Goal: Task Accomplishment & Management: Use online tool/utility

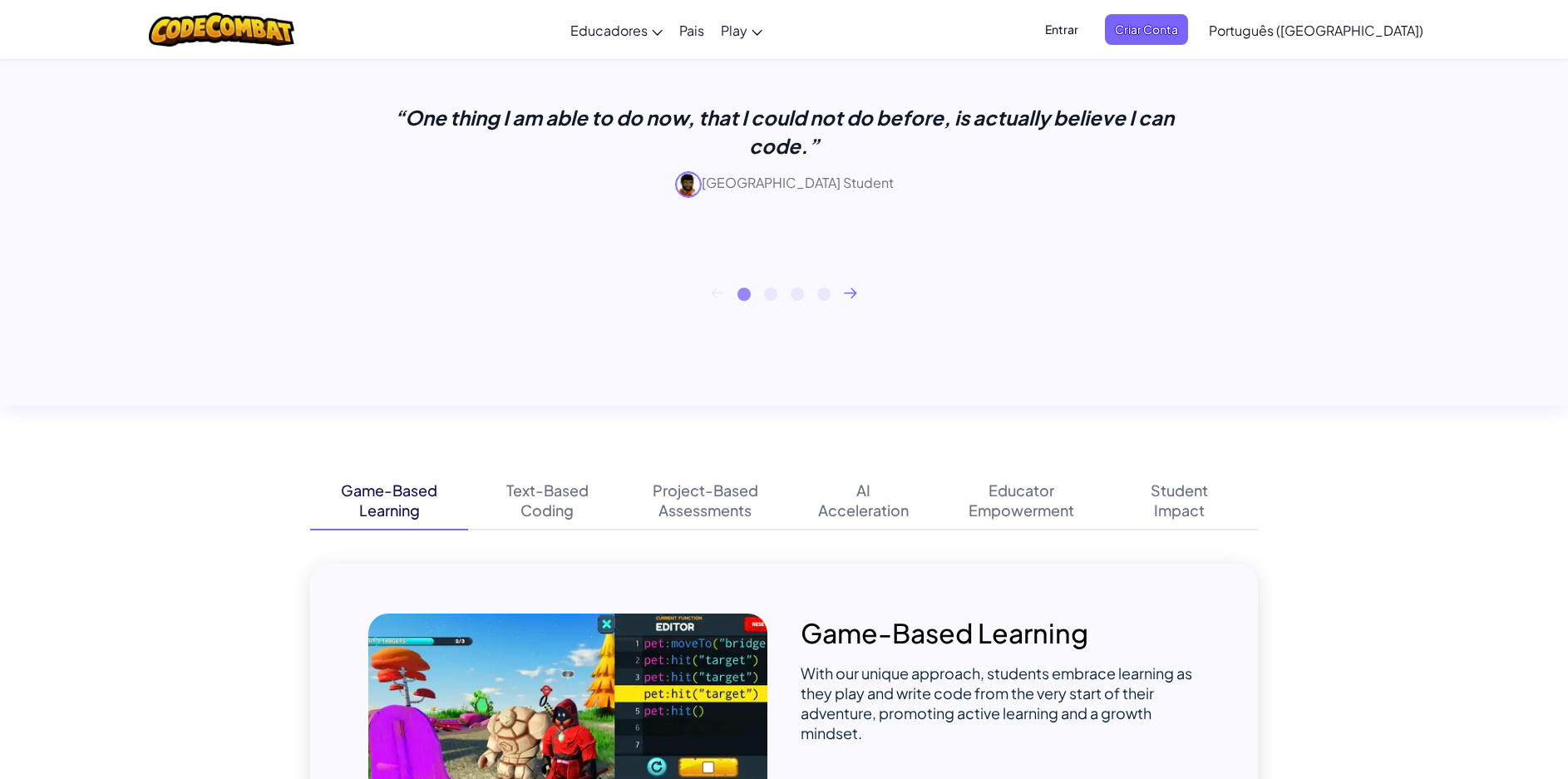
scroll to position [748, 0]
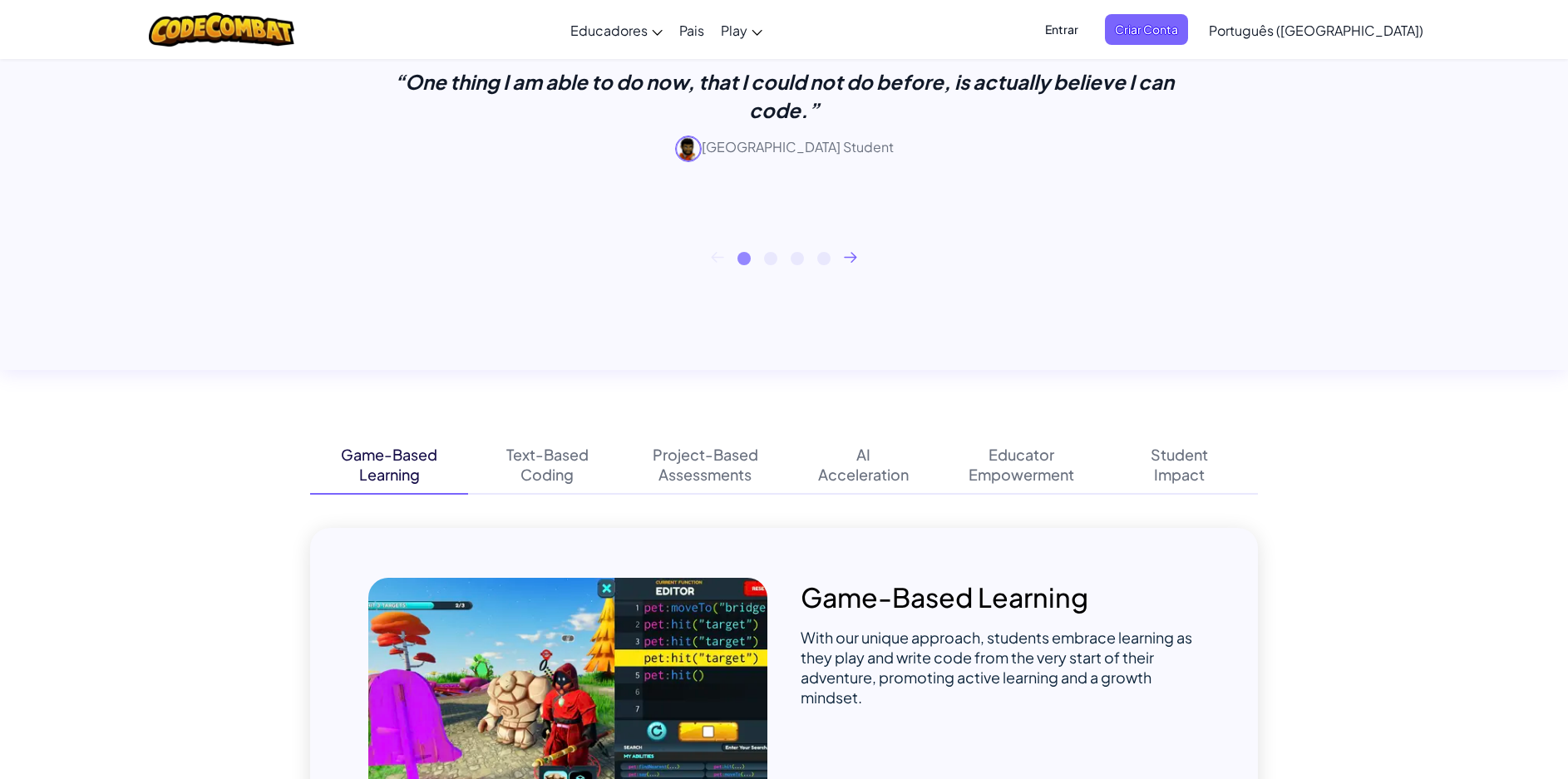
click at [841, 252] on div "1 2 3 4" at bounding box center [784, 257] width 948 height 13
click at [854, 255] on icon at bounding box center [851, 255] width 12 height 9
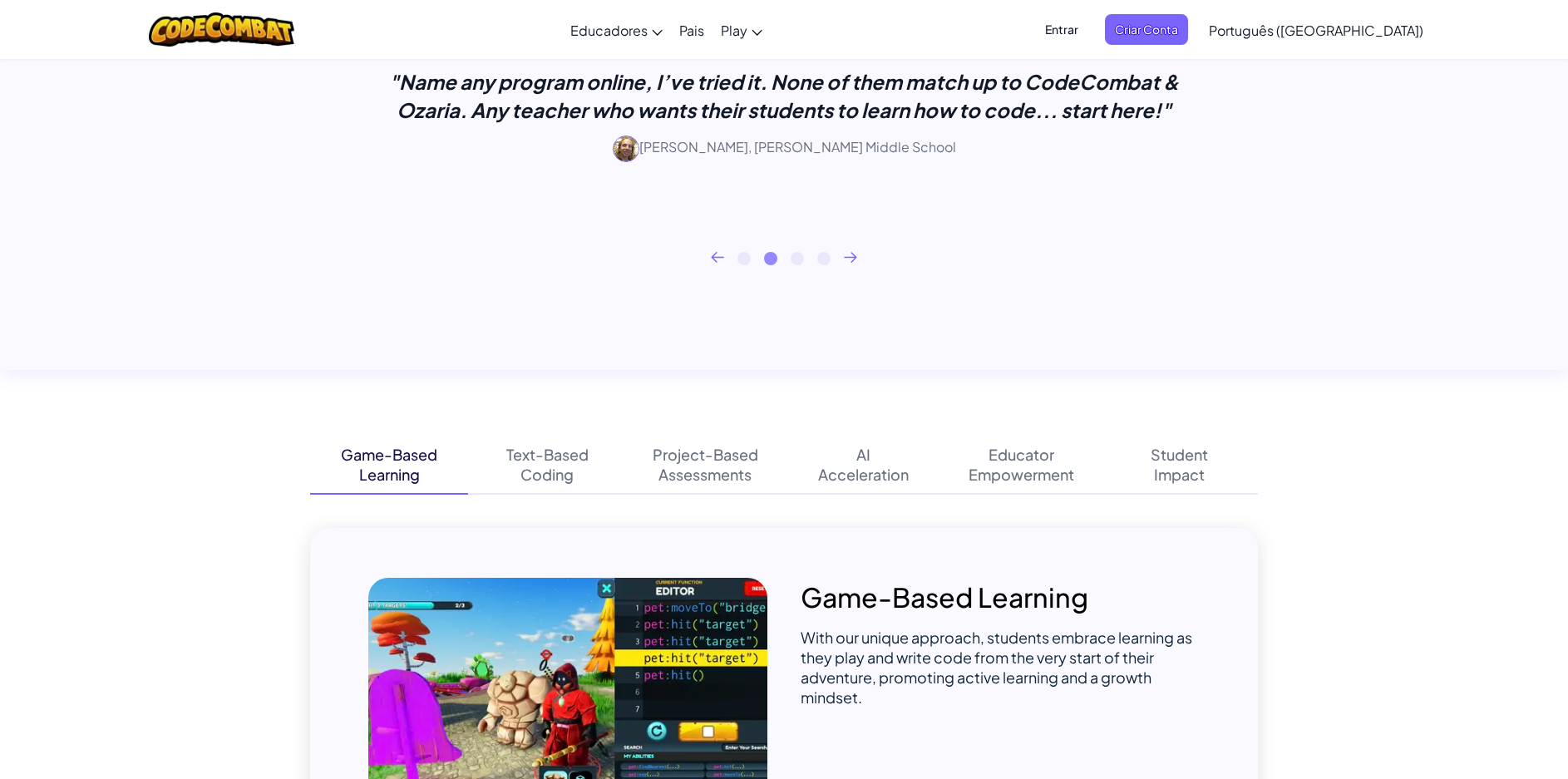
click at [854, 255] on icon at bounding box center [851, 255] width 12 height 9
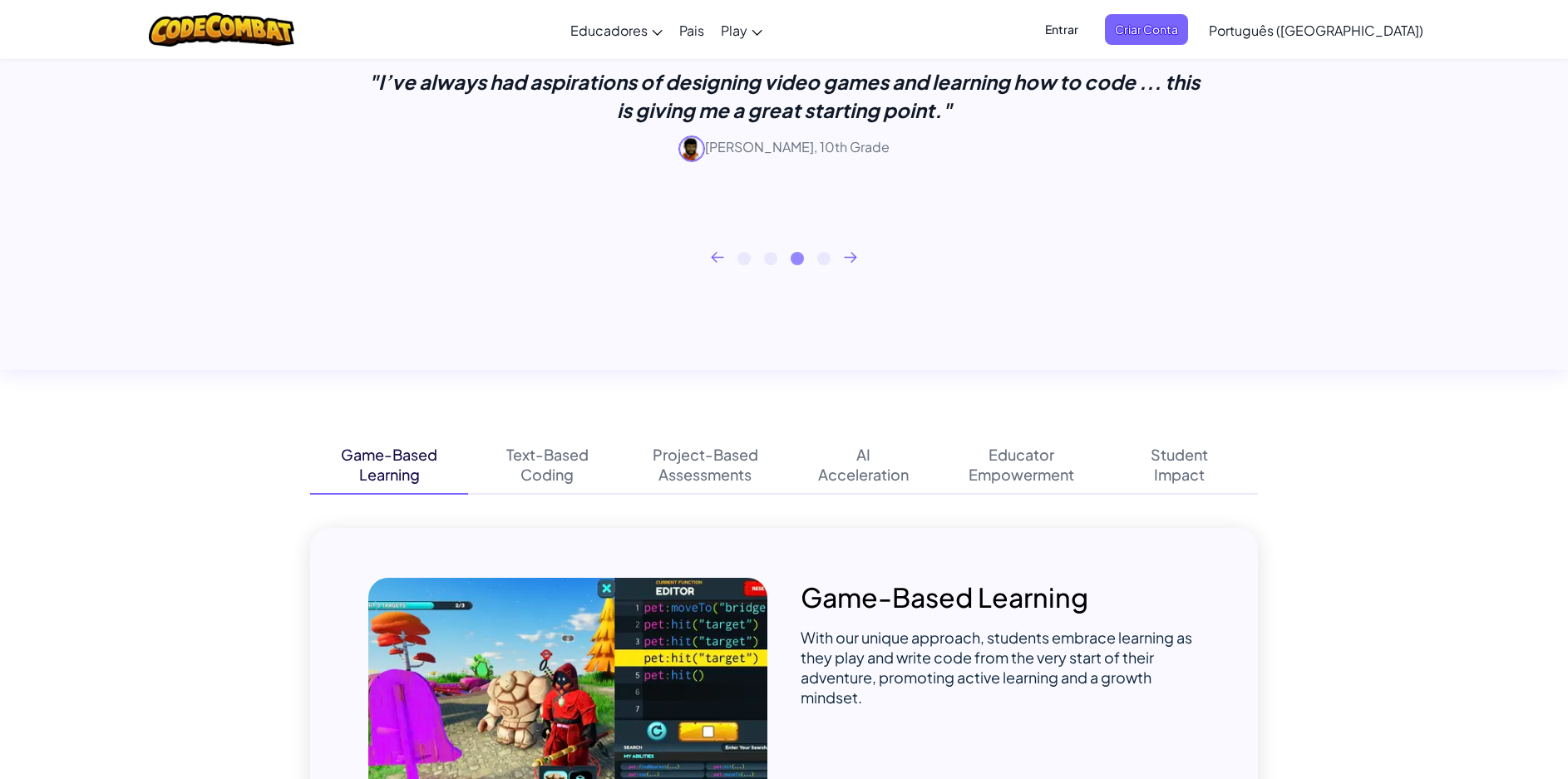
click at [854, 255] on icon at bounding box center [851, 255] width 12 height 9
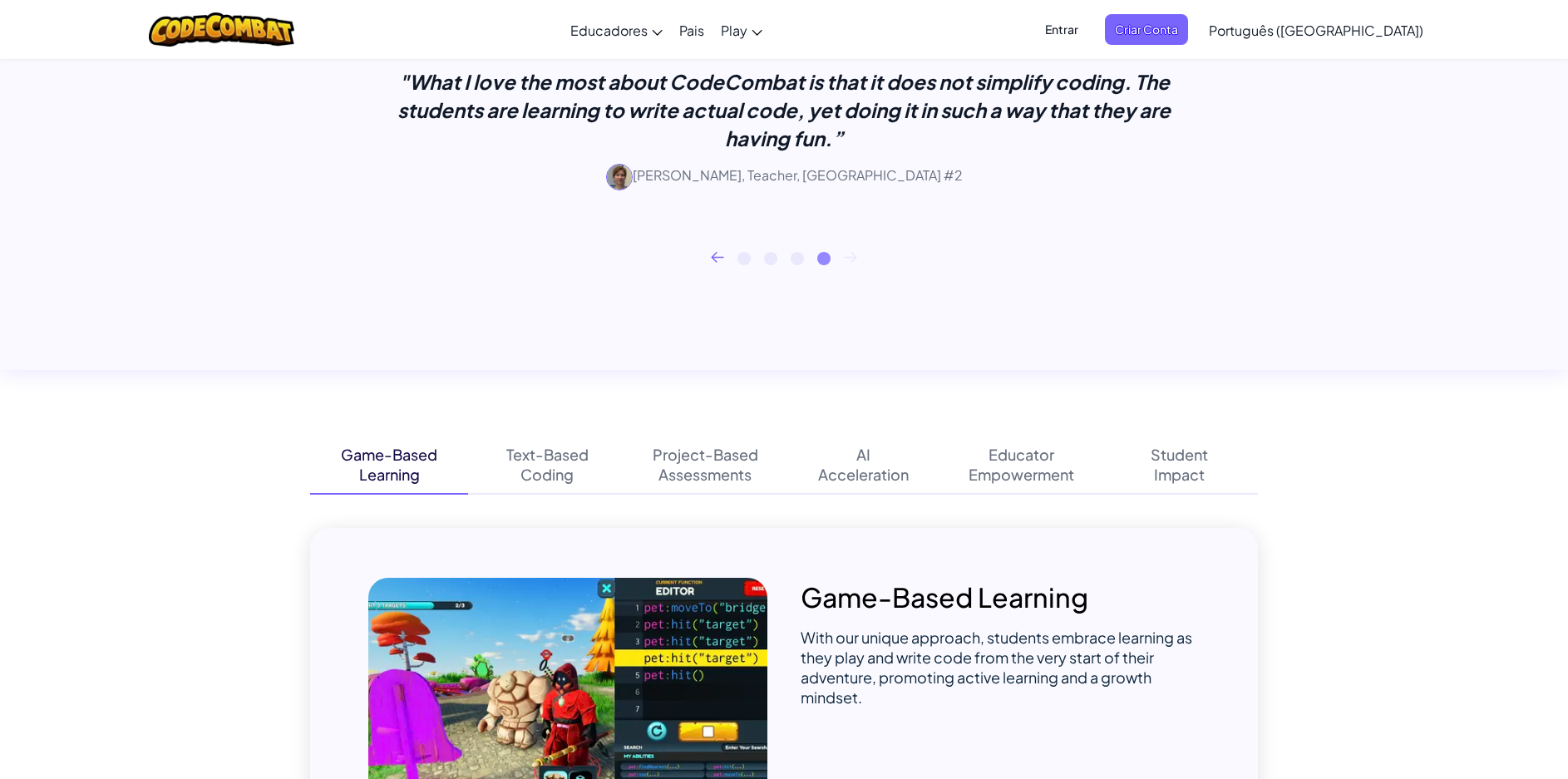
click at [854, 255] on icon at bounding box center [851, 255] width 12 height 9
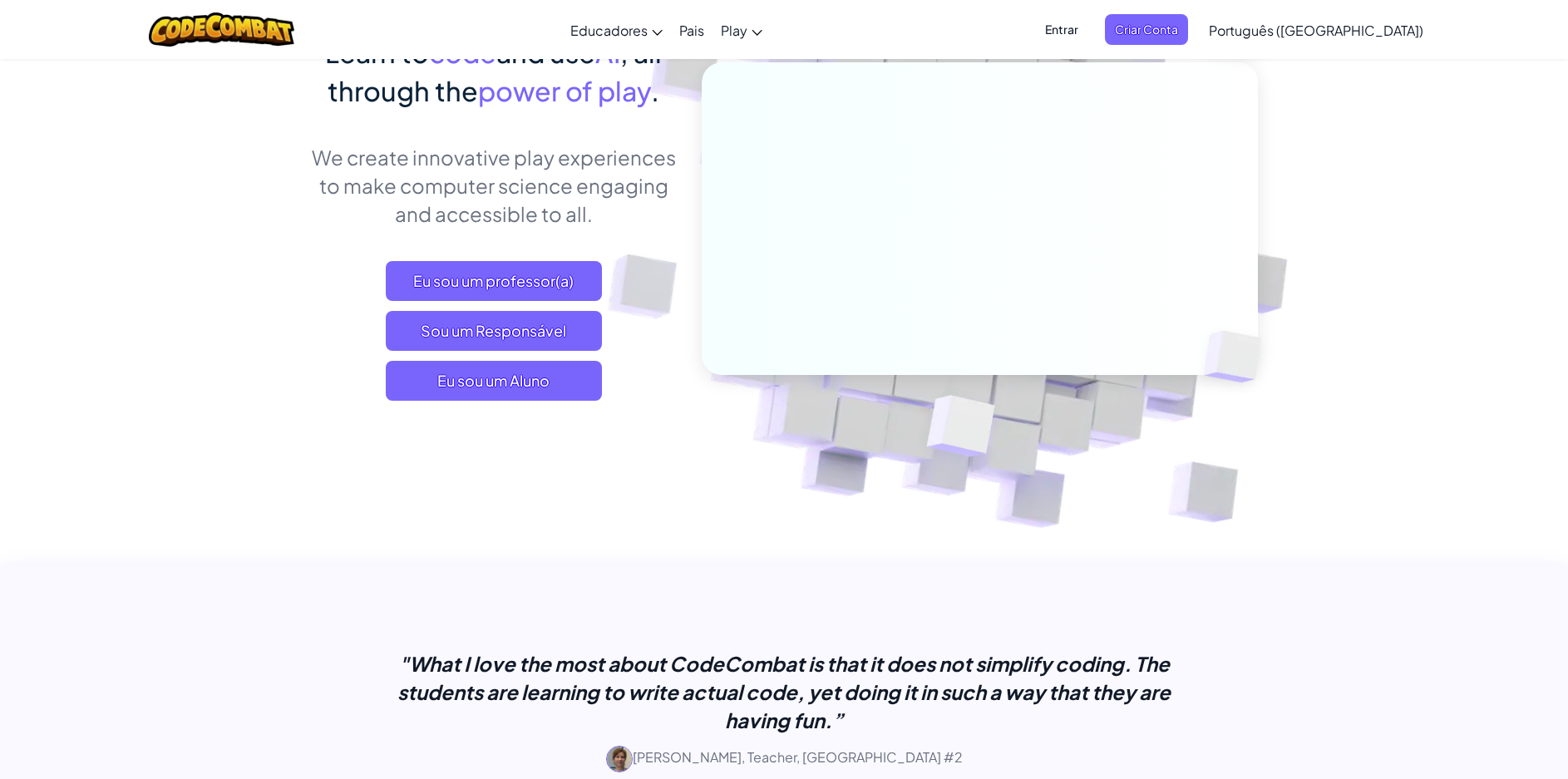
scroll to position [0, 0]
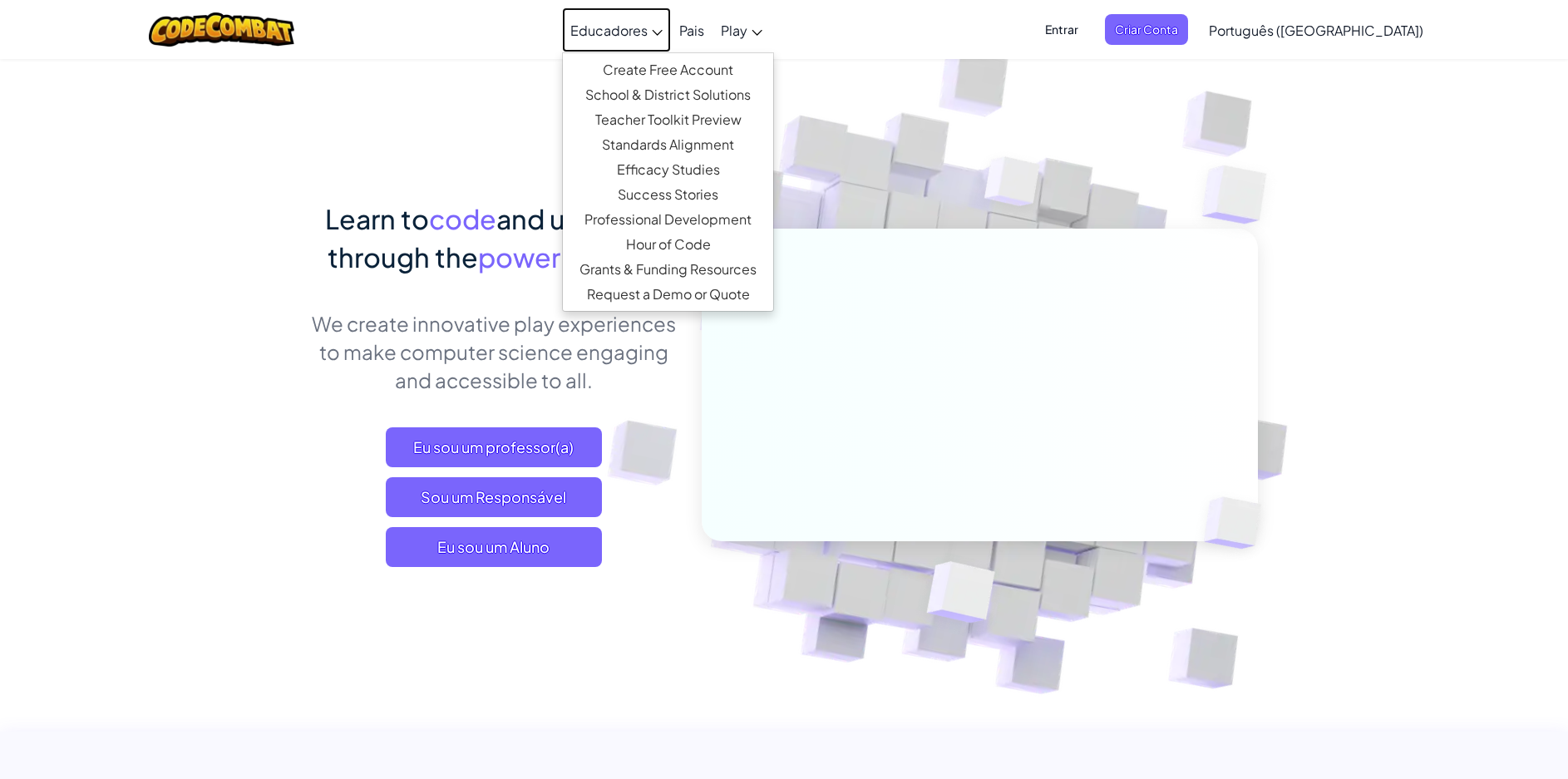
click at [648, 38] on span "Educadores" at bounding box center [608, 31] width 77 height 18
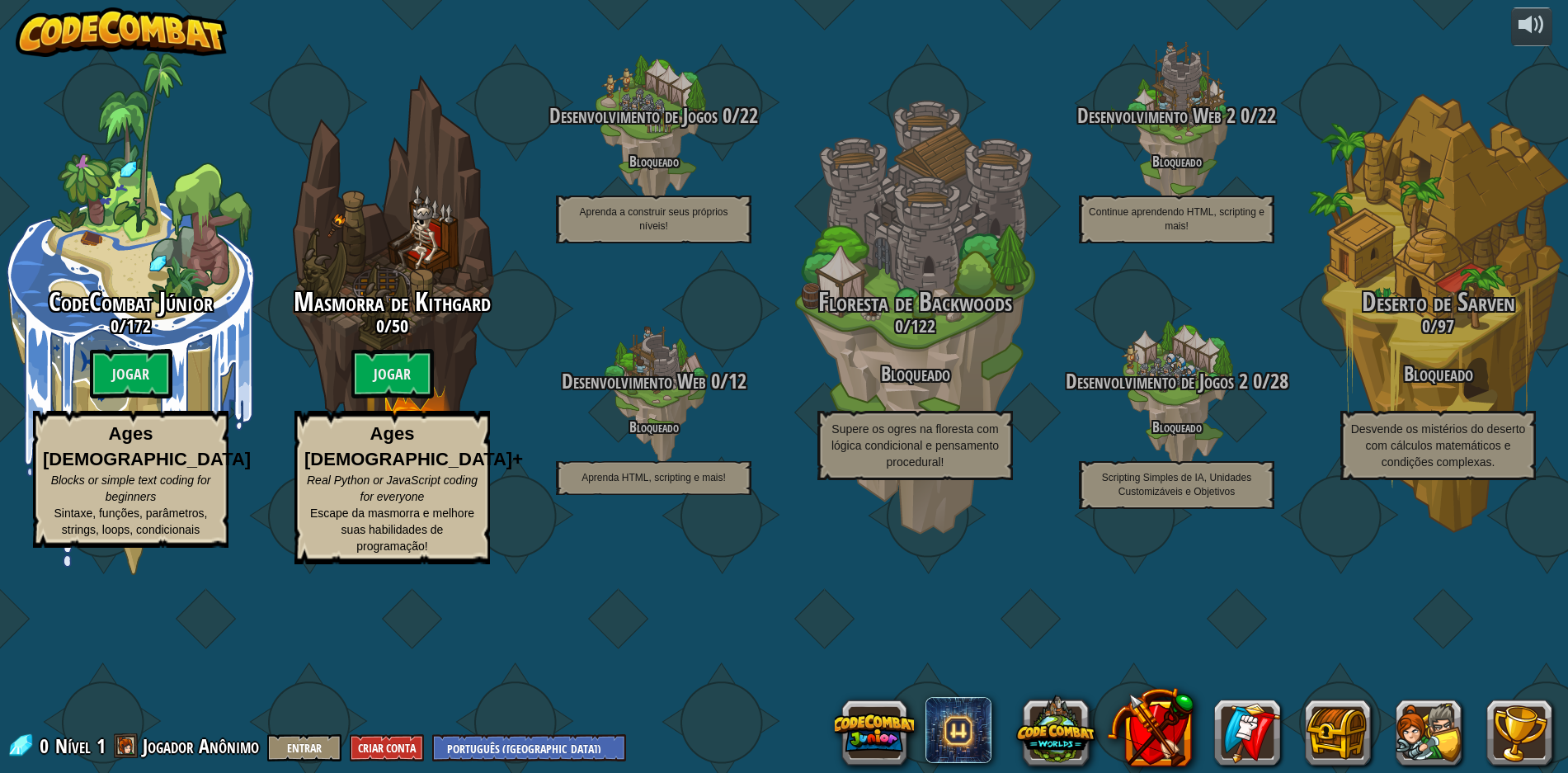
select select "pt-BR"
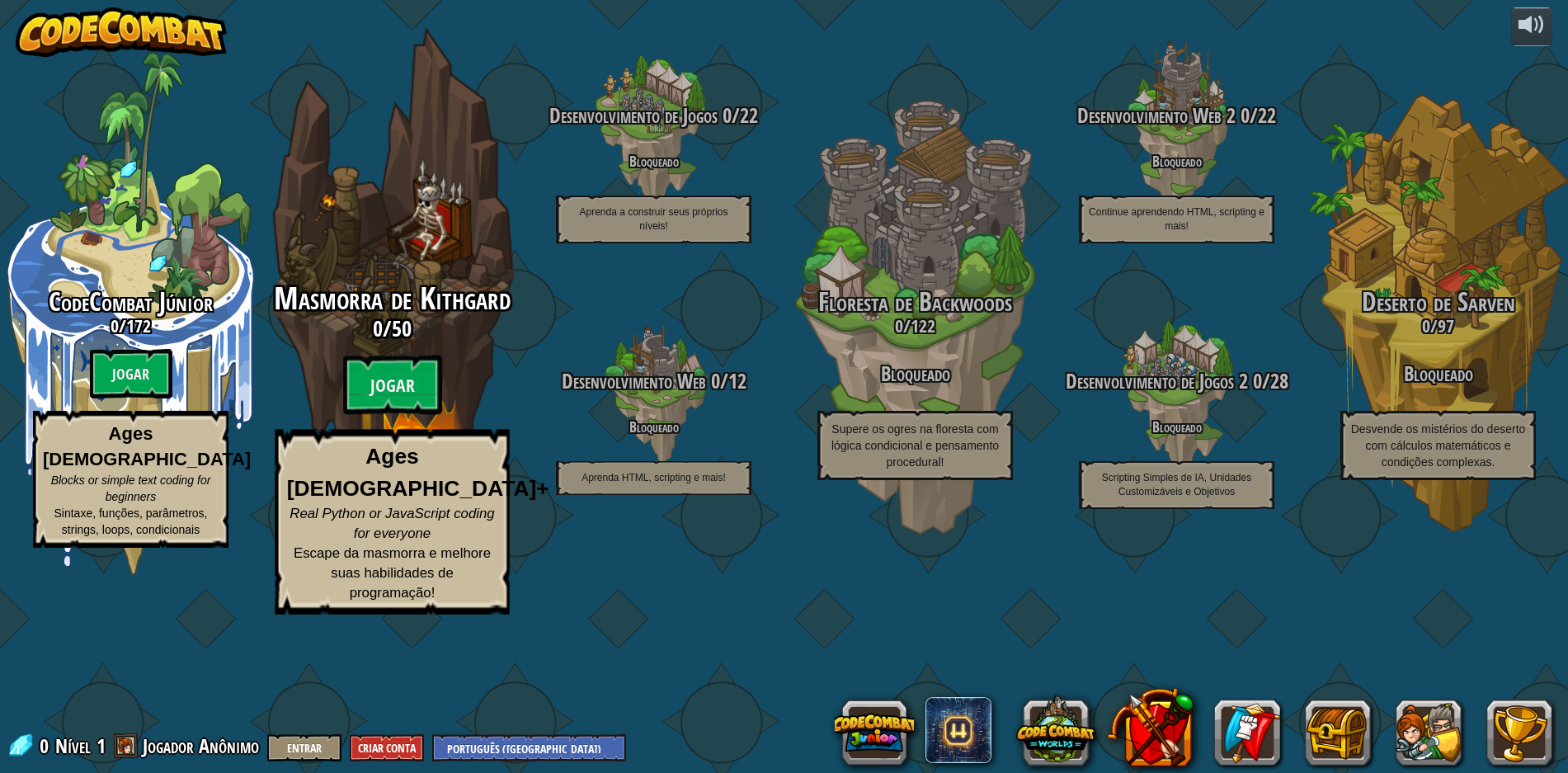
click at [382, 320] on span "Masmorra de Kithgard" at bounding box center [392, 298] width 237 height 43
select select "pt-BR"
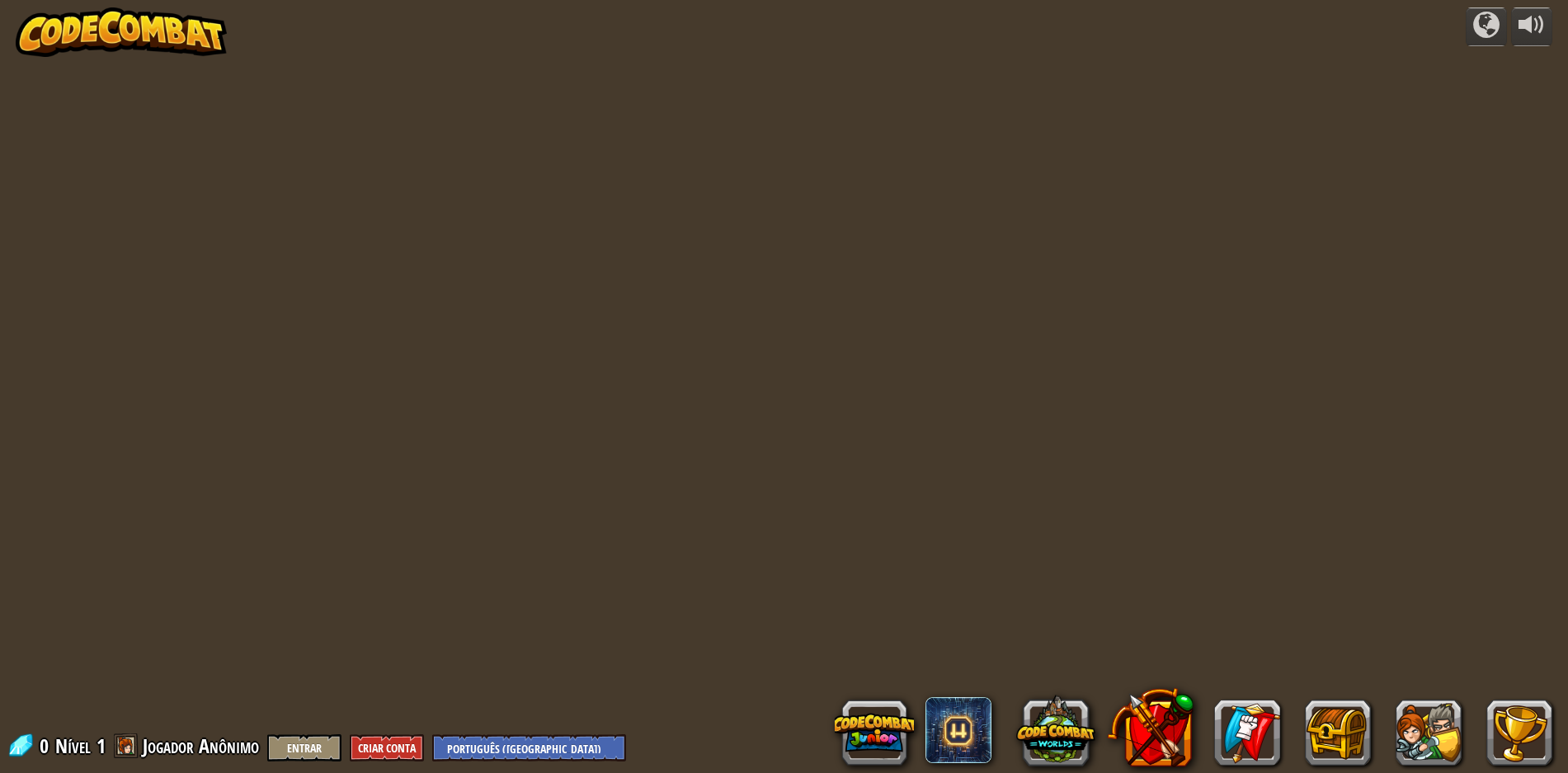
select select "pt-BR"
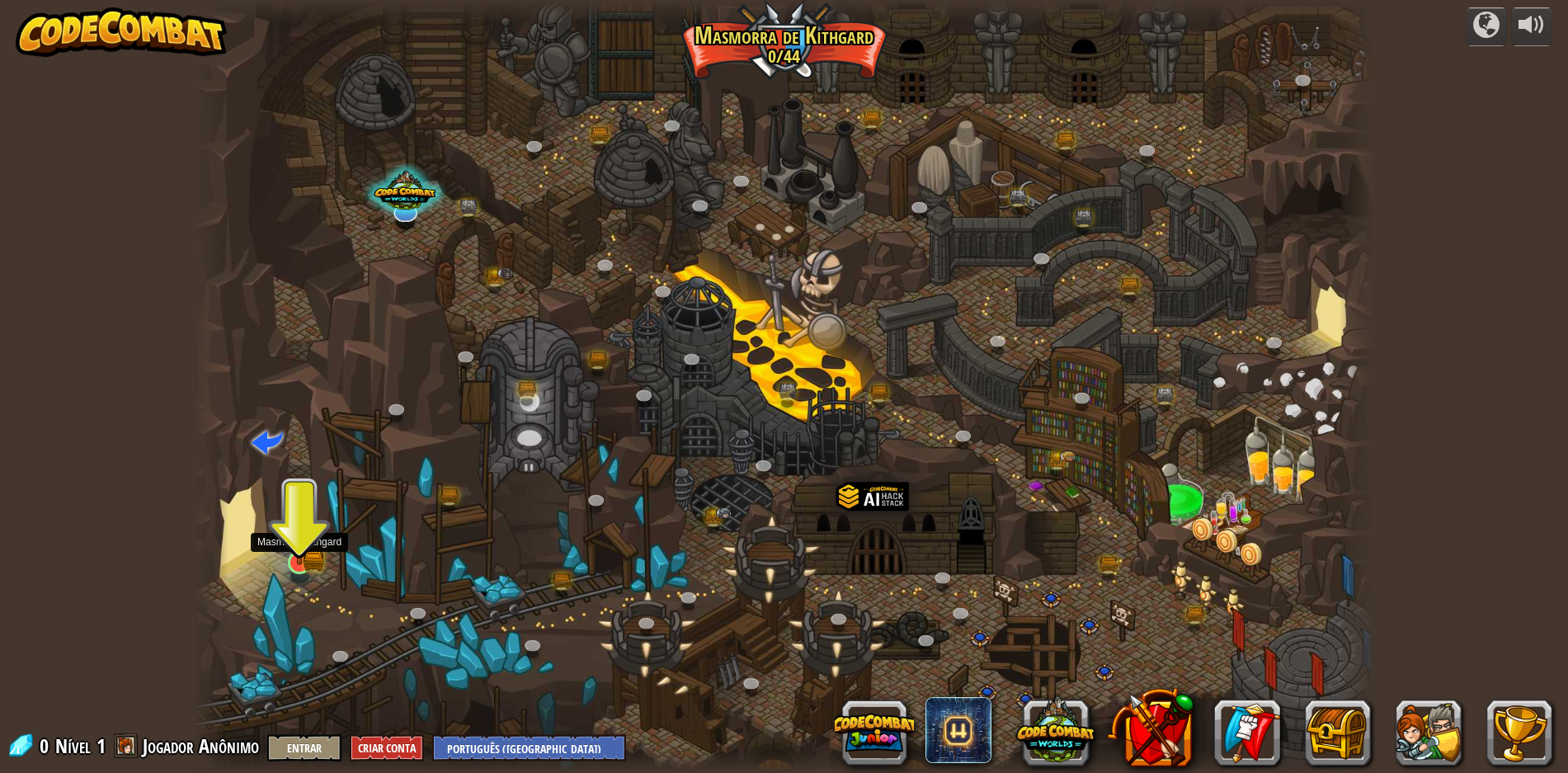
click at [313, 564] on img at bounding box center [299, 530] width 32 height 70
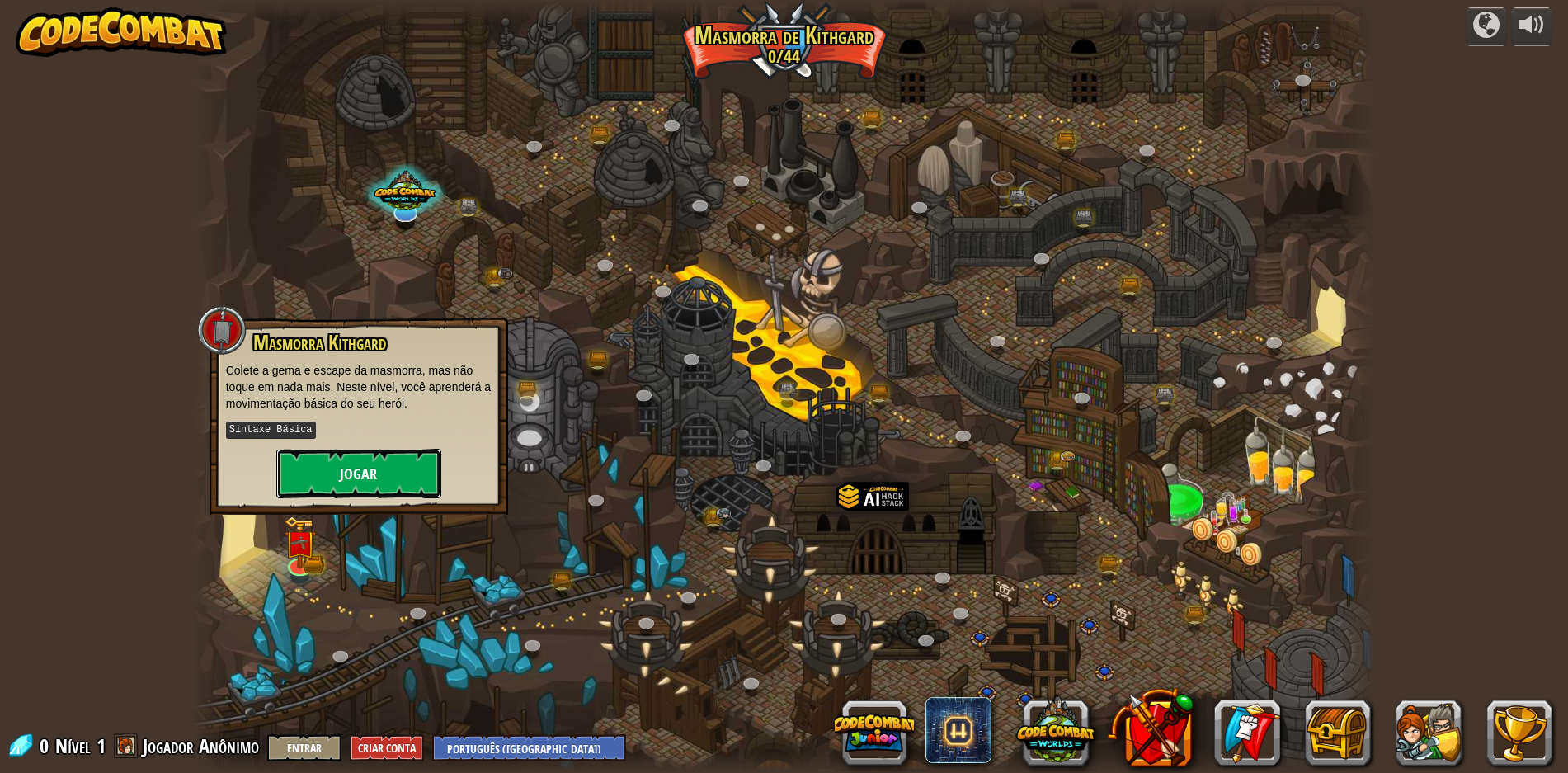
click at [344, 465] on button "Jogar" at bounding box center [358, 474] width 165 height 50
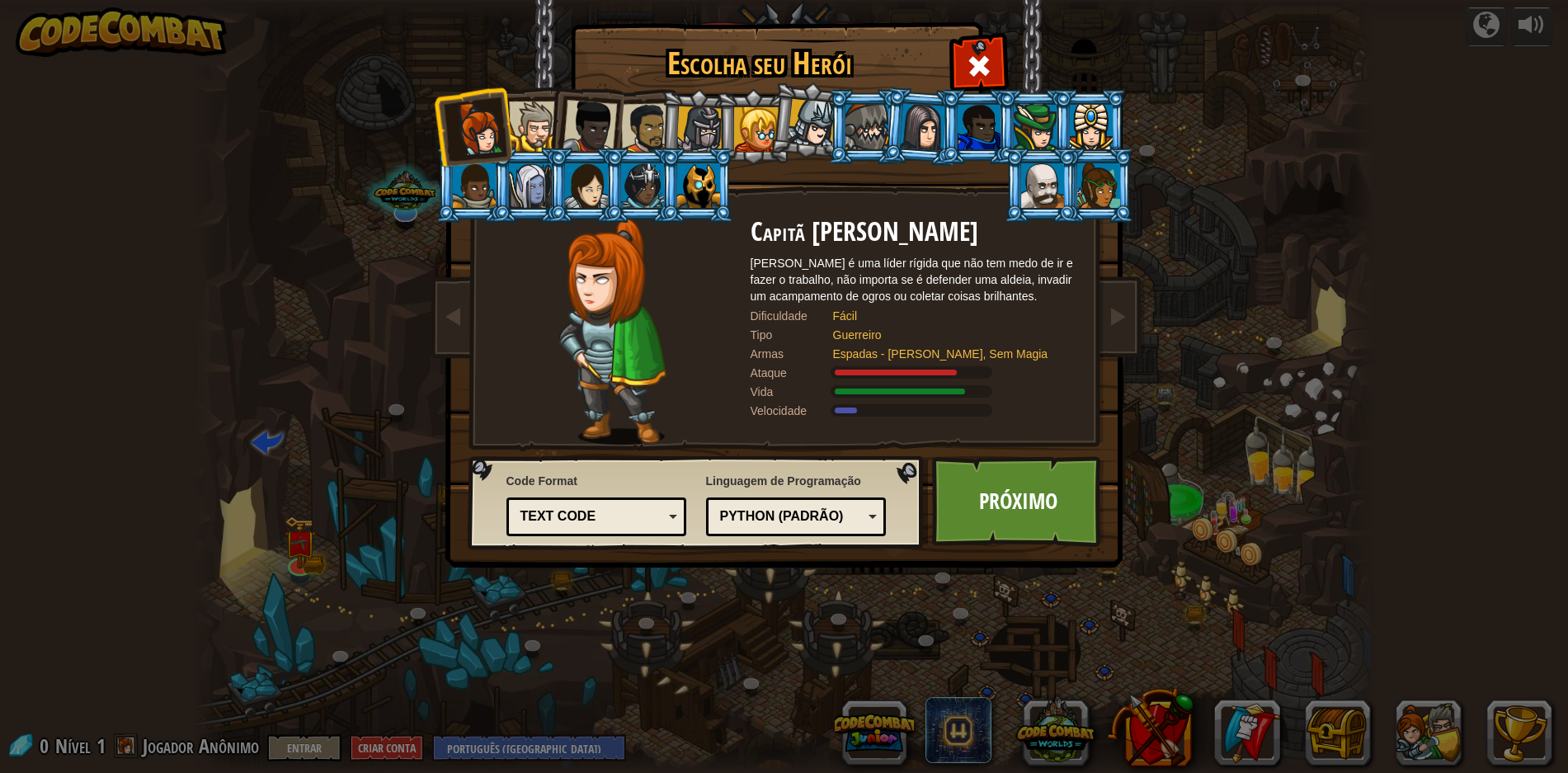
click at [1114, 187] on div at bounding box center [1098, 186] width 43 height 45
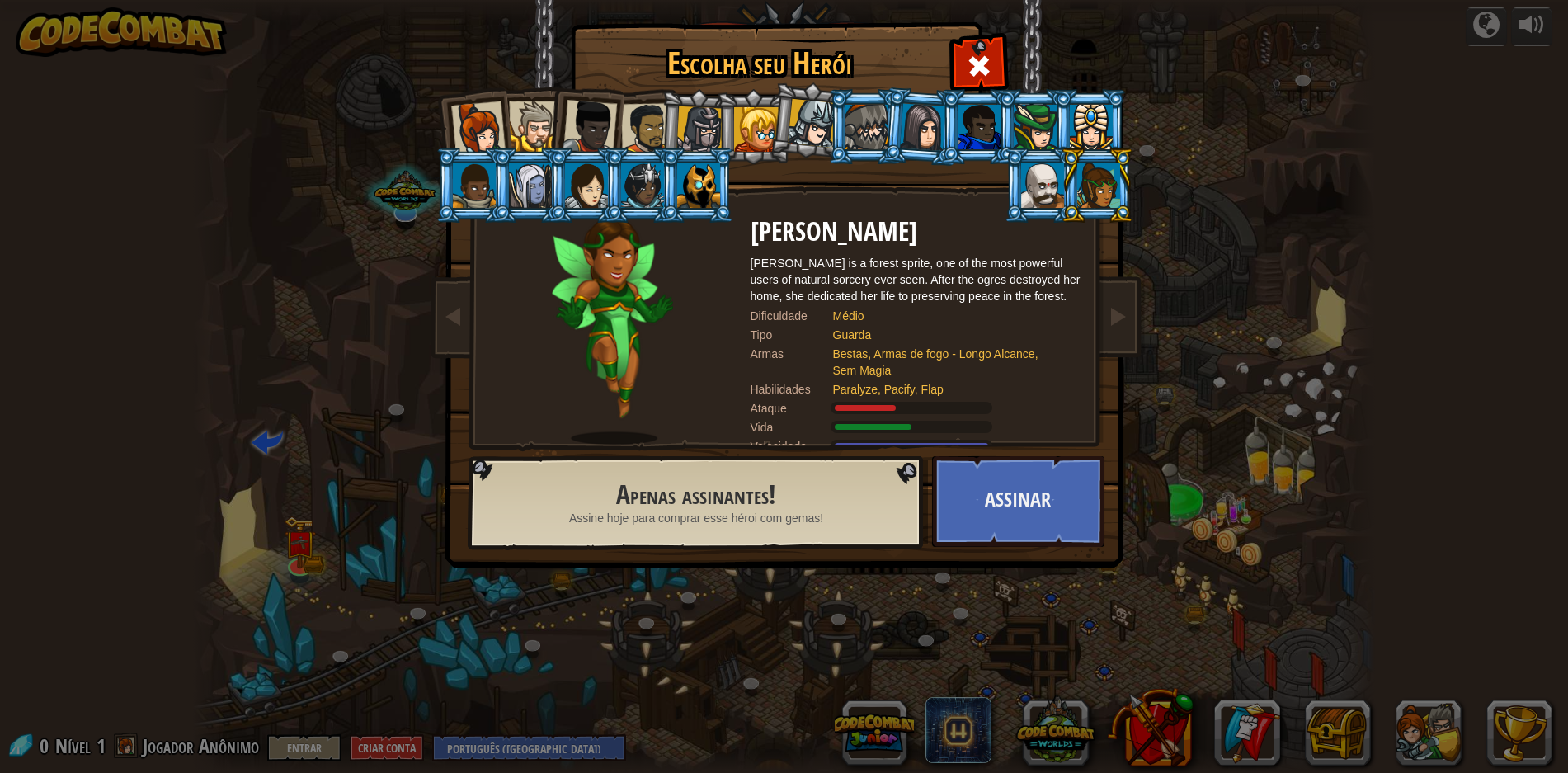
click at [702, 176] on div at bounding box center [698, 186] width 43 height 45
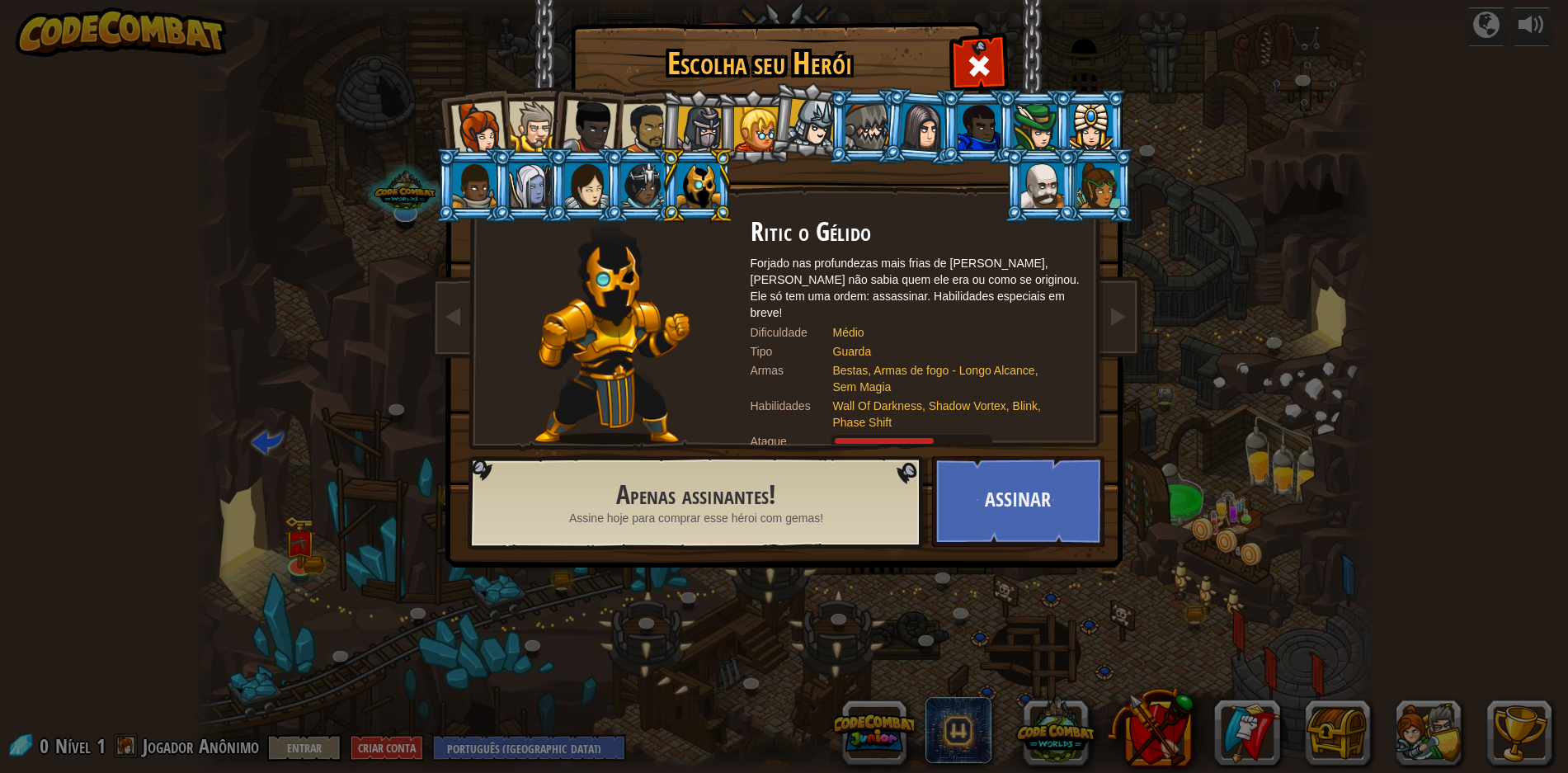
click at [651, 195] on div at bounding box center [643, 186] width 43 height 45
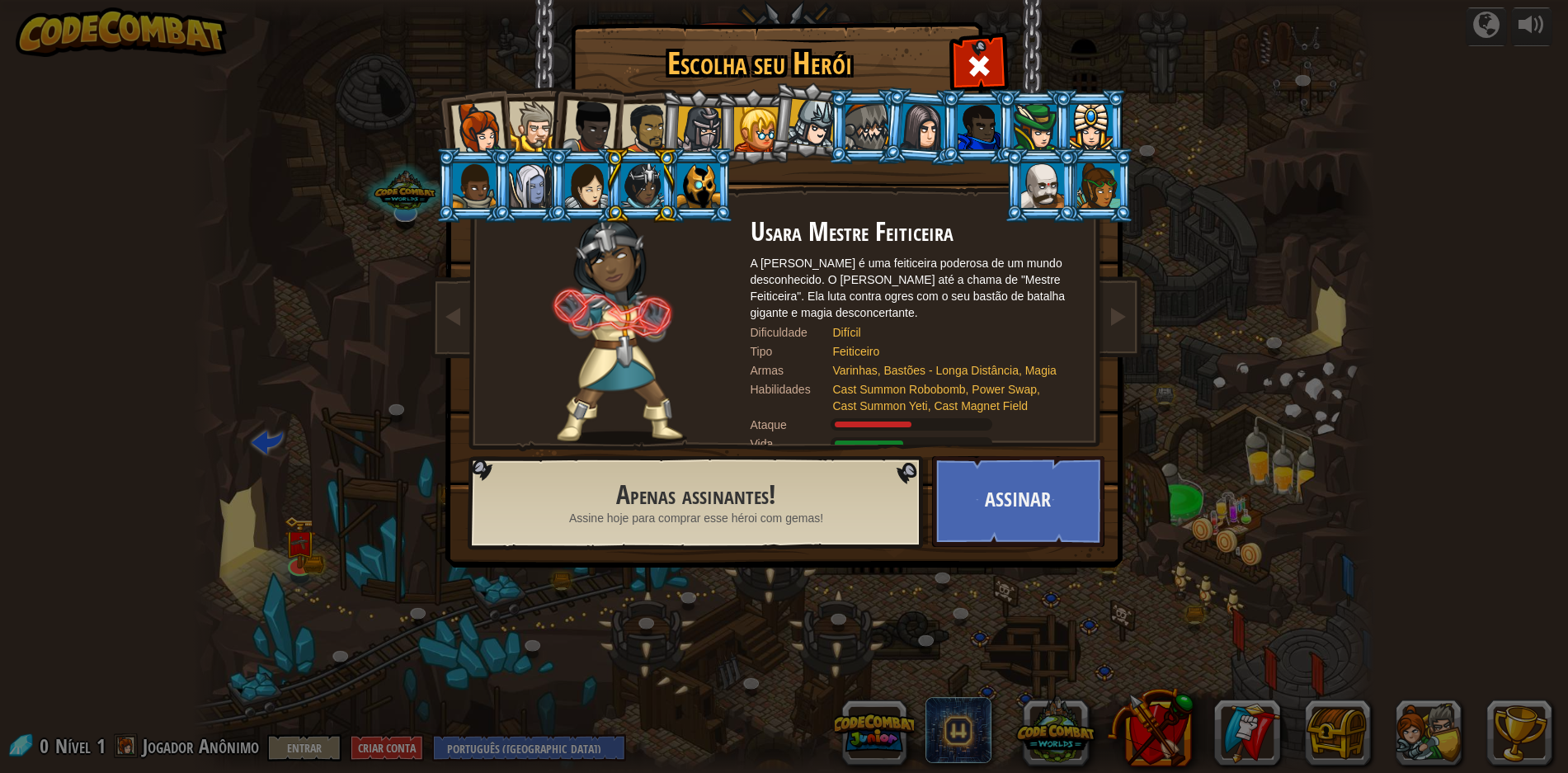
click at [523, 174] on div at bounding box center [530, 186] width 43 height 45
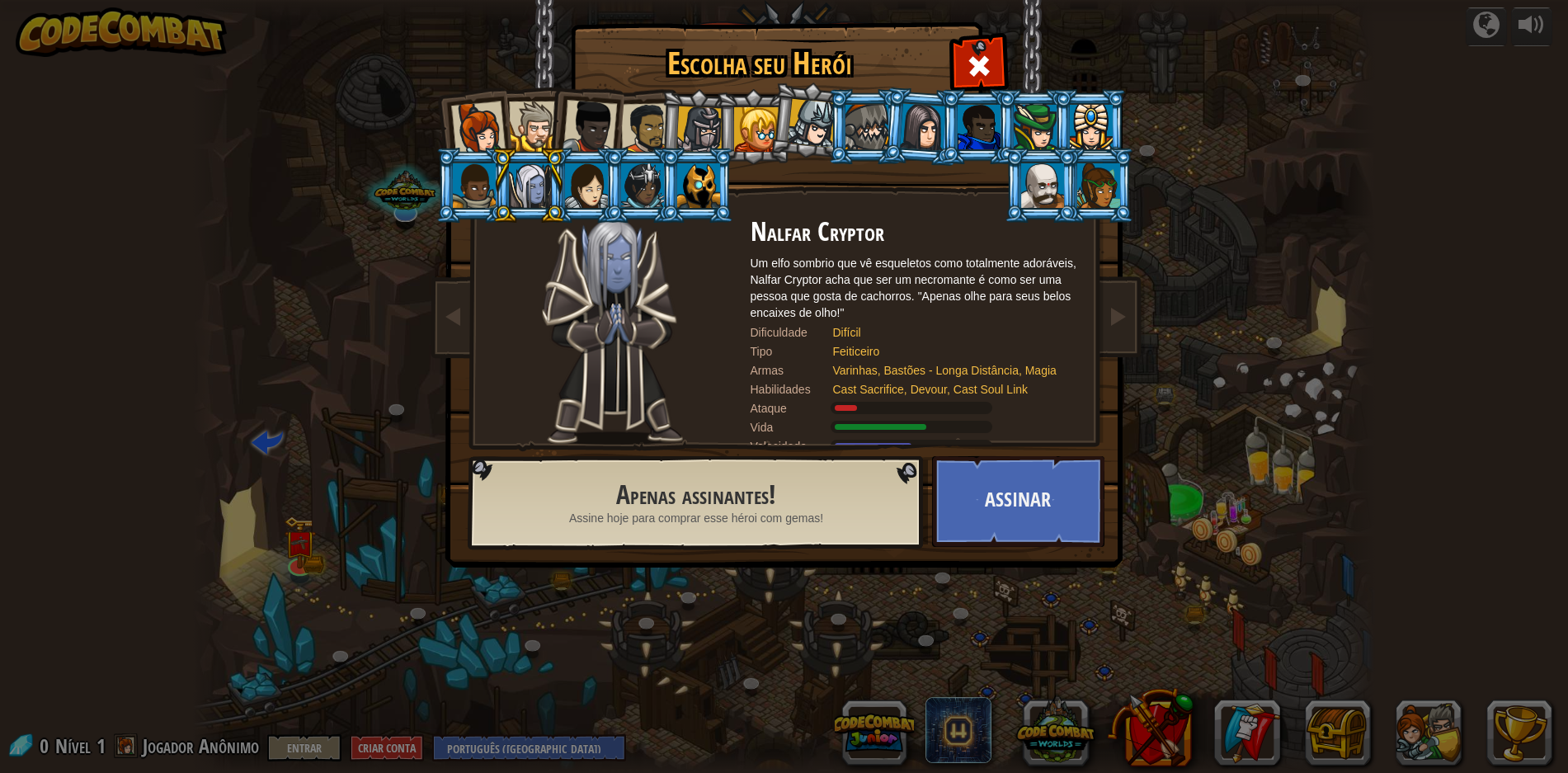
click at [458, 187] on div at bounding box center [474, 186] width 43 height 45
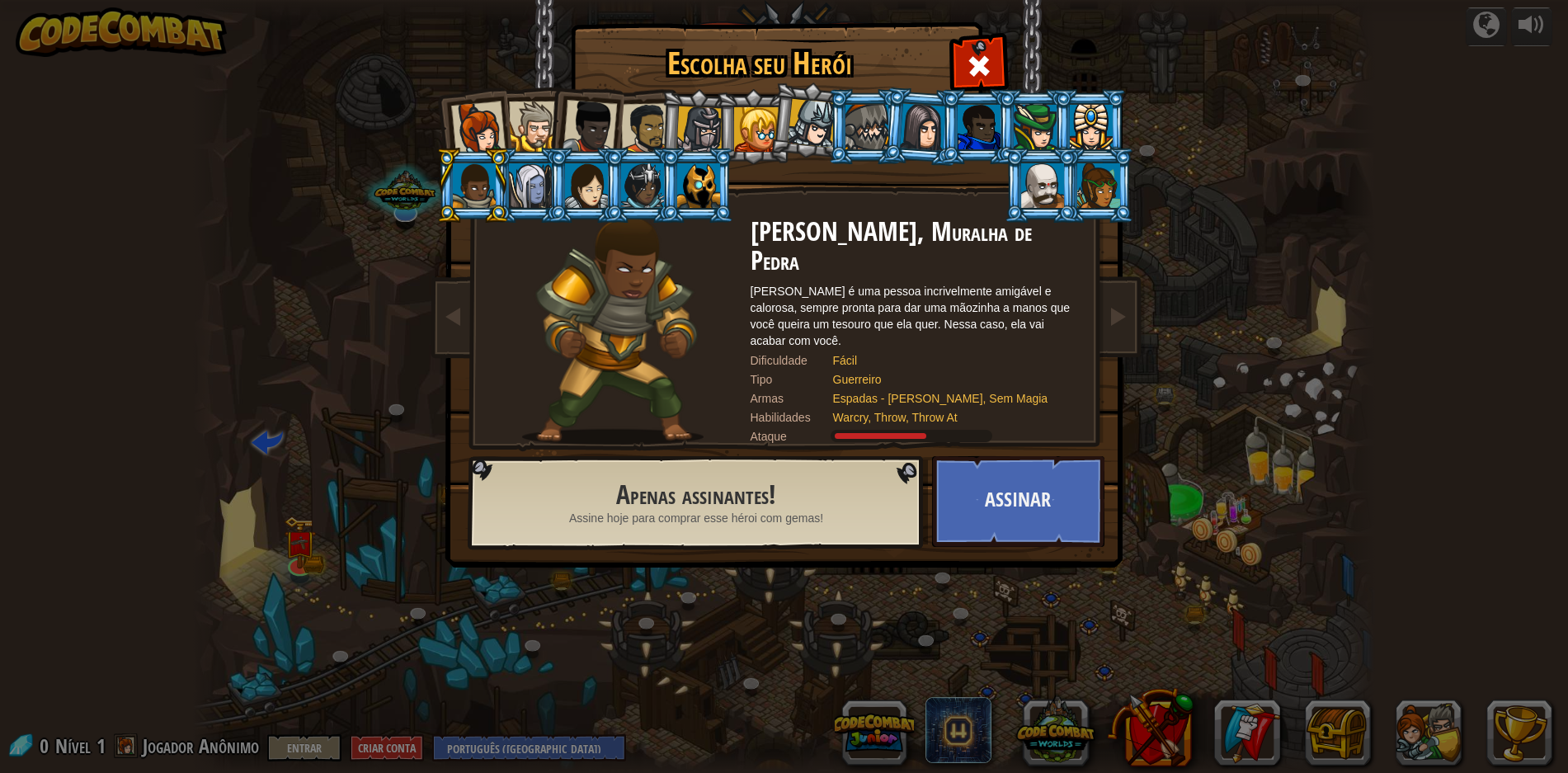
click at [846, 131] on div at bounding box center [867, 127] width 43 height 45
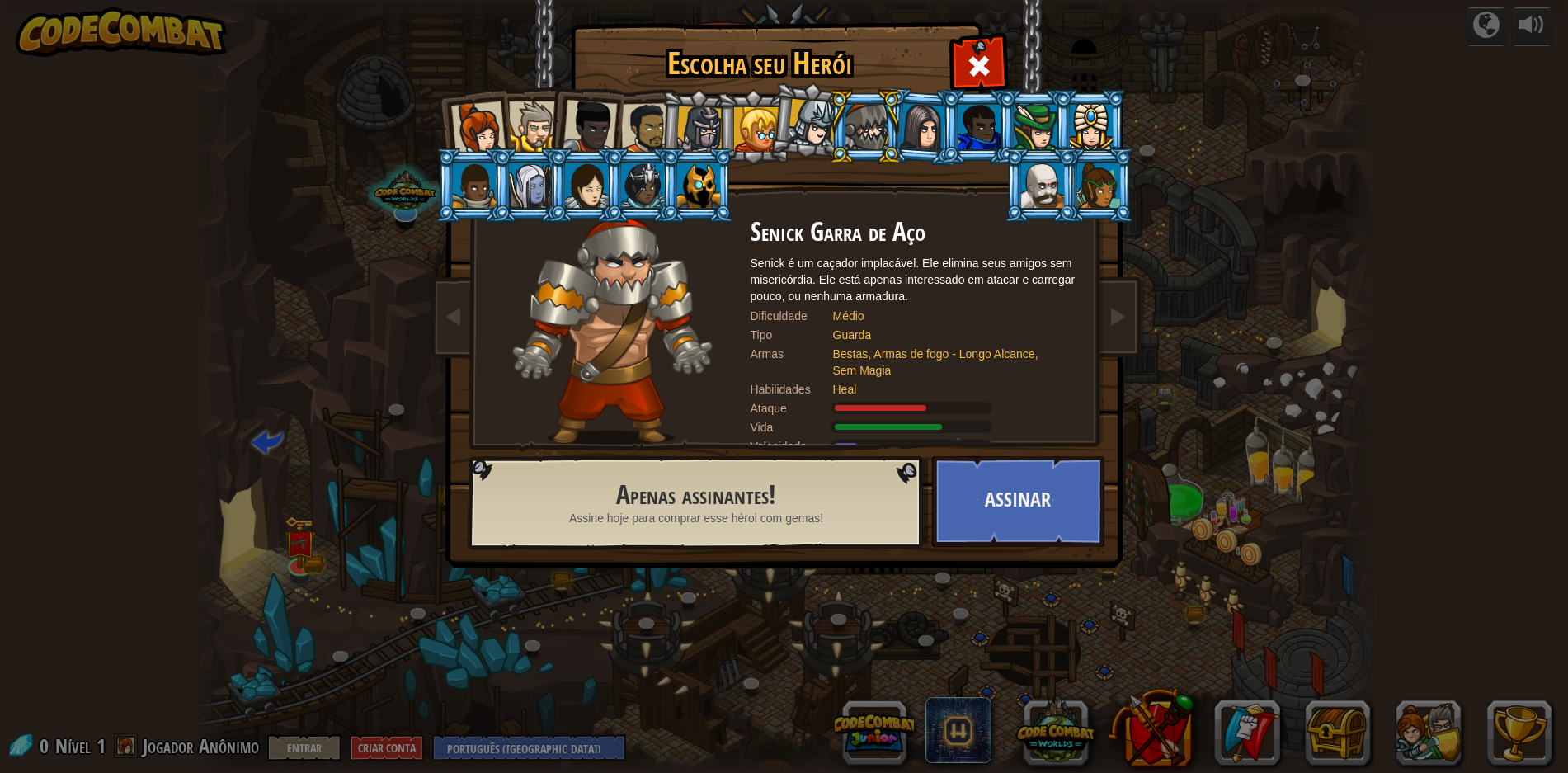
click at [933, 131] on div at bounding box center [922, 126] width 46 height 47
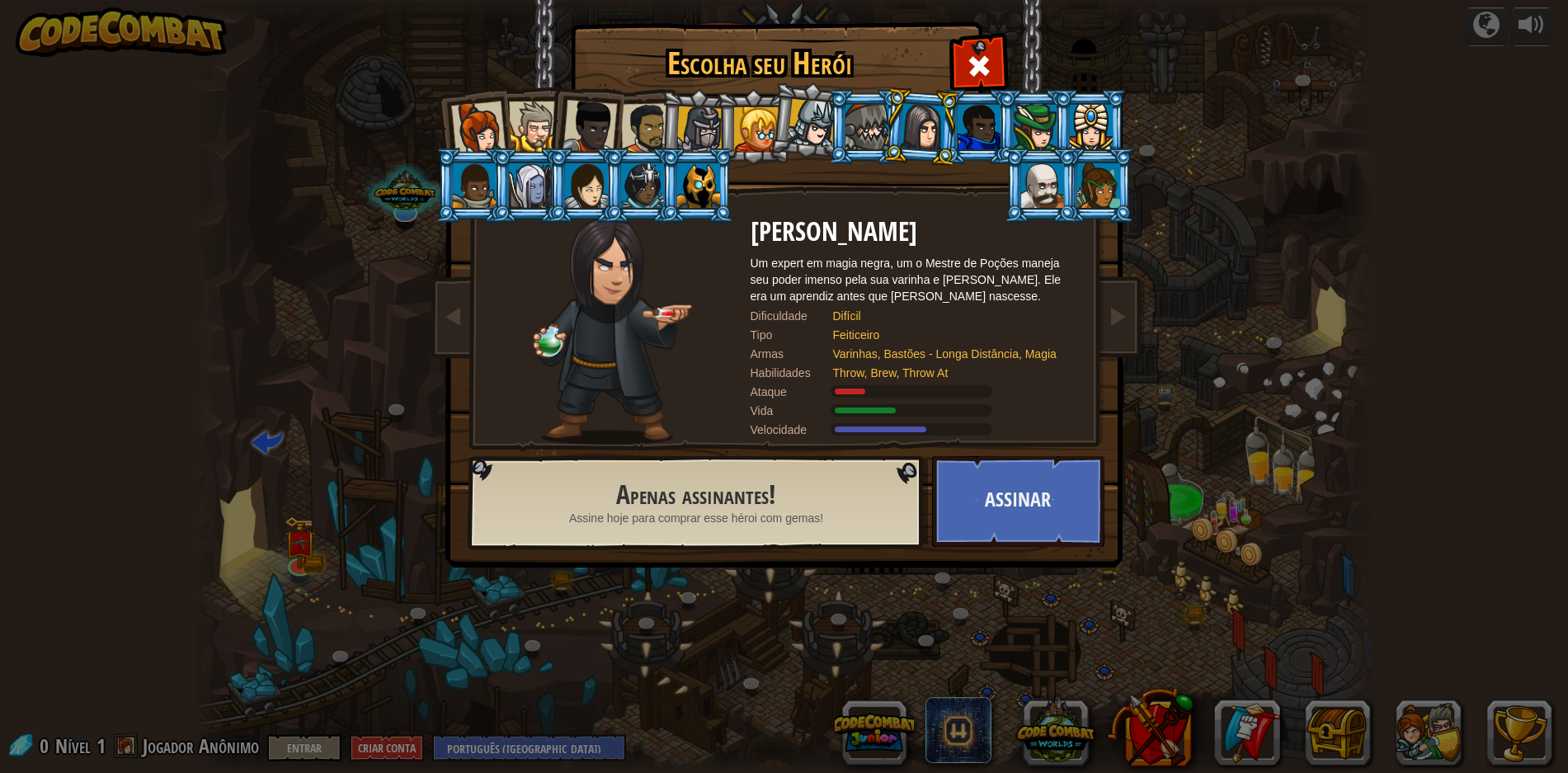
click at [970, 129] on div at bounding box center [979, 127] width 43 height 45
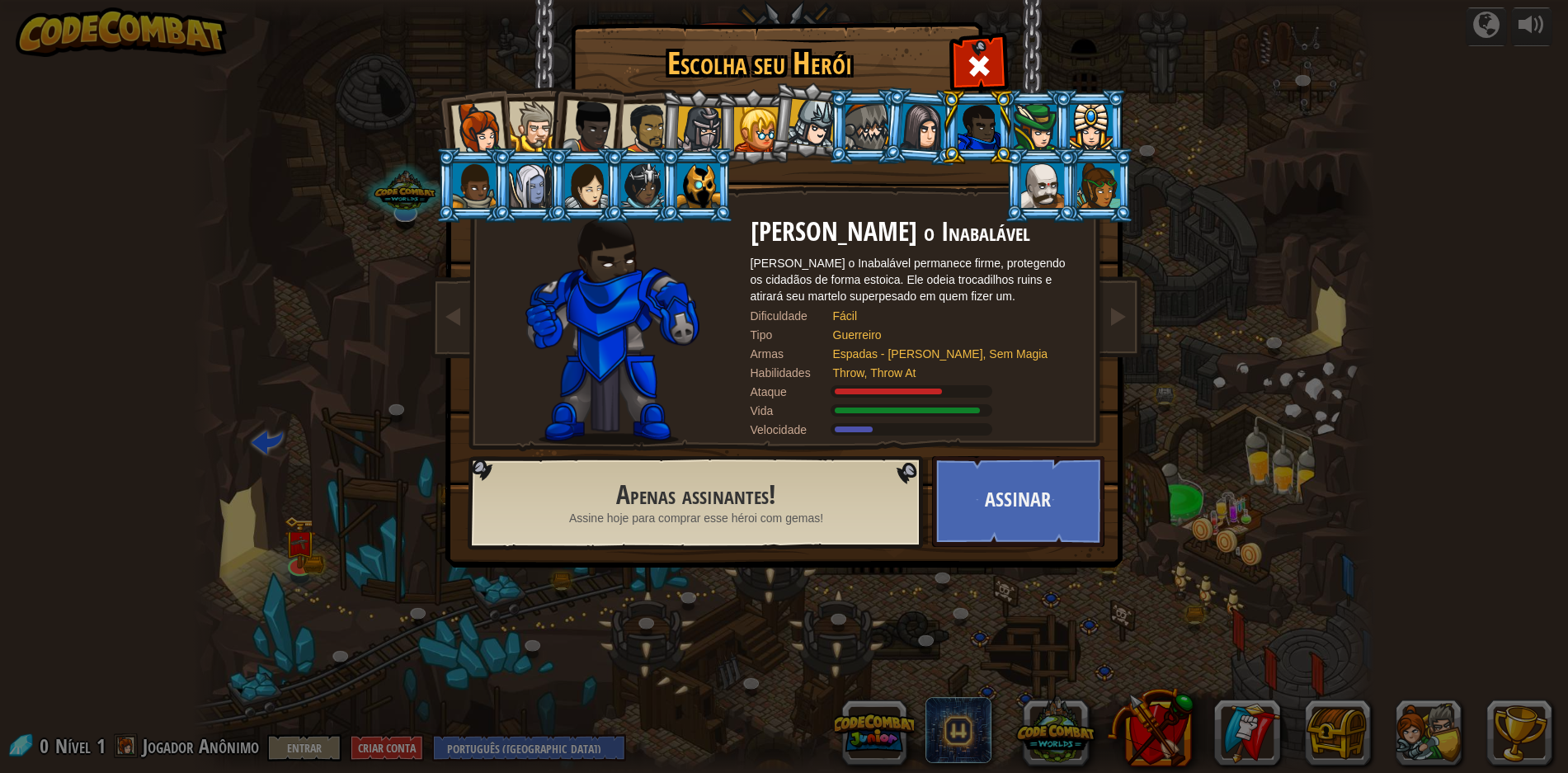
click at [1017, 122] on div at bounding box center [1035, 127] width 43 height 45
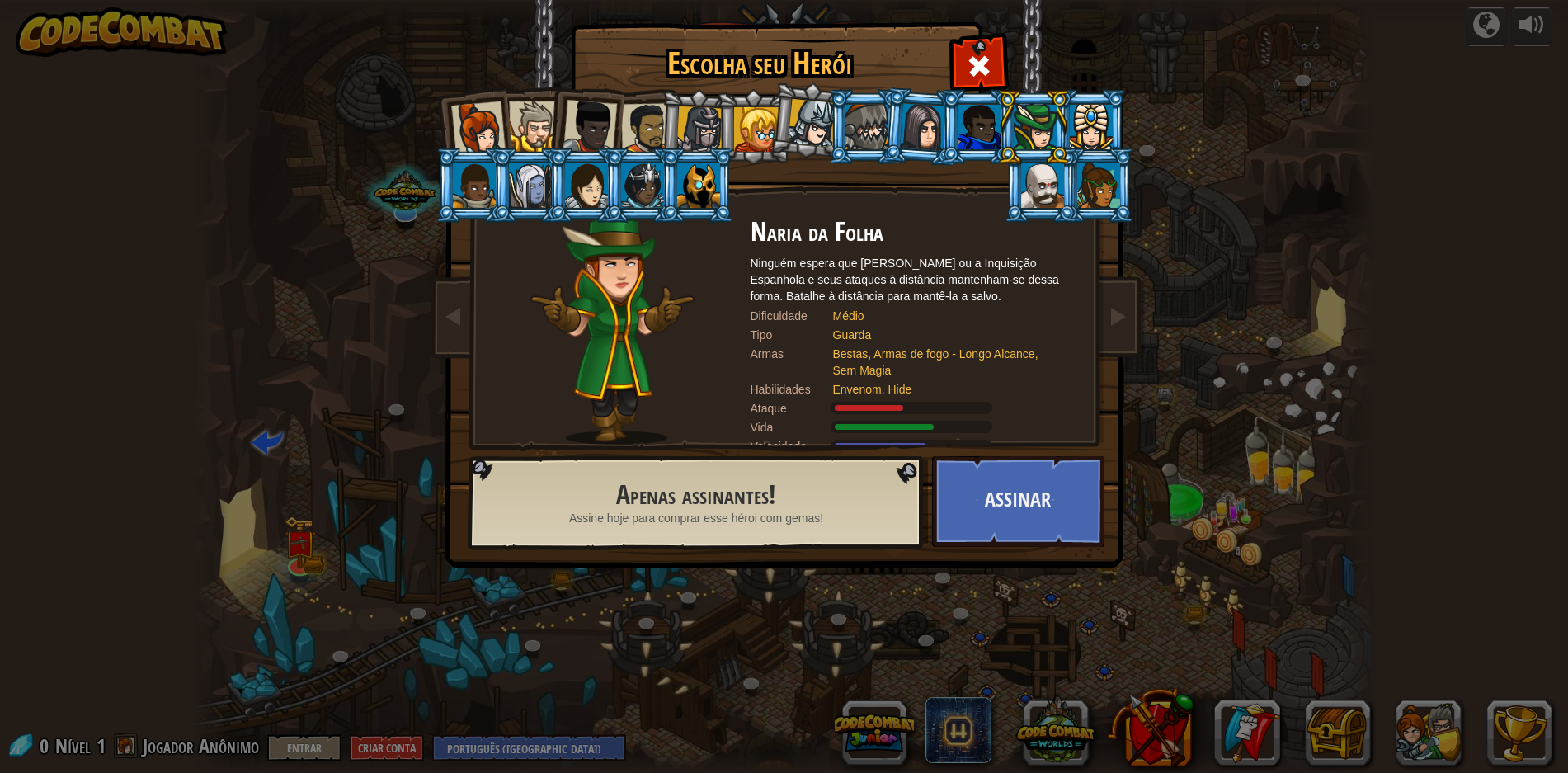
click at [1085, 129] on div at bounding box center [1092, 127] width 43 height 45
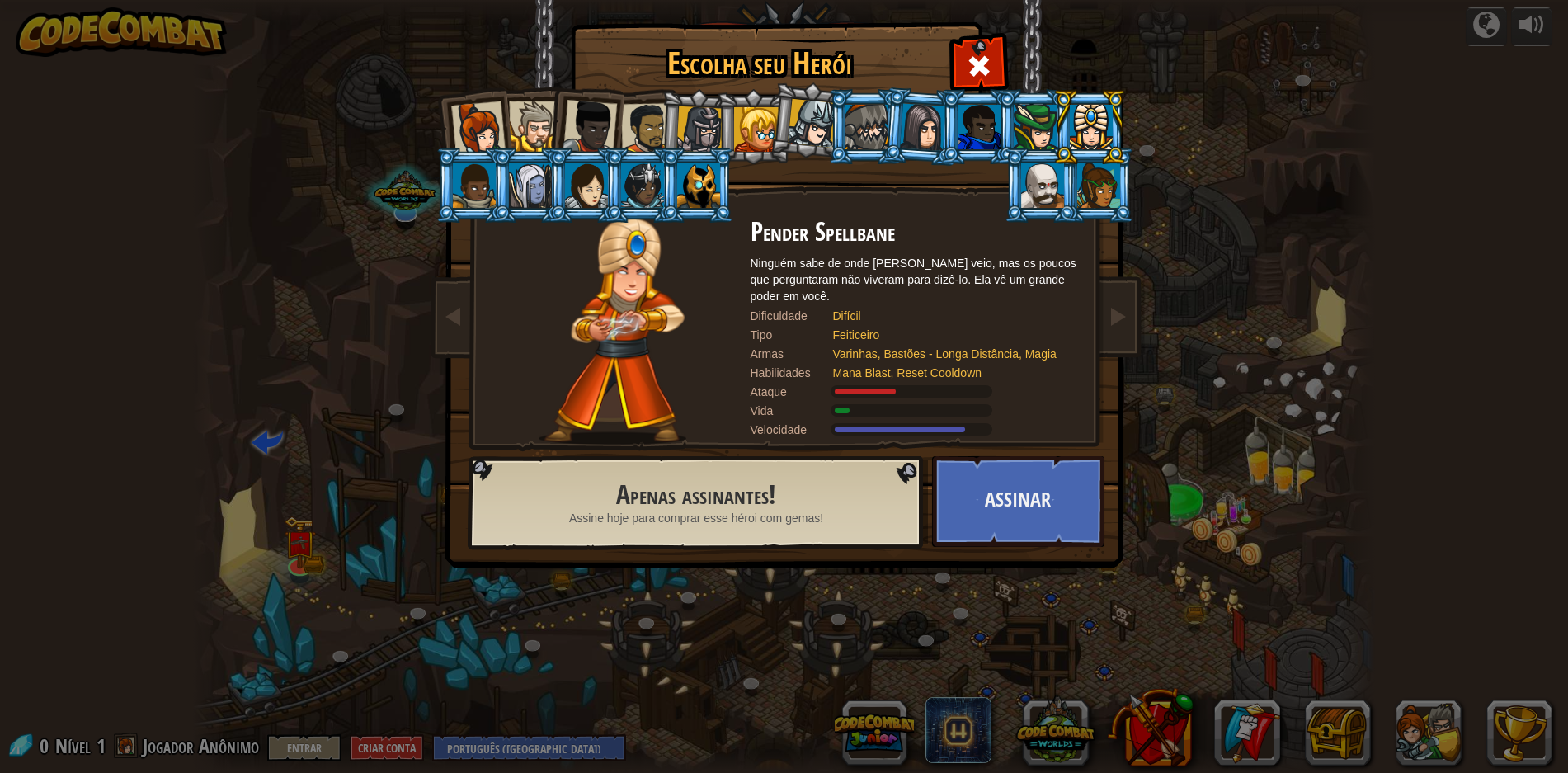
click at [537, 120] on div at bounding box center [533, 126] width 50 height 50
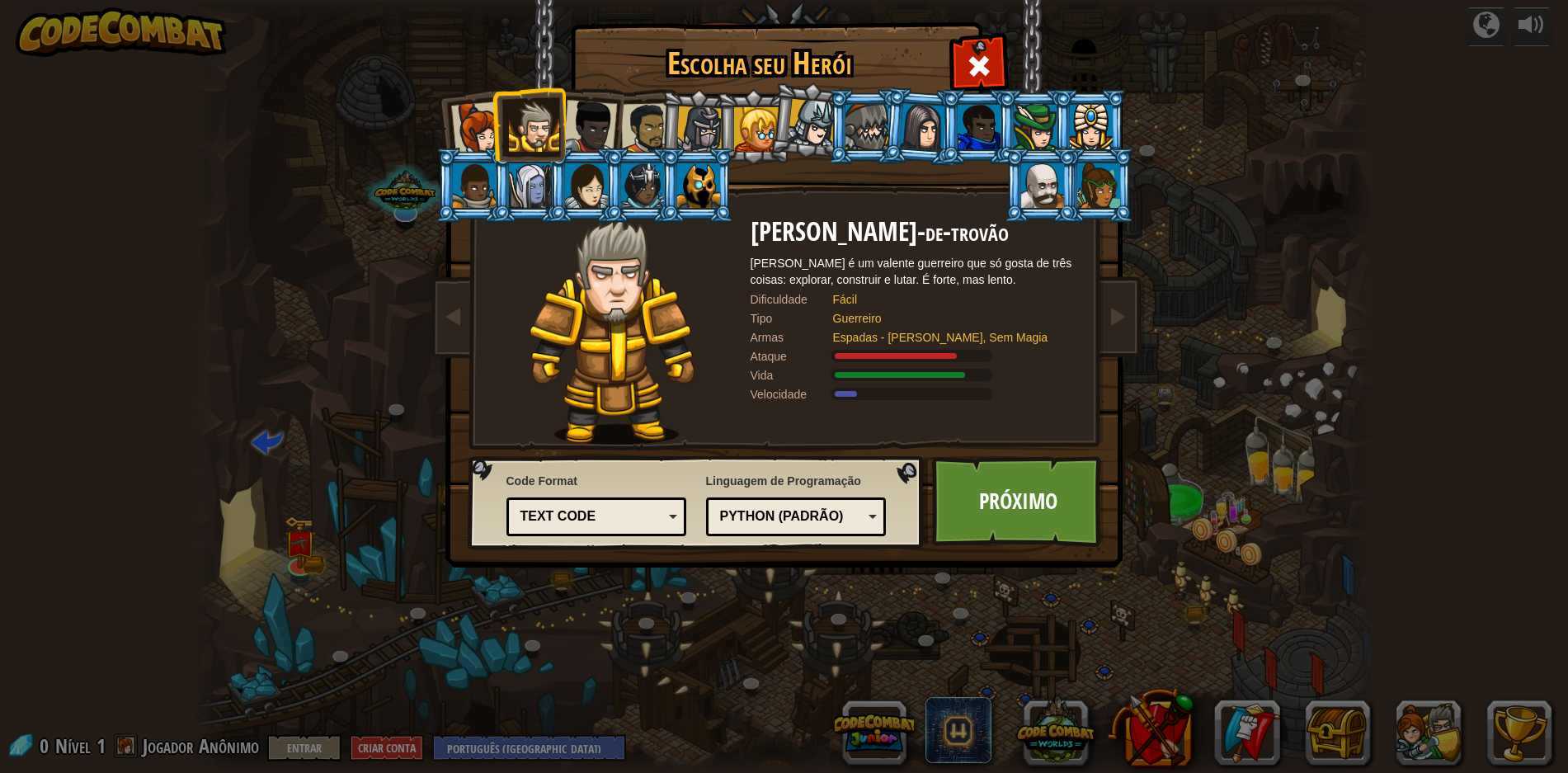
click at [598, 125] on div at bounding box center [590, 127] width 55 height 55
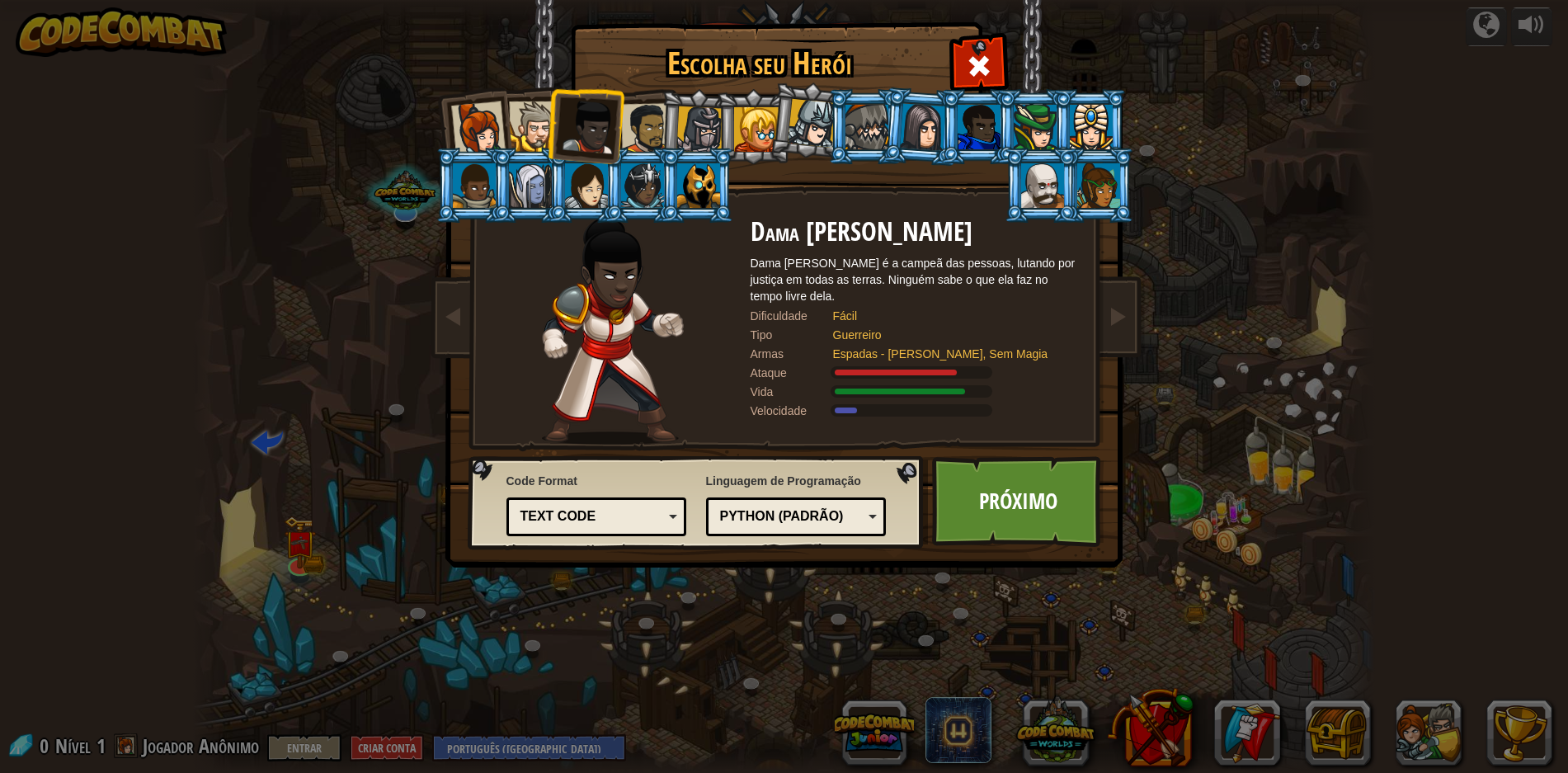
click at [629, 121] on div at bounding box center [646, 128] width 51 height 51
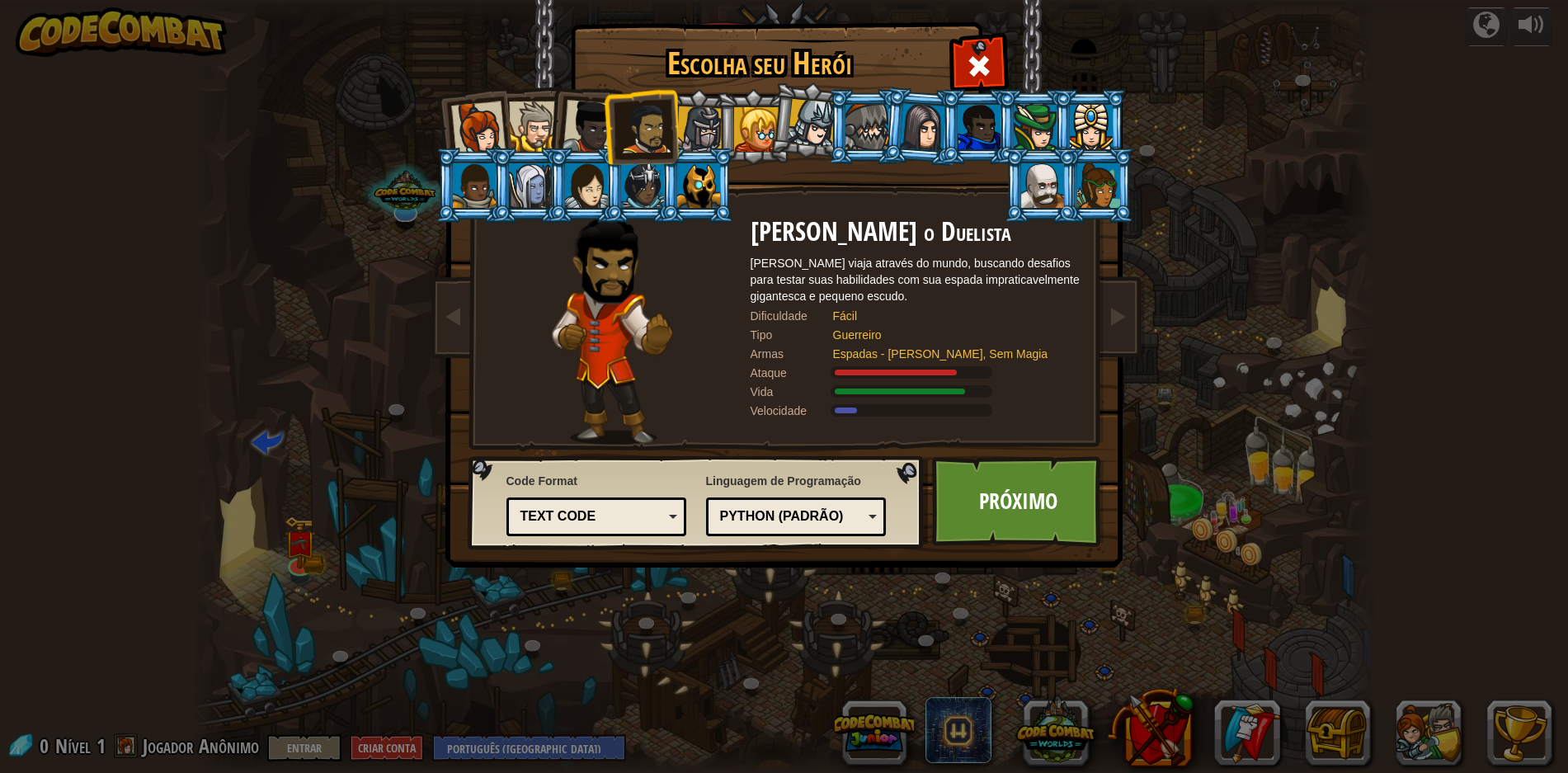
click at [704, 111] on div at bounding box center [699, 130] width 47 height 47
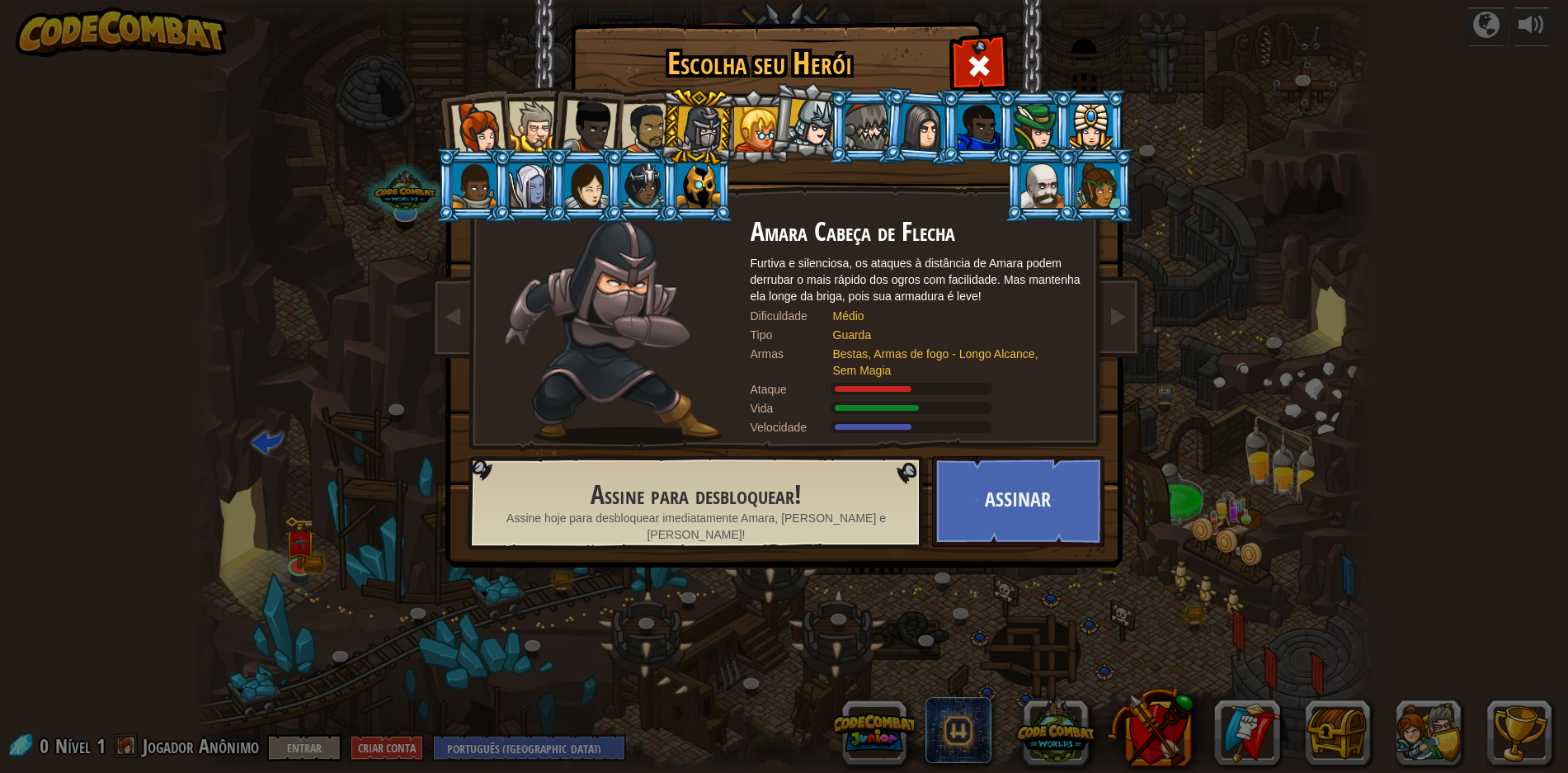
click at [753, 120] on div at bounding box center [756, 130] width 45 height 45
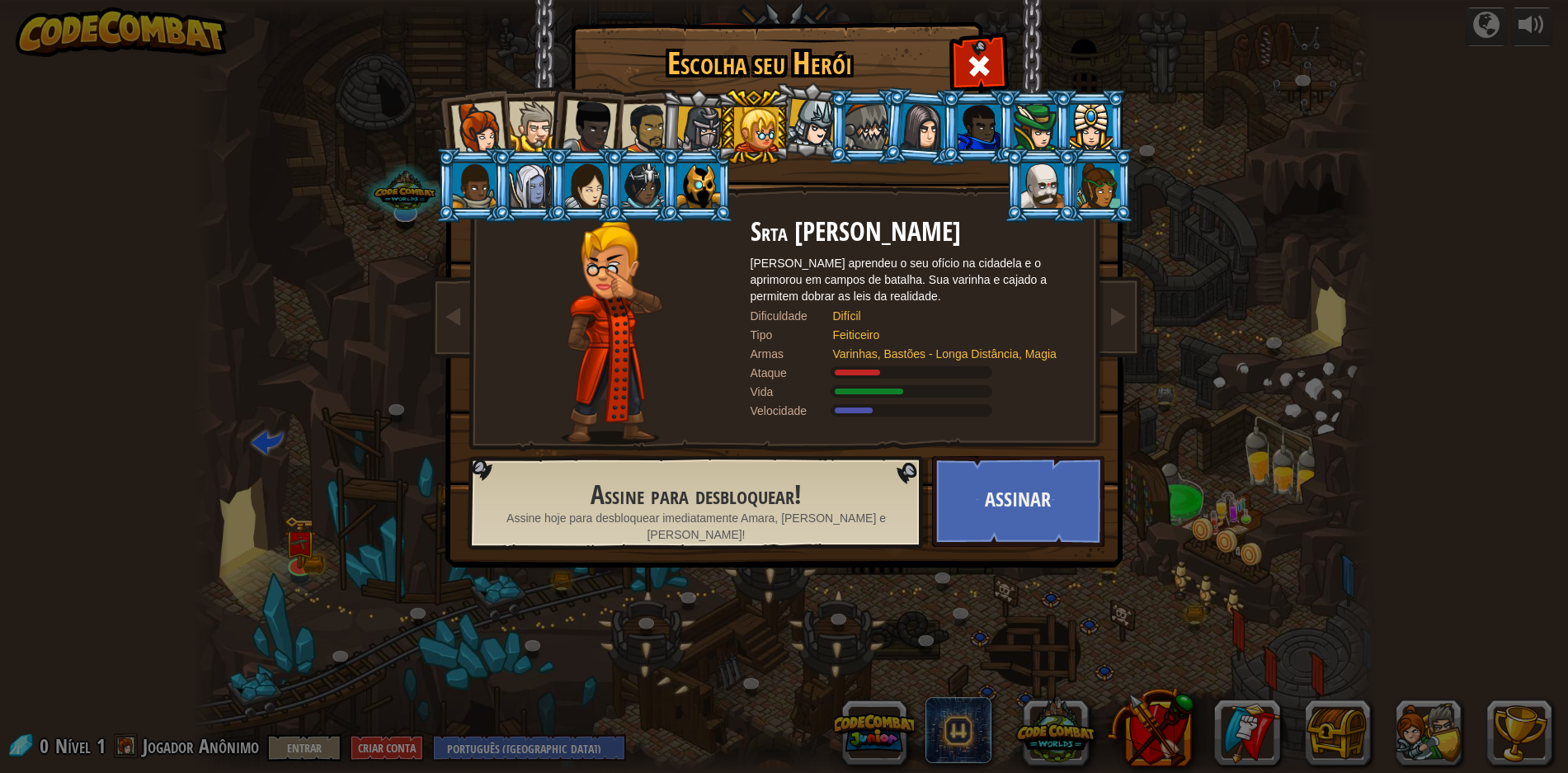
click at [568, 184] on div at bounding box center [587, 186] width 43 height 45
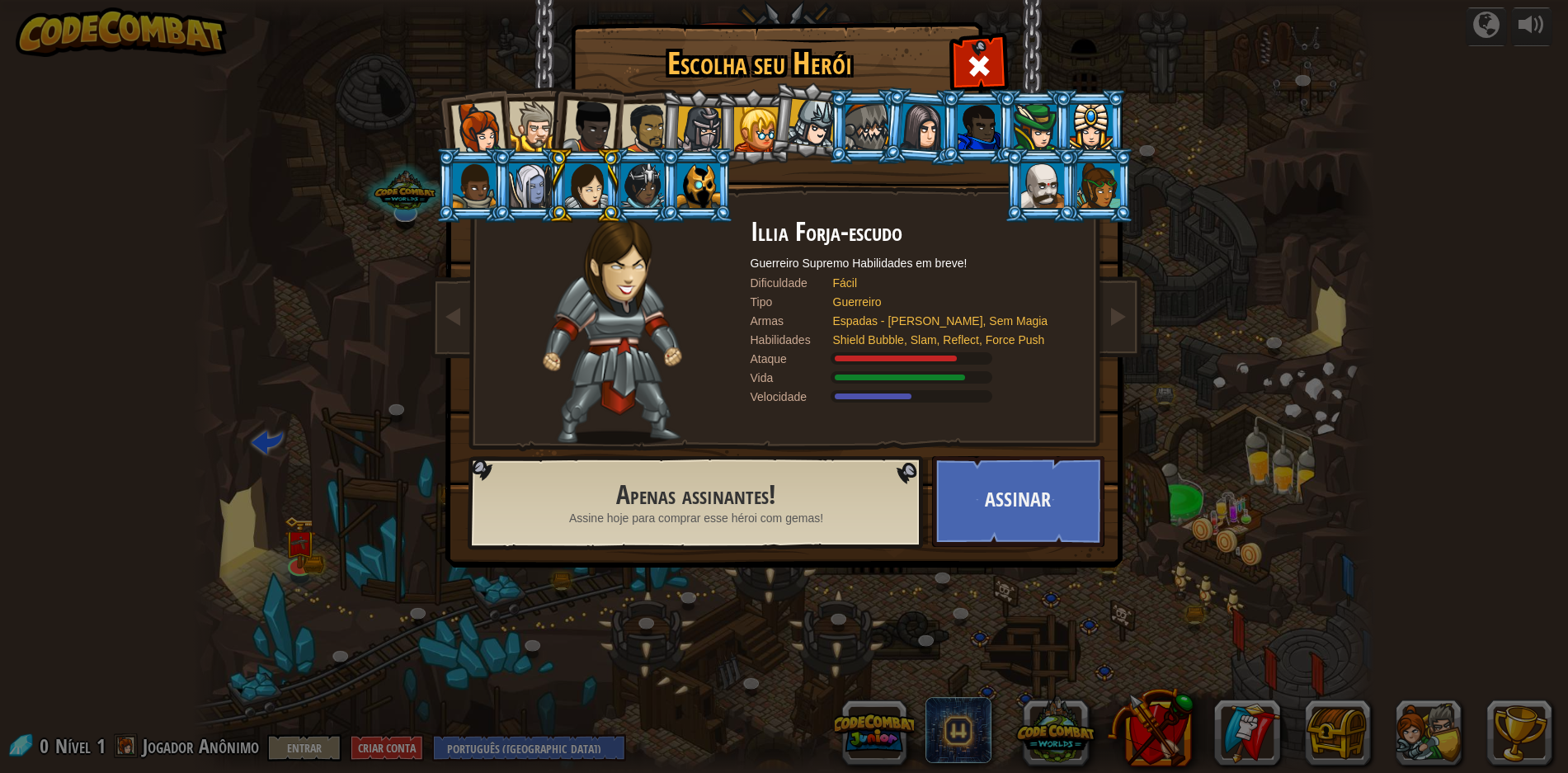
click at [1098, 114] on div at bounding box center [1092, 127] width 43 height 45
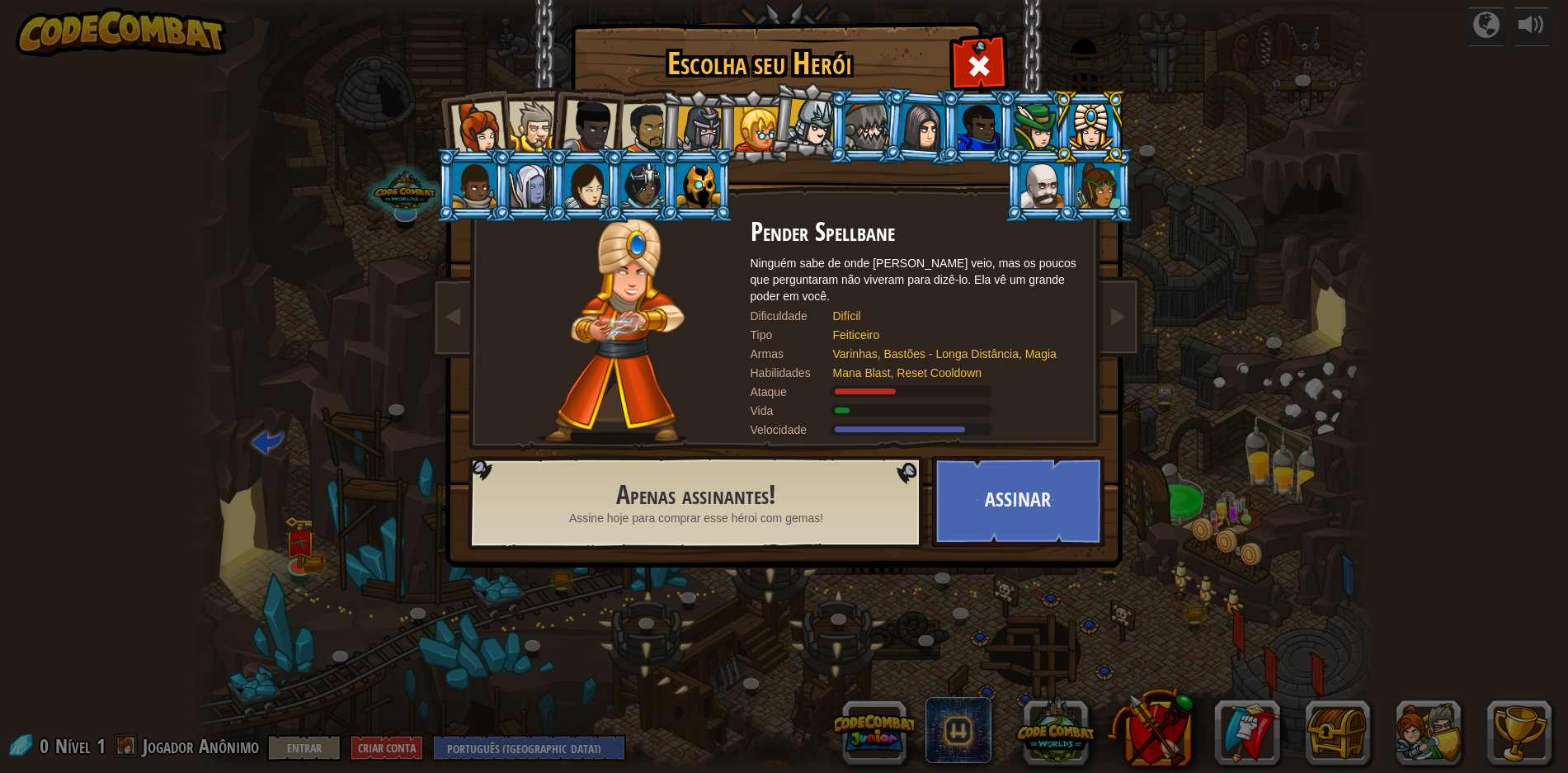
click at [519, 124] on div at bounding box center [533, 126] width 50 height 50
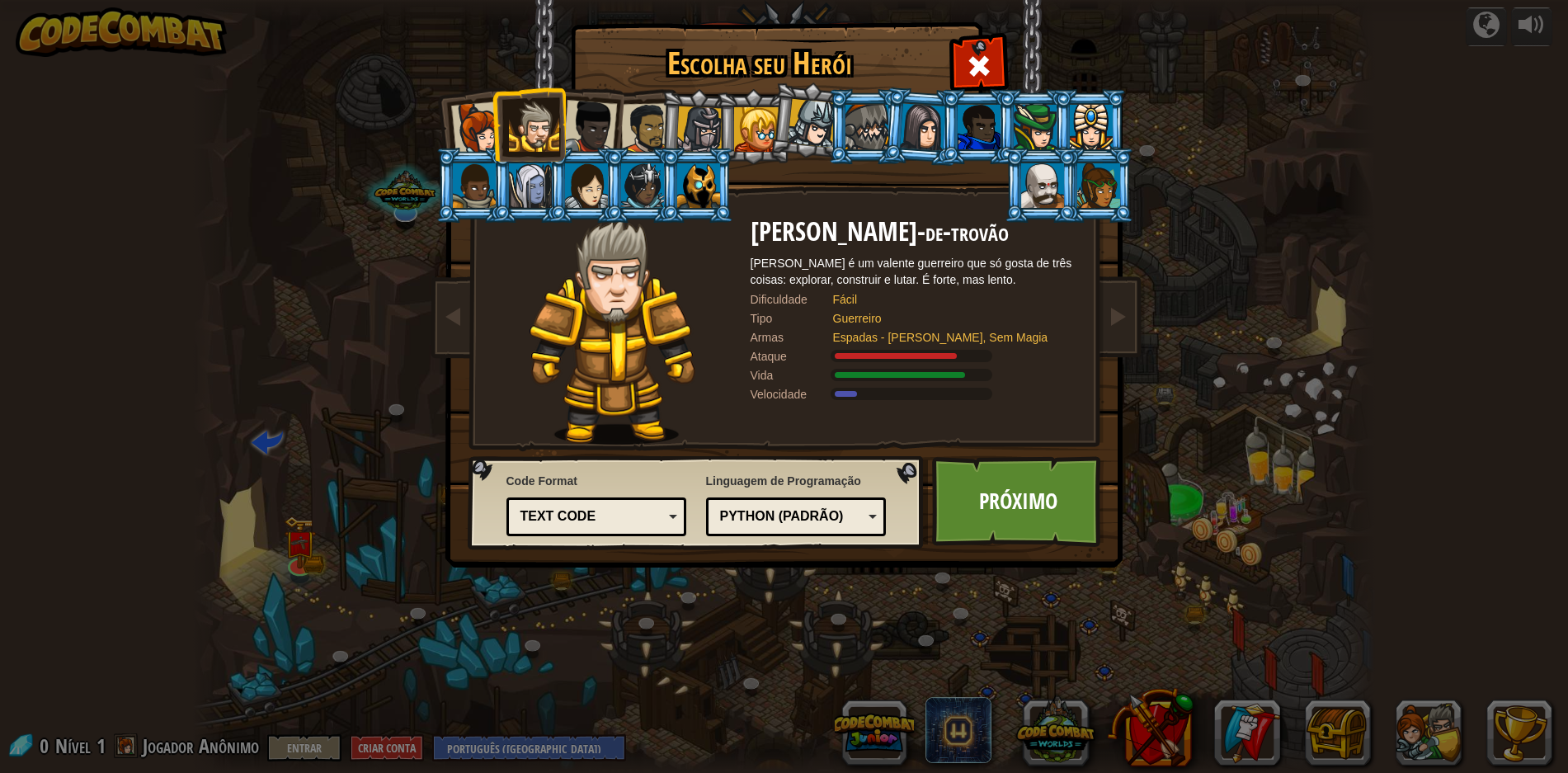
click at [1054, 187] on div at bounding box center [1043, 186] width 43 height 45
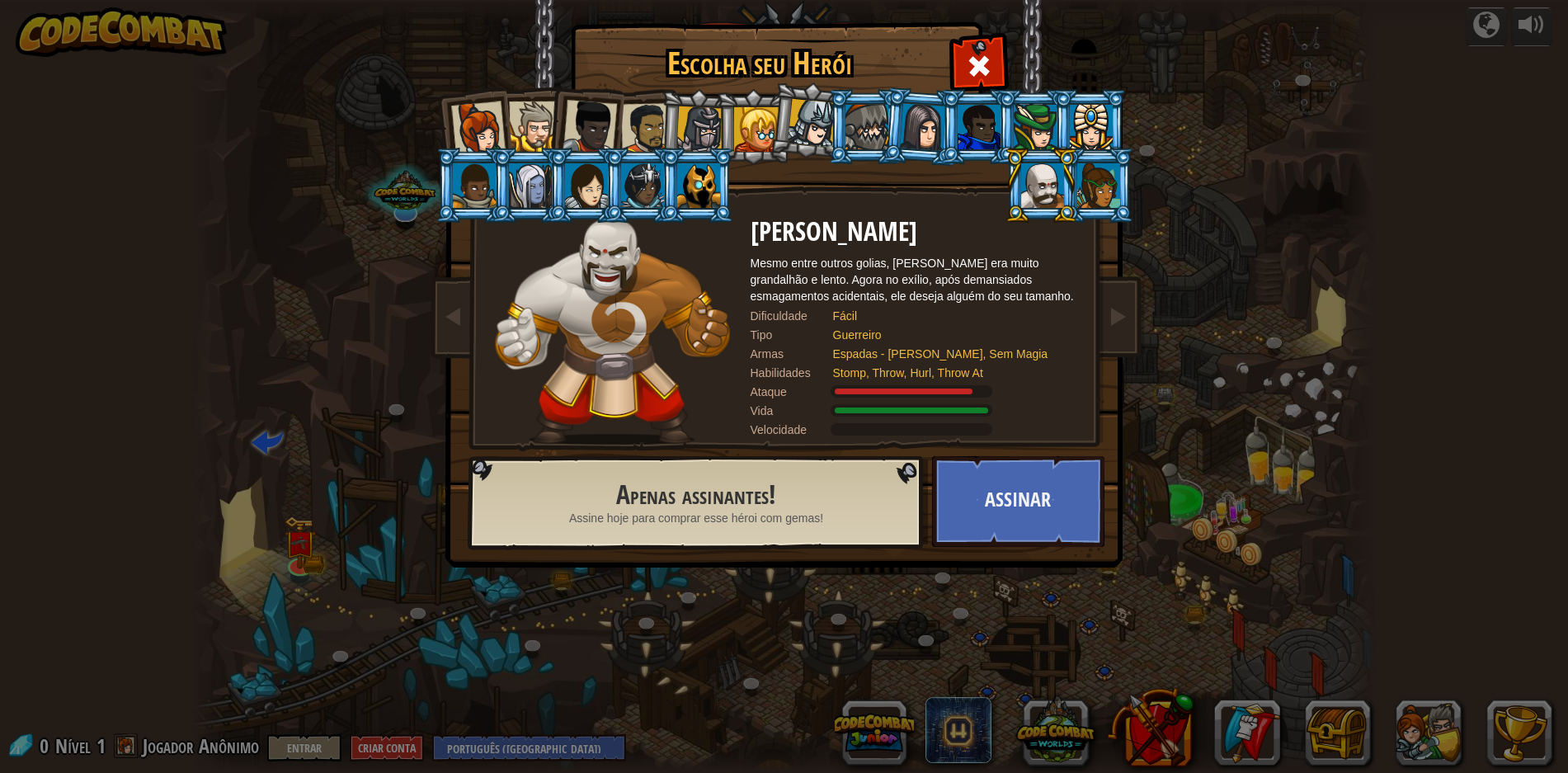
click at [1113, 174] on div at bounding box center [1098, 186] width 43 height 45
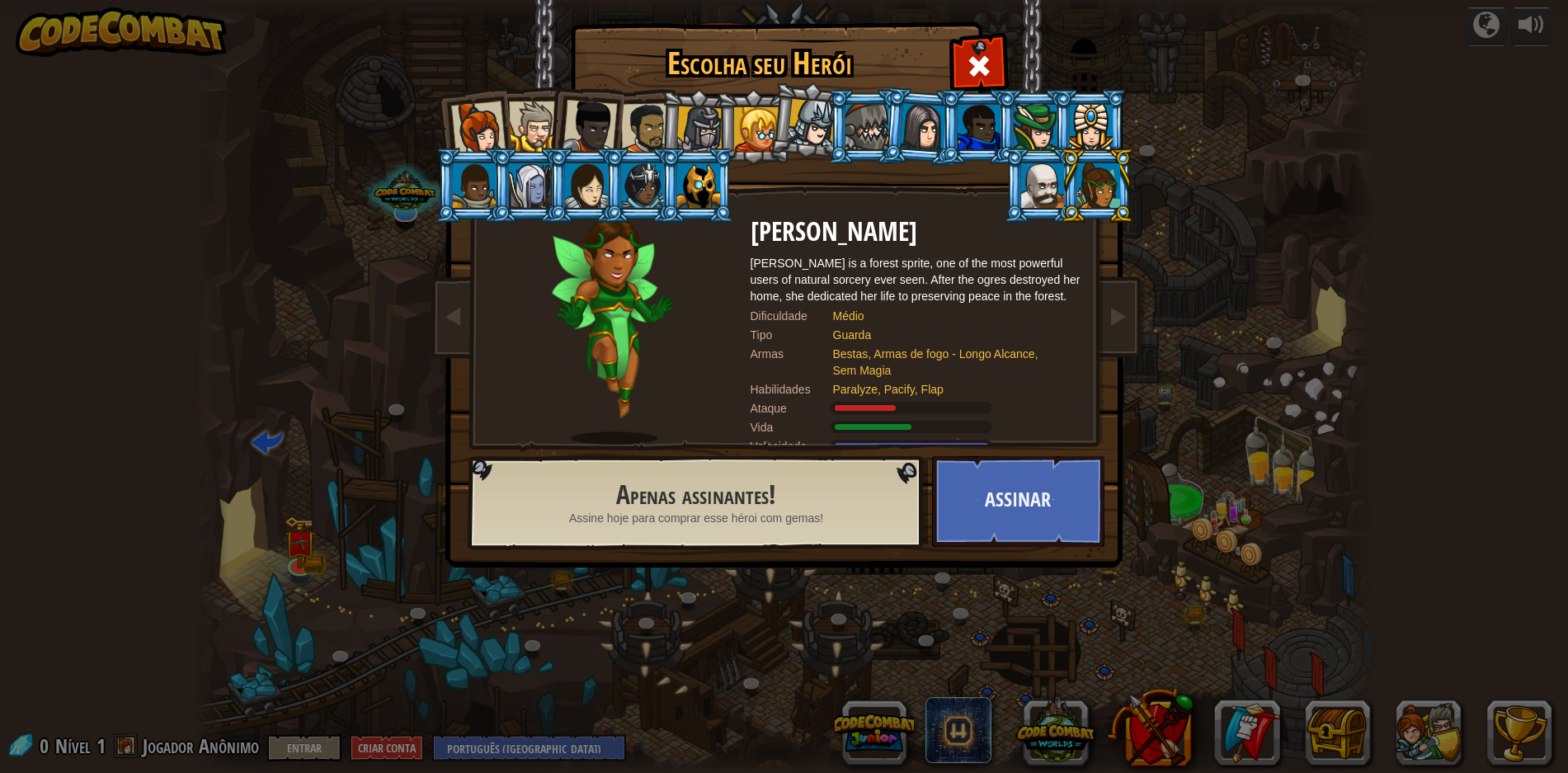
click at [718, 182] on div at bounding box center [698, 186] width 43 height 45
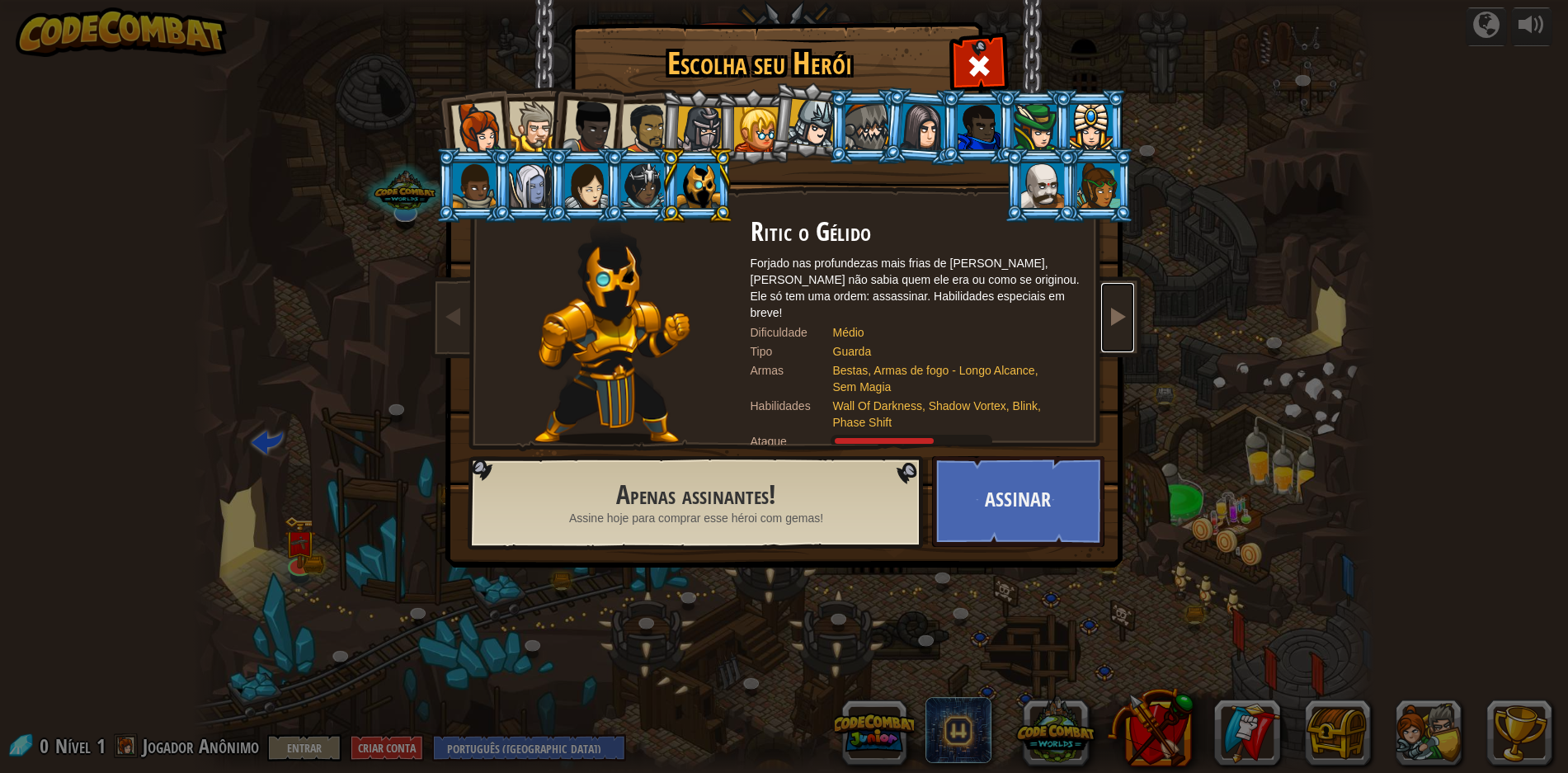
click at [1114, 318] on span at bounding box center [1117, 316] width 20 height 20
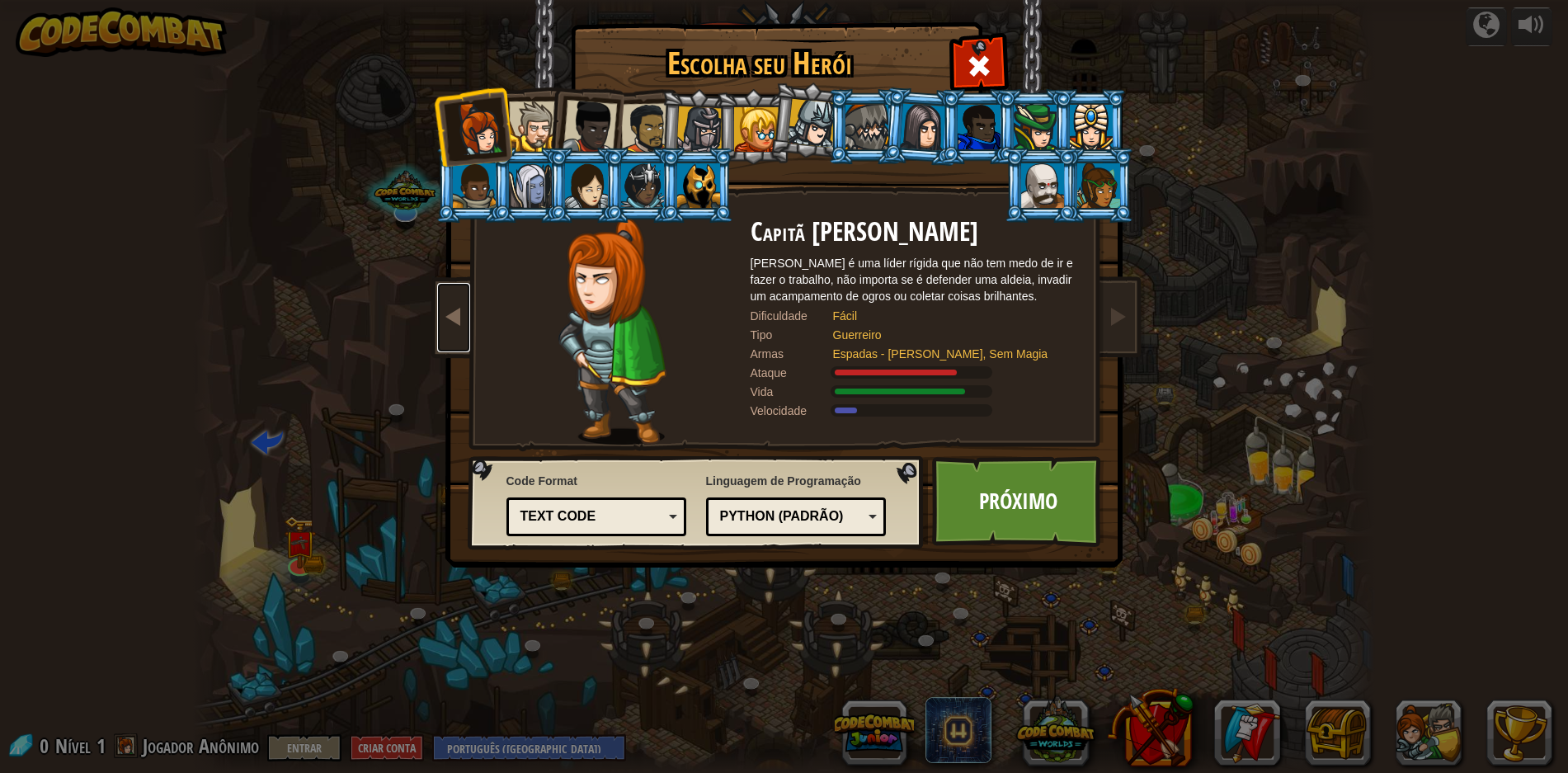
click at [454, 313] on span at bounding box center [454, 316] width 20 height 20
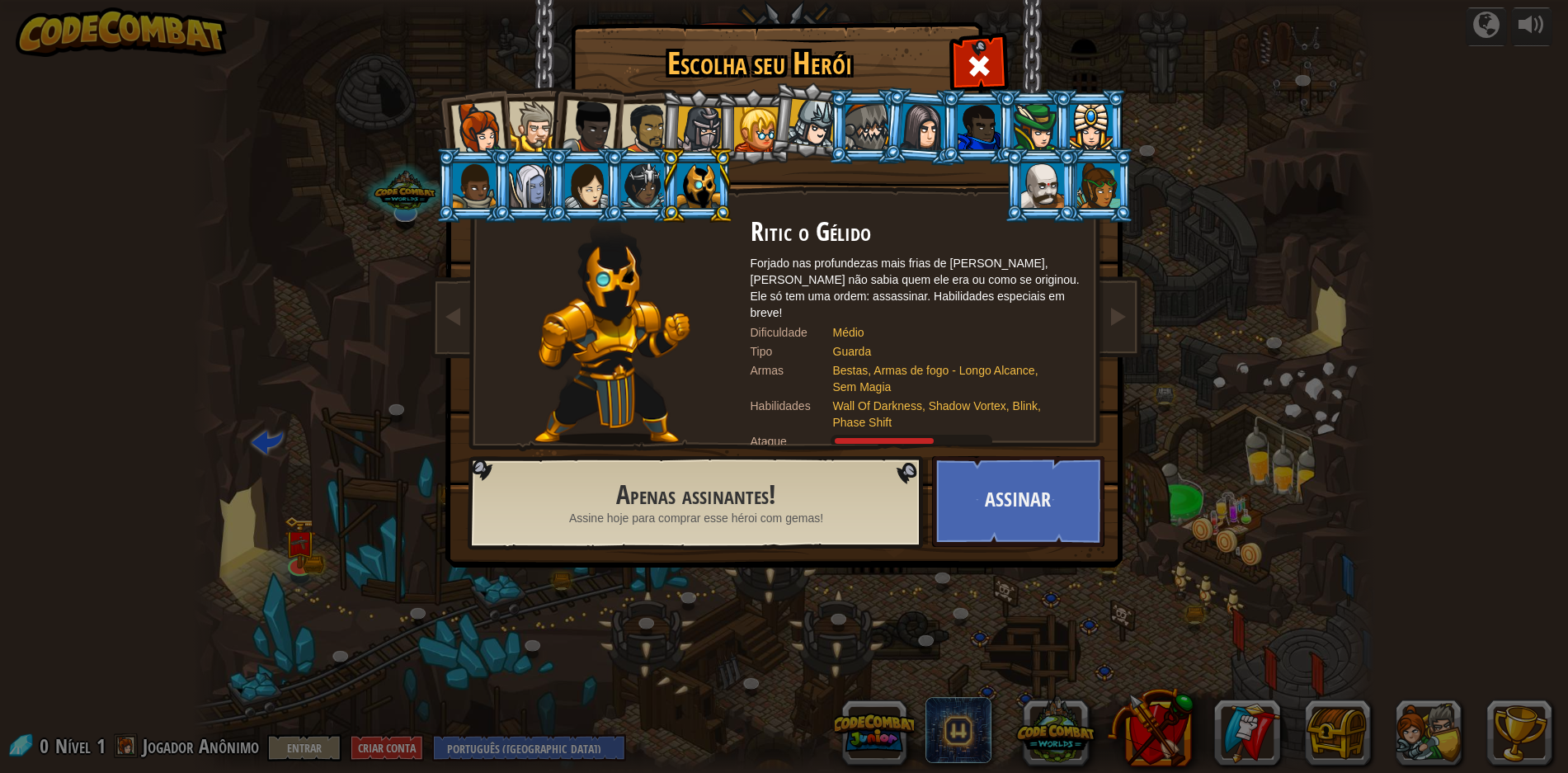
click at [665, 490] on h2 "Apenas assinantes!" at bounding box center [696, 496] width 381 height 29
click at [1161, 356] on div "Escolha seu Herói 0 Capitã [PERSON_NAME] é uma líder rígida que não tem medo de…" at bounding box center [784, 386] width 1568 height 773
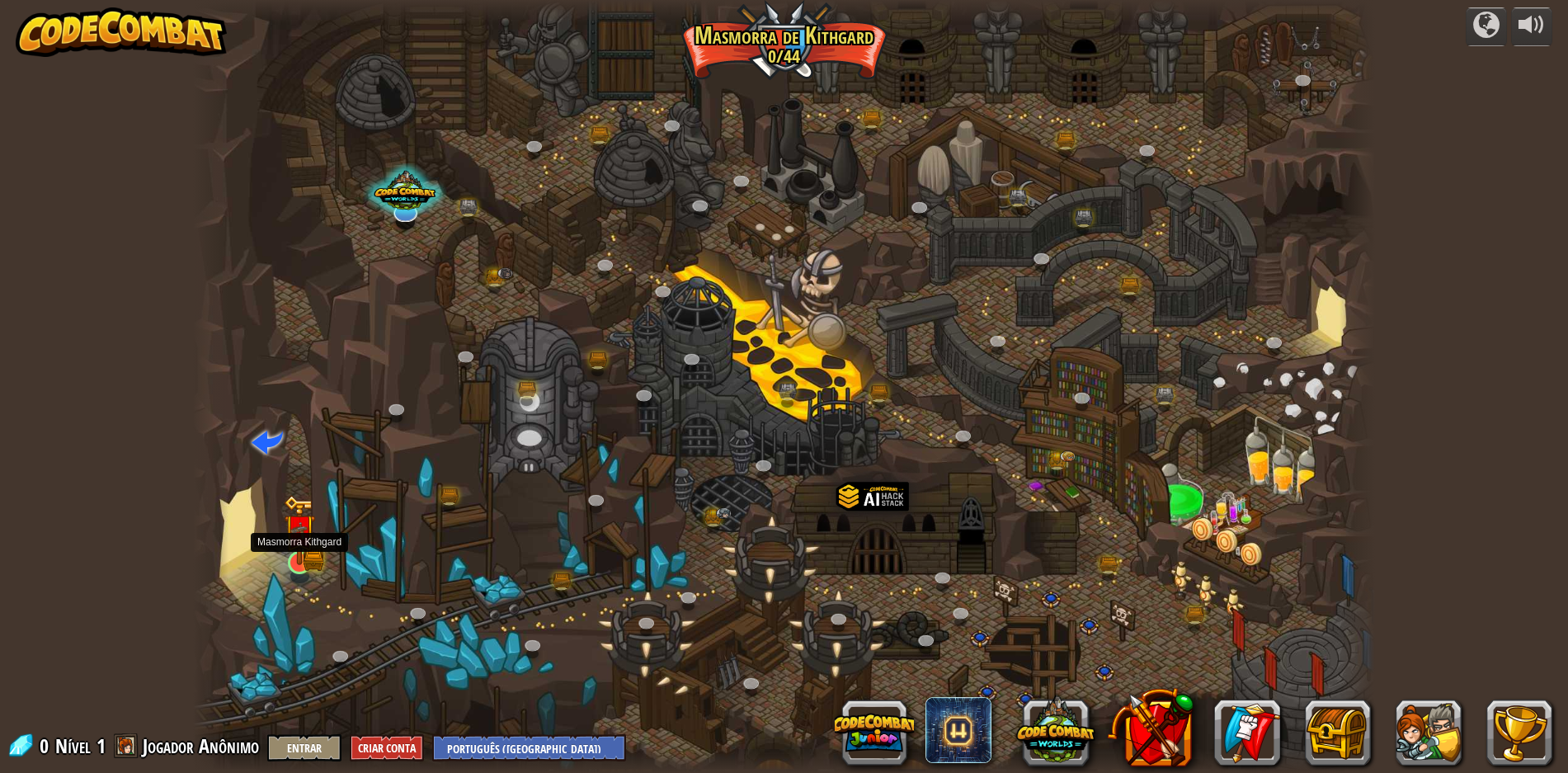
click at [303, 534] on img at bounding box center [299, 530] width 19 height 19
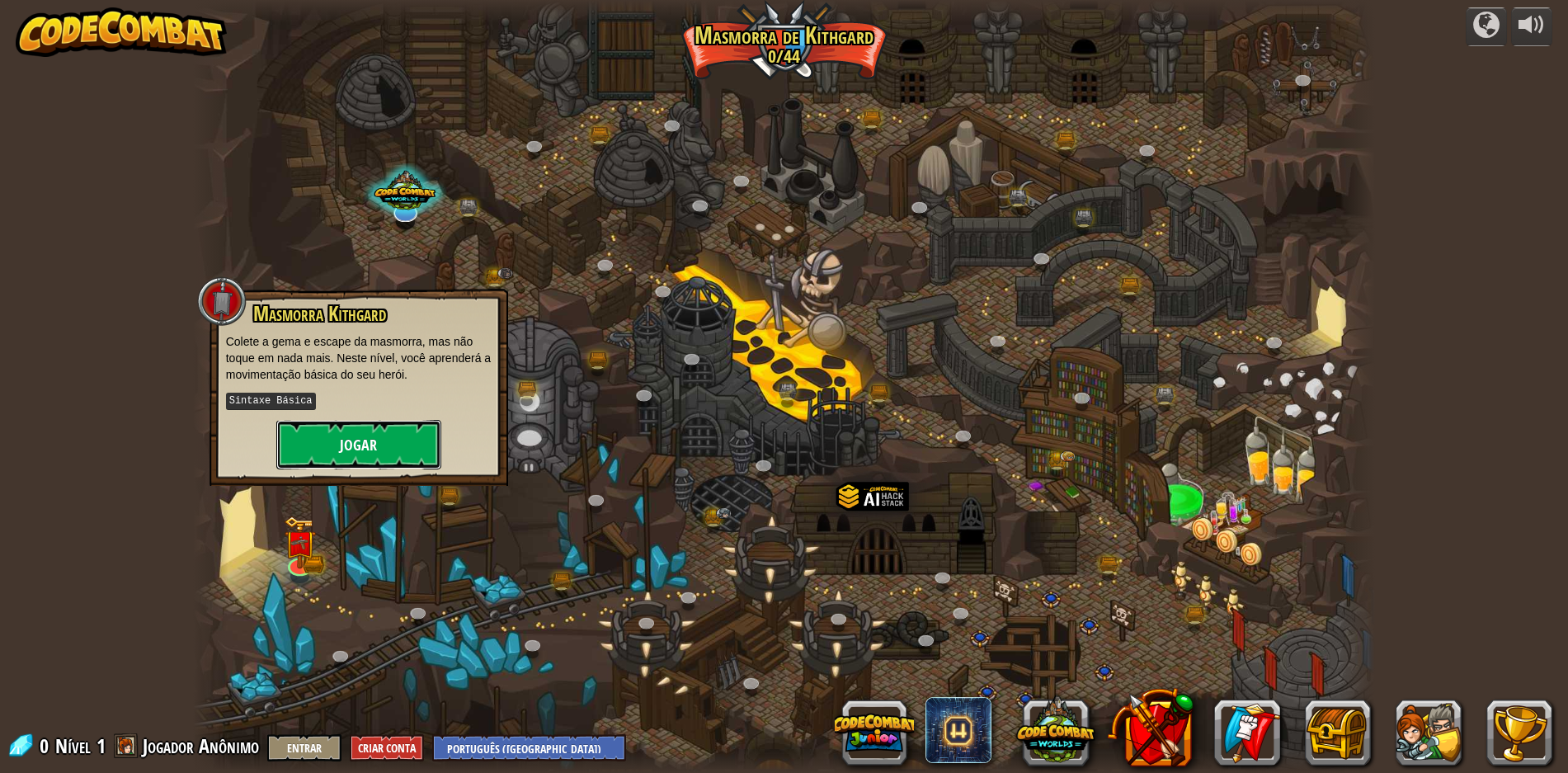
click at [339, 443] on button "Jogar" at bounding box center [358, 444] width 165 height 50
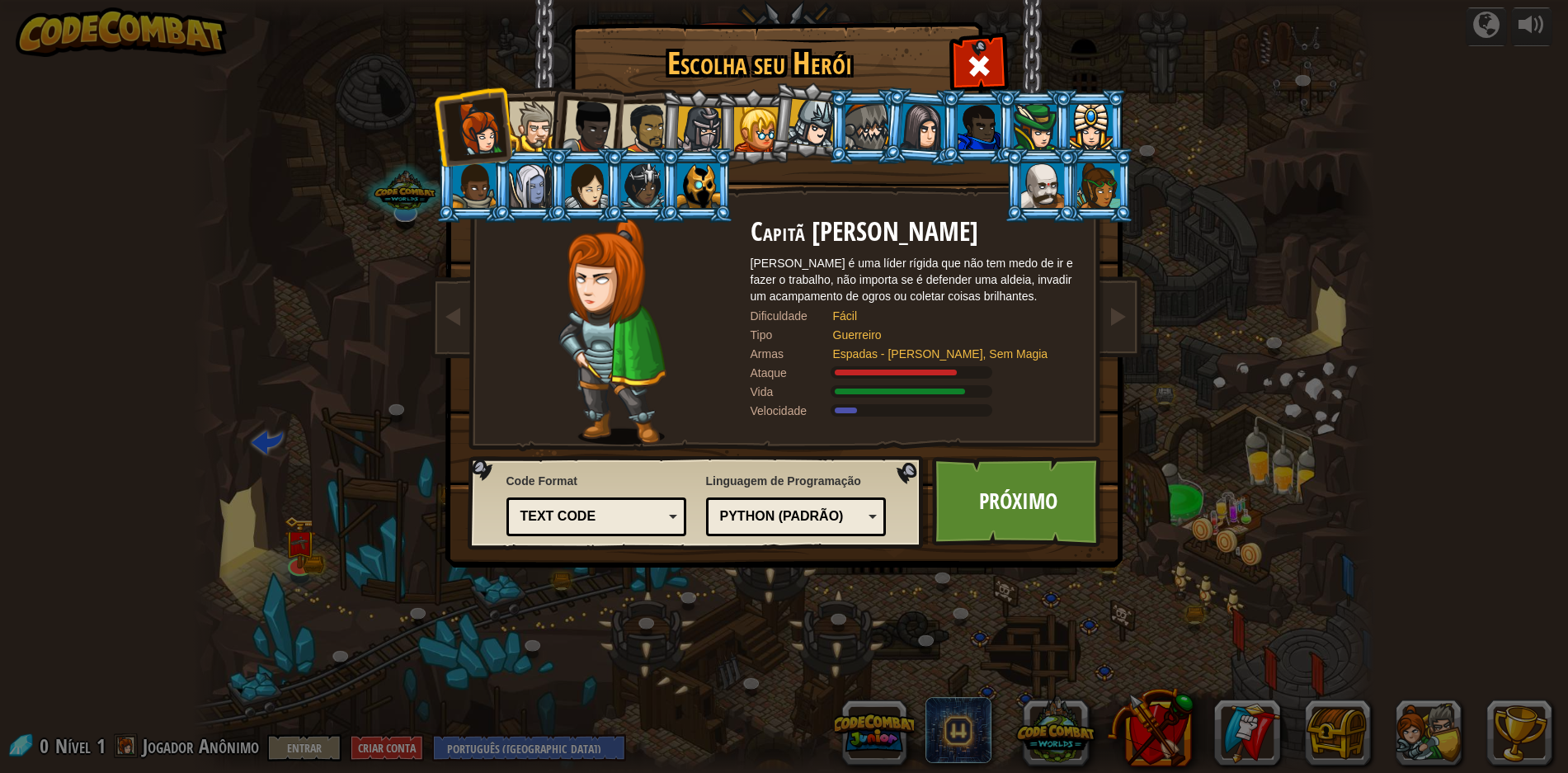
click at [673, 185] on li at bounding box center [697, 185] width 74 height 75
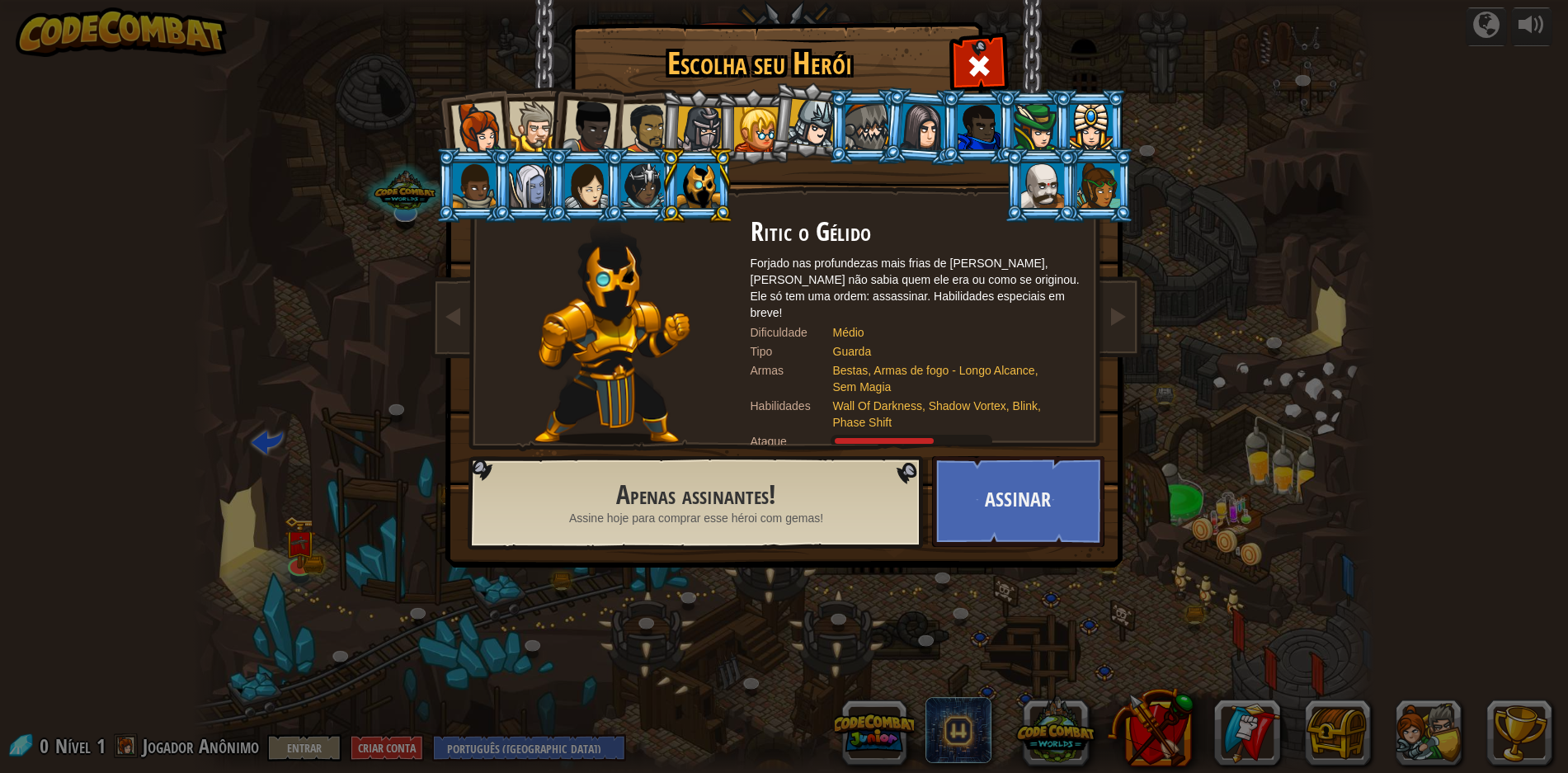
click at [652, 119] on div at bounding box center [646, 128] width 51 height 51
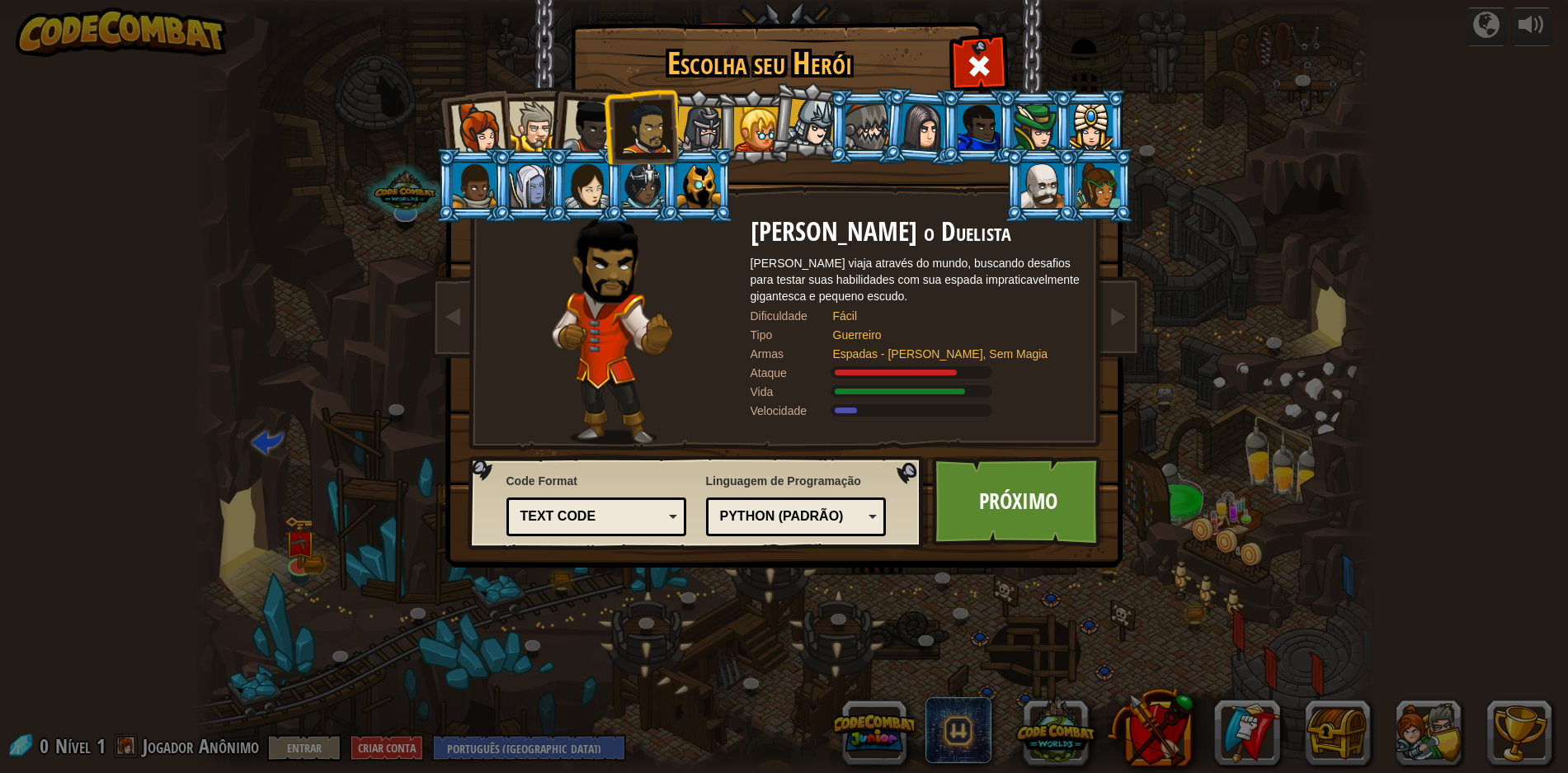
click at [462, 128] on div at bounding box center [477, 129] width 55 height 55
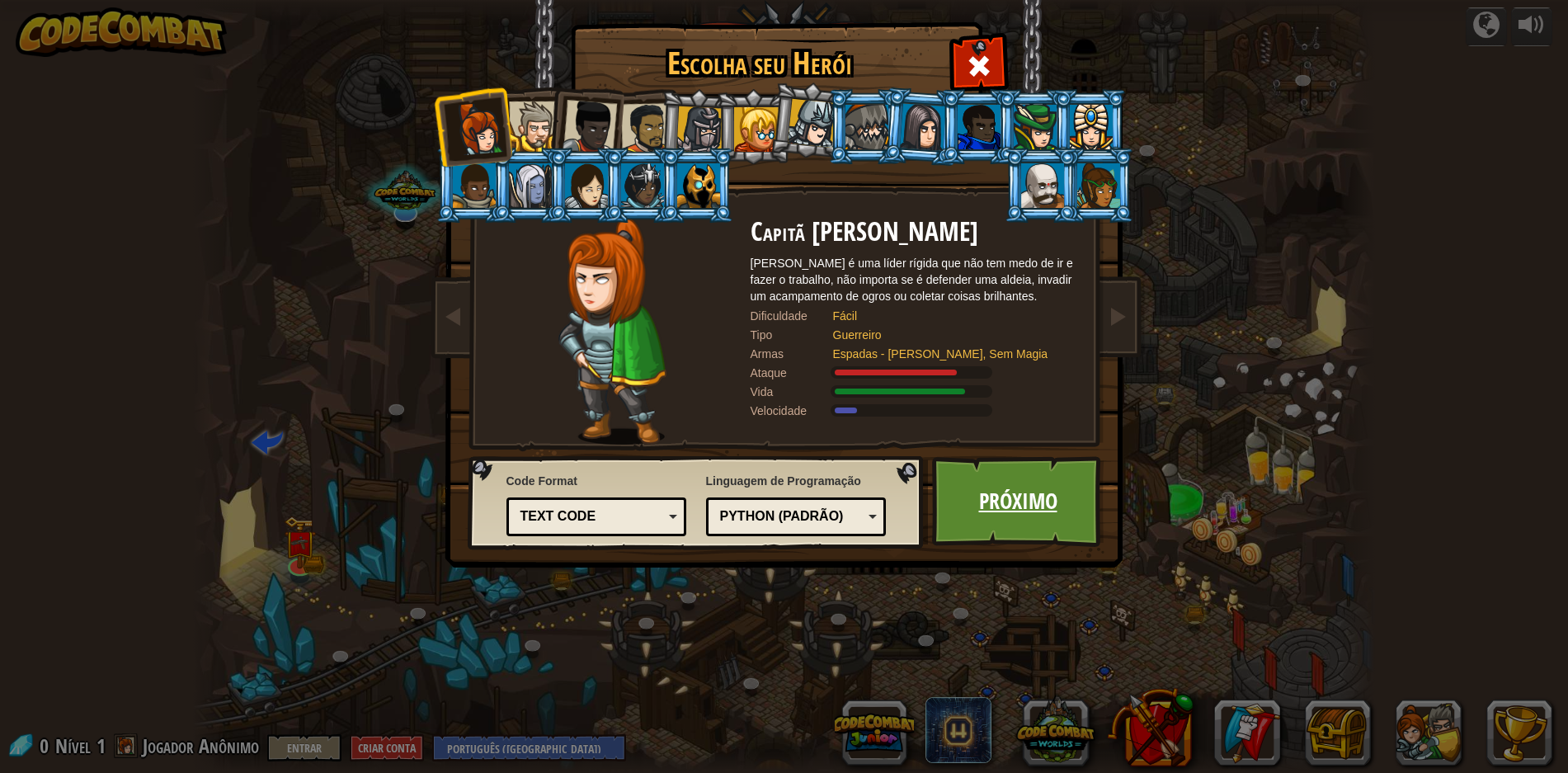
drag, startPoint x: 997, startPoint y: 486, endPoint x: 992, endPoint y: 474, distance: 13.0
click at [992, 474] on link "Próximo" at bounding box center [1018, 501] width 172 height 91
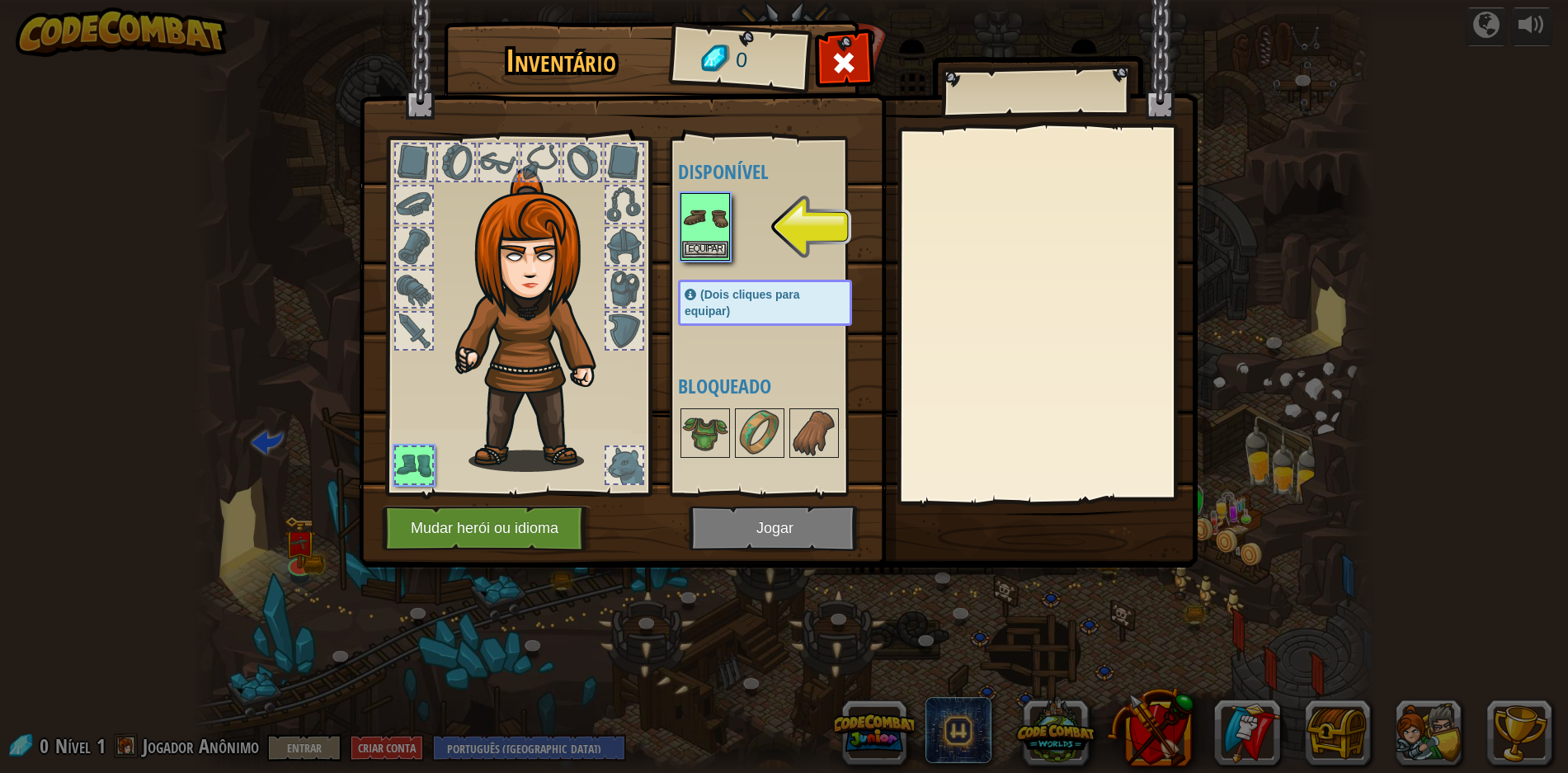
click at [716, 223] on img at bounding box center [704, 217] width 46 height 46
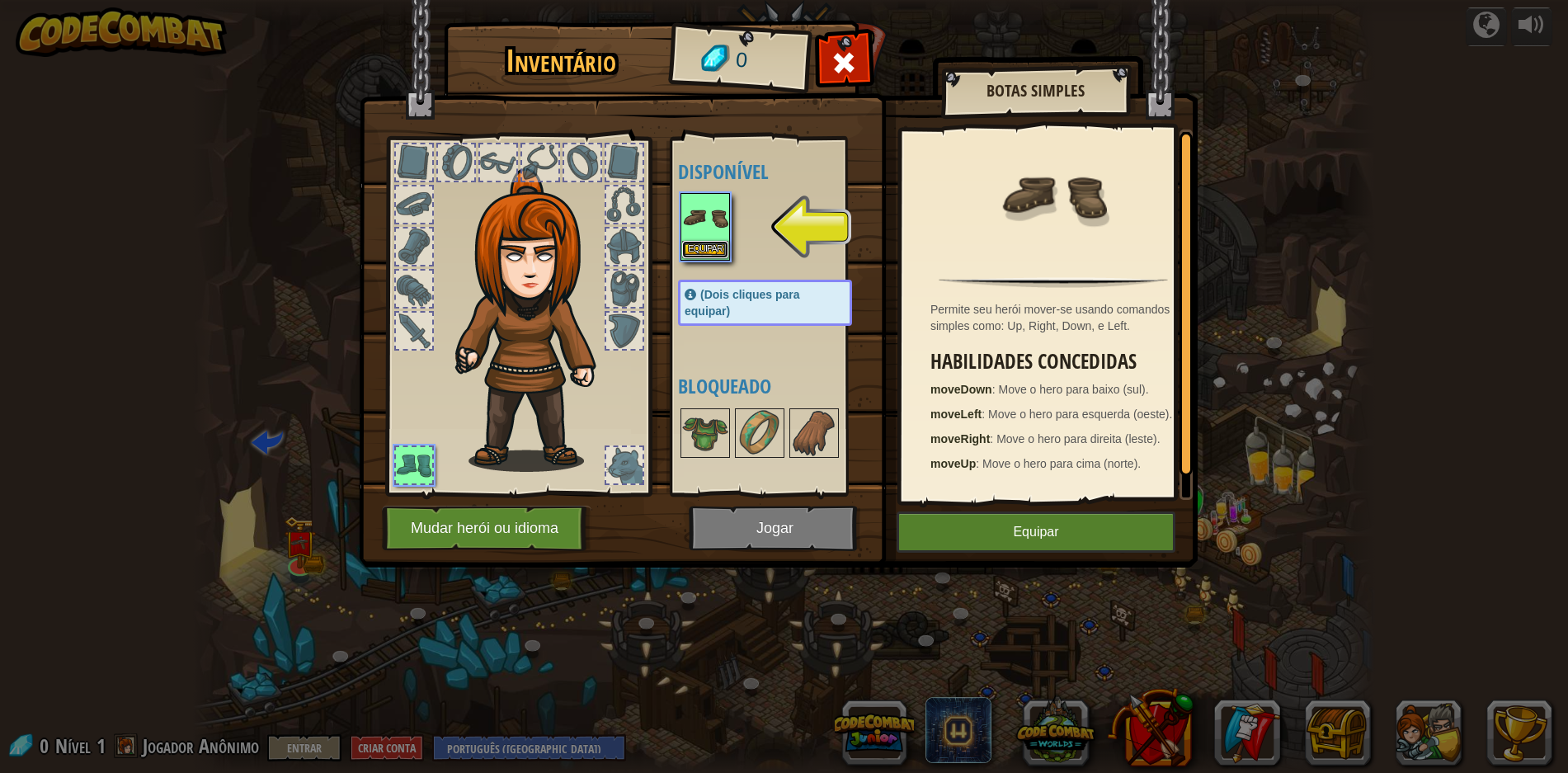
click at [699, 246] on button "Equipar" at bounding box center [704, 250] width 46 height 18
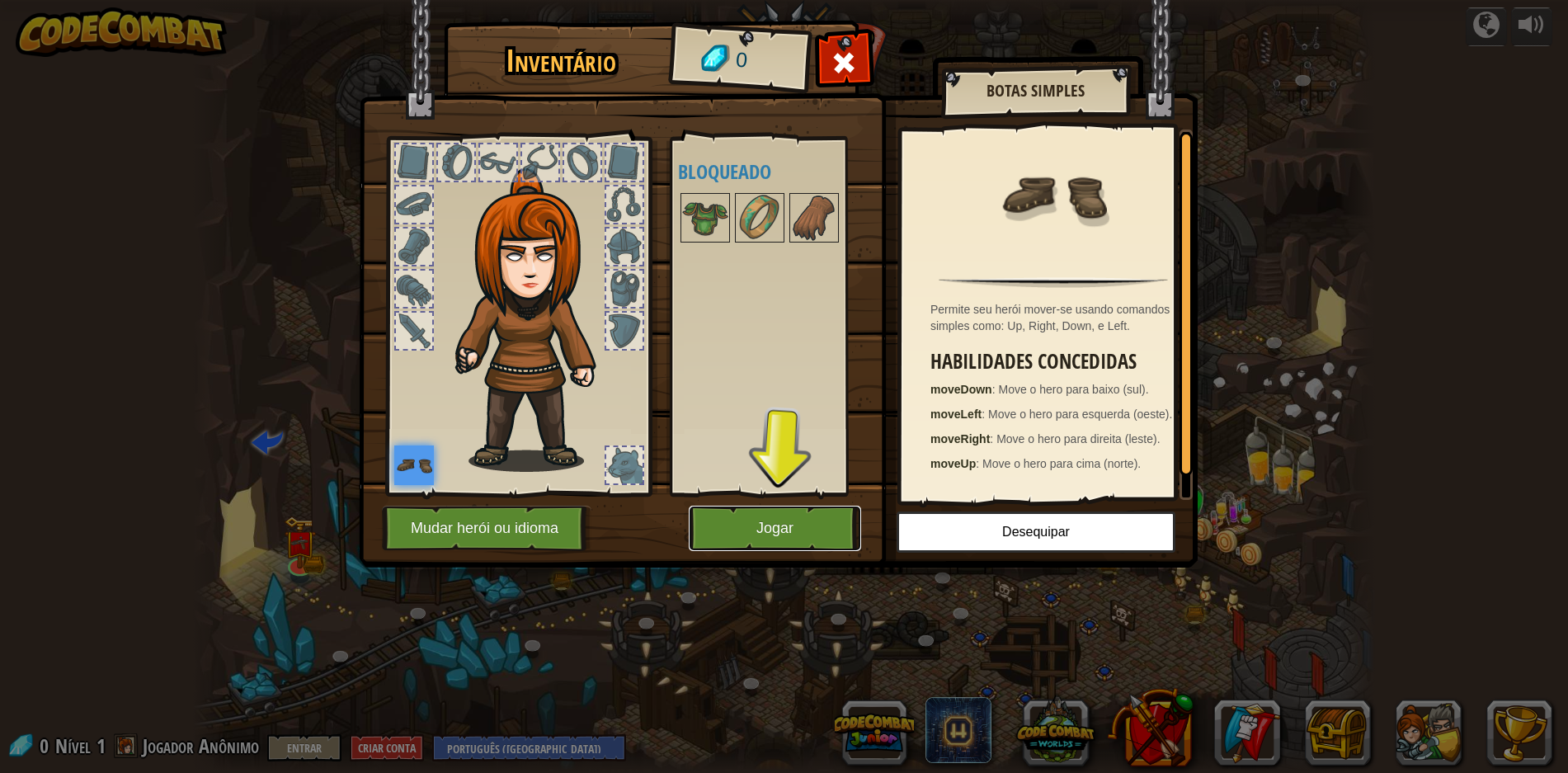
click at [768, 530] on button "Jogar" at bounding box center [775, 528] width 172 height 45
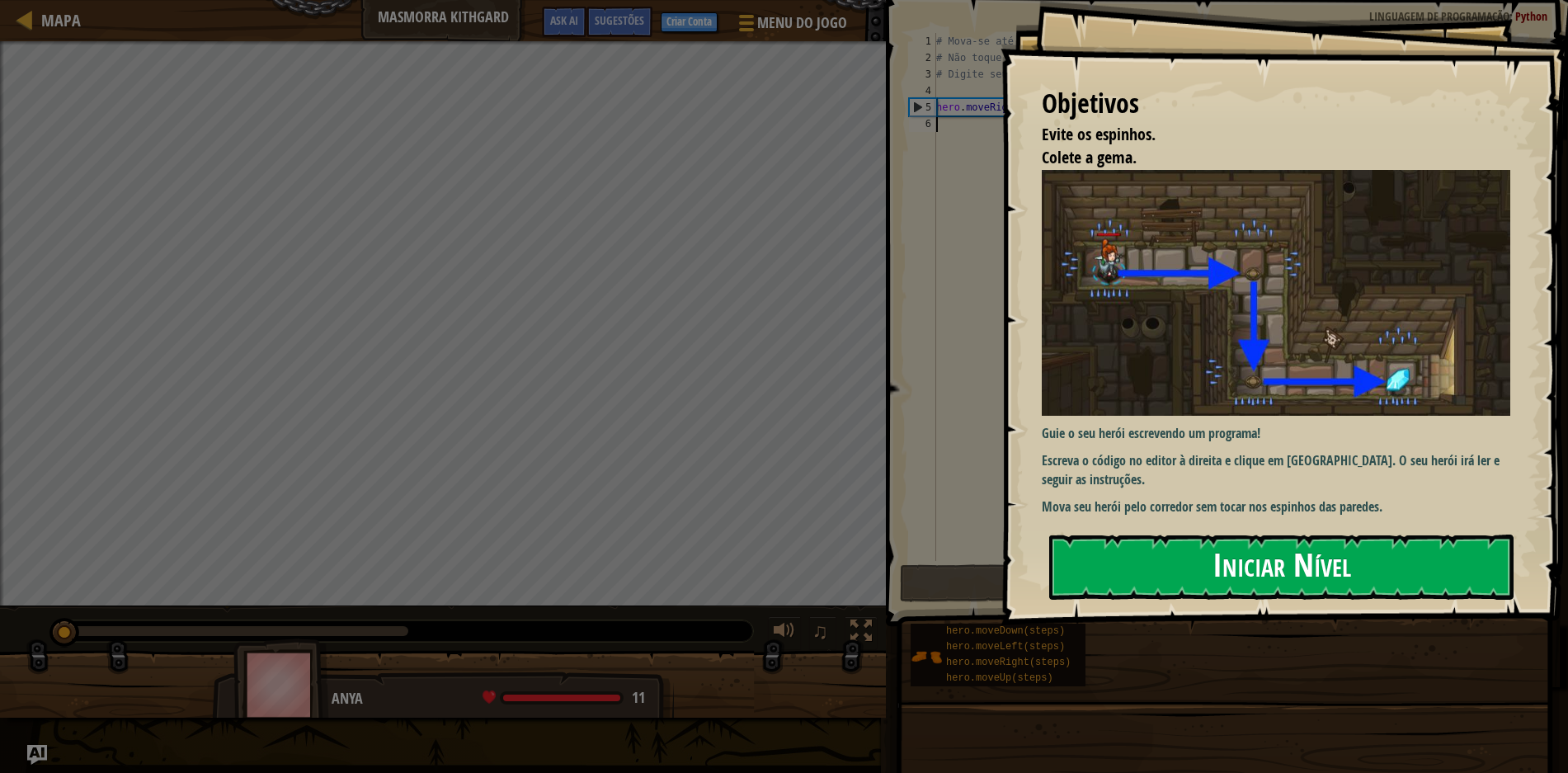
click at [1282, 555] on button "Iniciar Nível" at bounding box center [1281, 567] width 465 height 66
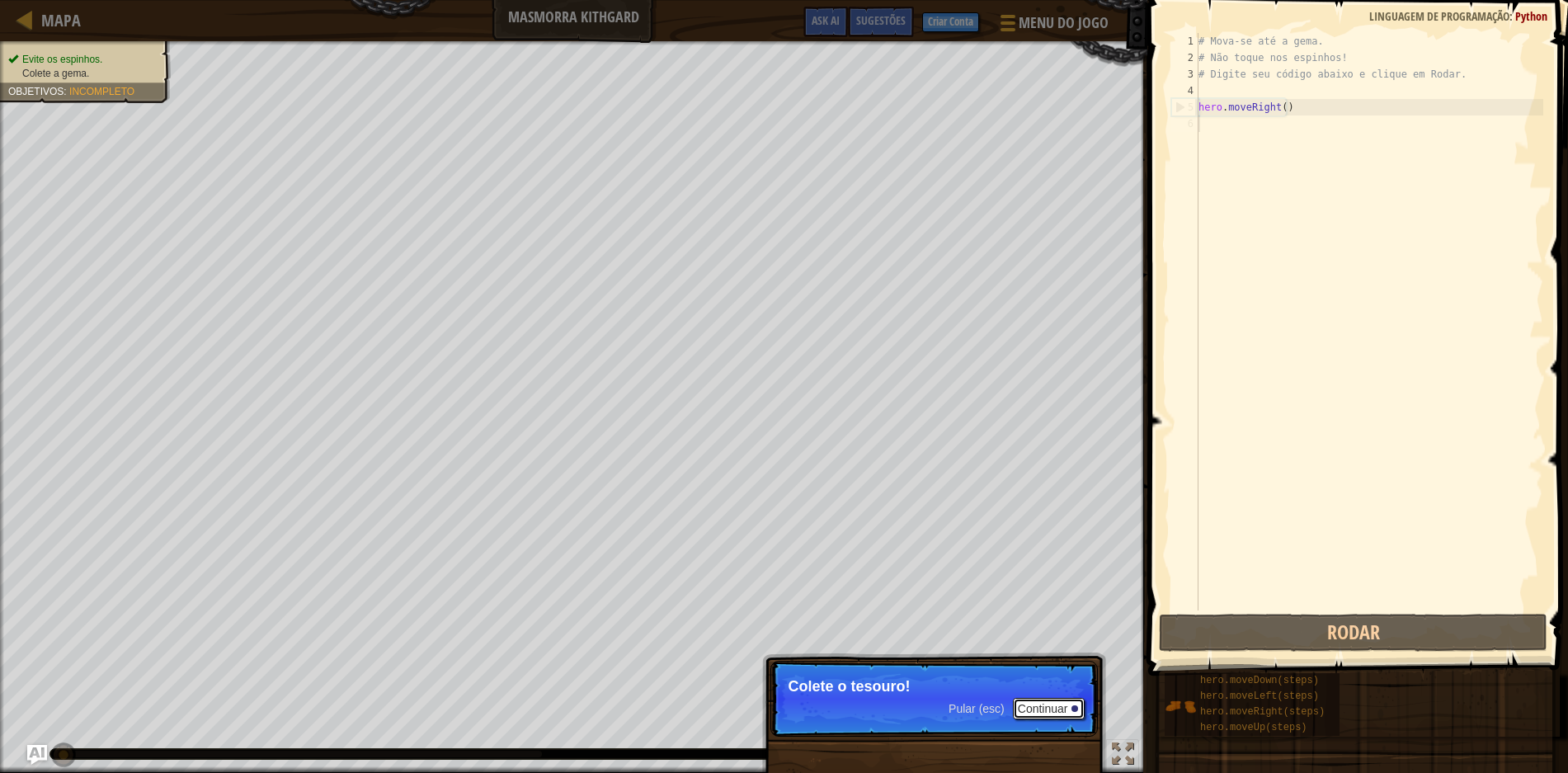
click at [1039, 707] on button "Continuar" at bounding box center [1049, 708] width 72 height 22
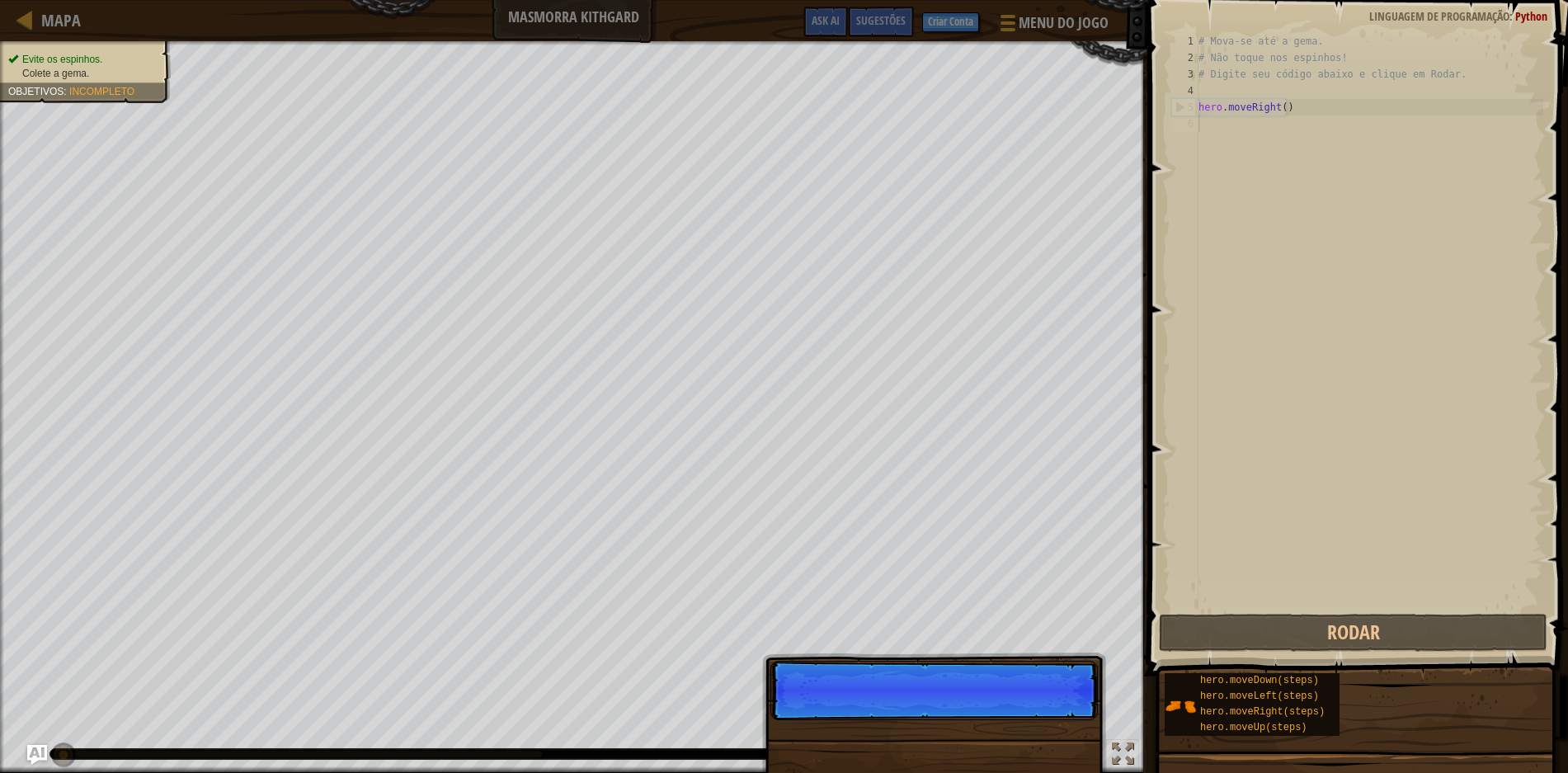
scroll to position [8, 0]
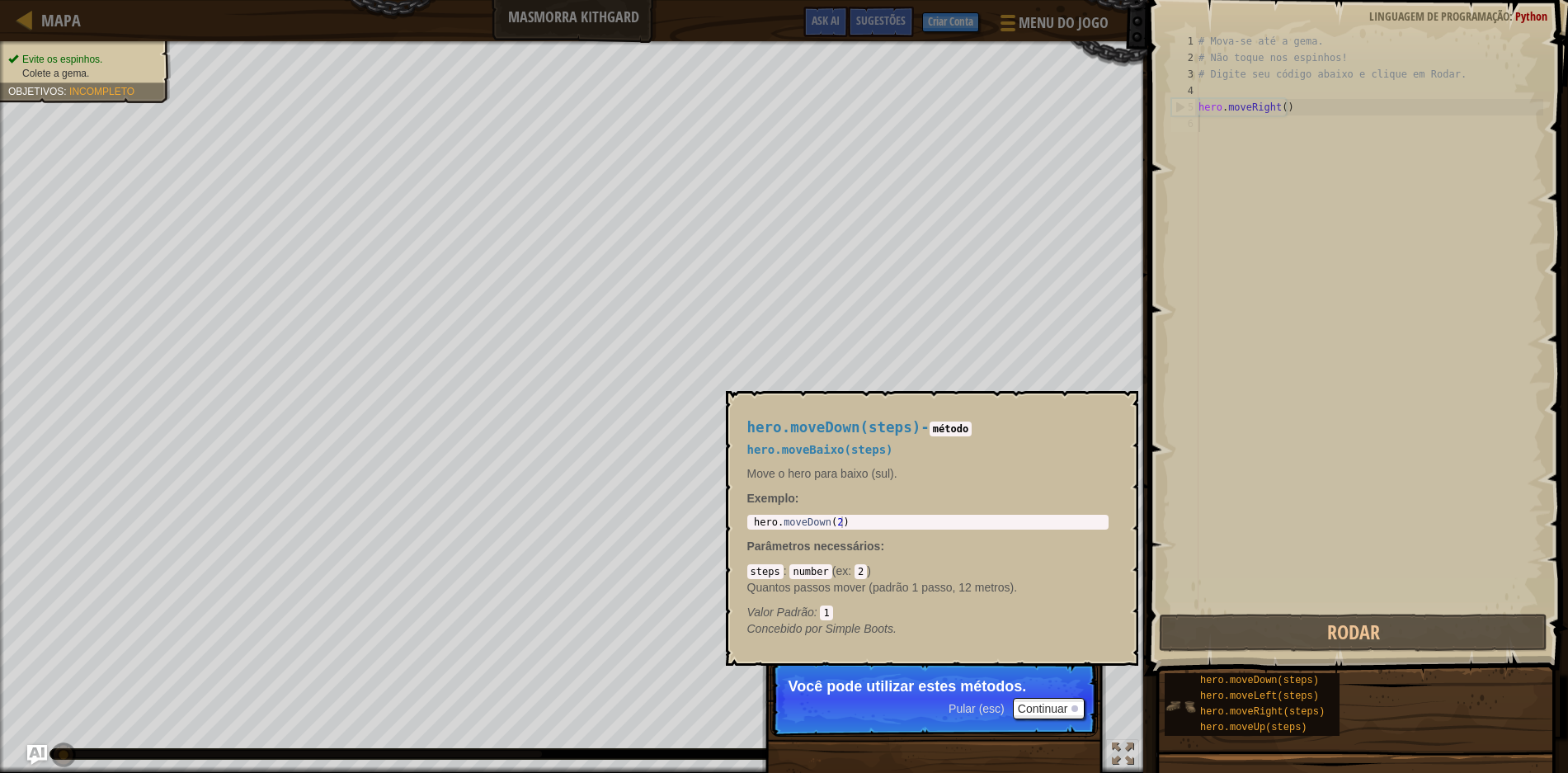
click at [1187, 700] on img at bounding box center [1181, 706] width 31 height 31
click at [1186, 700] on img at bounding box center [1181, 706] width 31 height 31
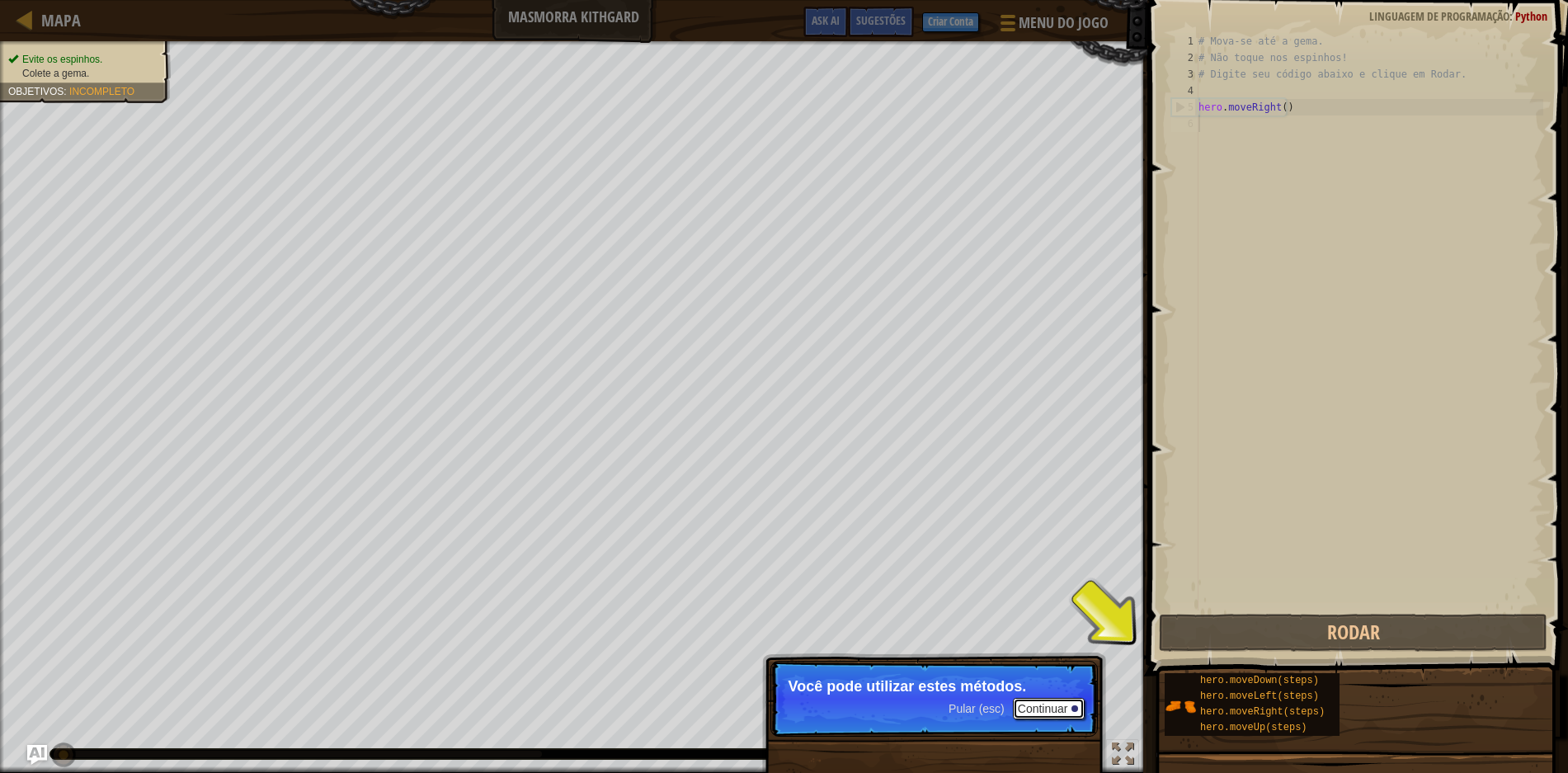
click at [1071, 703] on button "Continuar" at bounding box center [1049, 708] width 72 height 22
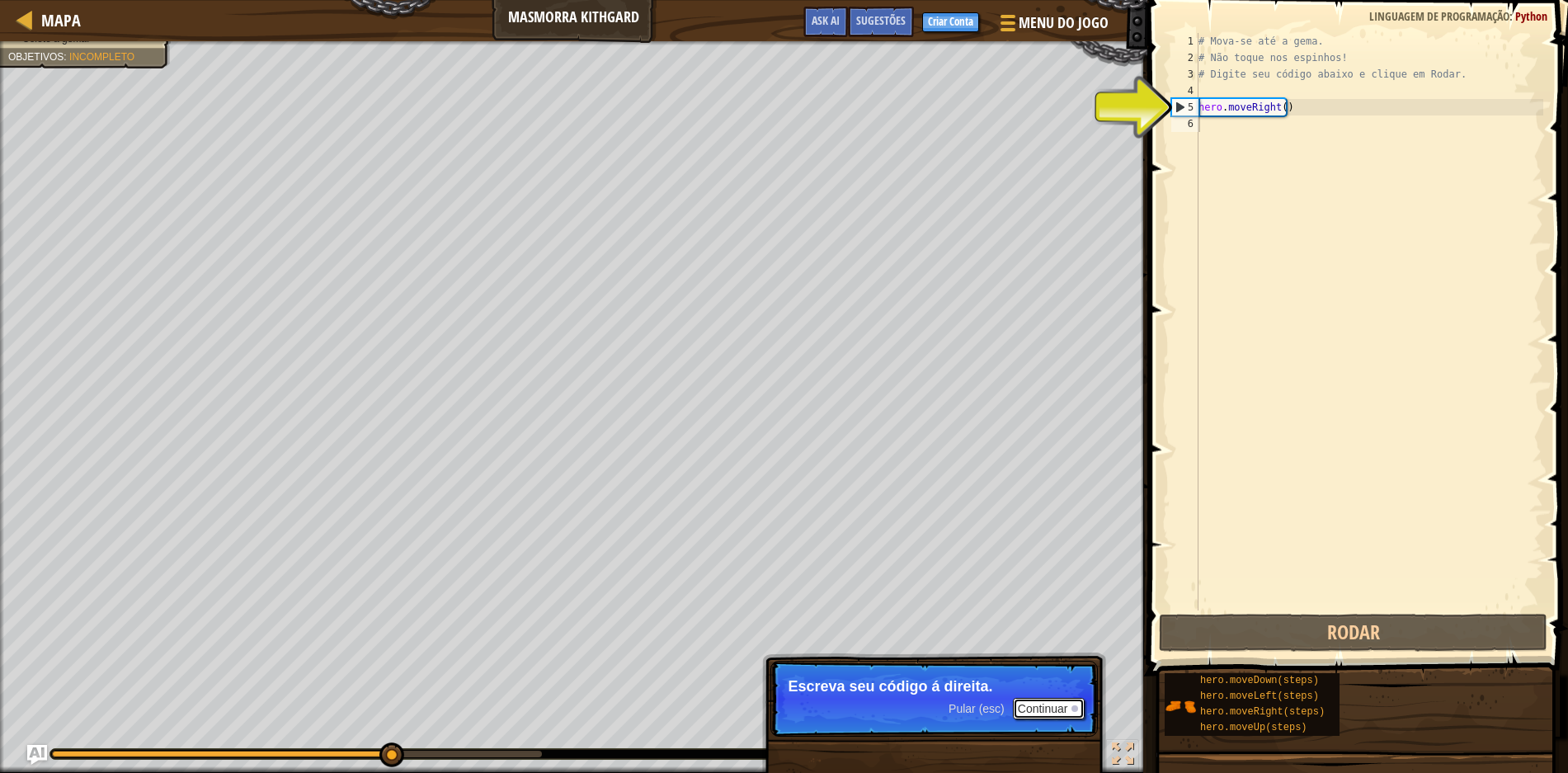
click at [1023, 699] on button "Continuar" at bounding box center [1049, 708] width 72 height 22
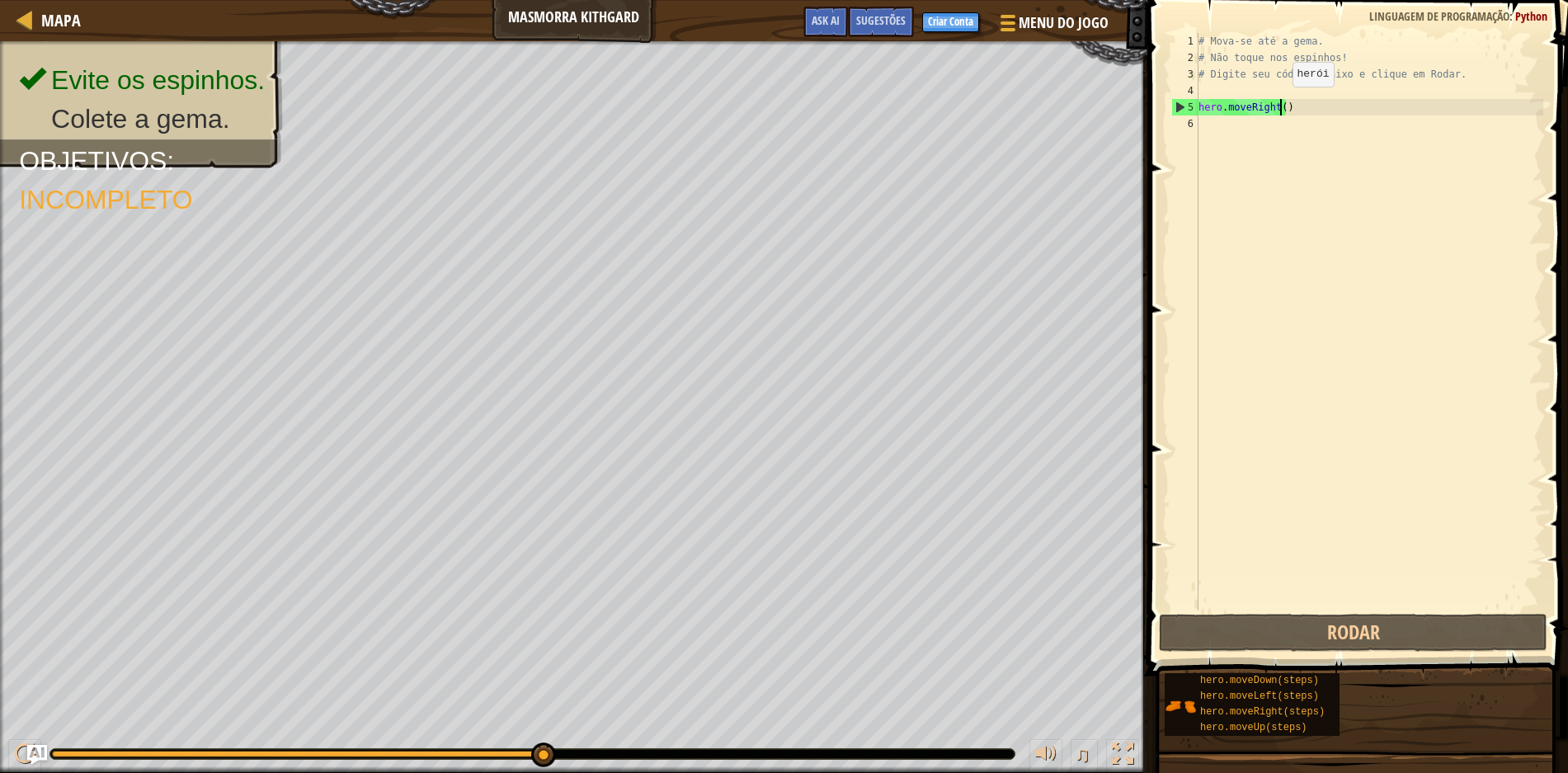
click at [1277, 103] on div "# Mova-se até a gema. # Não toque nos espinhos! # Digite seu código abaixo e cl…" at bounding box center [1369, 339] width 349 height 611
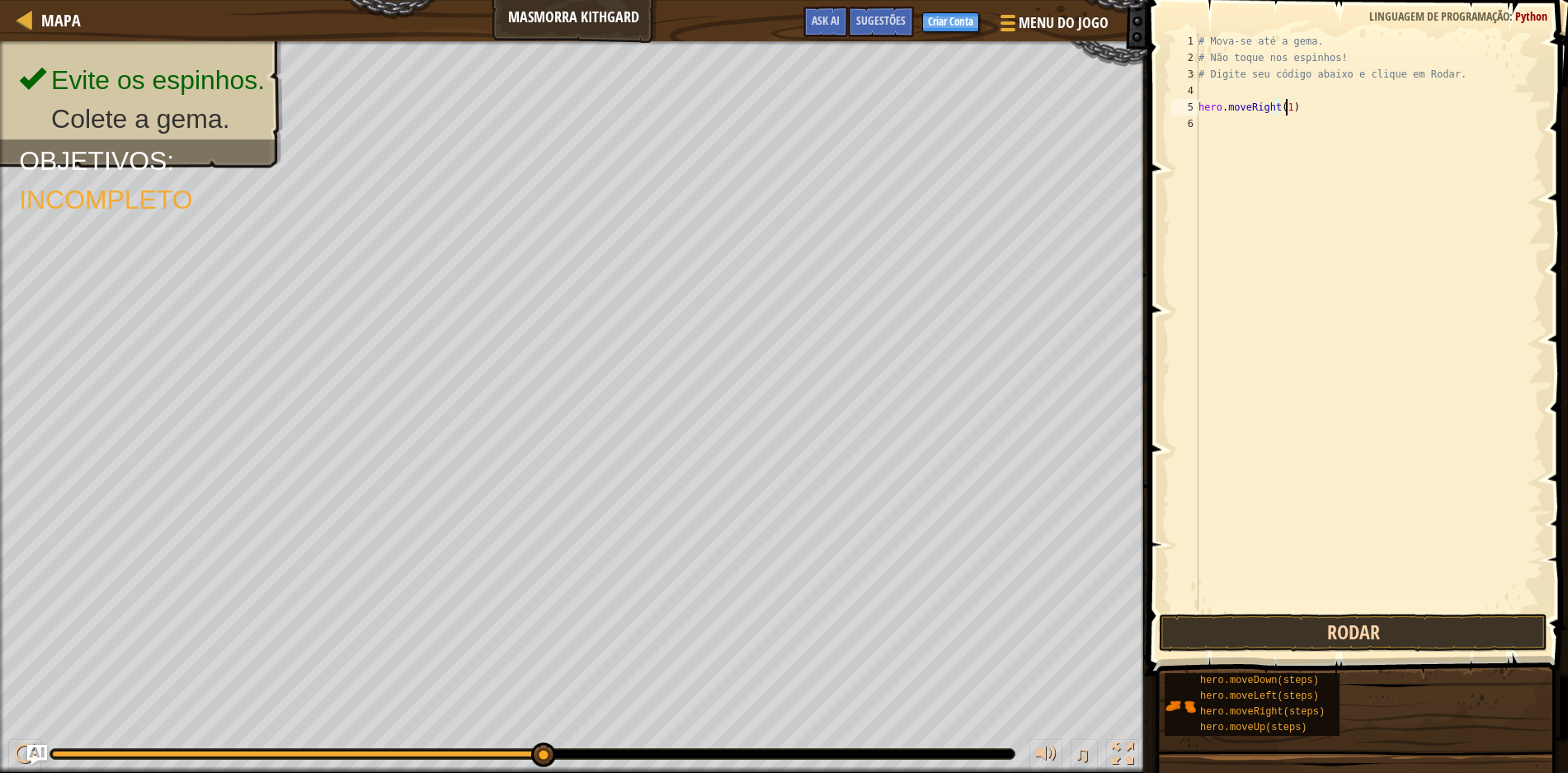
type textarea "hero.moveRight(1)"
click at [1344, 631] on button "Rodar" at bounding box center [1353, 632] width 388 height 38
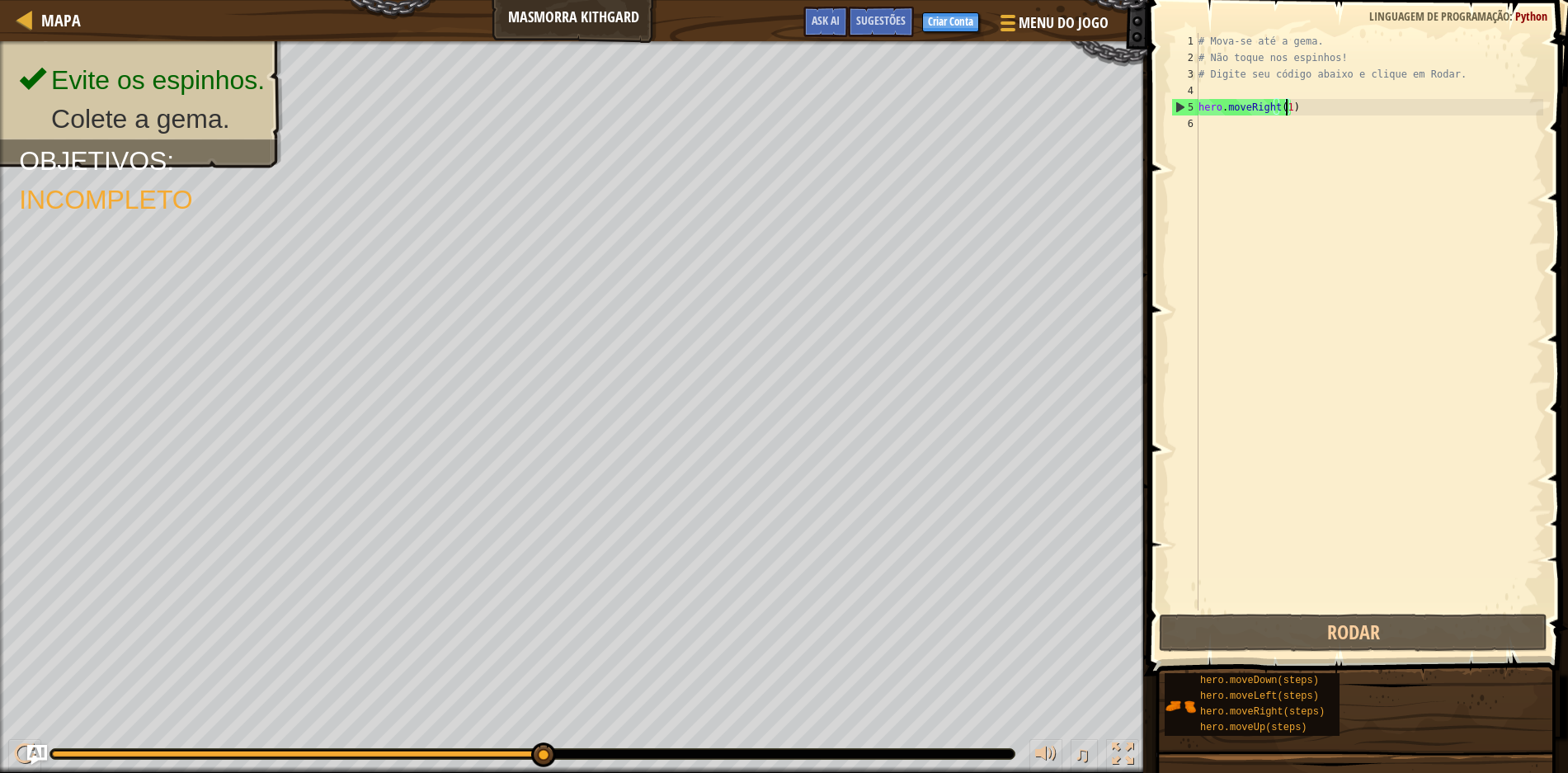
click at [1232, 123] on div "# Mova-se até a gema. # Não toque nos espinhos! # Digite seu código abaixo e cl…" at bounding box center [1369, 339] width 349 height 611
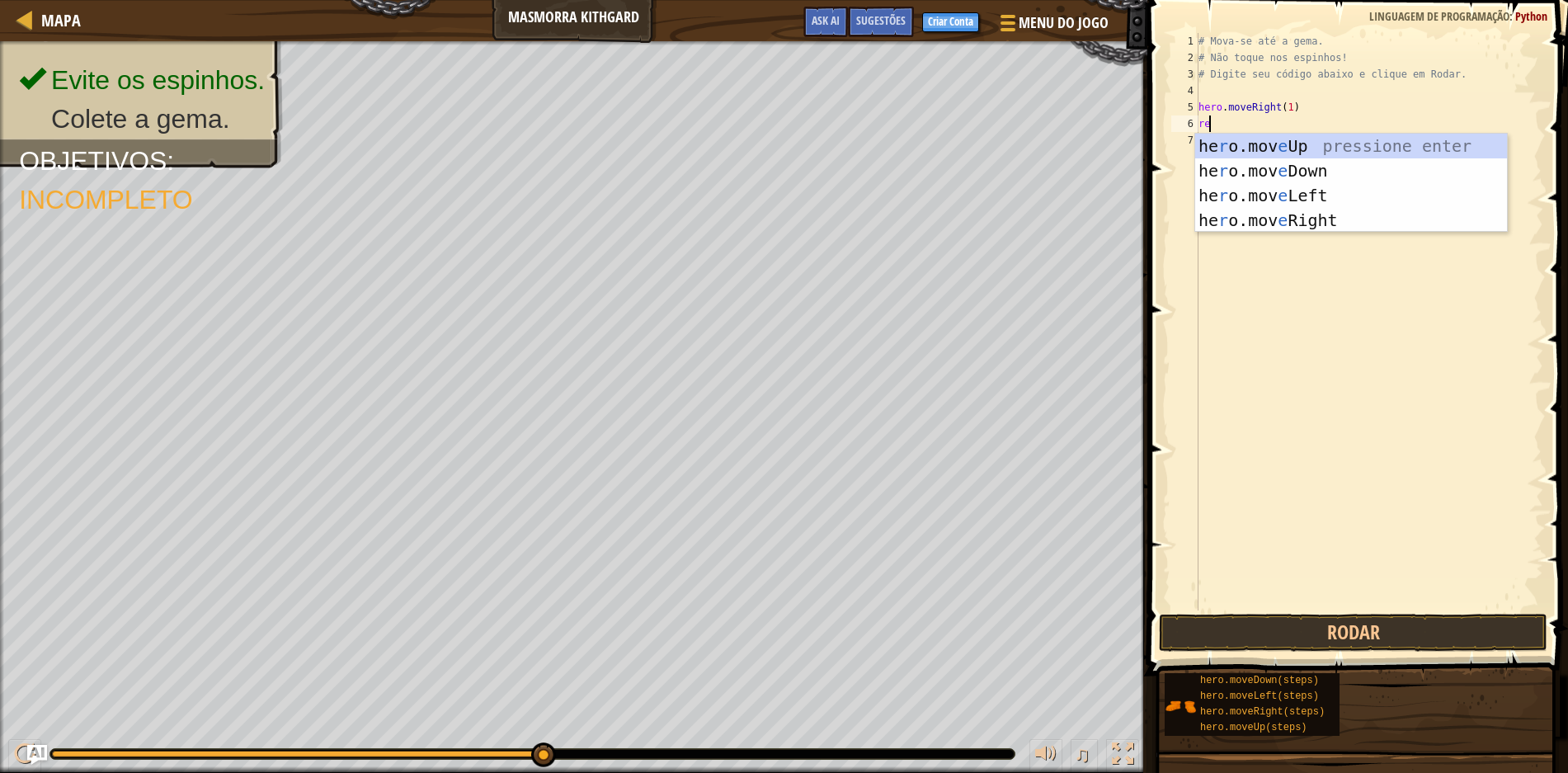
type textarea "r"
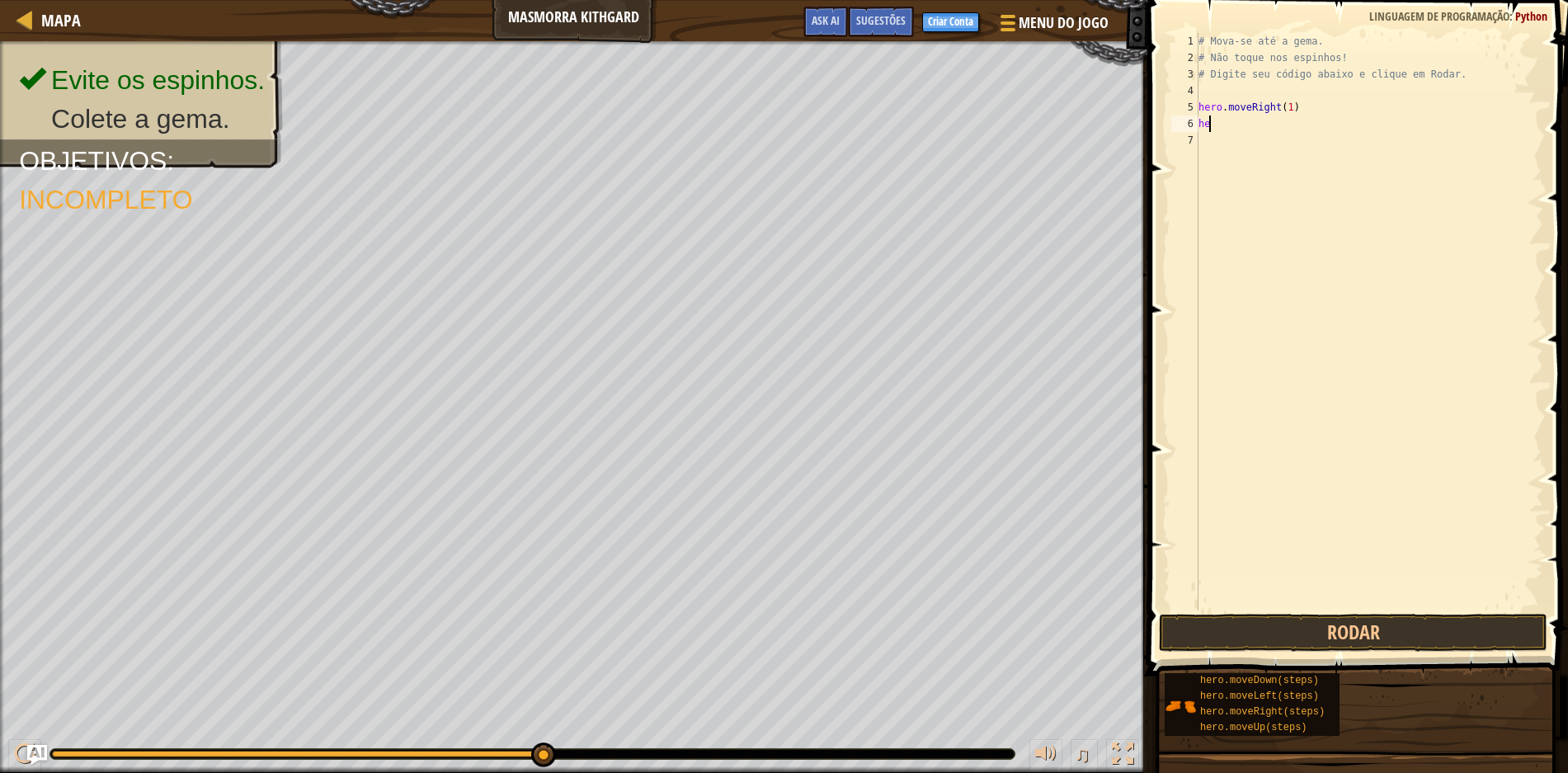
click at [1212, 120] on div "# Mova-se até a gema. # Não toque nos espinhos! # Digite seu código abaixo e cl…" at bounding box center [1369, 339] width 349 height 611
type textarea "her"
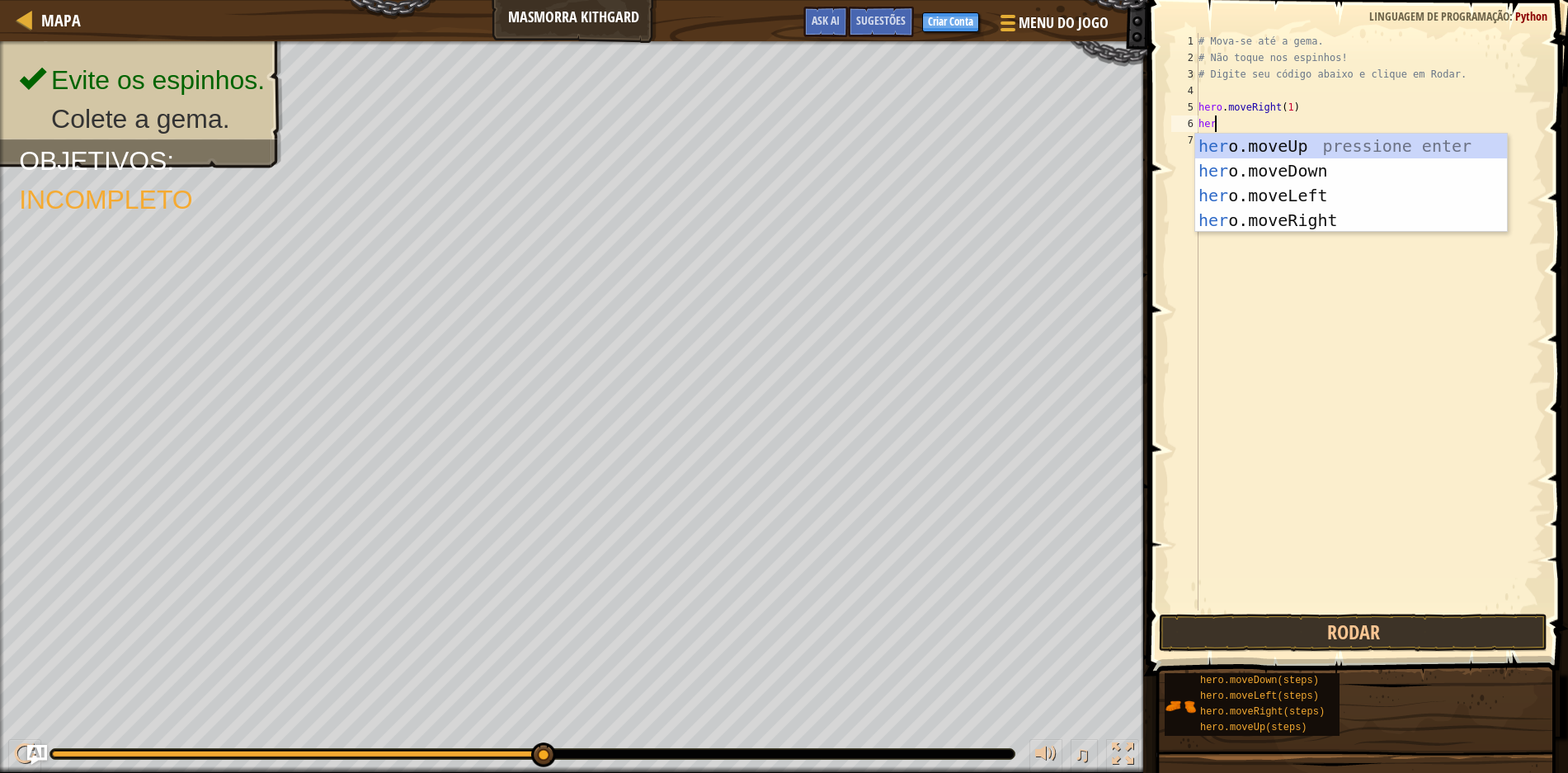
scroll to position [8, 1]
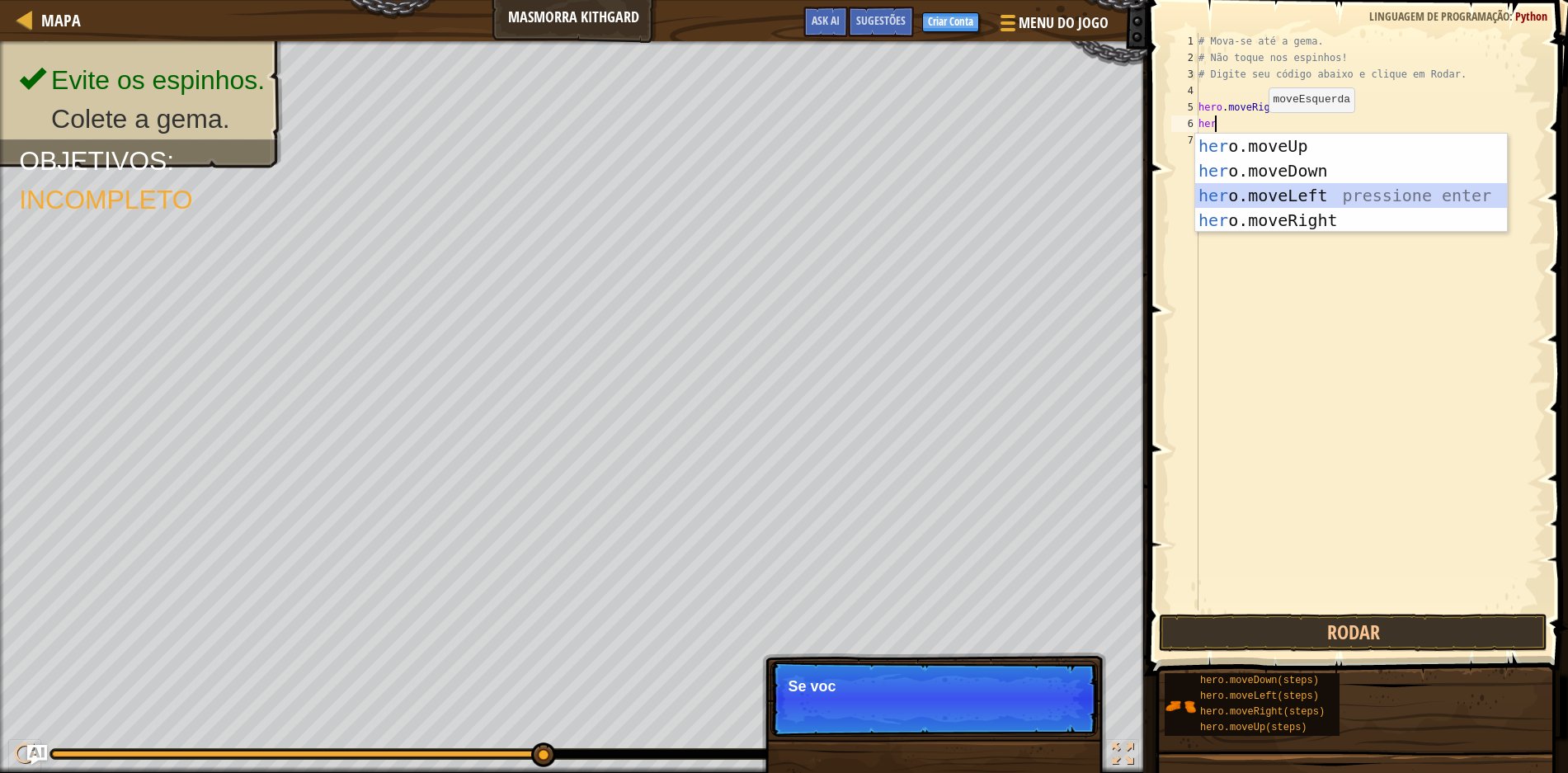
click at [1292, 187] on div "her o.moveUp pressione enter her o.moveDown pressione enter her o.moveLeft pres…" at bounding box center [1351, 208] width 312 height 149
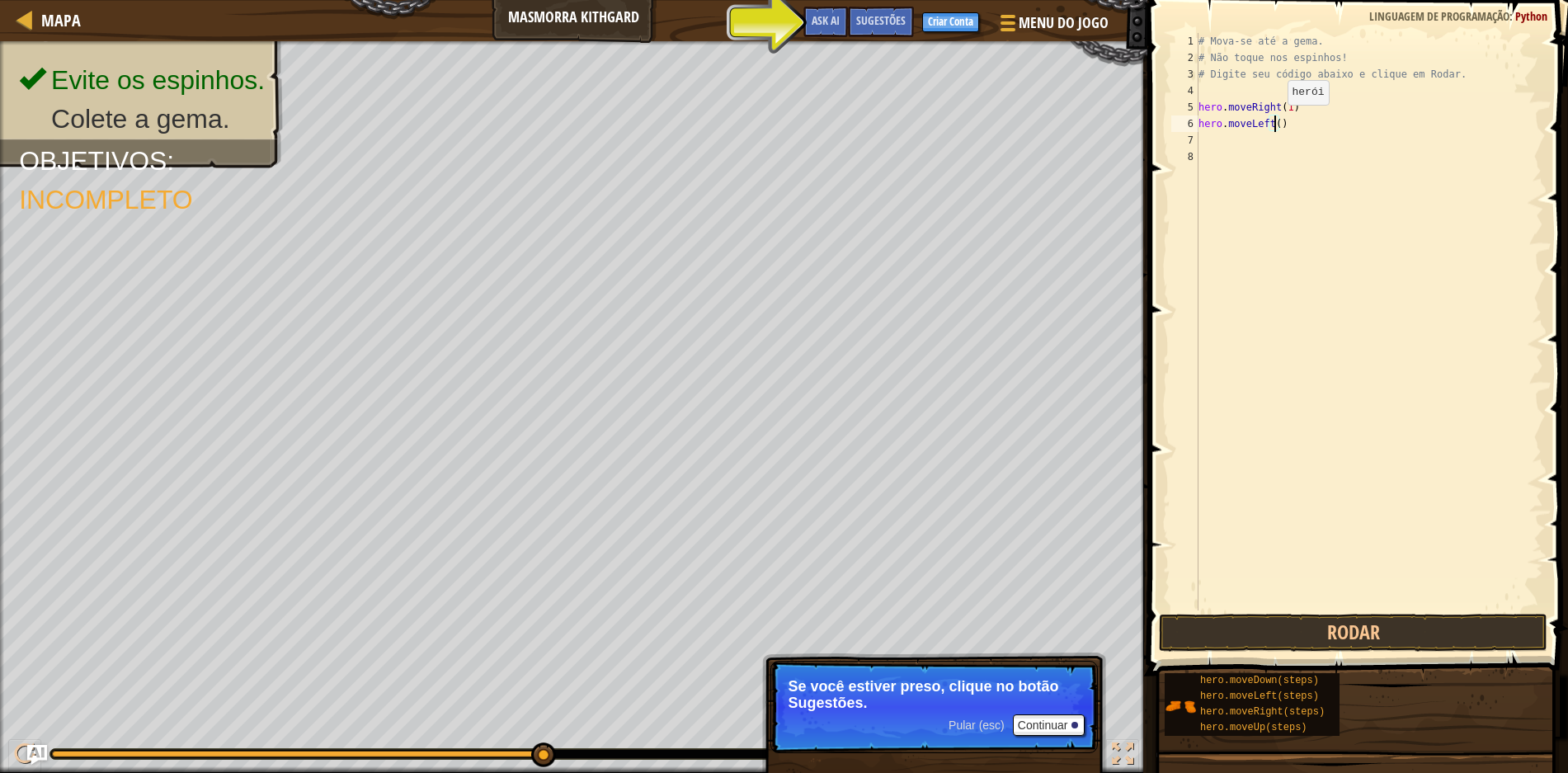
click at [1273, 121] on div "# Mova-se até a gema. # Não toque nos espinhos! # Digite seu código abaixo e cl…" at bounding box center [1369, 339] width 349 height 611
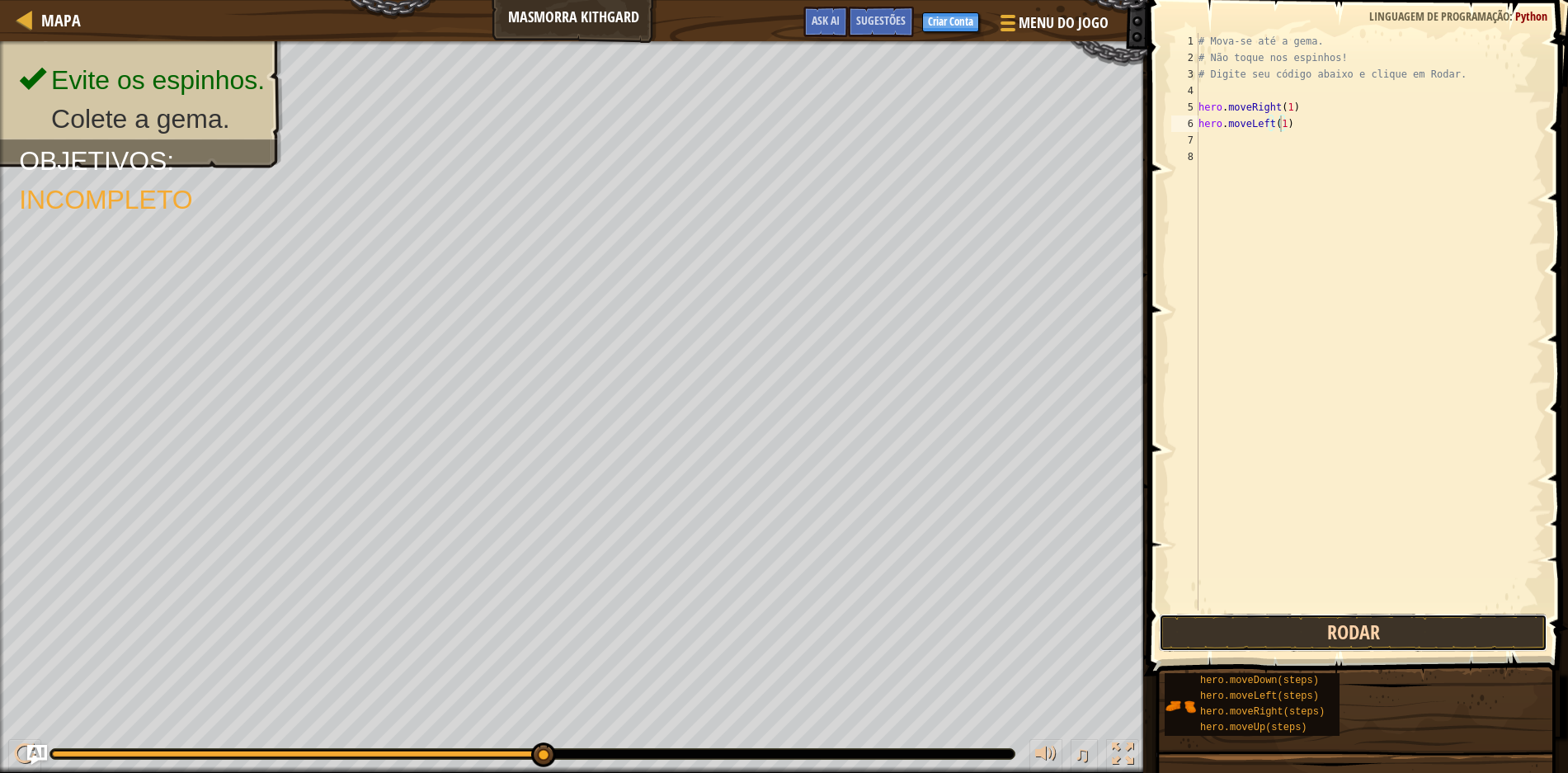
click at [1366, 629] on button "Rodar" at bounding box center [1353, 632] width 388 height 38
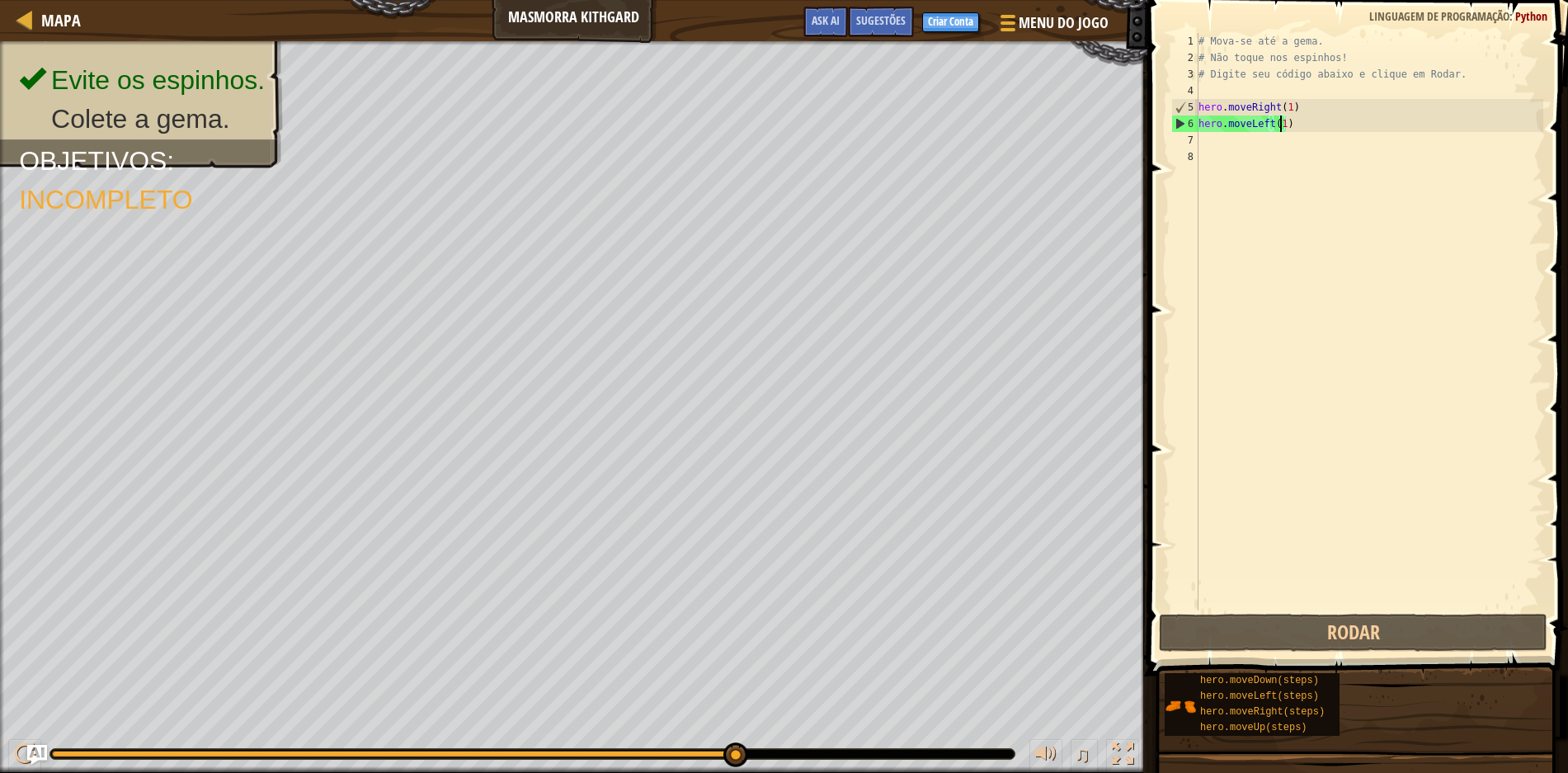
click at [1294, 126] on div "# Mova-se até a gema. # Não toque nos espinhos! # Digite seu código abaixo e cl…" at bounding box center [1369, 339] width 349 height 611
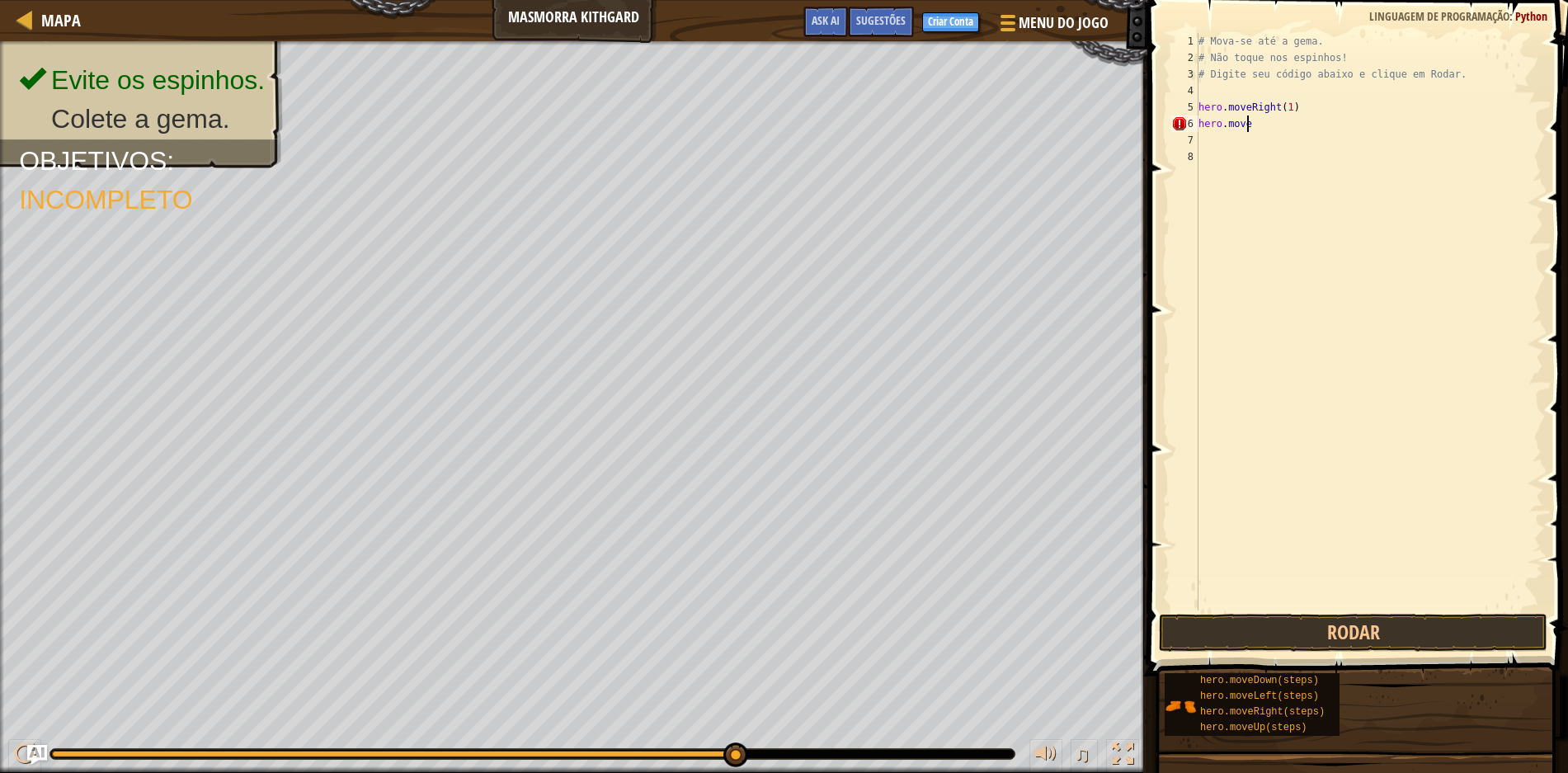
scroll to position [8, 3]
click at [1247, 123] on div "# Mova-se até a gema. # Não toque nos espinhos! # Digite seu código abaixo e cl…" at bounding box center [1369, 339] width 349 height 611
type textarea "hero.movr"
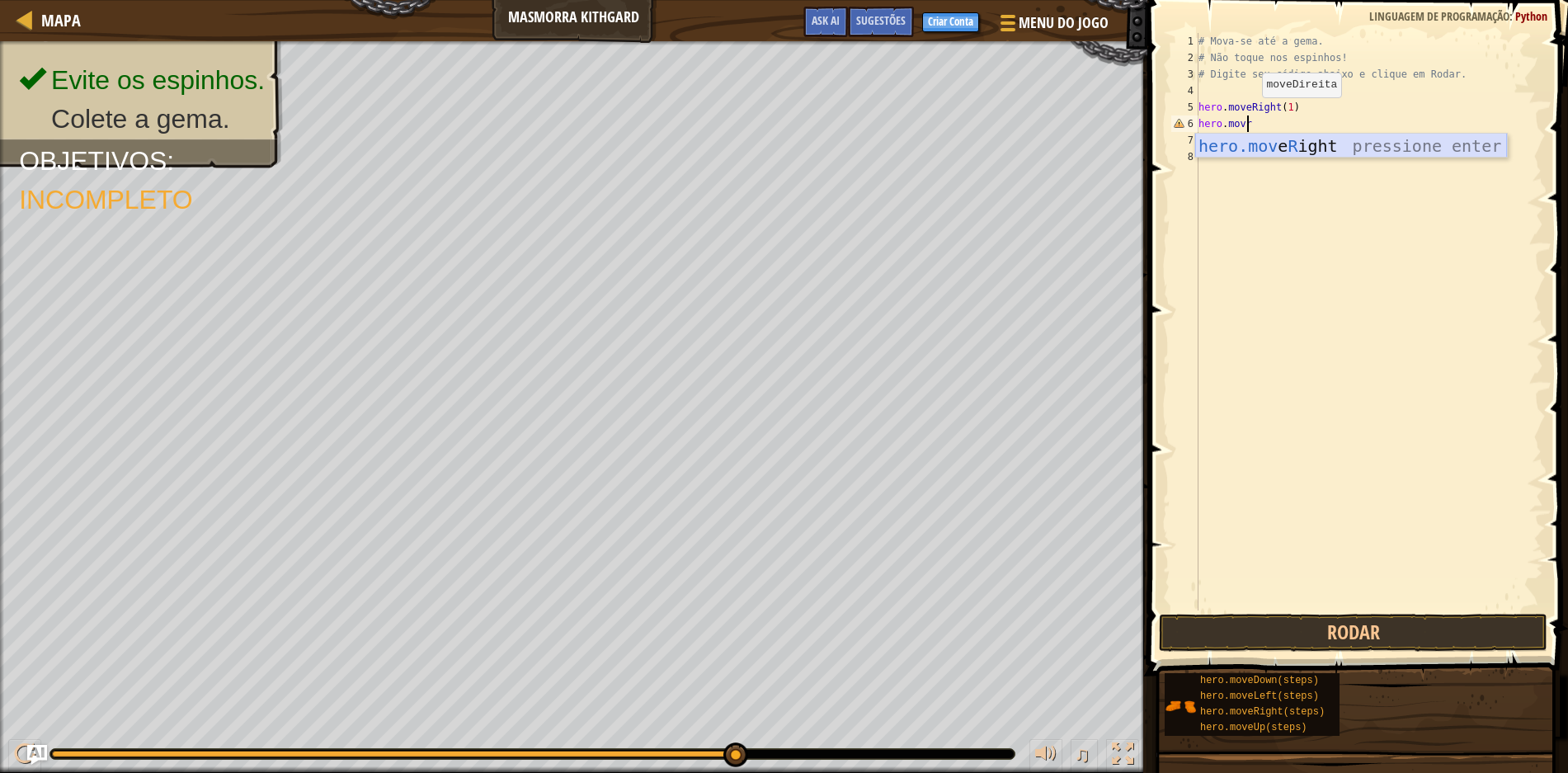
click at [1263, 141] on div "hero.mov e R ight pressione enter" at bounding box center [1351, 171] width 312 height 74
type textarea "h"
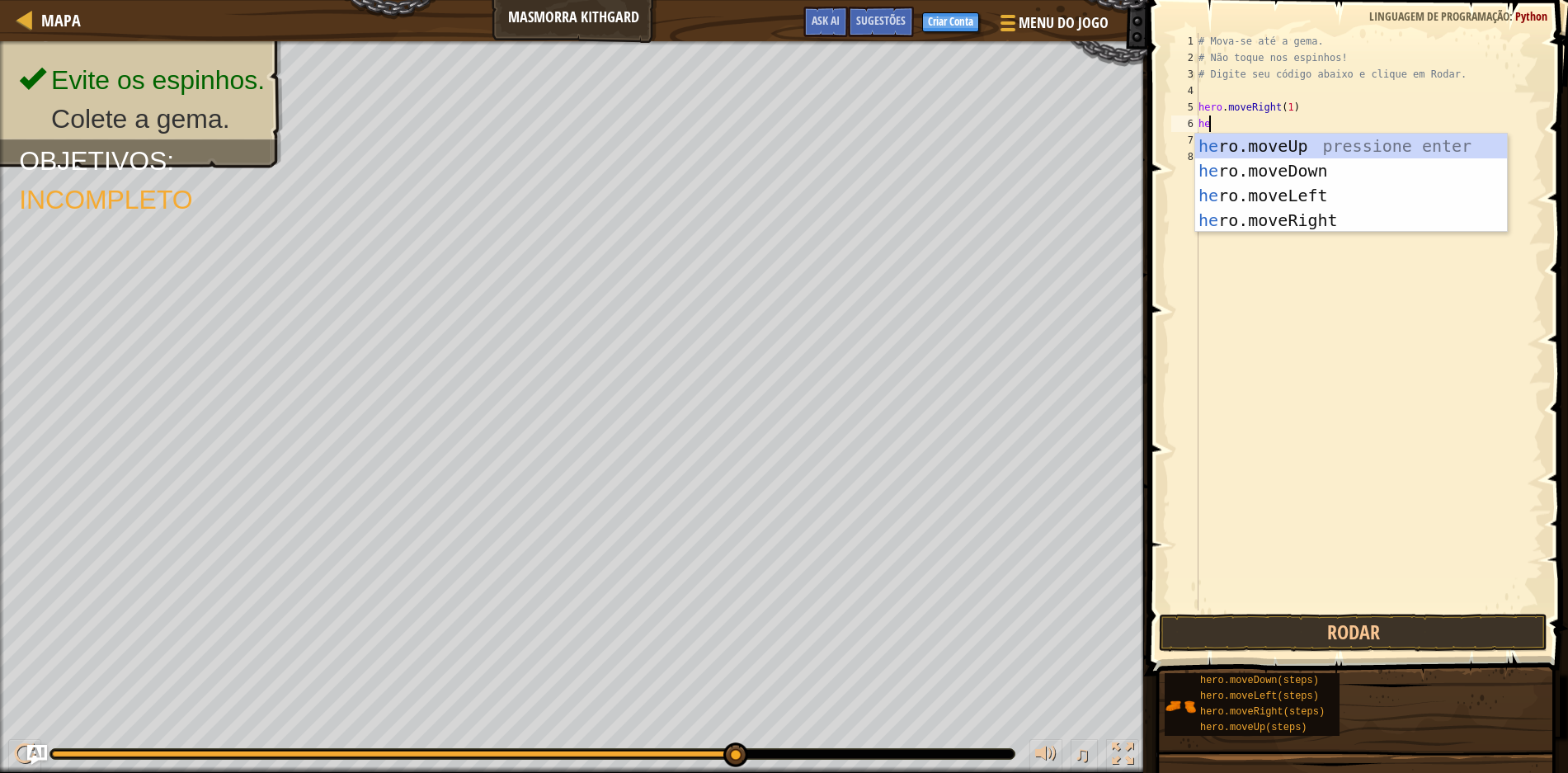
type textarea "her"
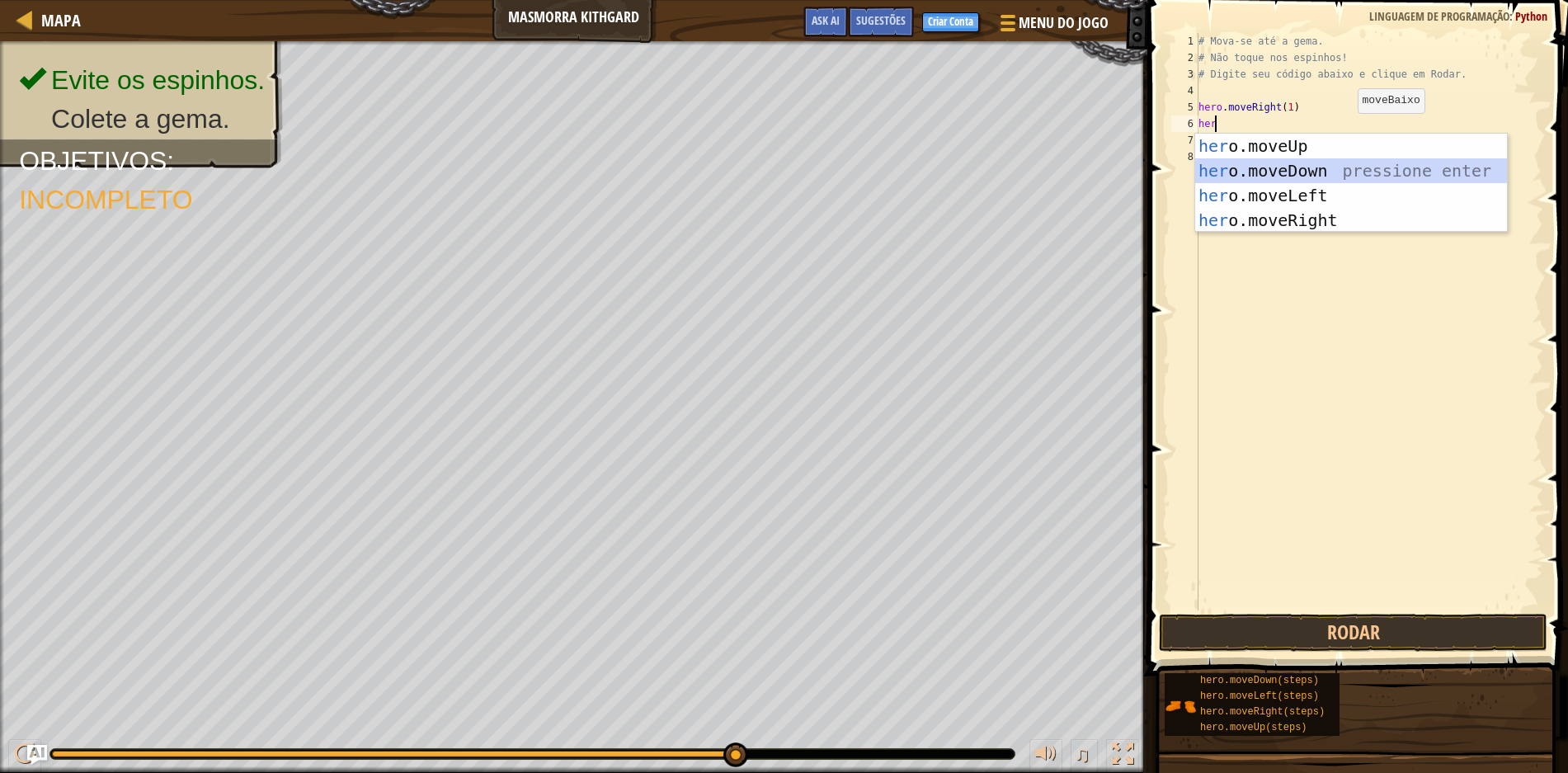
click at [1342, 161] on div "her o.moveUp pressione enter her o.moveDown pressione enter her o.moveLeft pres…" at bounding box center [1351, 208] width 312 height 149
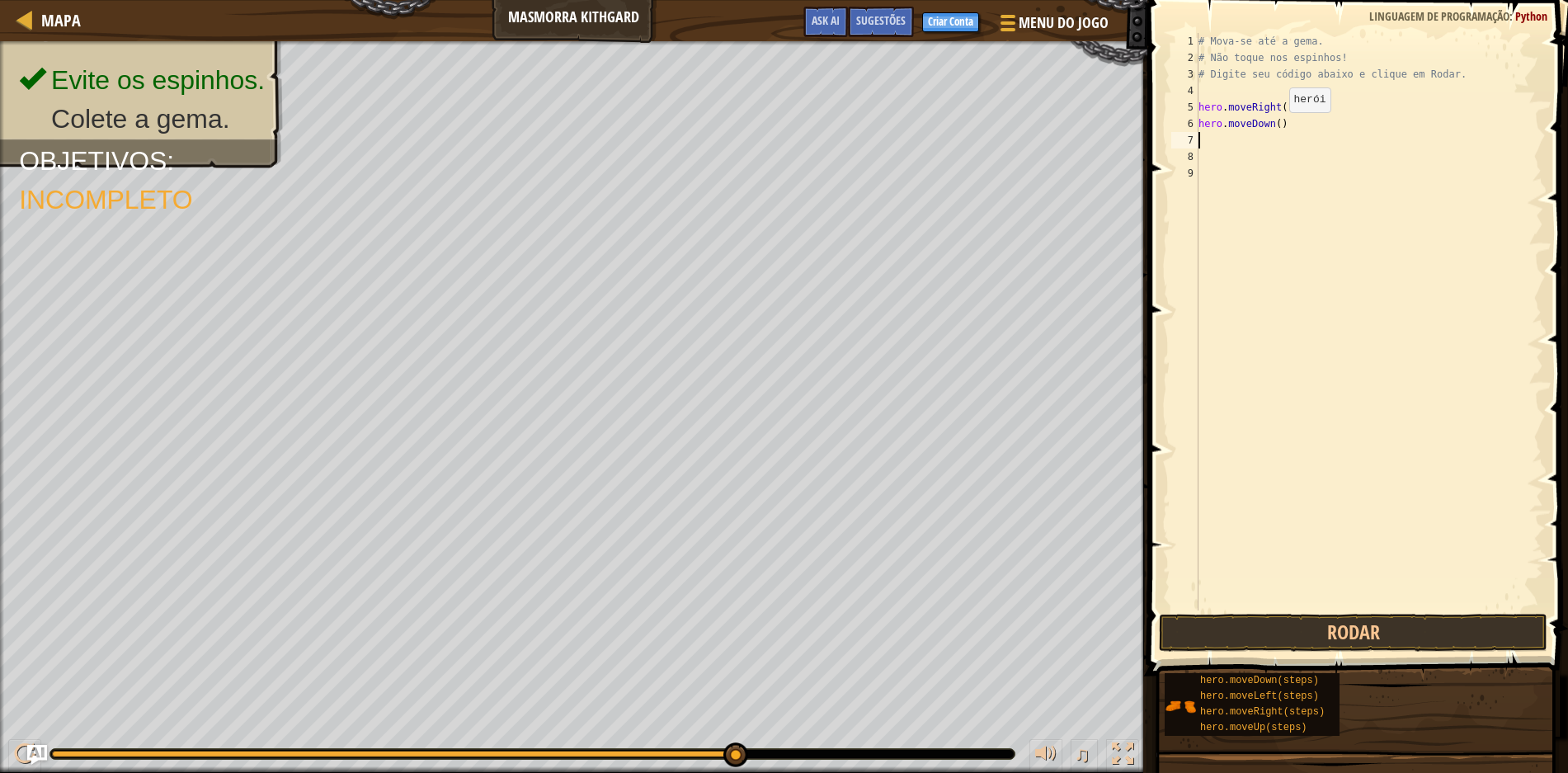
click at [1275, 129] on div "# Mova-se até a gema. # Não toque nos espinhos! # Digite seu código abaixo e cl…" at bounding box center [1369, 339] width 349 height 611
click at [1204, 136] on div "# Mova-se até a gema. # Não toque nos espinhos! # Digite seu código abaixo e cl…" at bounding box center [1369, 339] width 349 height 611
type textarea "hero.moveDown()"
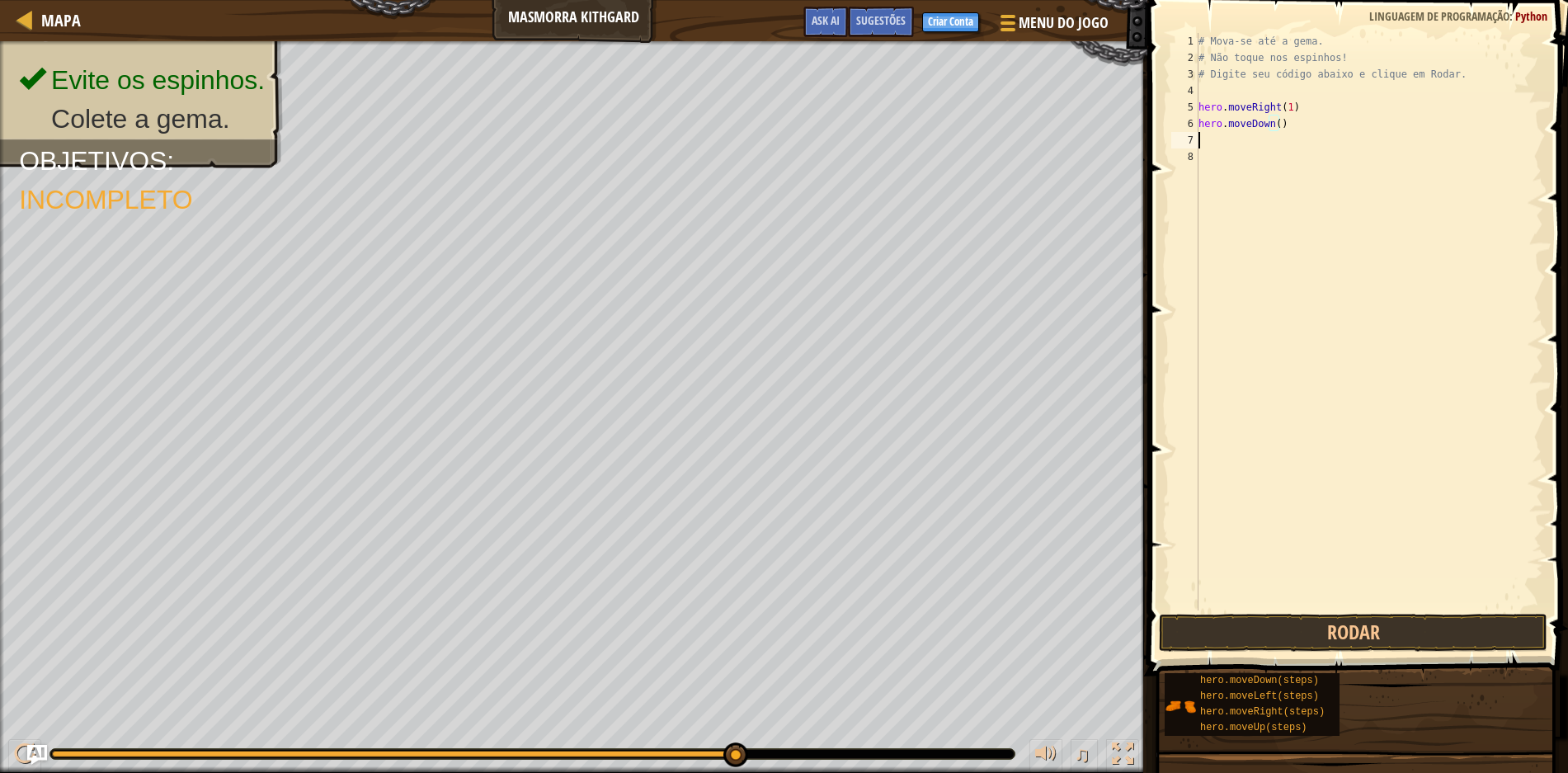
click at [1200, 137] on div "# Mova-se até a gema. # Não toque nos espinhos! # Digite seu código abaixo e cl…" at bounding box center [1369, 339] width 349 height 611
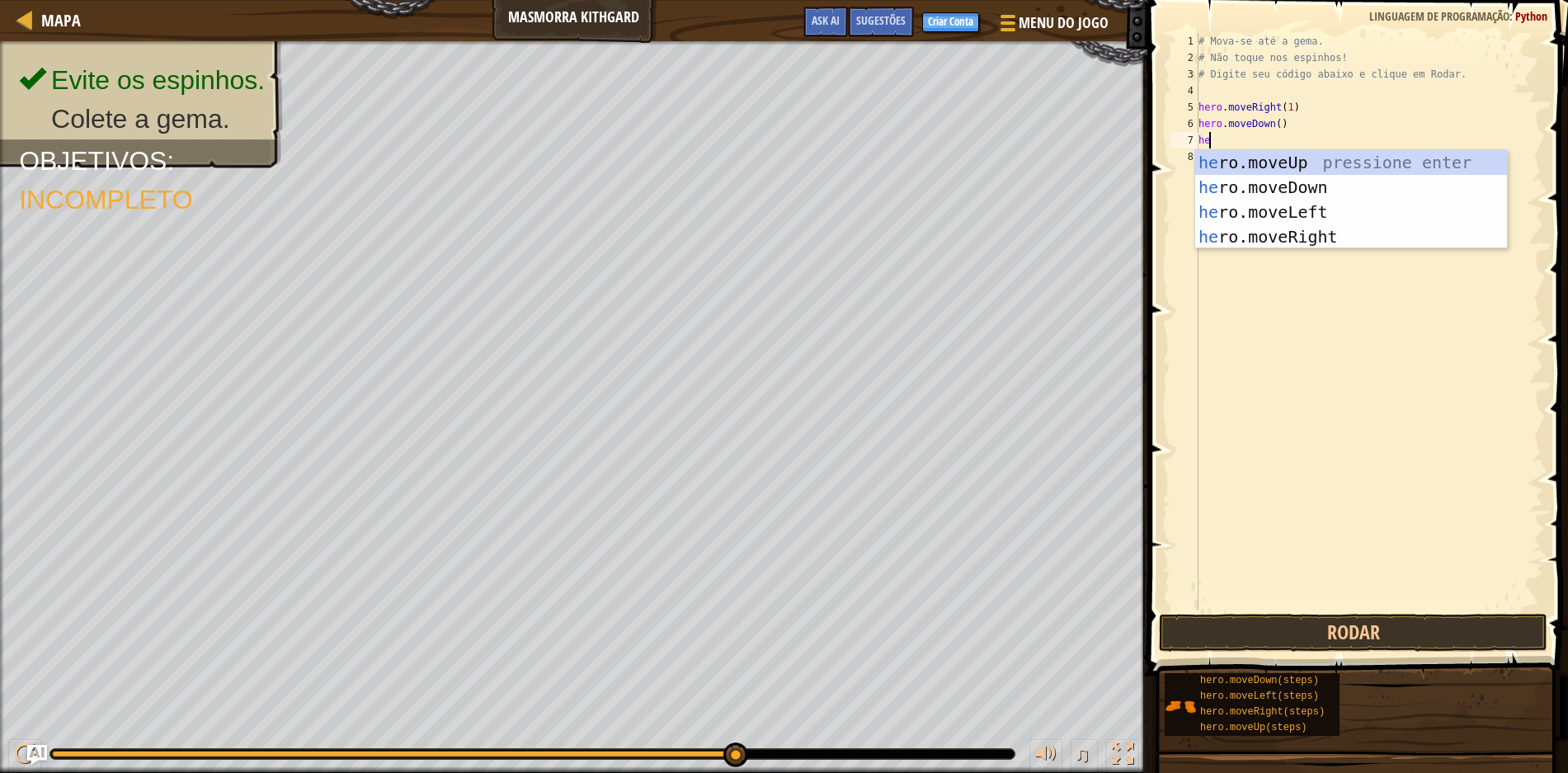
type textarea "her"
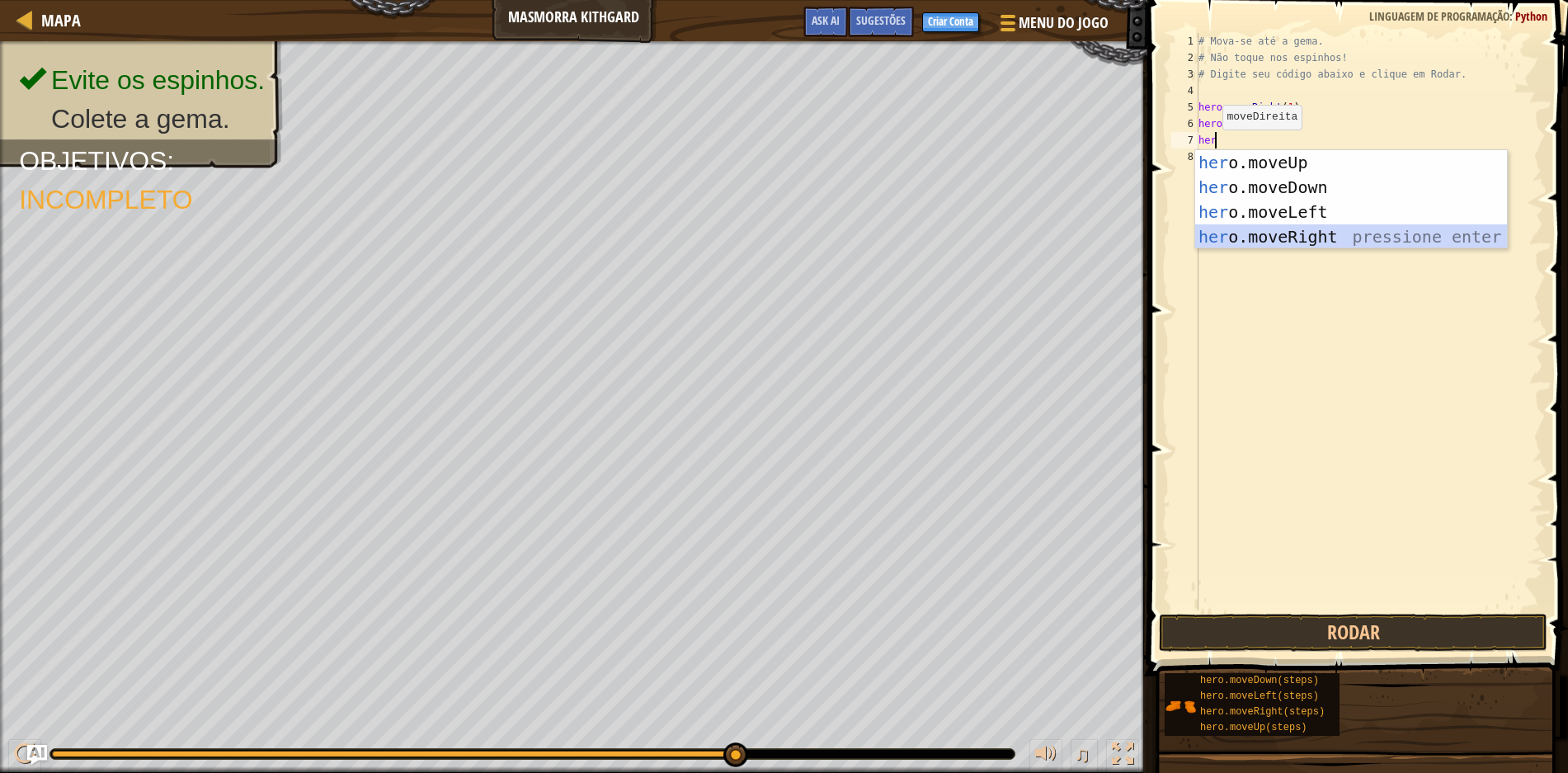
click at [1288, 232] on div "her o.moveUp pressione enter her o.moveDown pressione enter her o.moveLeft pres…" at bounding box center [1351, 224] width 312 height 149
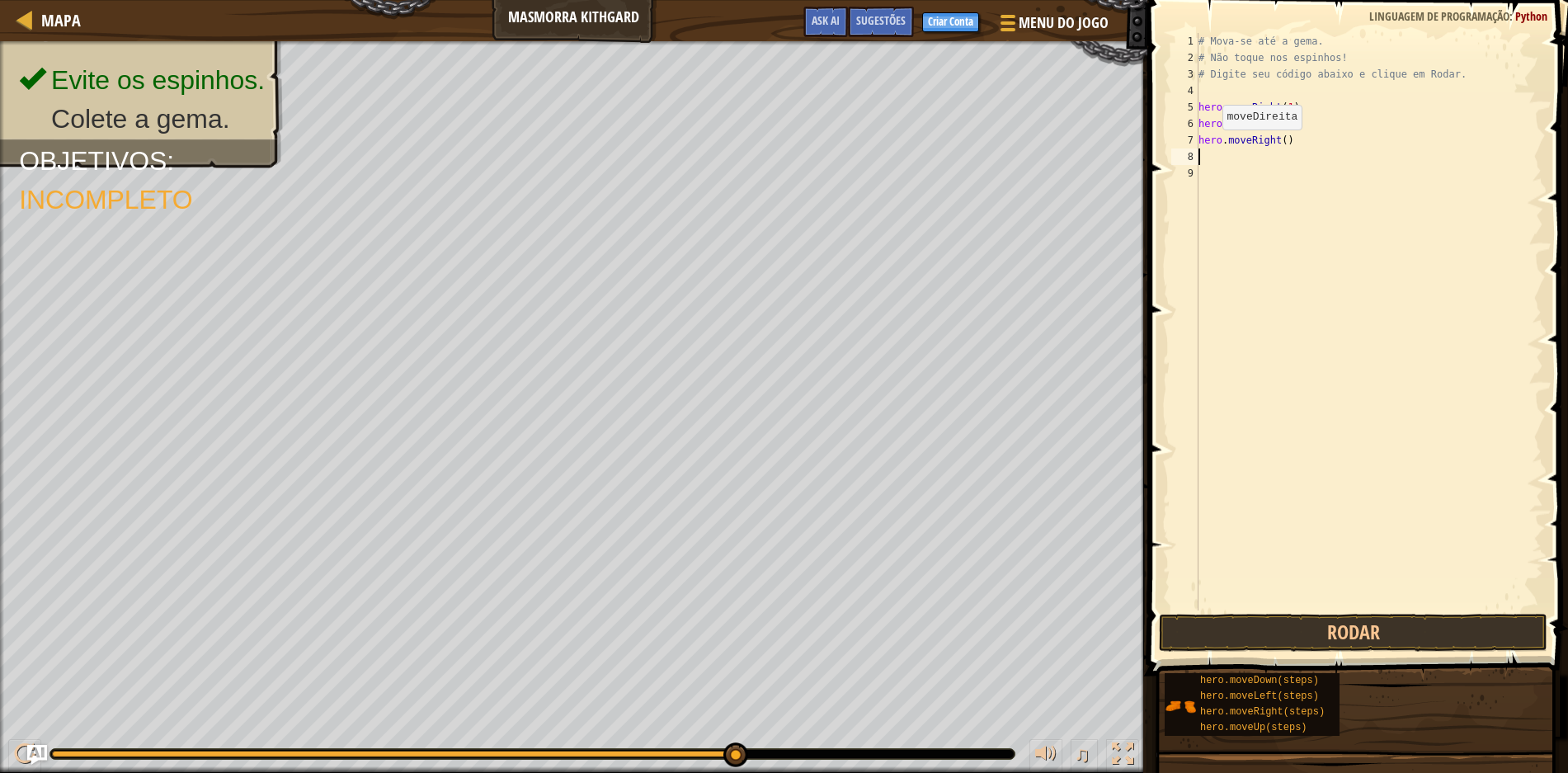
scroll to position [8, 0]
click at [1277, 137] on div "# Mova-se até a gema. # Não toque nos espinhos! # Digite seu código abaixo e cl…" at bounding box center [1369, 339] width 349 height 611
click at [1277, 134] on div "# Mova-se até a gema. # Não toque nos espinhos! # Digite seu código abaixo e cl…" at bounding box center [1369, 339] width 349 height 611
type textarea "hero.moveRight(2)"
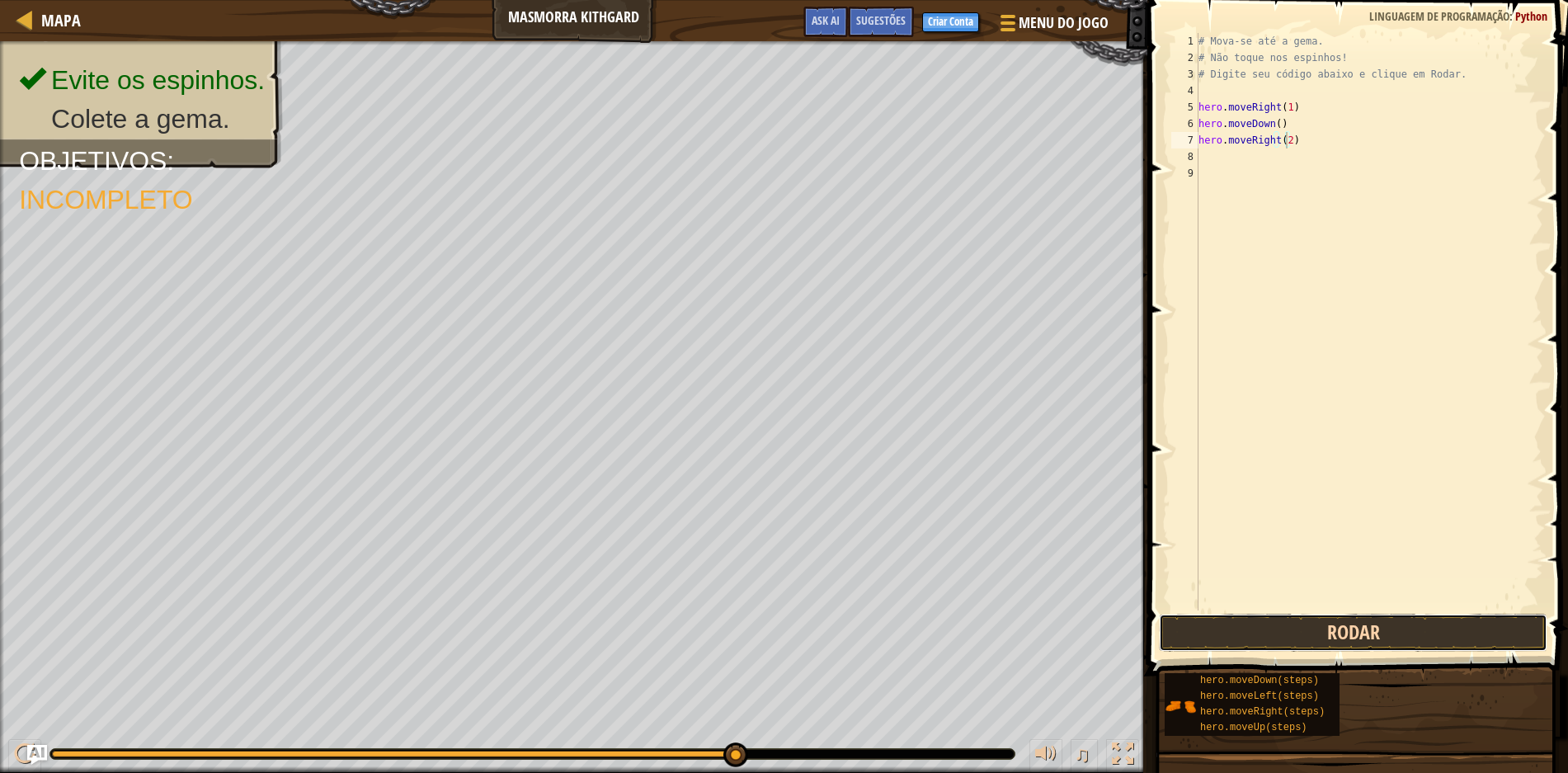
click at [1349, 635] on button "Rodar" at bounding box center [1353, 632] width 388 height 38
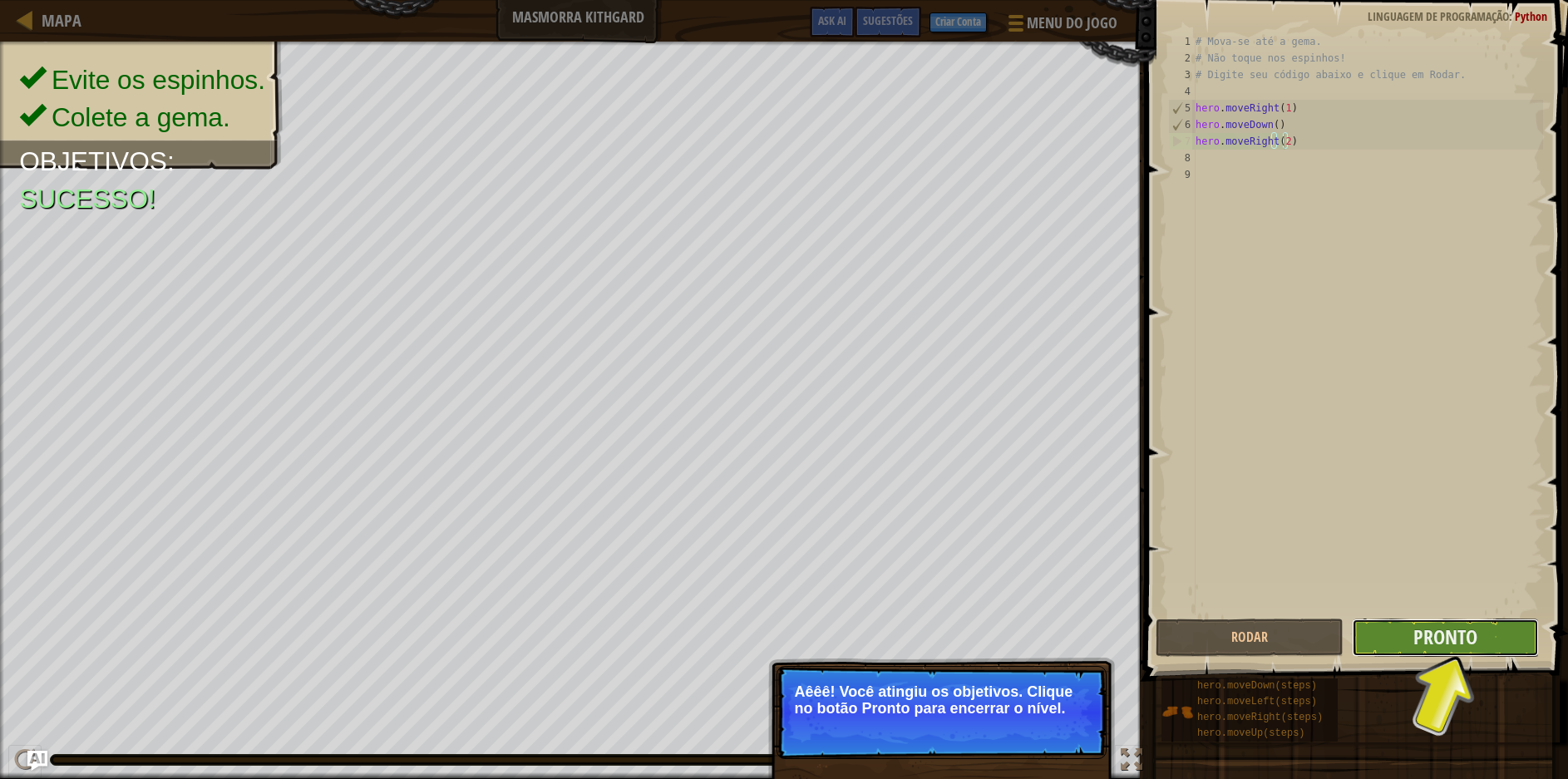
click at [1409, 626] on button "Pronto" at bounding box center [1446, 637] width 187 height 38
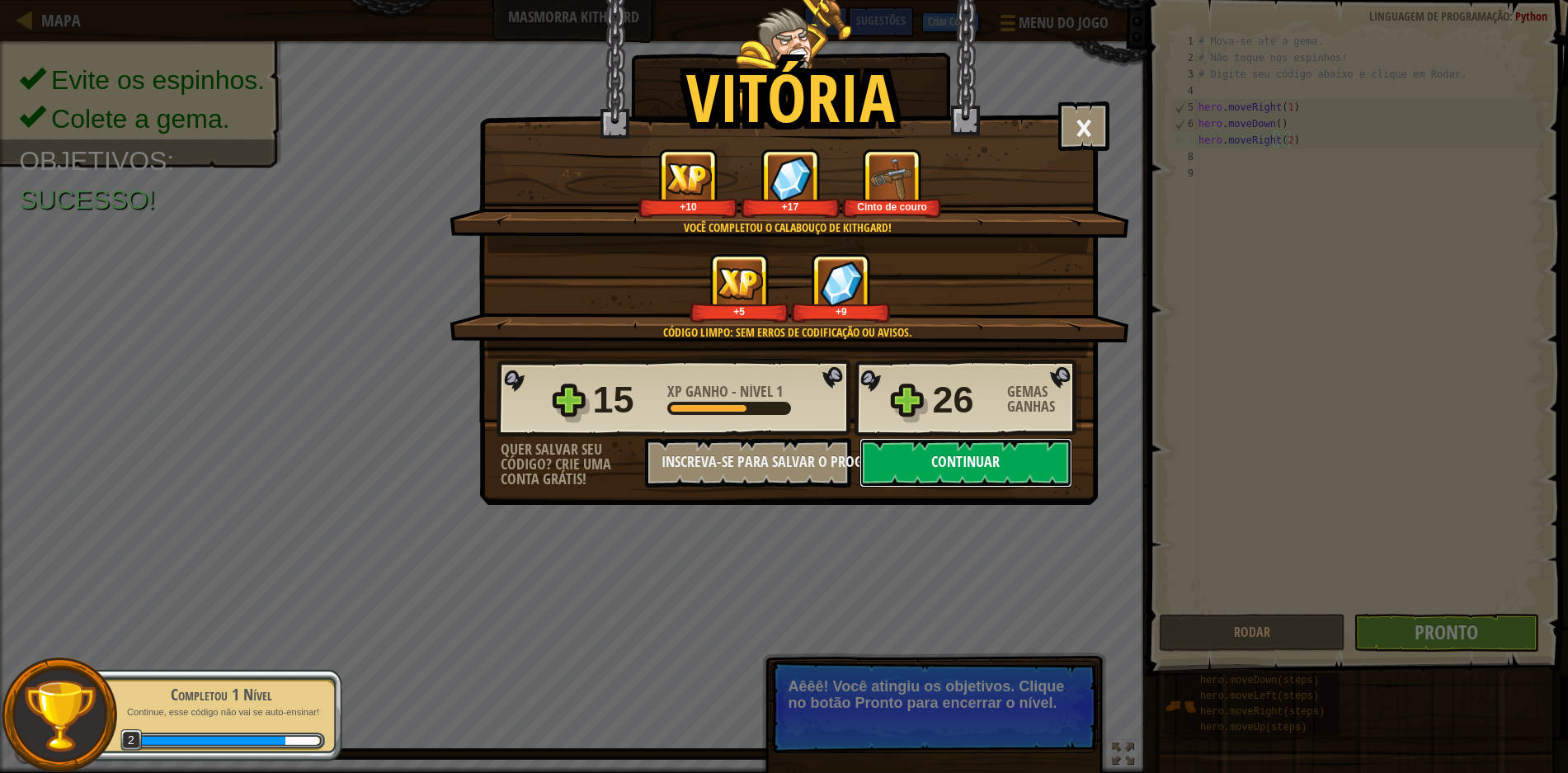
click at [980, 468] on button "Continuar" at bounding box center [966, 463] width 213 height 50
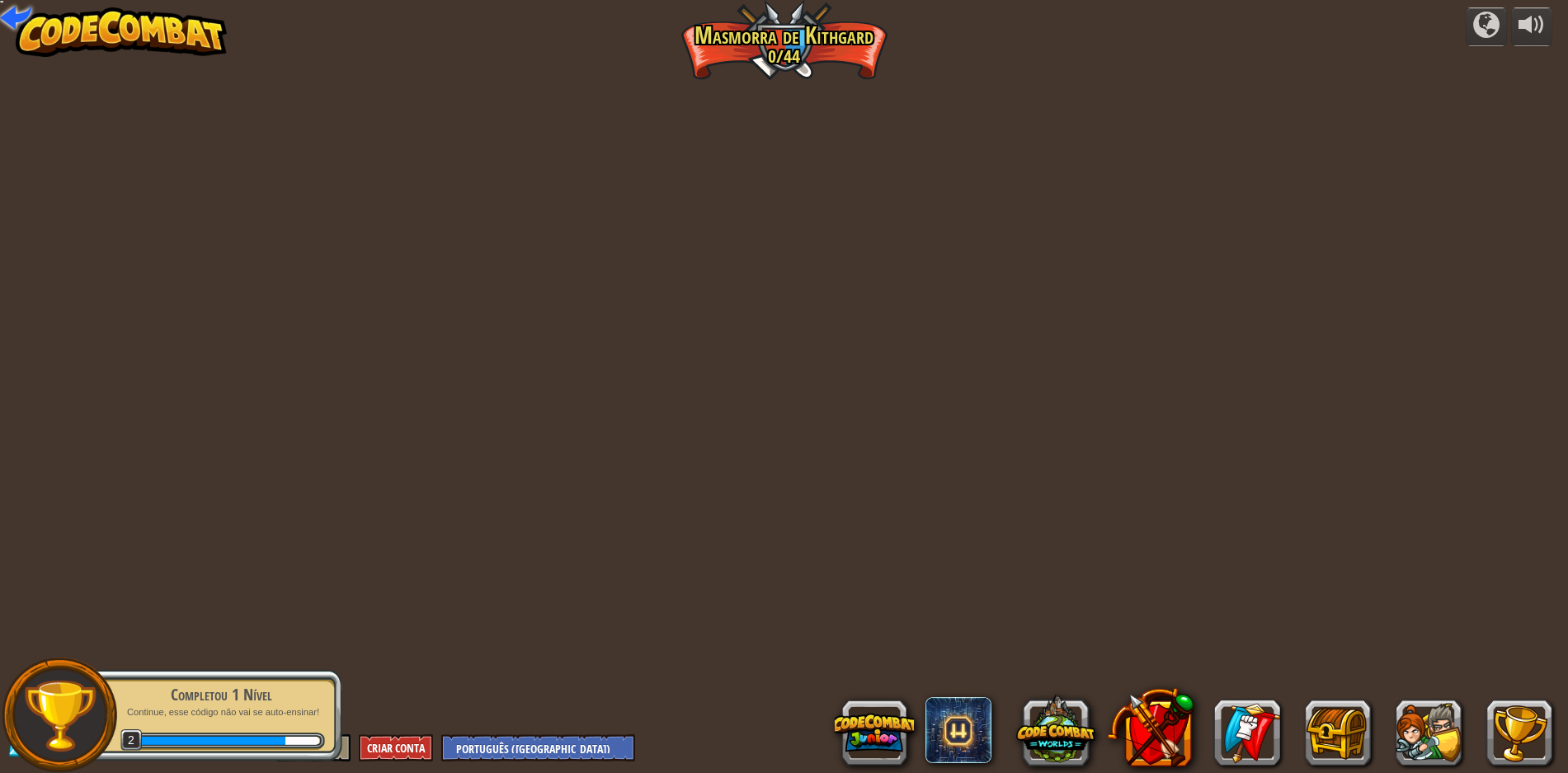
select select "pt-BR"
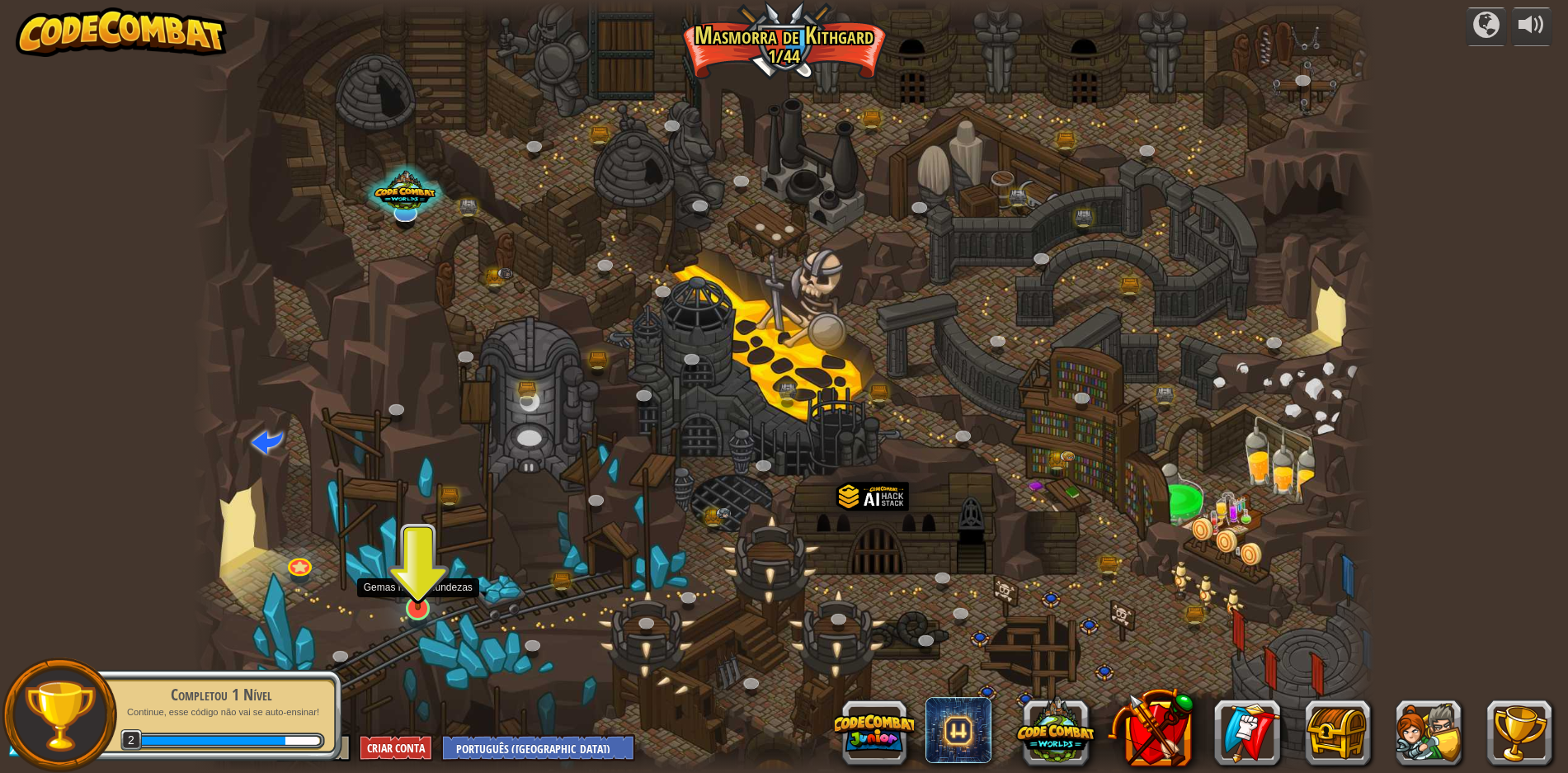
click at [417, 594] on img at bounding box center [418, 574] width 32 height 72
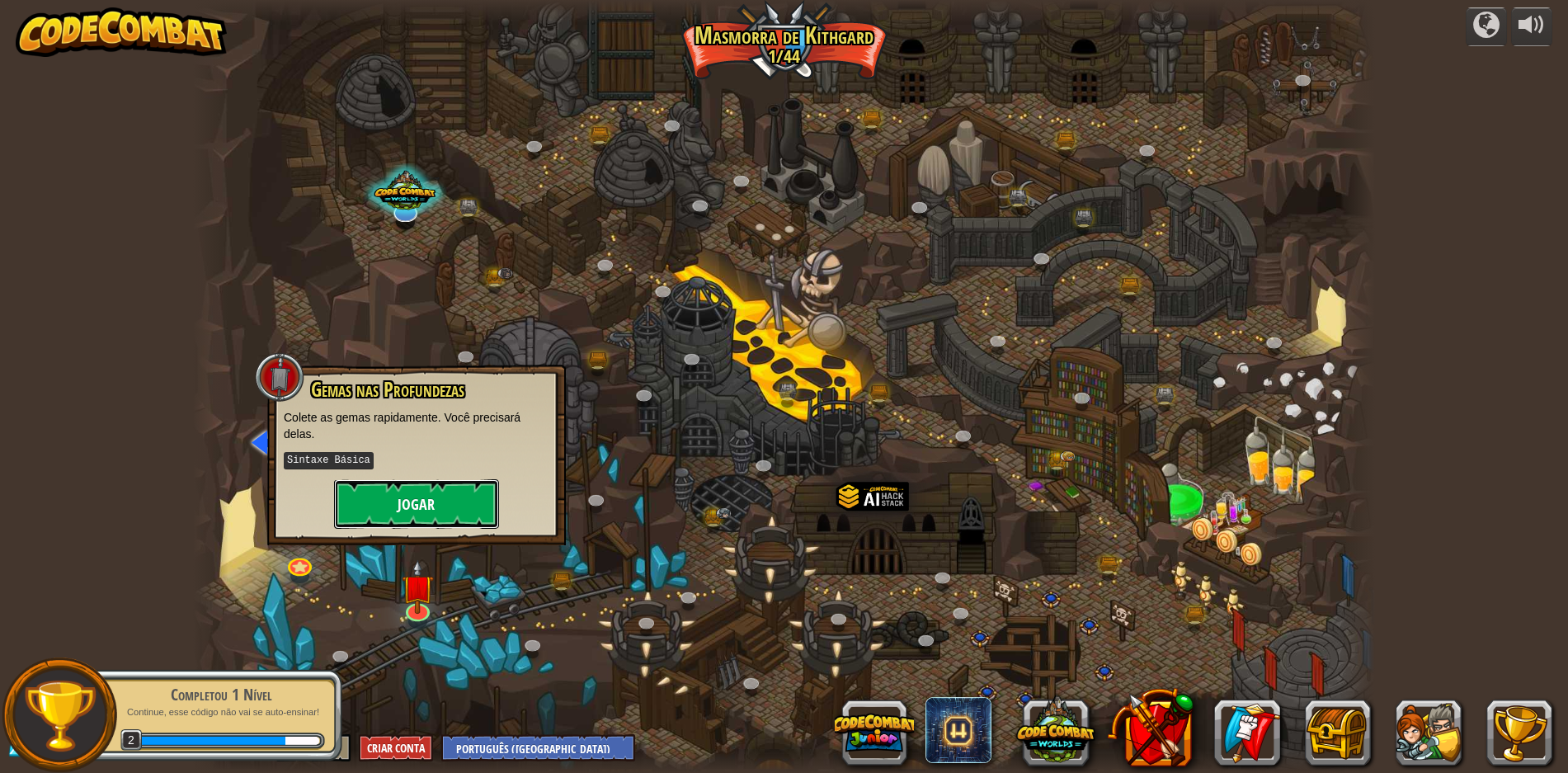
click at [450, 503] on button "Jogar" at bounding box center [416, 504] width 165 height 50
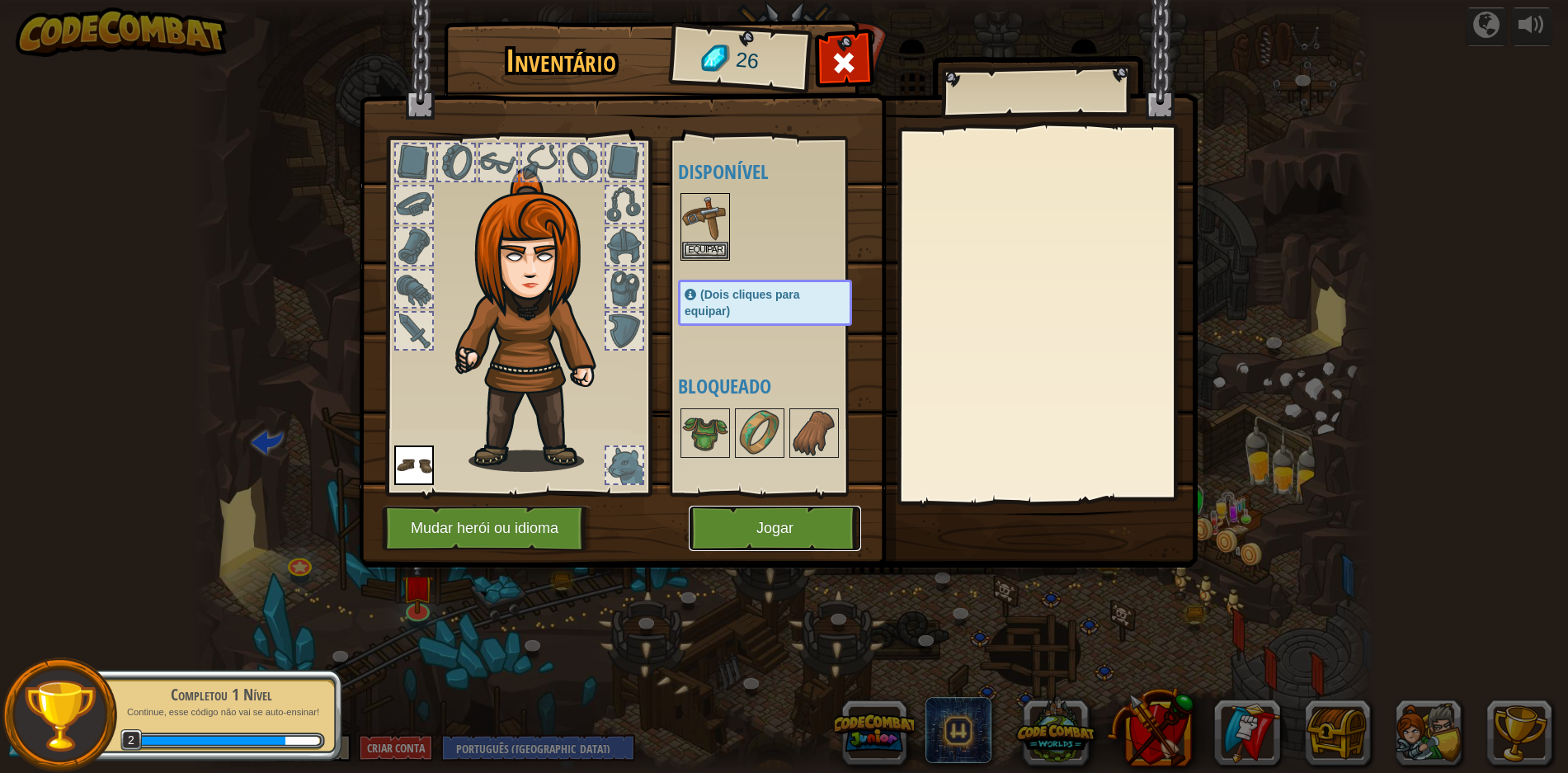
click at [759, 536] on button "Jogar" at bounding box center [775, 528] width 172 height 45
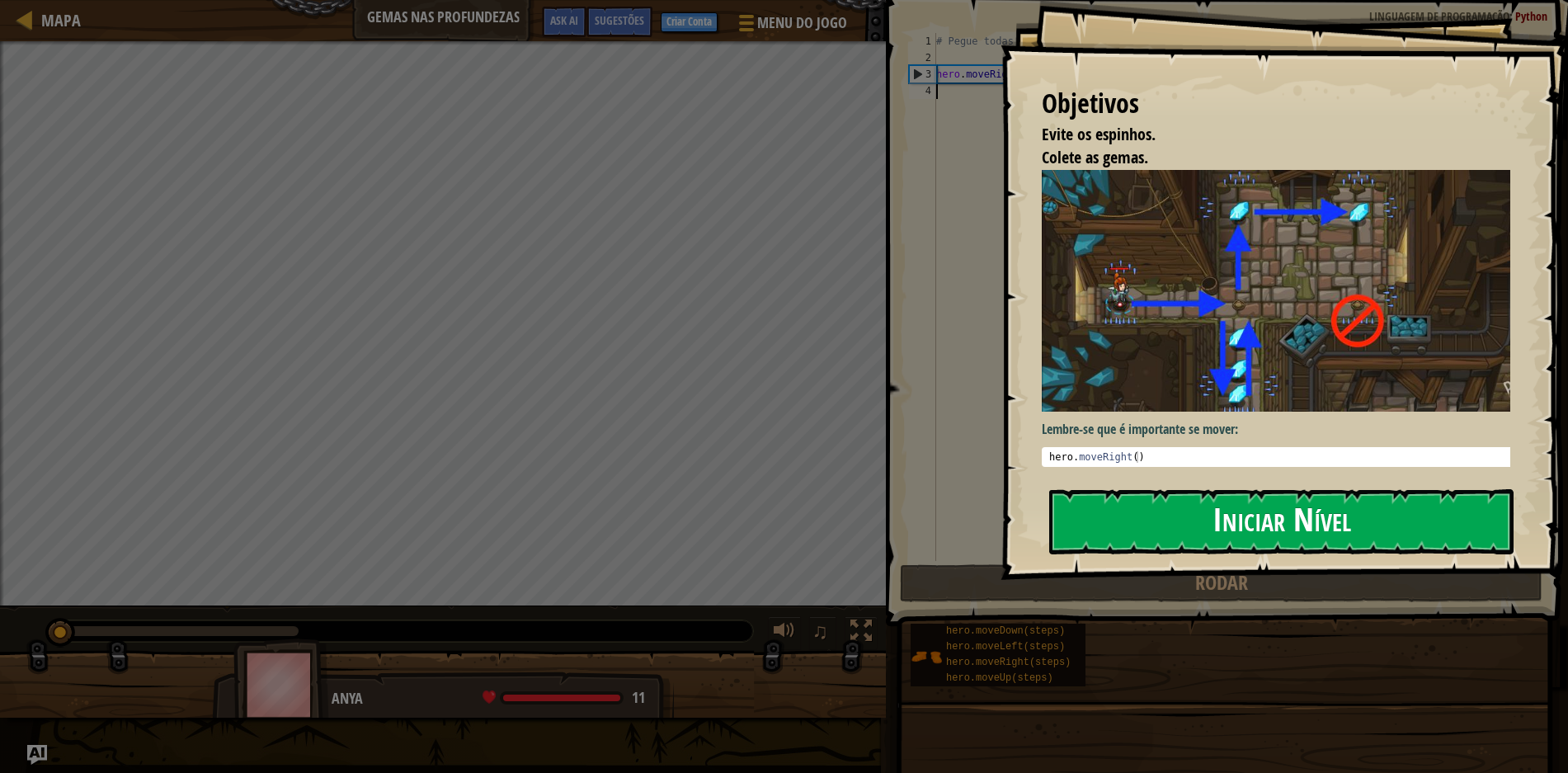
click at [1293, 536] on button "Iniciar Nível" at bounding box center [1281, 522] width 465 height 66
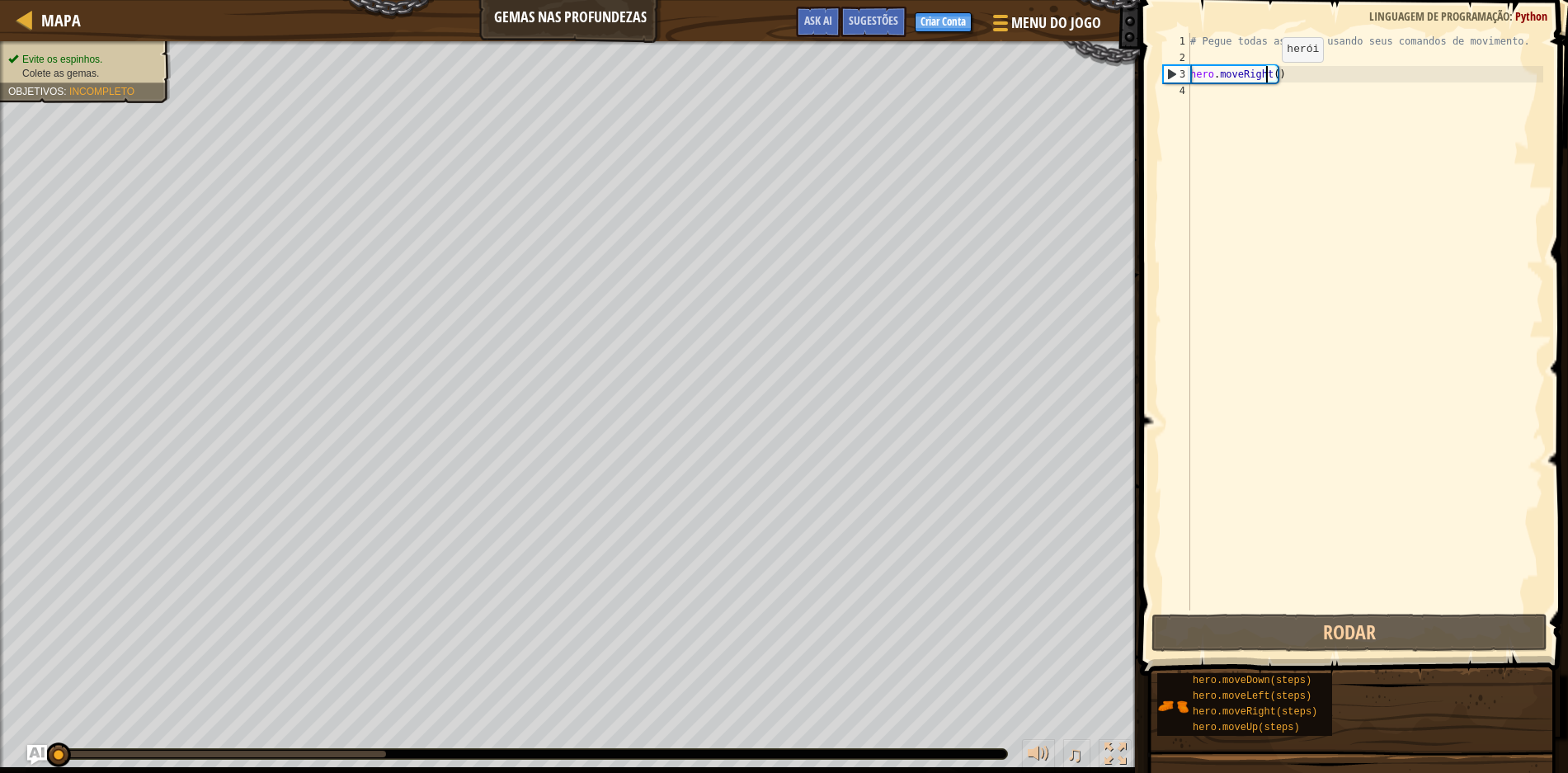
click at [1268, 78] on div "# Pegue todas as gemas usando seus comandos de movimento. hero . moveRight ( )" at bounding box center [1365, 339] width 356 height 611
click at [1271, 71] on div "# Pegue todas as gemas usando seus comandos de movimento. hero . moveRight ( )" at bounding box center [1365, 339] width 356 height 611
type textarea "hero.moveRight(2)"
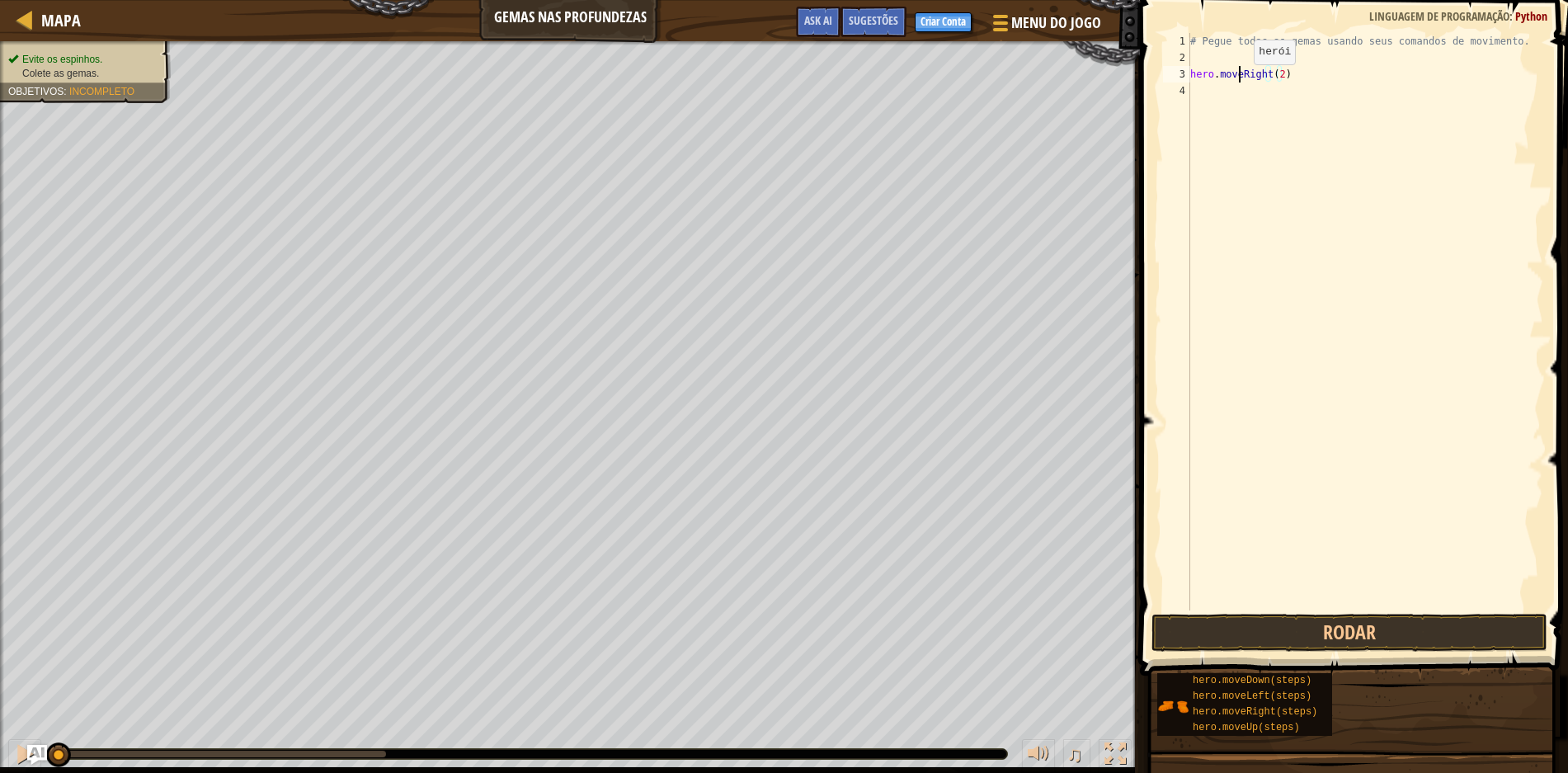
click at [1239, 81] on div "# Pegue todas as gemas usando seus comandos de movimento. hero . moveRight ( 2 )" at bounding box center [1365, 339] width 356 height 611
click at [1236, 90] on div "# Pegue todas as gemas usando seus comandos de movimento. hero . moveRight ( 2 )" at bounding box center [1365, 339] width 356 height 611
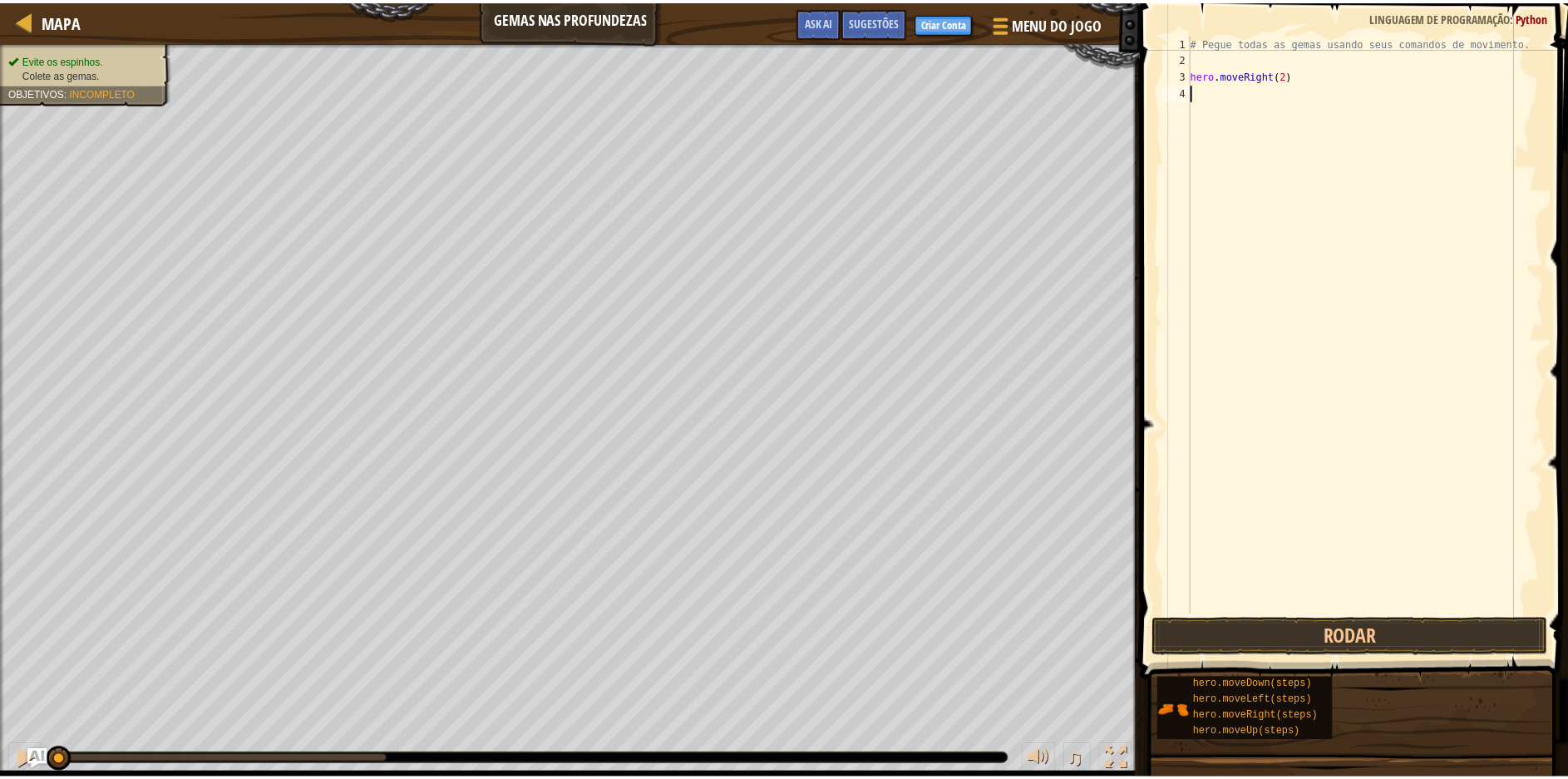
scroll to position [8, 0]
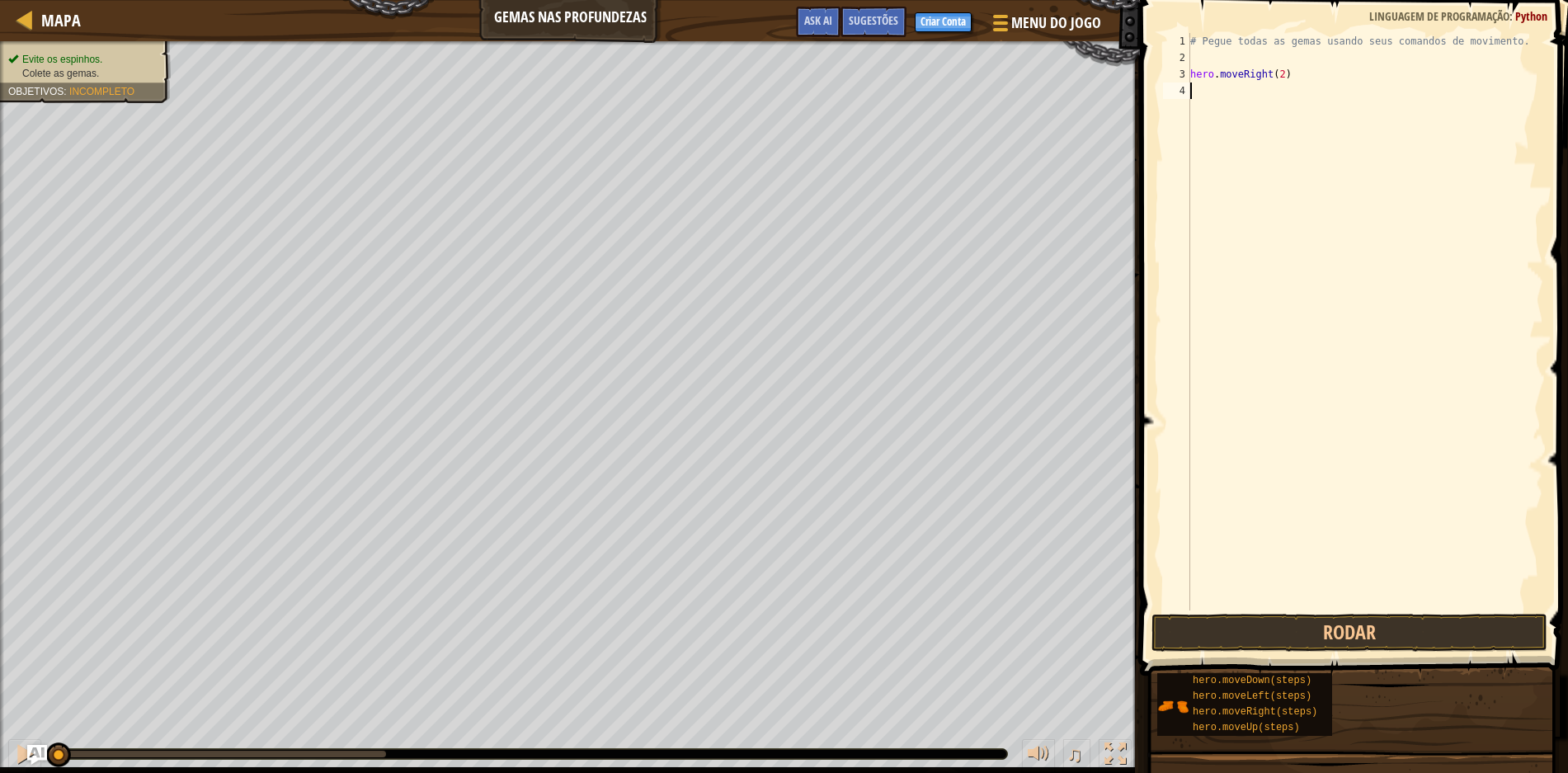
type textarea "h"
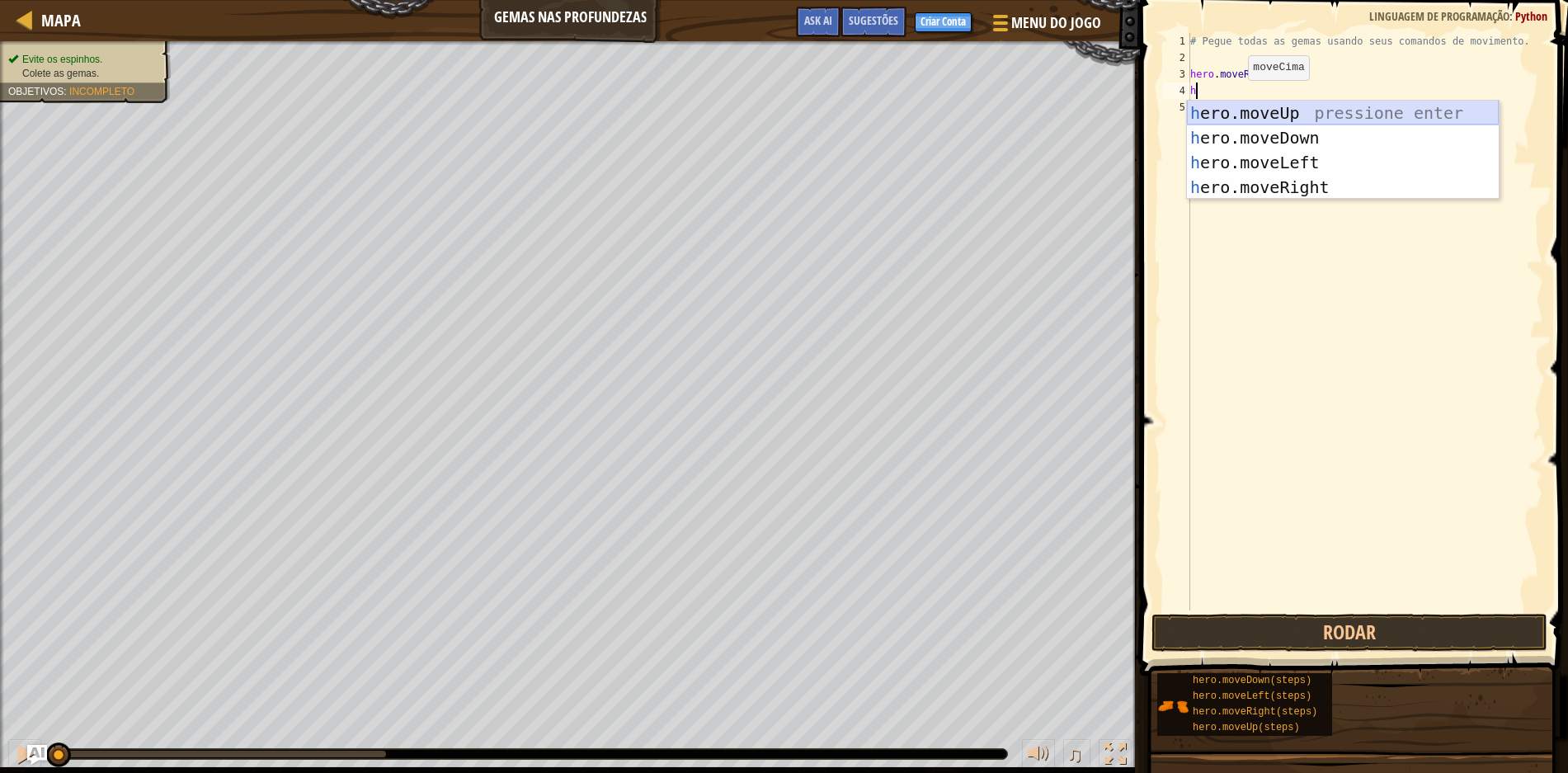
click at [1244, 123] on div "h ero.moveUp pressione enter h ero.moveDown pressione enter h ero.moveLeft pres…" at bounding box center [1342, 175] width 312 height 149
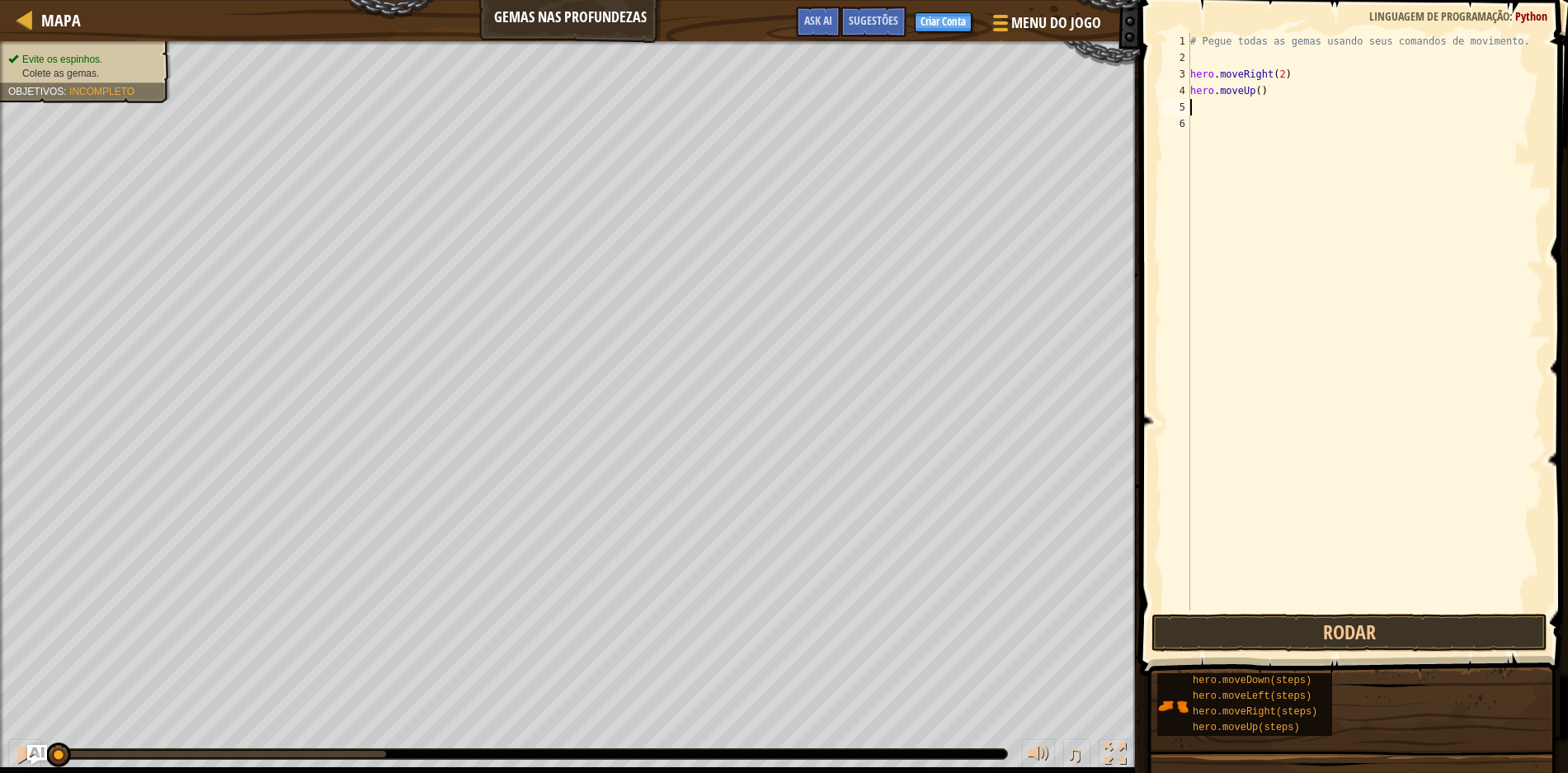
click at [1239, 119] on div "# Pegue todas as gemas usando seus comandos de movimento. hero . moveRight ( 2 …" at bounding box center [1365, 339] width 356 height 611
click at [1231, 104] on div "# Pegue todas as gemas usando seus comandos de movimento. hero . moveRight ( 2 …" at bounding box center [1365, 339] width 356 height 611
type textarea "h"
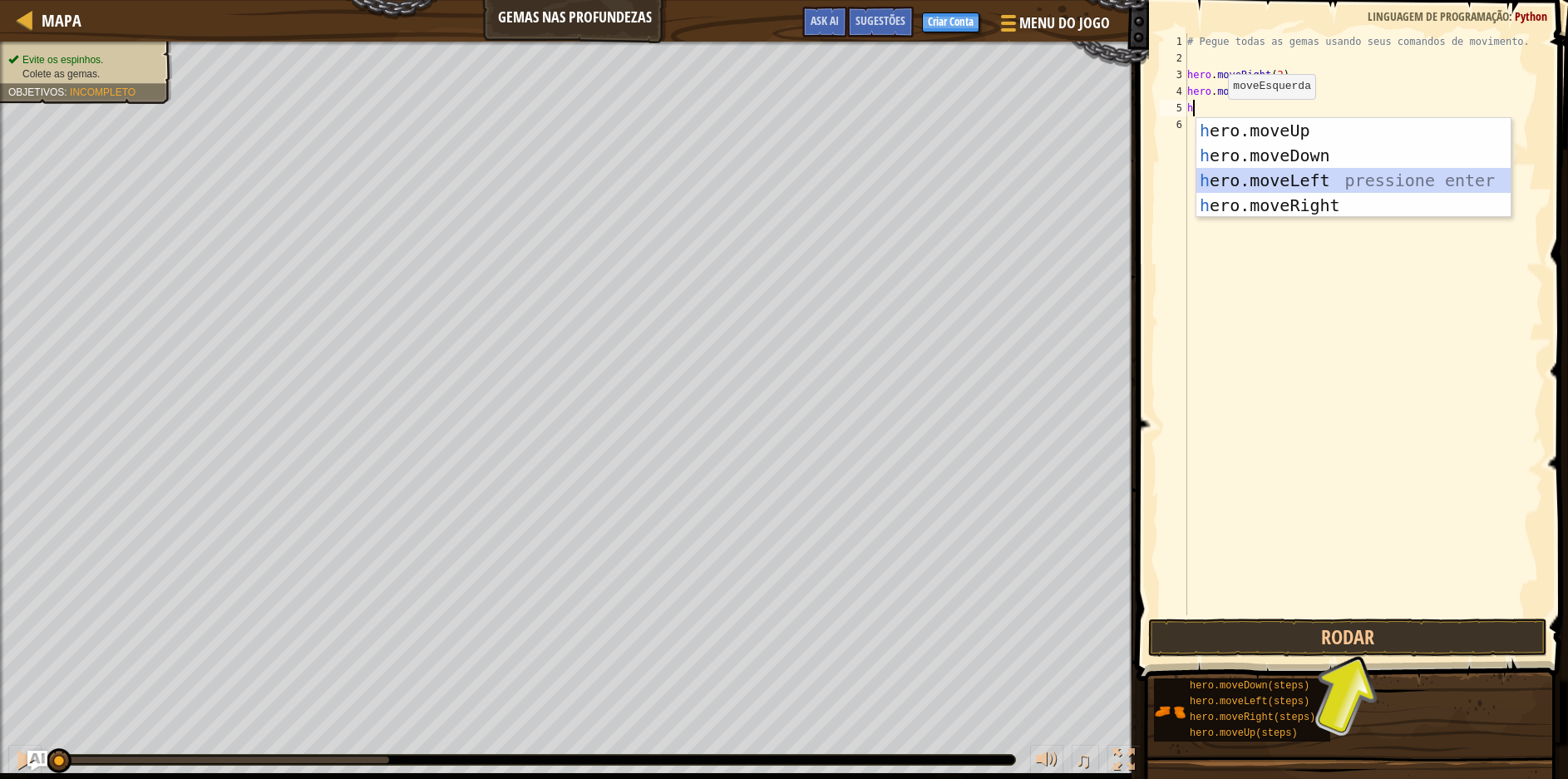
click at [1254, 175] on div "h ero.moveUp pressione enter h ero.moveDown pressione enter h ero.moveLeft pres…" at bounding box center [1353, 193] width 315 height 150
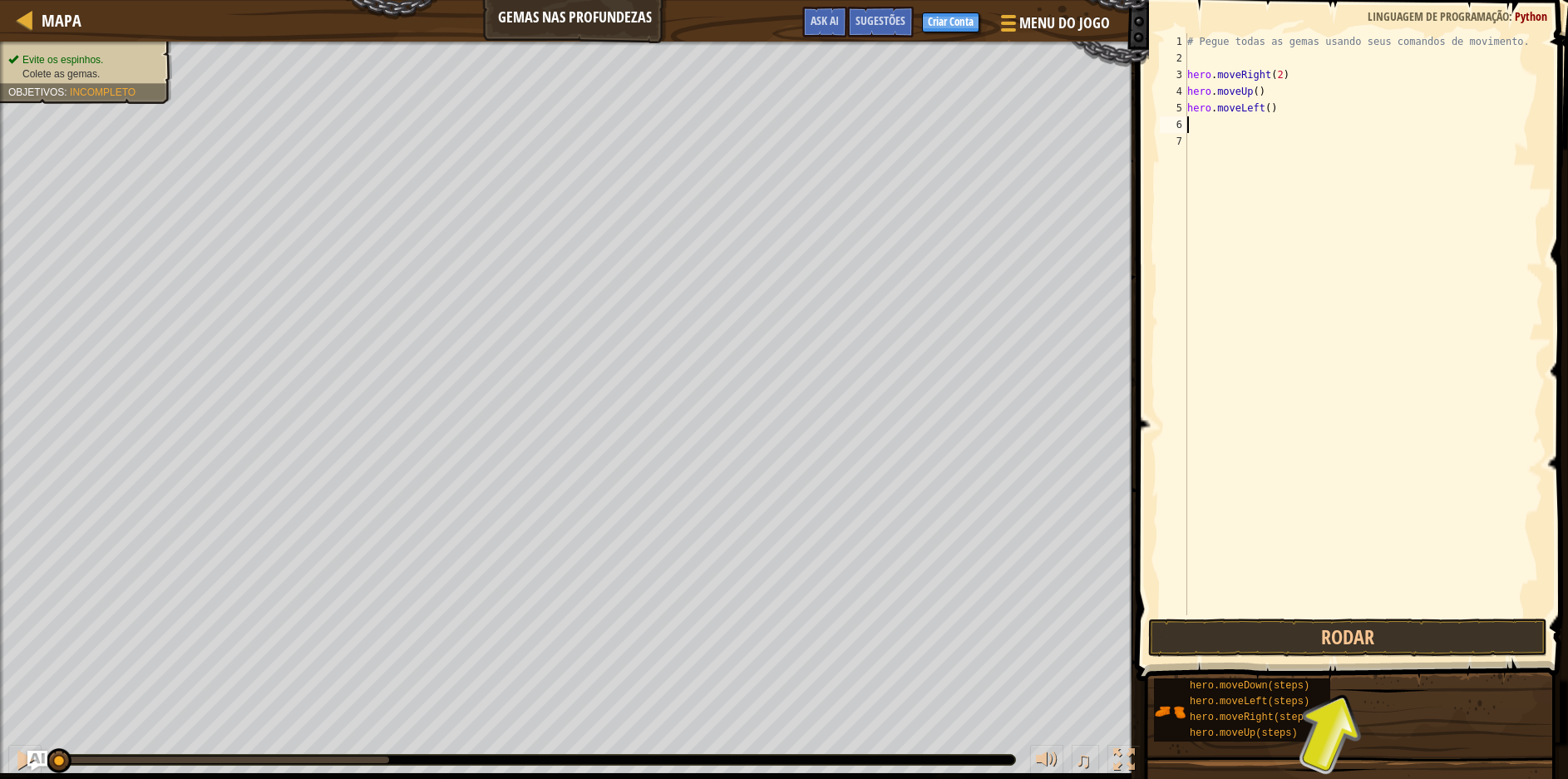
click at [1230, 128] on div "# Pegue todas as gemas usando seus comandos de movimento. hero . moveRight ( 2 …" at bounding box center [1364, 341] width 359 height 615
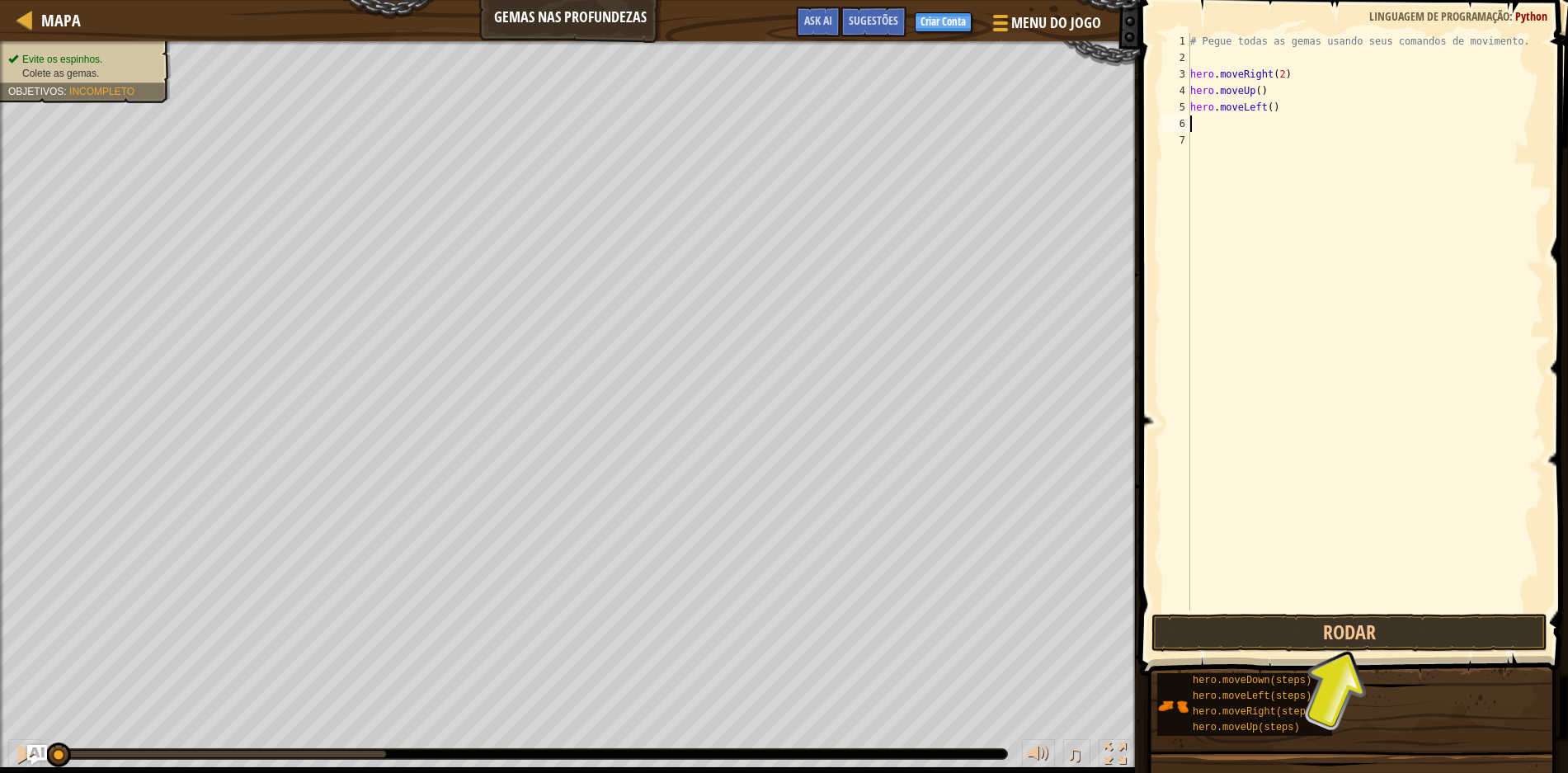
type textarea "h"
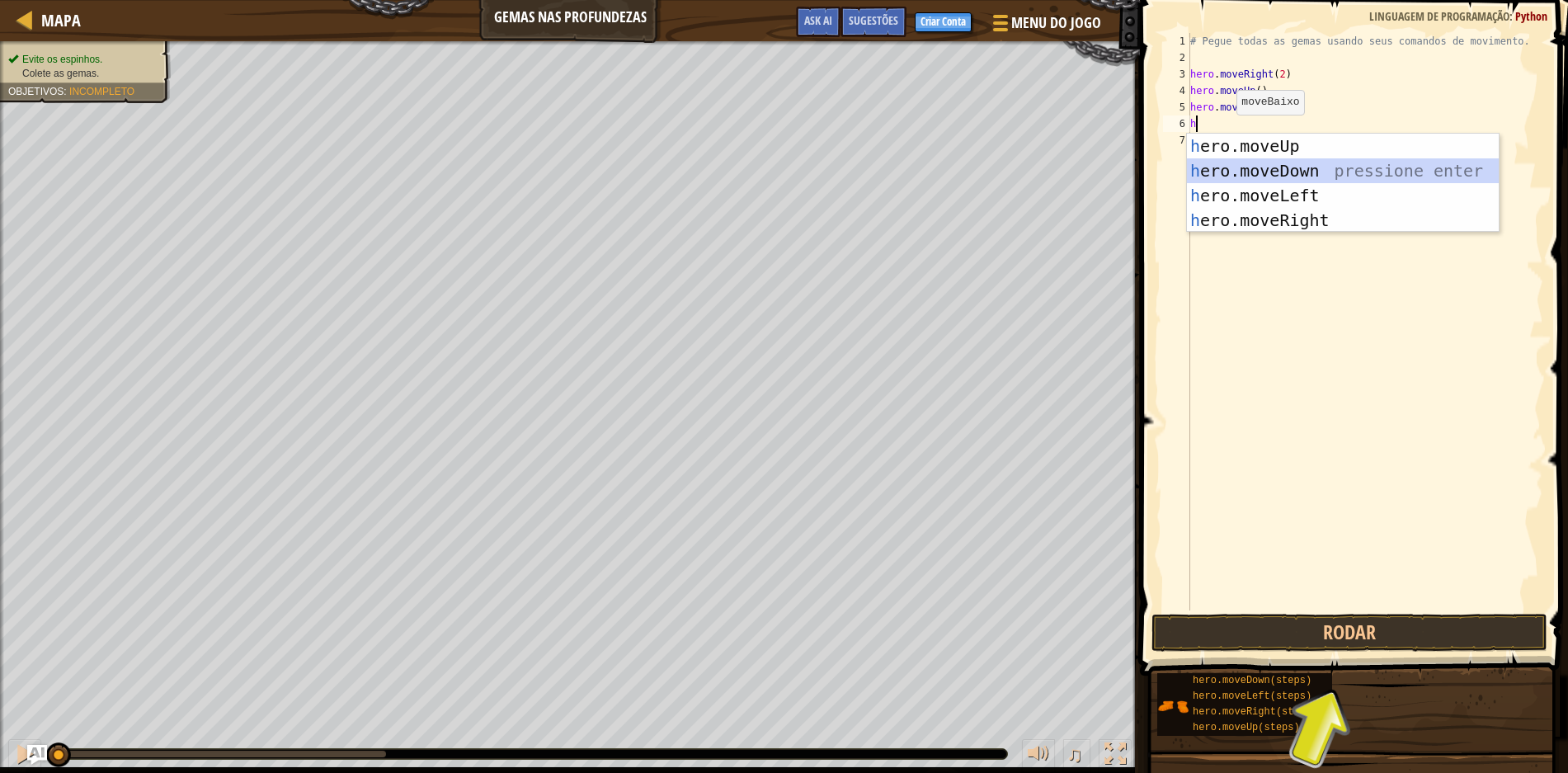
click at [1236, 164] on div "h ero.moveUp pressione enter h ero.moveDown pressione enter h ero.moveLeft pres…" at bounding box center [1342, 208] width 312 height 149
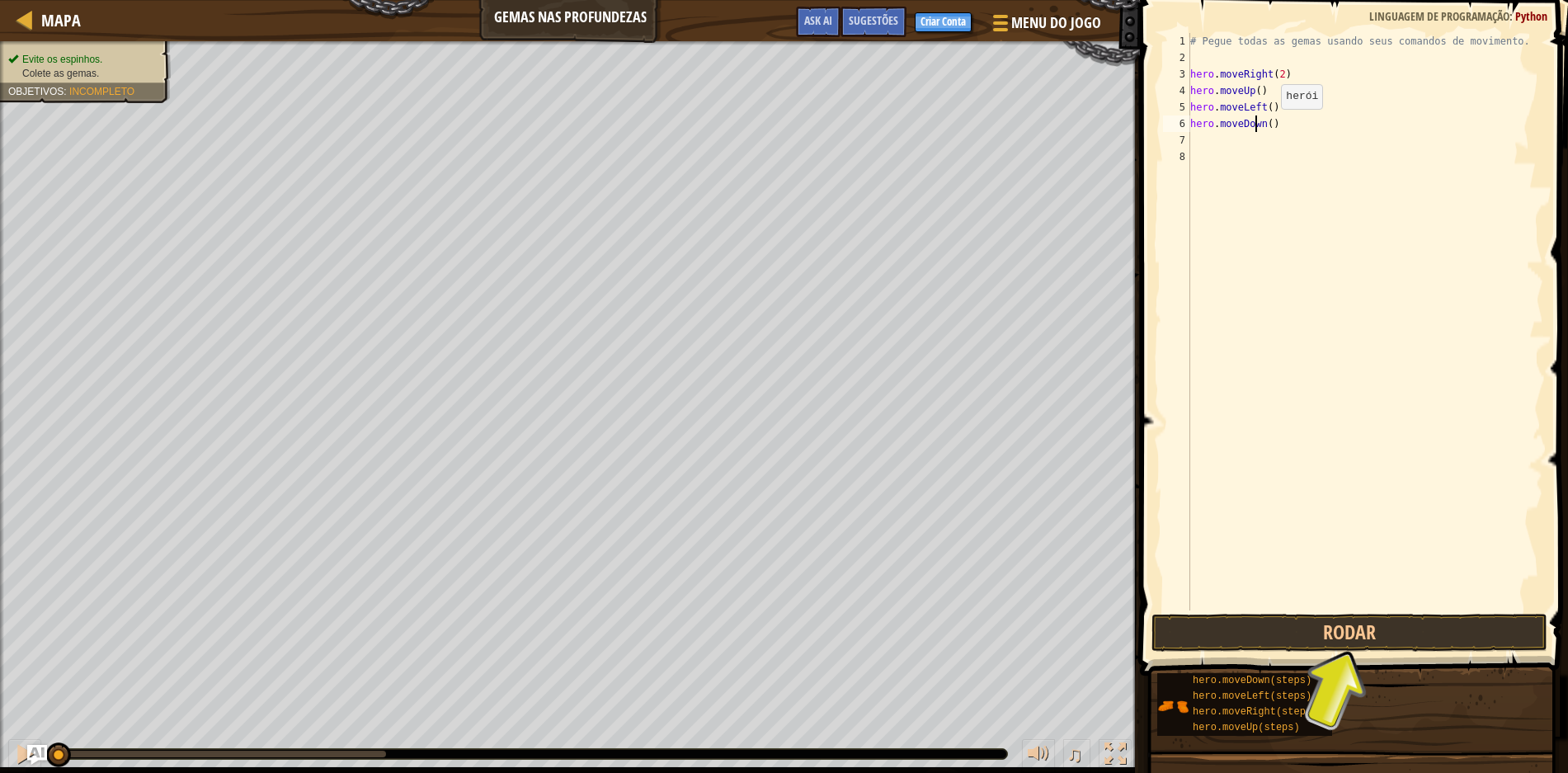
click at [1254, 125] on div "# Pegue todas as gemas usando seus comandos de movimento. hero . moveRight ( 2 …" at bounding box center [1365, 339] width 356 height 611
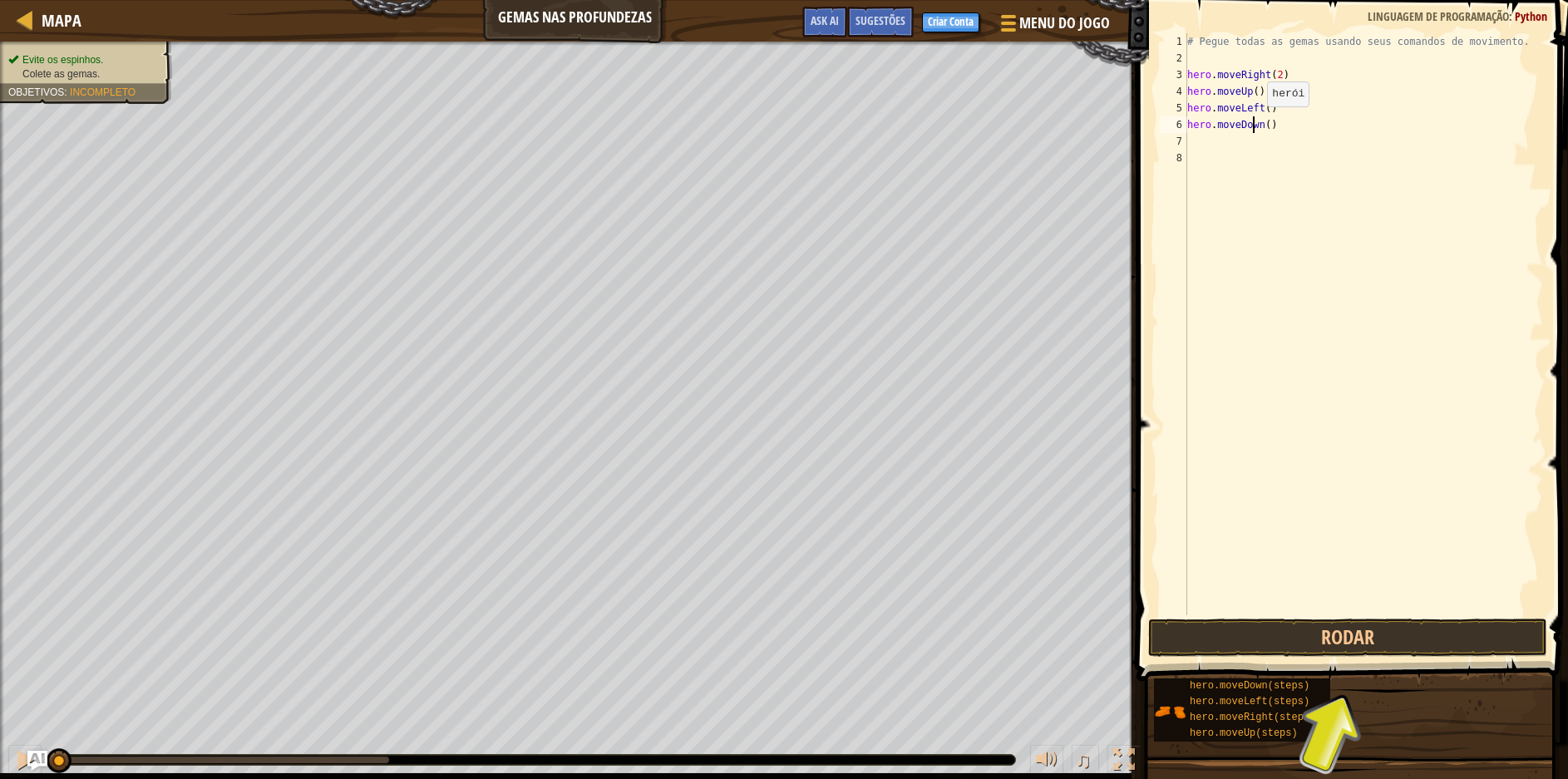
click at [1265, 123] on div "# Pegue todas as gemas usando seus comandos de movimento. hero . moveRight ( 2 …" at bounding box center [1364, 341] width 359 height 615
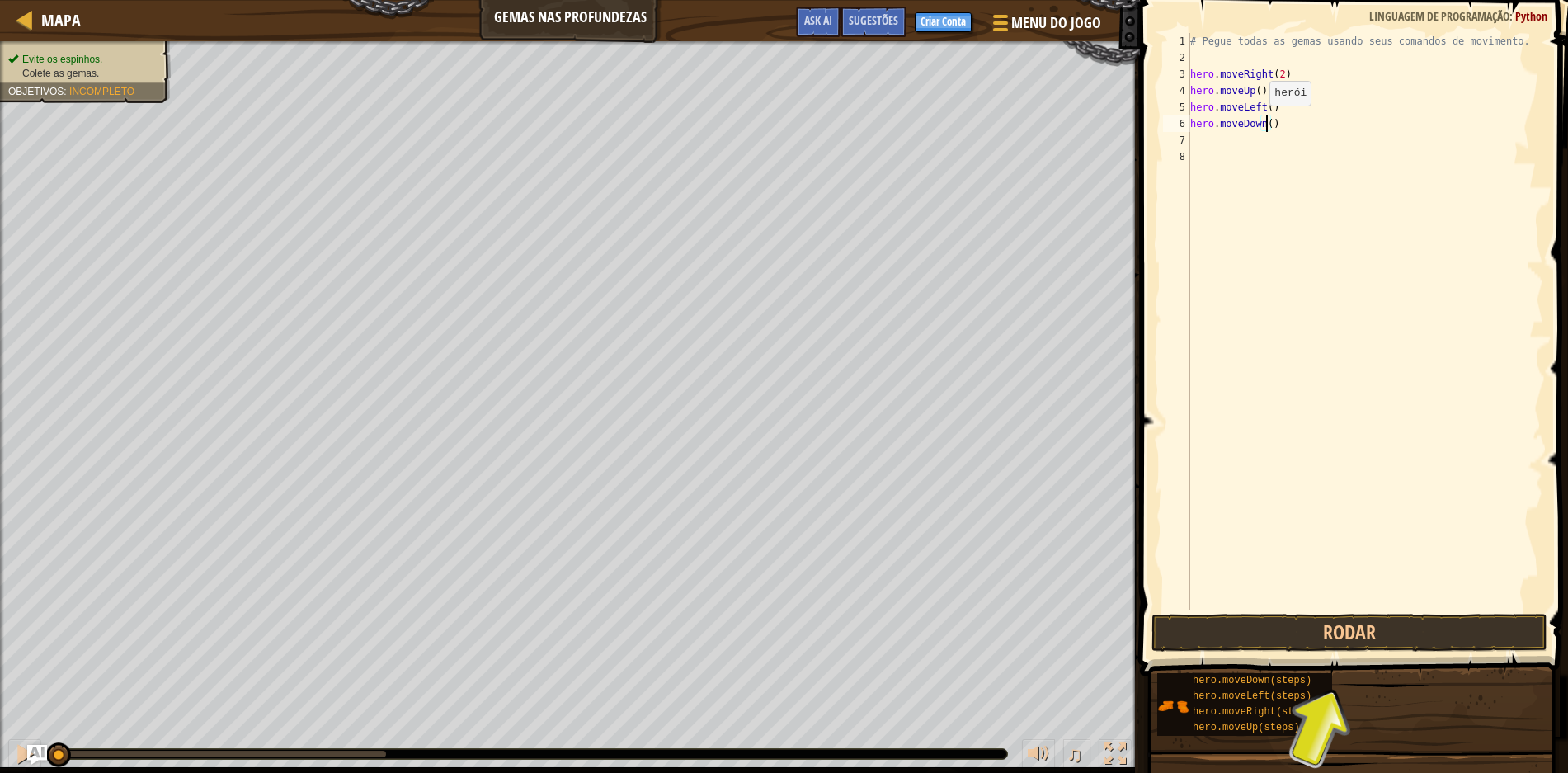
type textarea "hero.moveDown(2)"
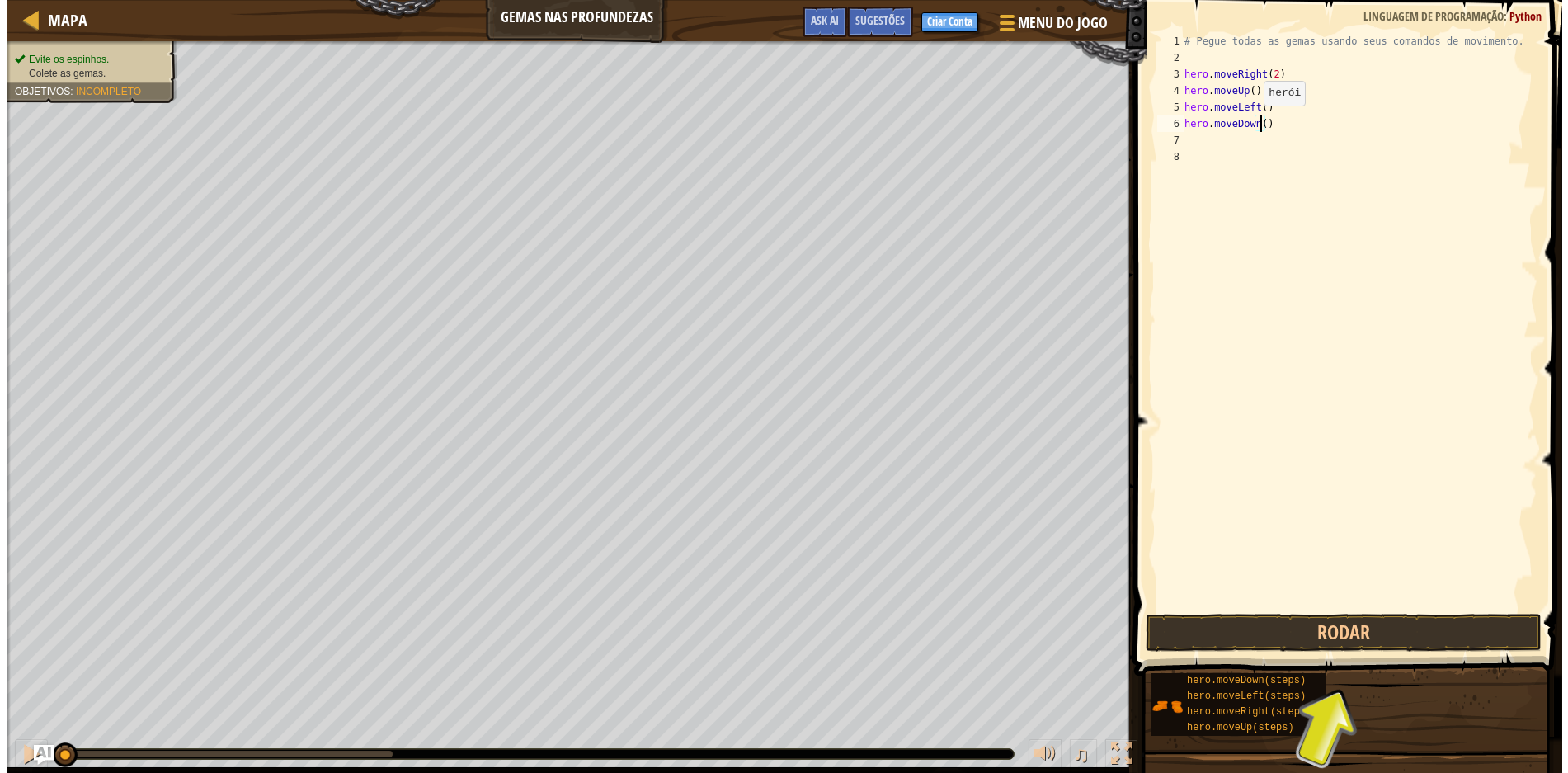
scroll to position [8, 7]
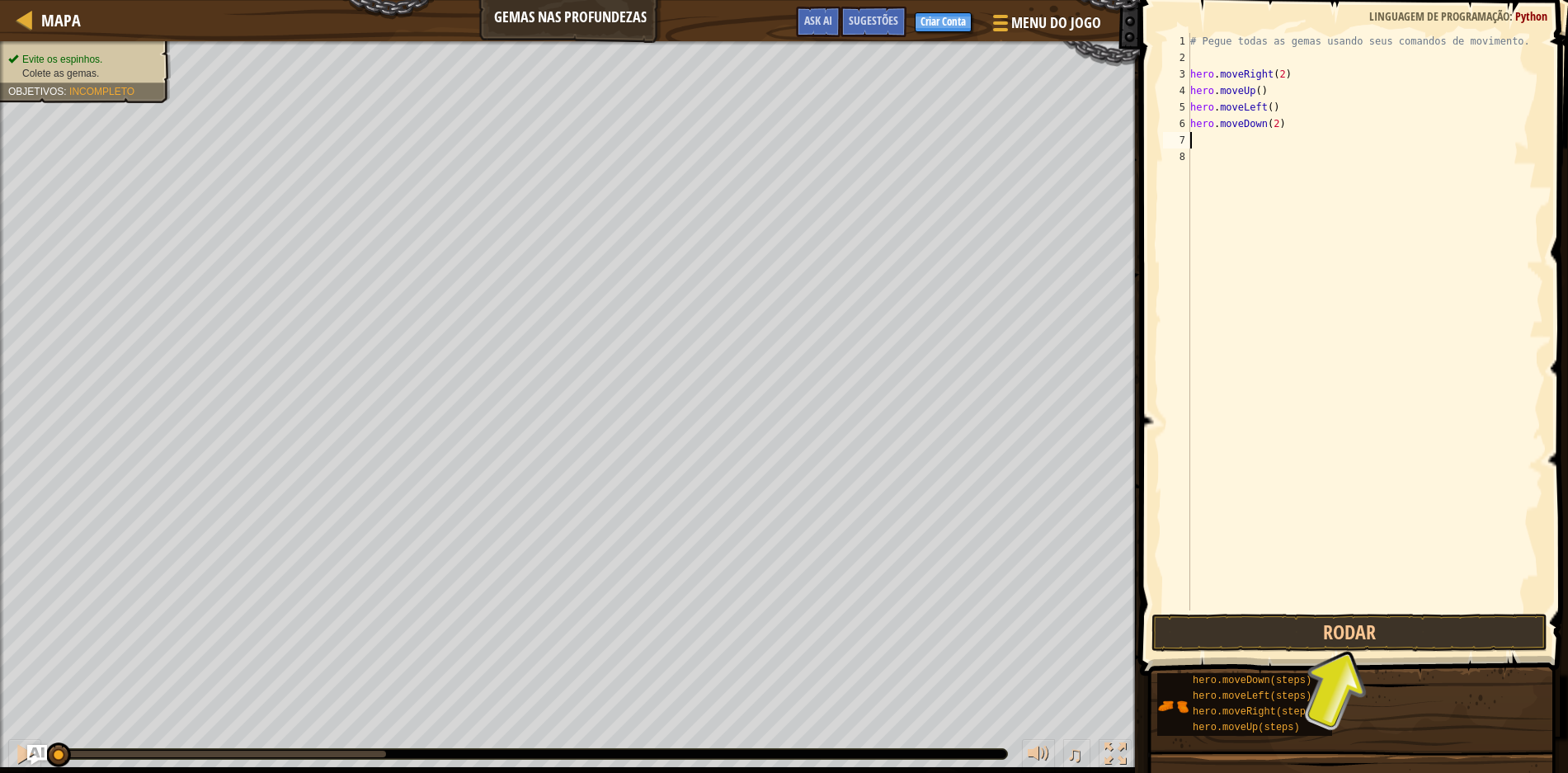
click at [1207, 132] on div "# Pegue todas as gemas usando seus comandos de movimento. hero . moveRight ( 2 …" at bounding box center [1365, 339] width 356 height 611
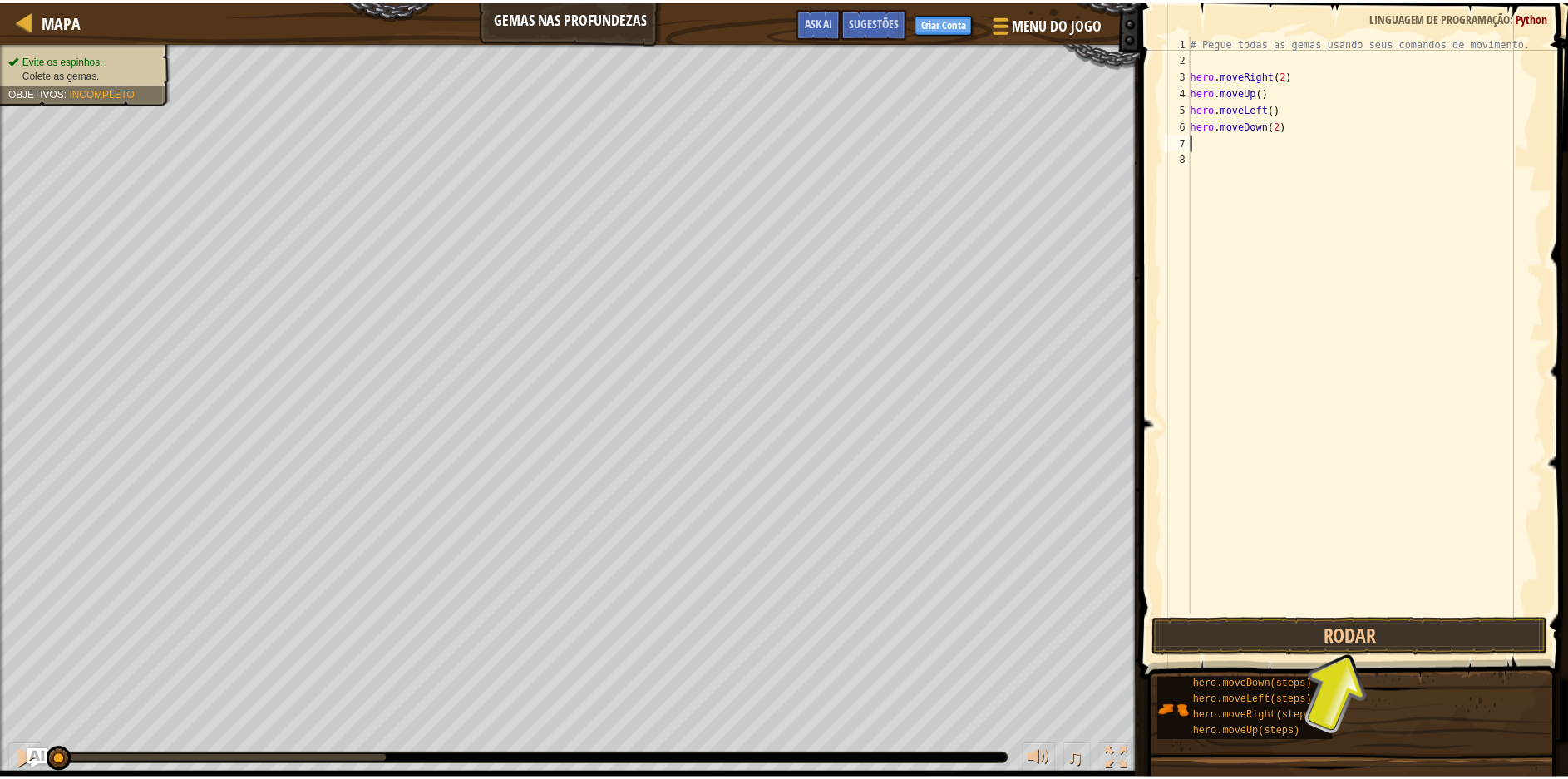
scroll to position [8, 0]
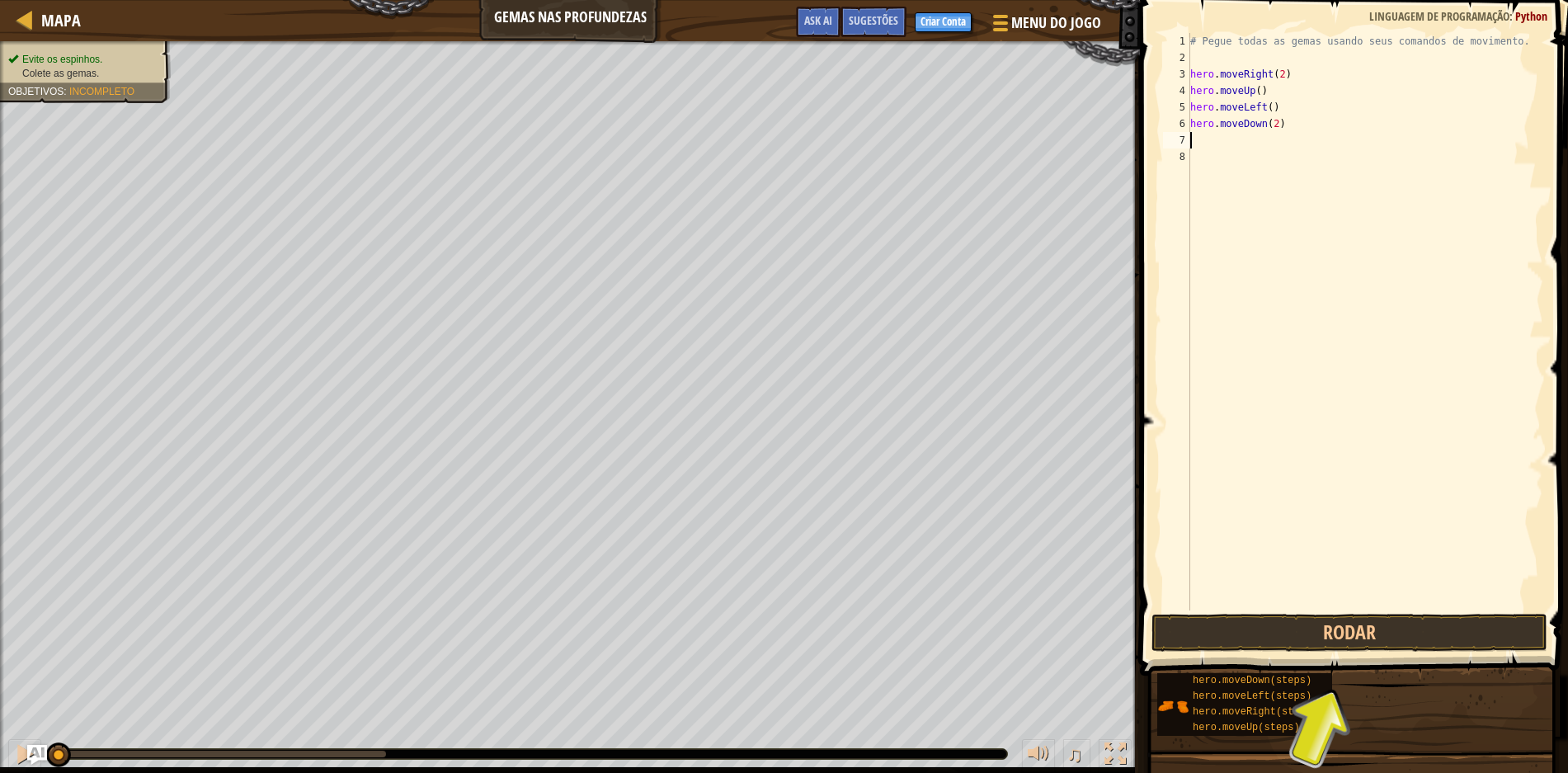
type textarea "h"
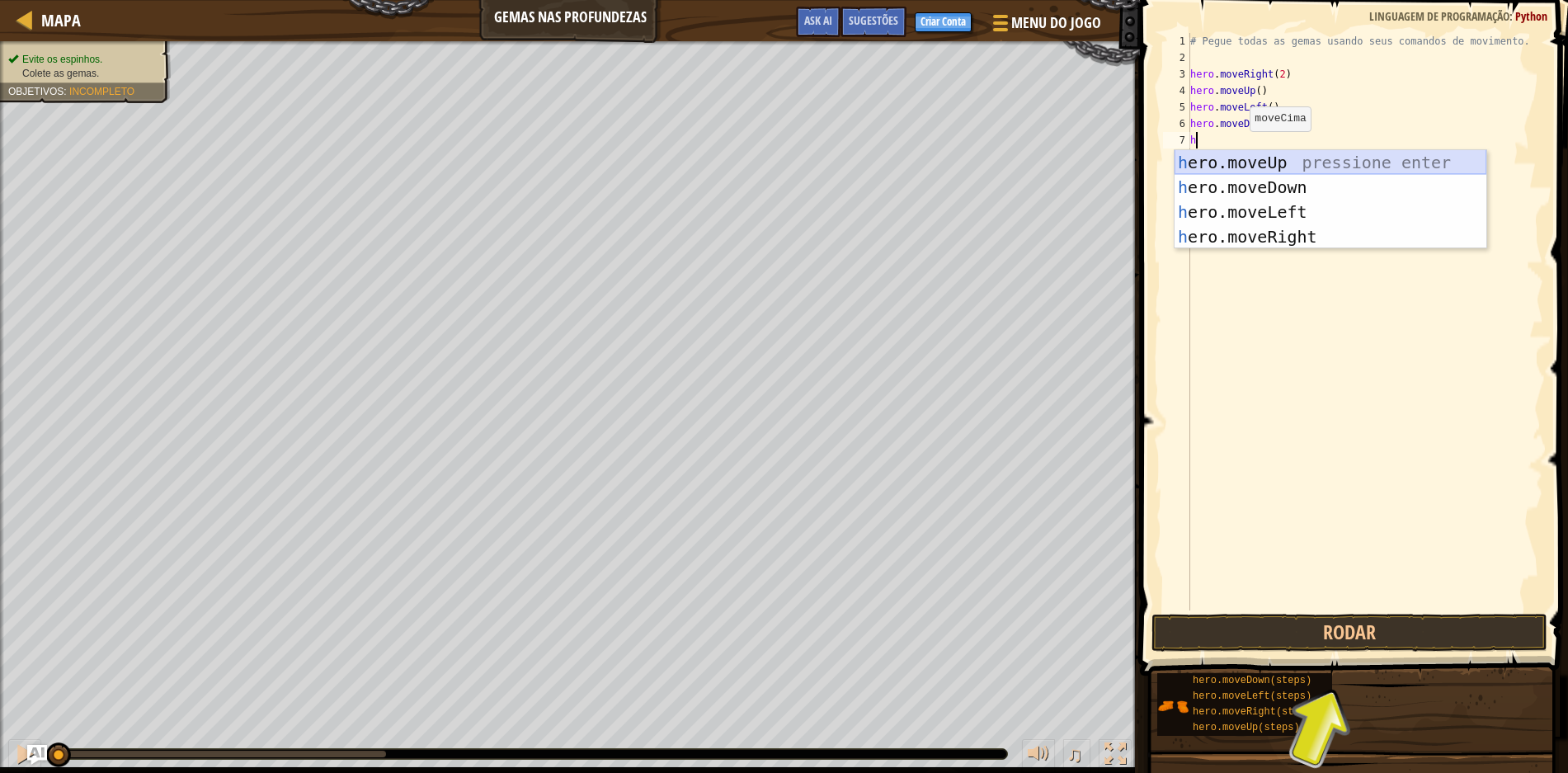
click at [1227, 152] on div "h ero.moveUp pressione enter h ero.moveDown pressione enter h ero.moveLeft pres…" at bounding box center [1330, 224] width 312 height 149
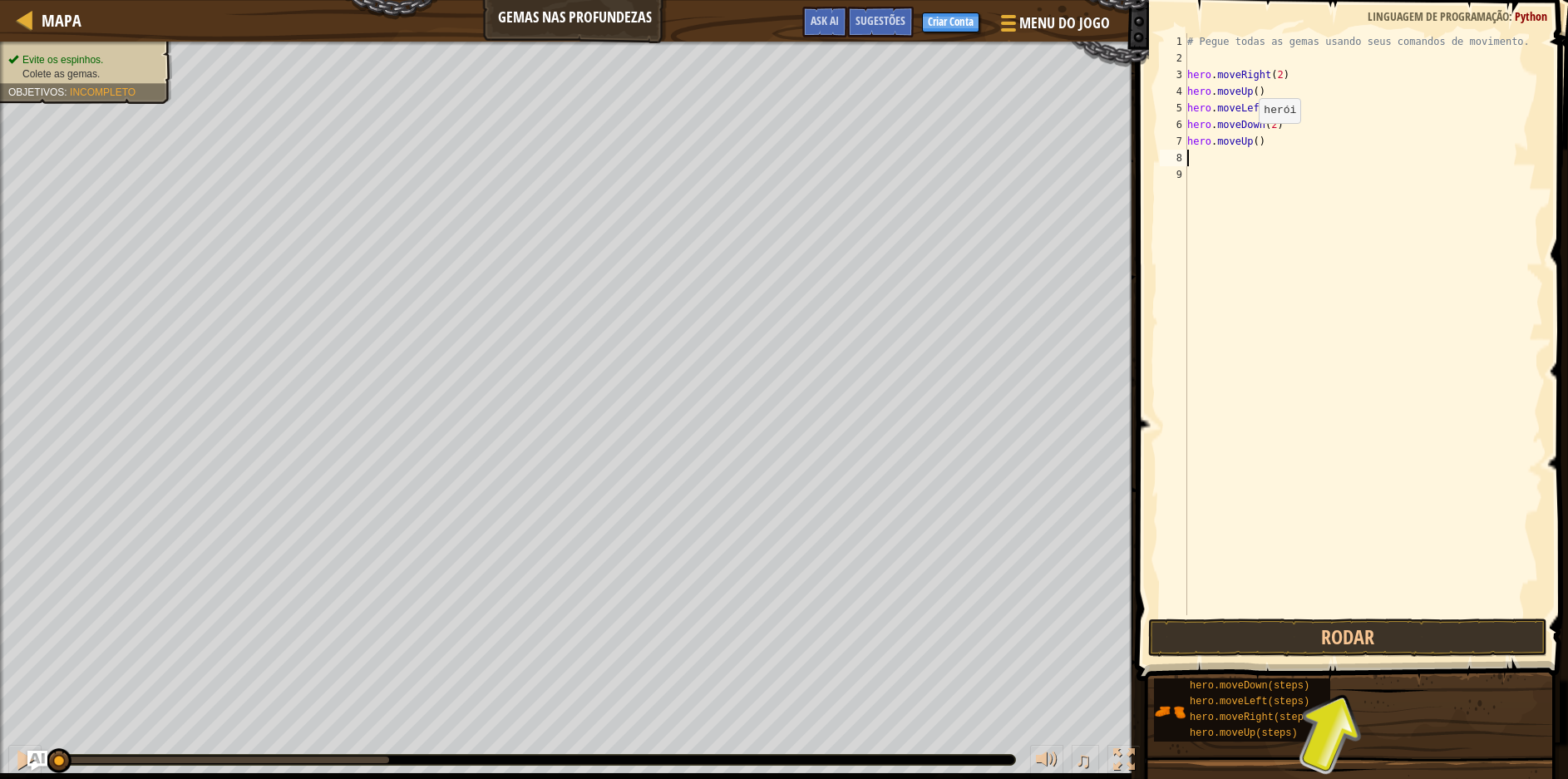
click at [1257, 140] on div "# Pegue todas as gemas usando seus comandos de movimento. hero . moveRight ( 2 …" at bounding box center [1364, 341] width 359 height 615
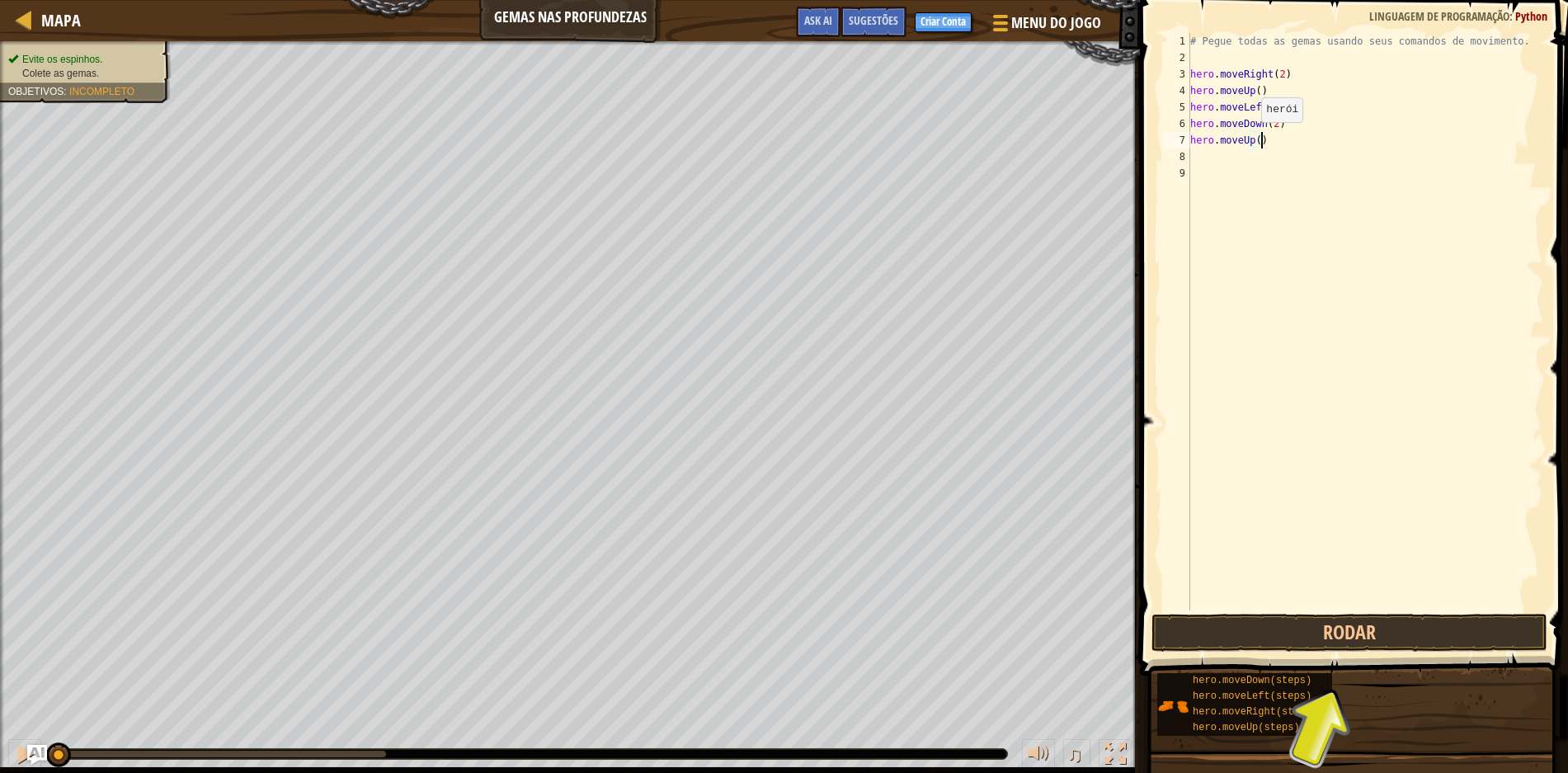
click at [1247, 139] on div "# Pegue todas as gemas usando seus comandos de movimento. hero . moveRight ( 2 …" at bounding box center [1365, 339] width 356 height 611
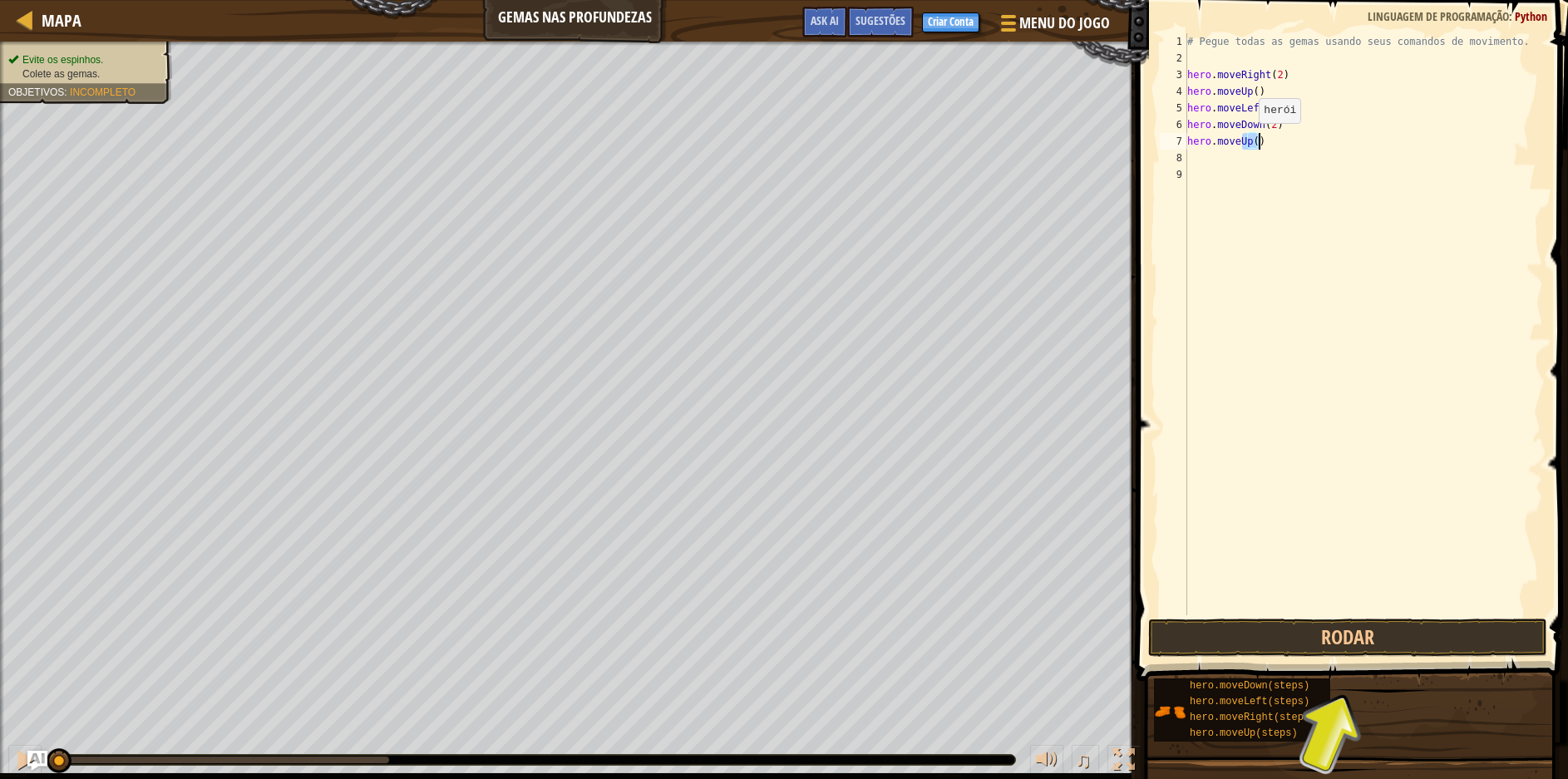
click at [1257, 140] on div "# Pegue todas as gemas usando seus comandos de movimento. hero . moveRight ( 2 …" at bounding box center [1364, 324] width 359 height 582
click at [1257, 140] on div "# Pegue todas as gemas usando seus comandos de movimento. hero . moveRight ( 2 …" at bounding box center [1364, 341] width 359 height 615
click at [1254, 140] on div "# Pegue todas as gemas usando seus comandos de movimento. hero . moveRight ( 2 …" at bounding box center [1364, 341] width 359 height 615
type textarea "hero.moveUp(2)"
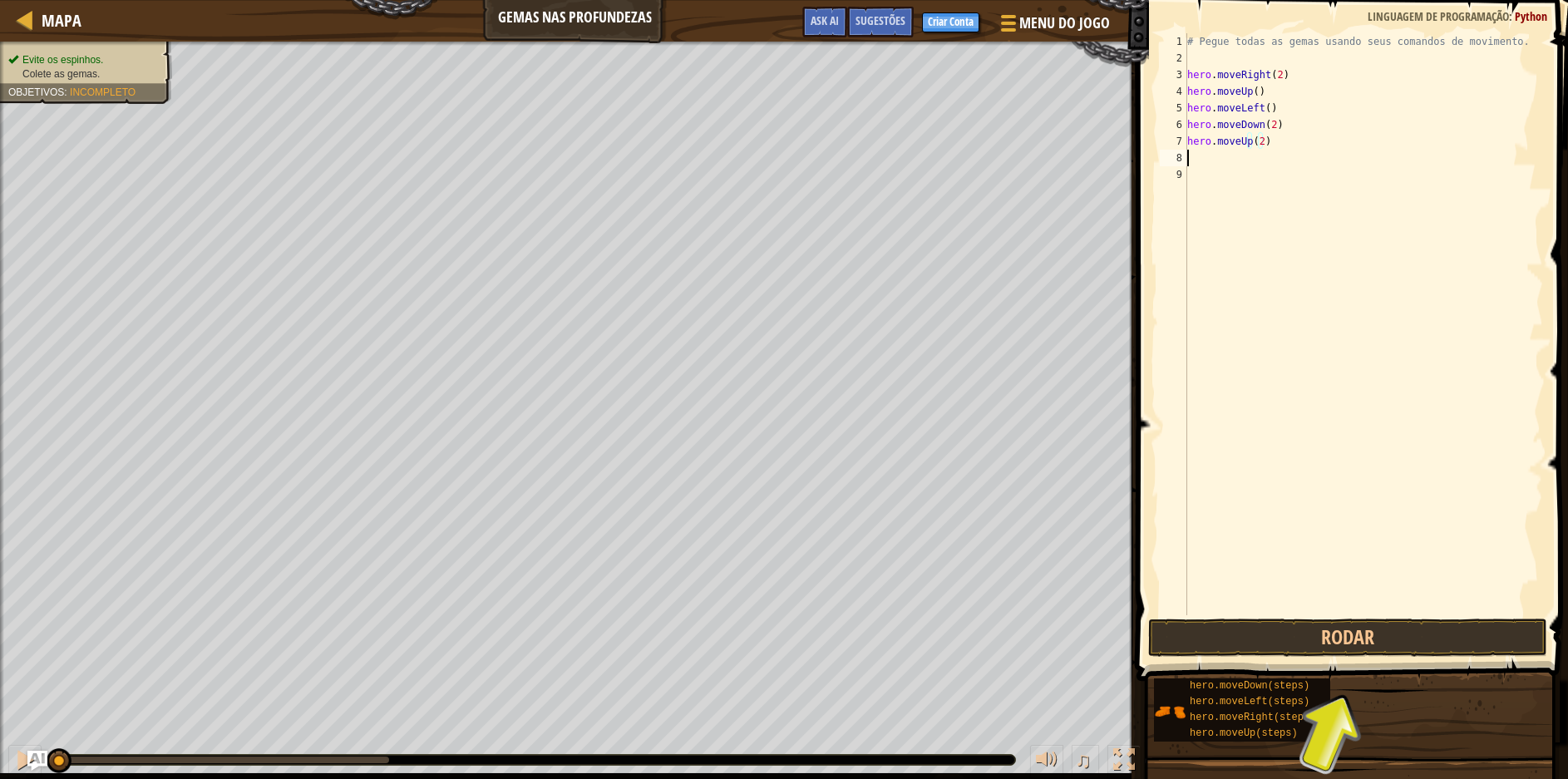
click at [1255, 158] on div "# Pegue todas as gemas usando seus comandos de movimento. hero . moveRight ( 2 …" at bounding box center [1364, 341] width 359 height 615
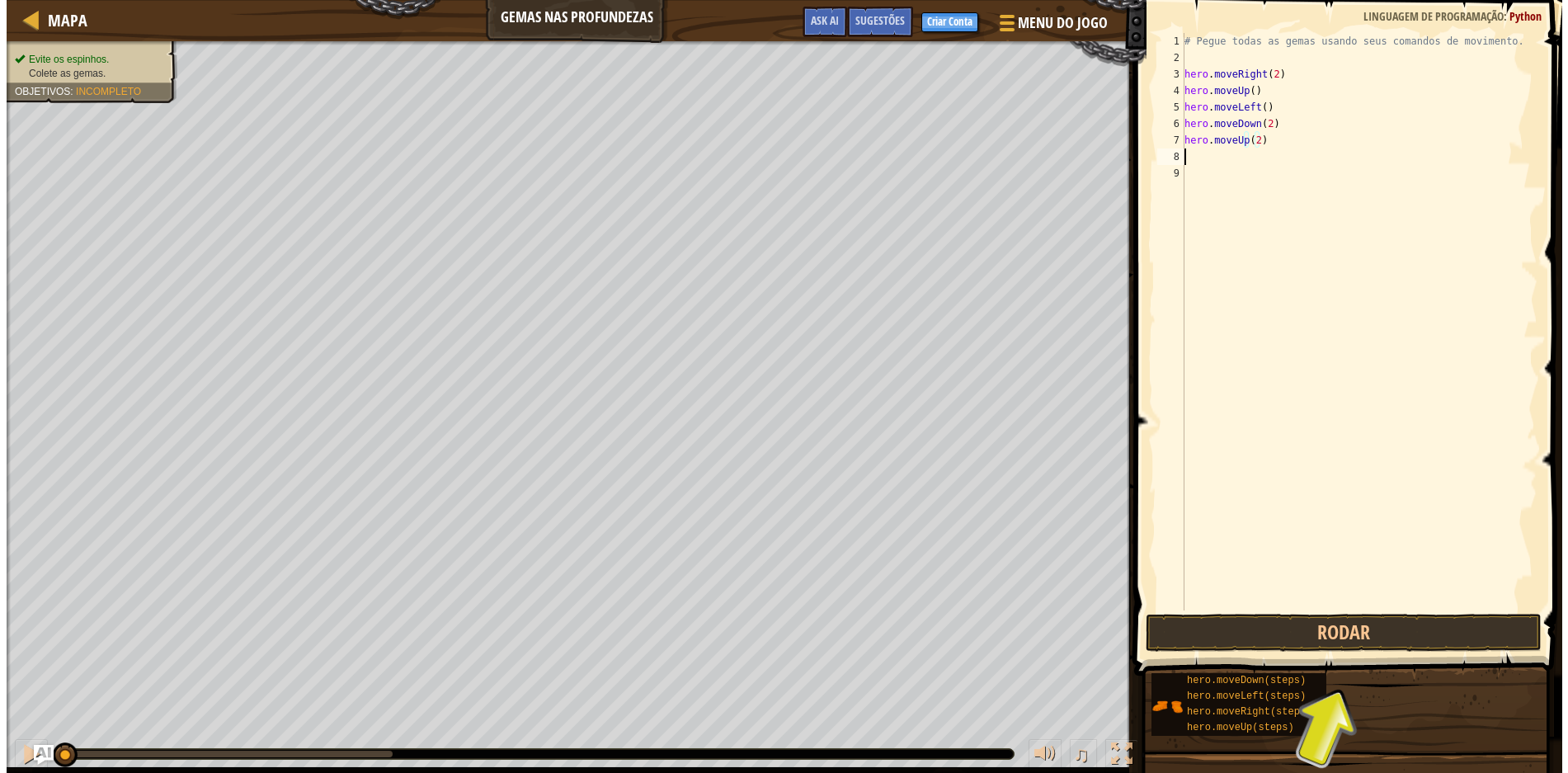
scroll to position [8, 0]
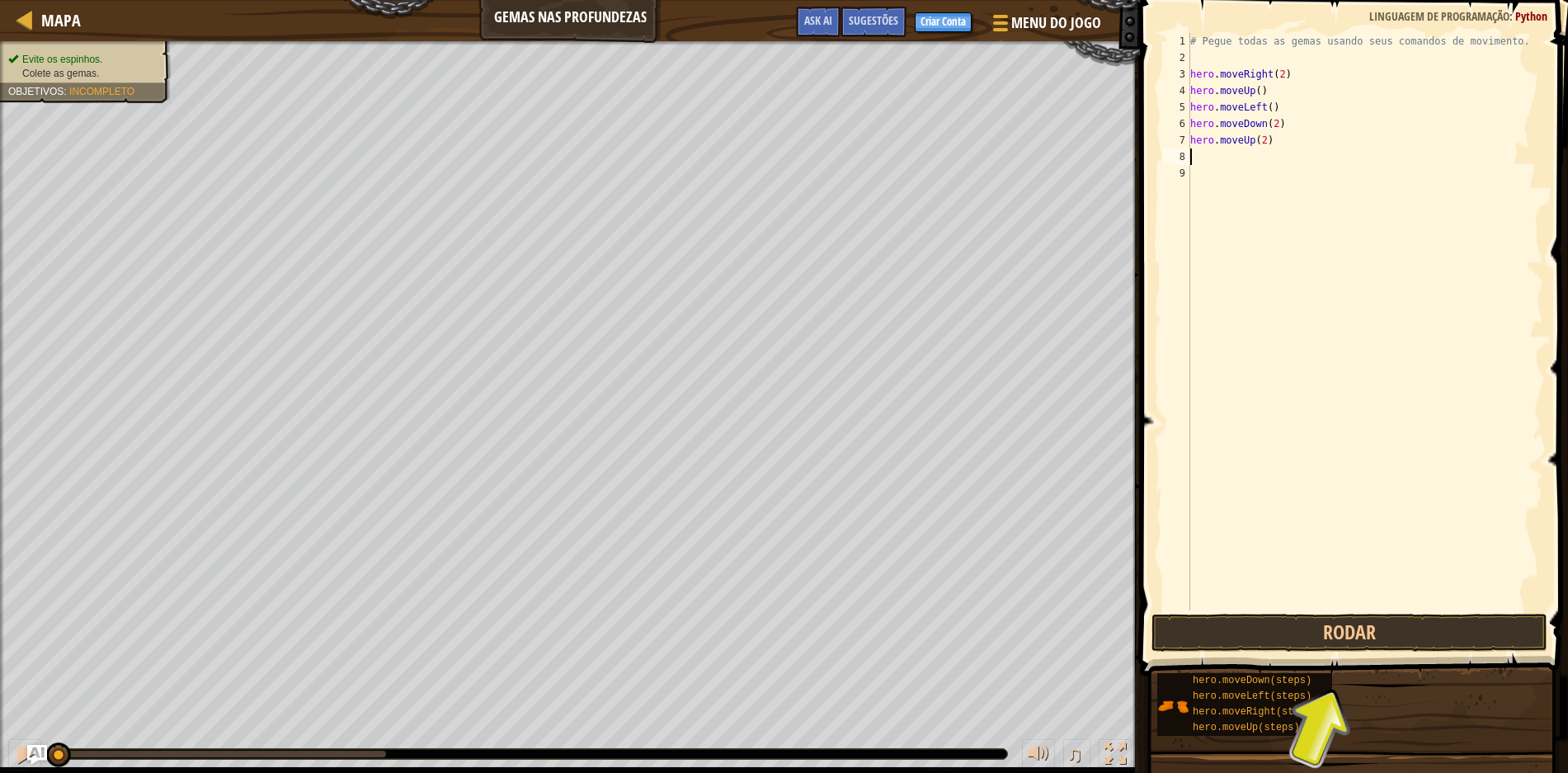
click at [1245, 157] on div "# Pegue todas as gemas usando seus comandos de movimento. hero . moveRight ( 2 …" at bounding box center [1365, 339] width 356 height 611
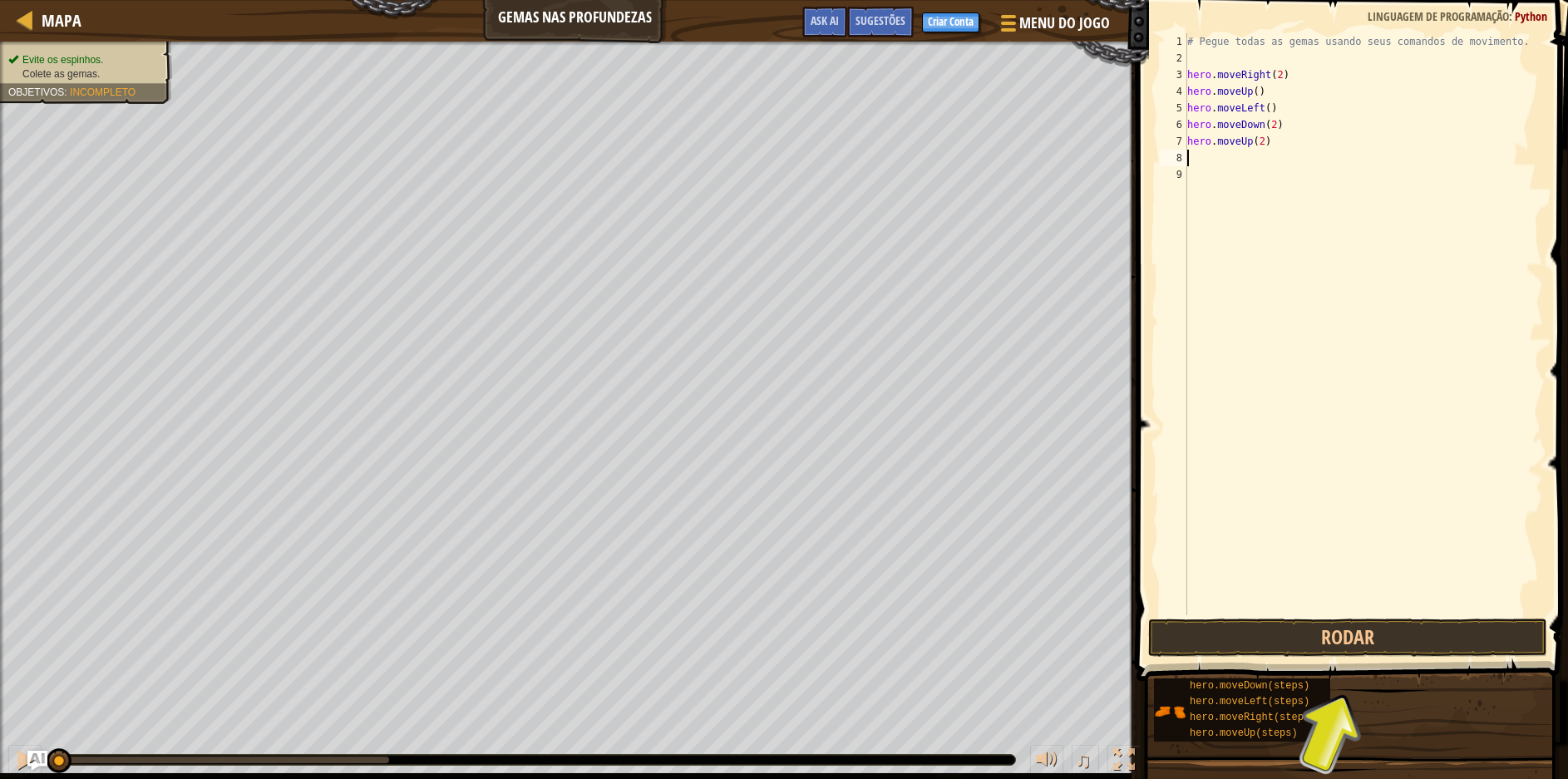
type textarea "h"
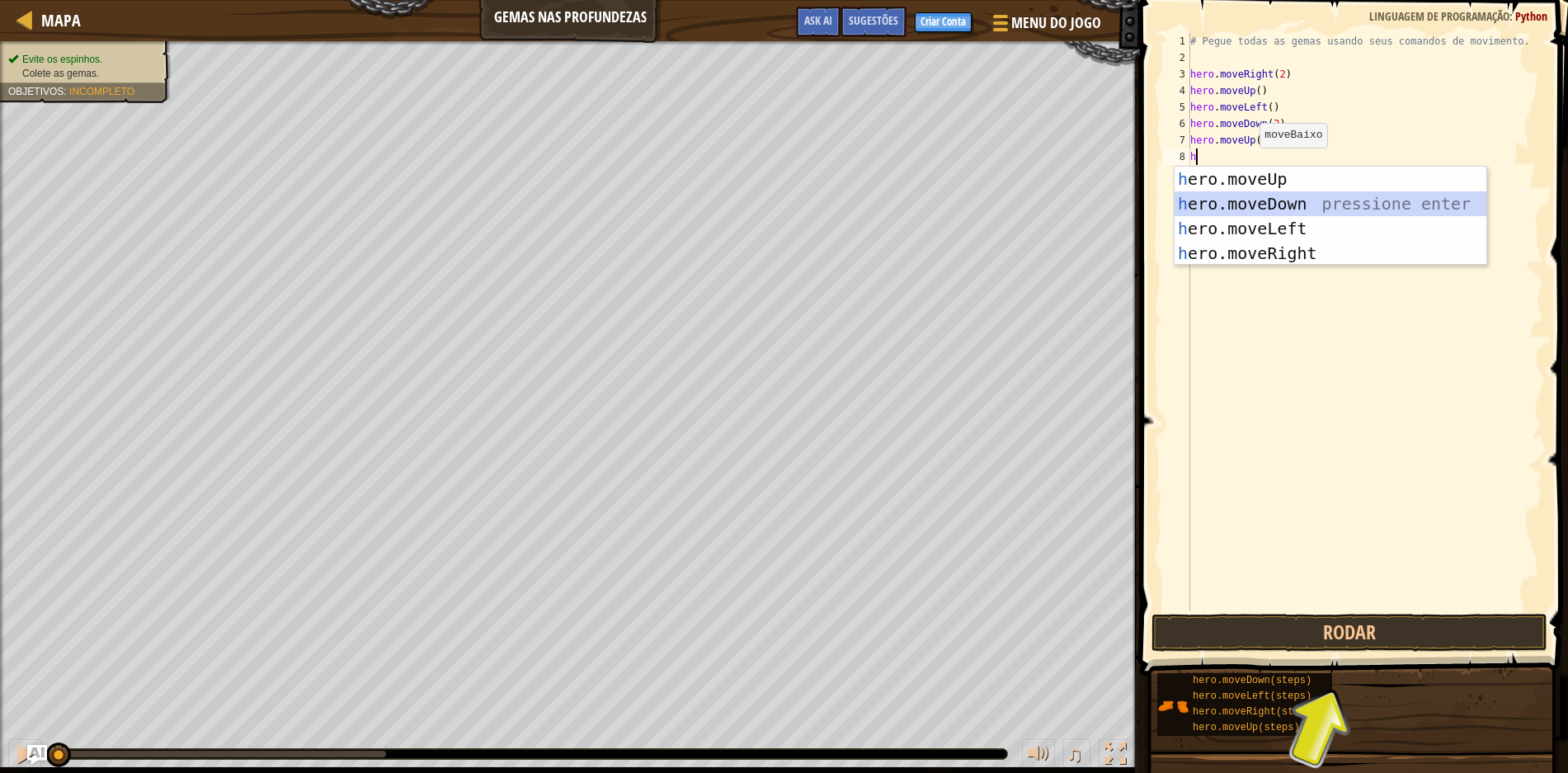
click at [1254, 200] on div "h ero.moveUp pressione enter h ero.moveDown pressione enter h ero.moveLeft pres…" at bounding box center [1330, 241] width 312 height 149
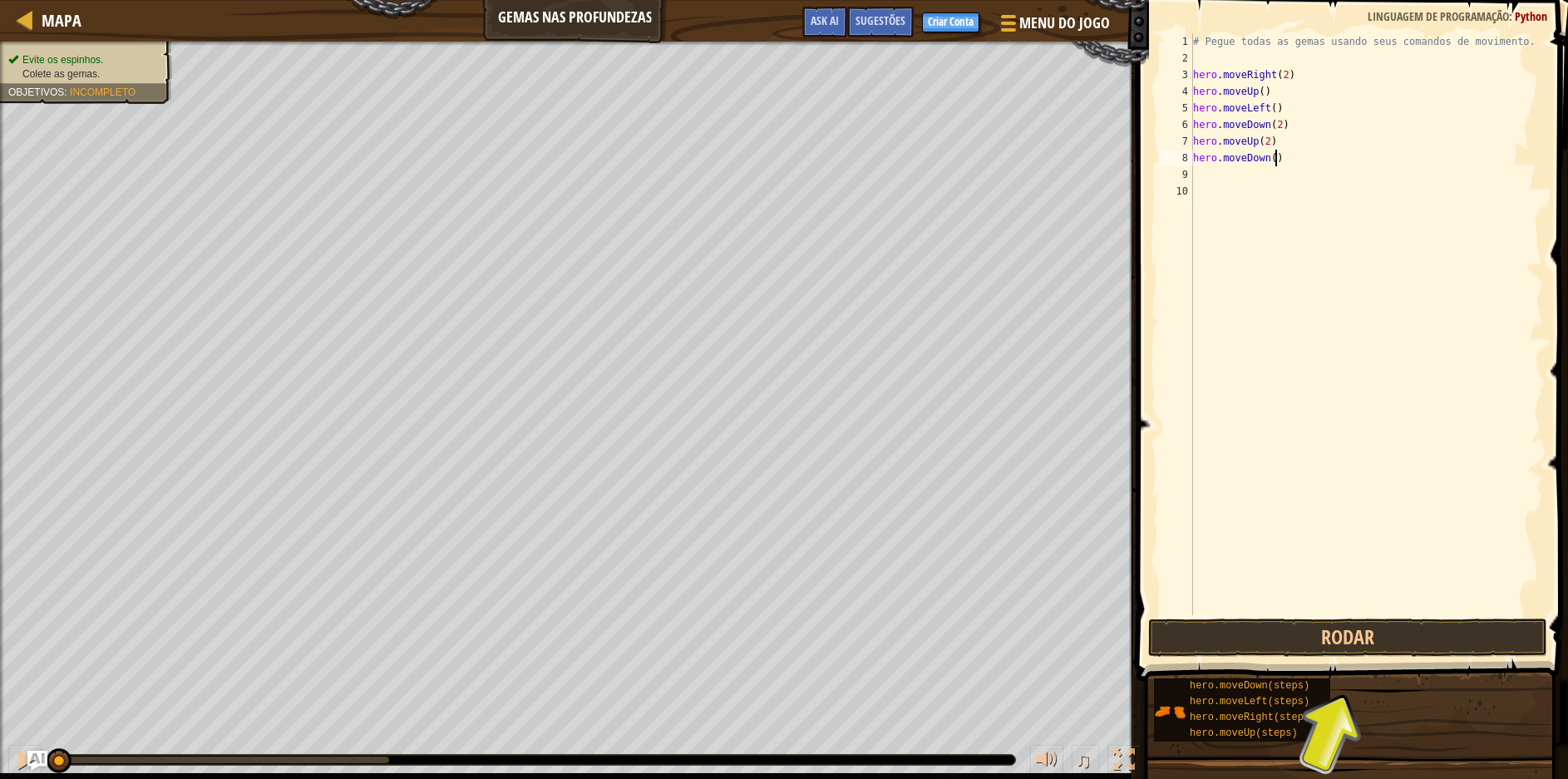
click at [1276, 156] on div "# Pegue todas as gemas usando seus comandos de movimento. hero . moveRight ( 2 …" at bounding box center [1367, 341] width 354 height 615
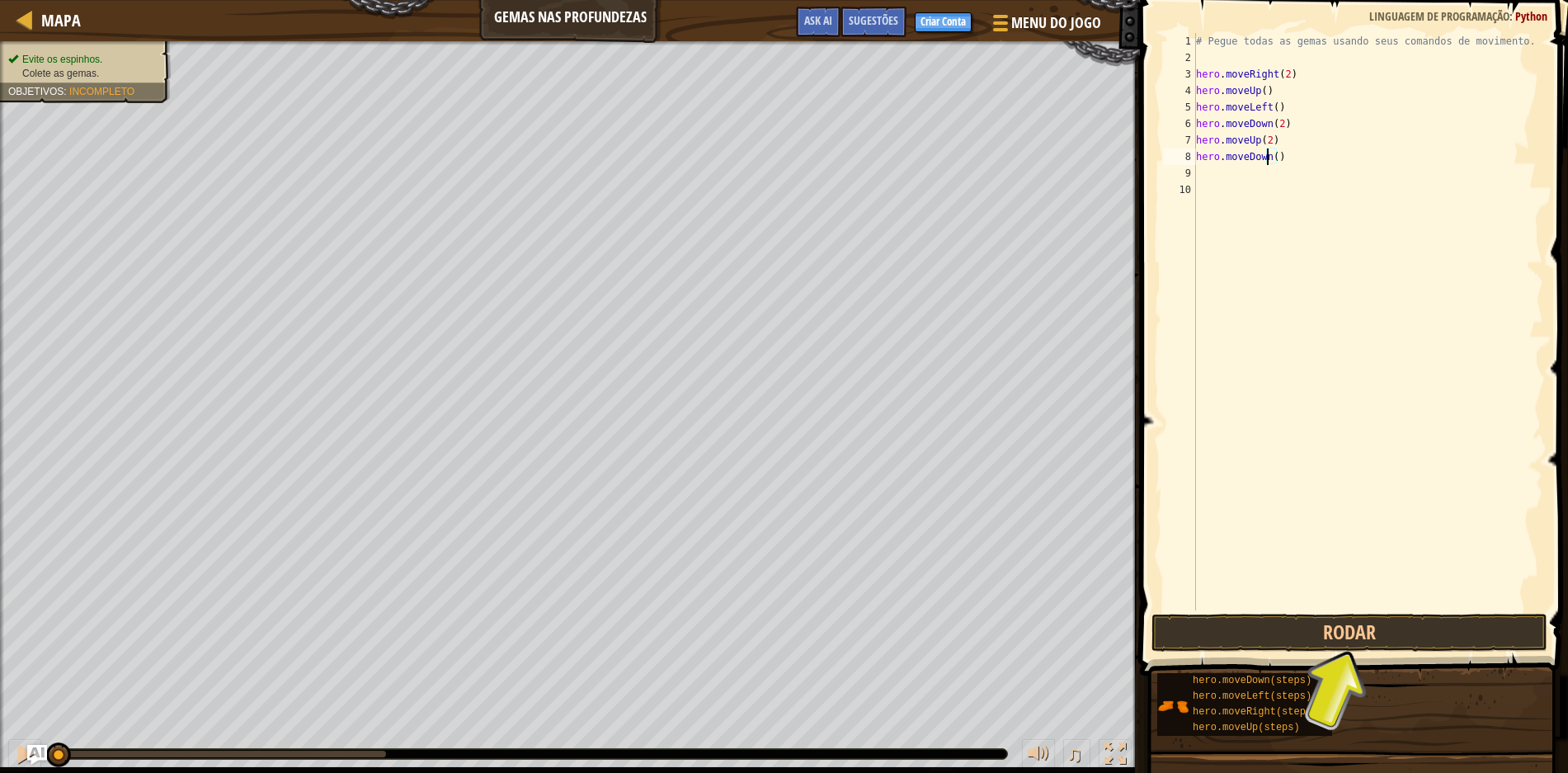
click at [1266, 155] on div "# Pegue todas as gemas usando seus comandos de movimento. hero . moveRight ( 2 …" at bounding box center [1367, 339] width 351 height 611
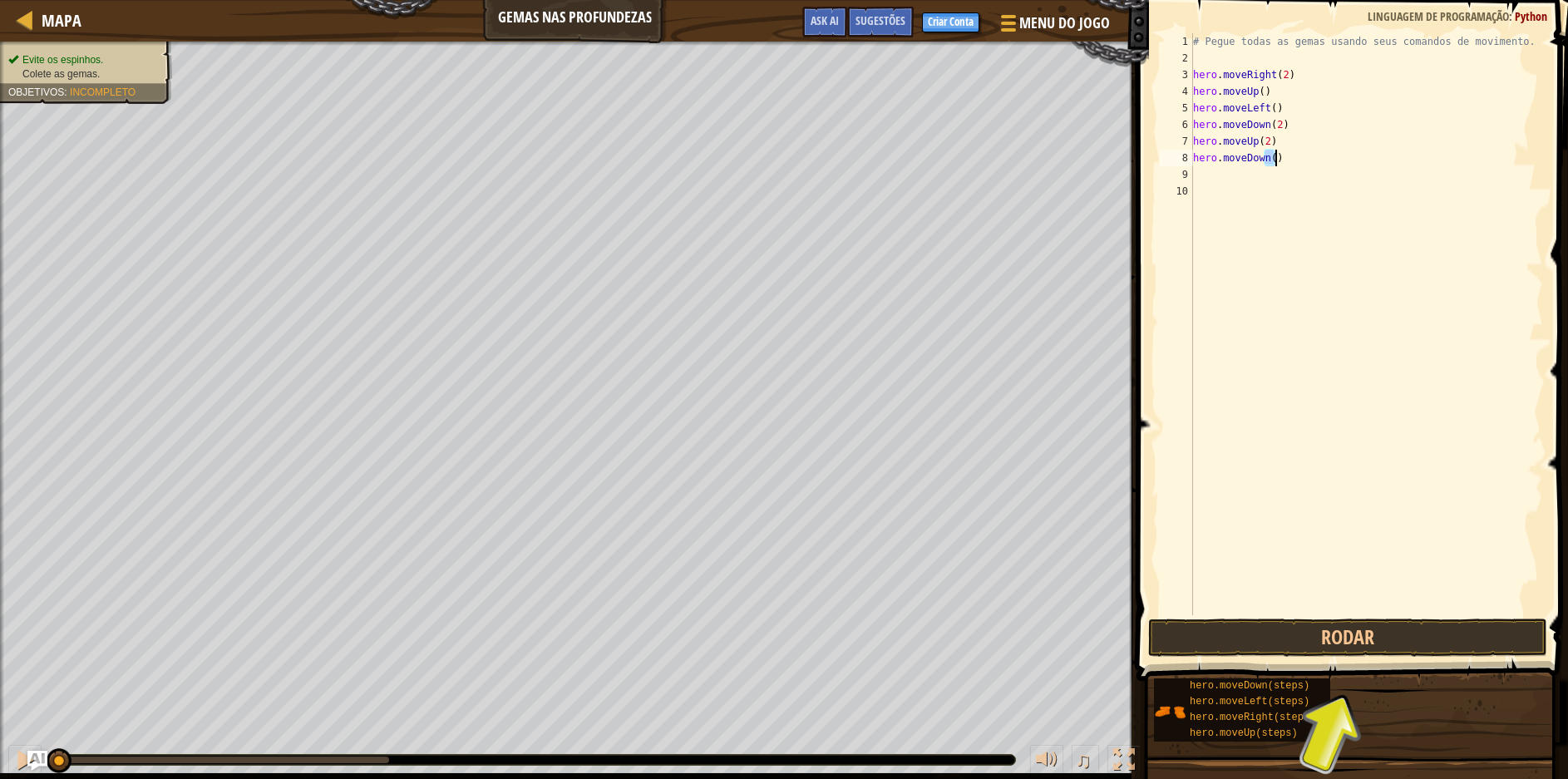
click at [1276, 156] on div "# Pegue todas as gemas usando seus comandos de movimento. hero . moveRight ( 2 …" at bounding box center [1367, 341] width 354 height 615
click at [1275, 156] on div "# Pegue todas as gemas usando seus comandos de movimento. hero . moveRight ( 2 …" at bounding box center [1367, 324] width 353 height 582
click at [1265, 156] on div "# Pegue todas as gemas usando seus comandos de movimento. hero . moveRight ( 2 …" at bounding box center [1367, 341] width 354 height 615
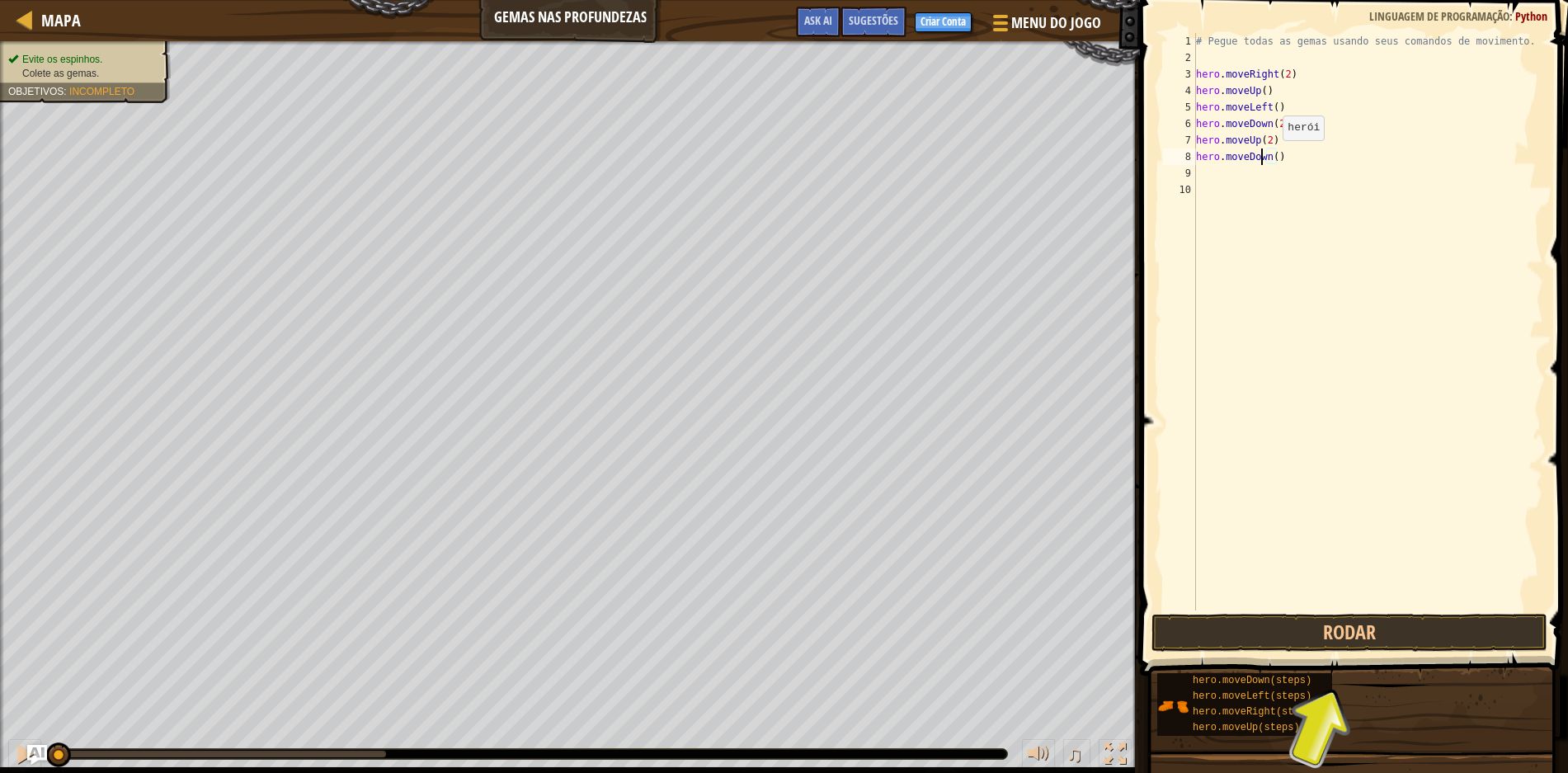
click at [1262, 157] on div "# Pegue todas as gemas usando seus comandos de movimento. hero . moveRight ( 2 …" at bounding box center [1367, 339] width 351 height 611
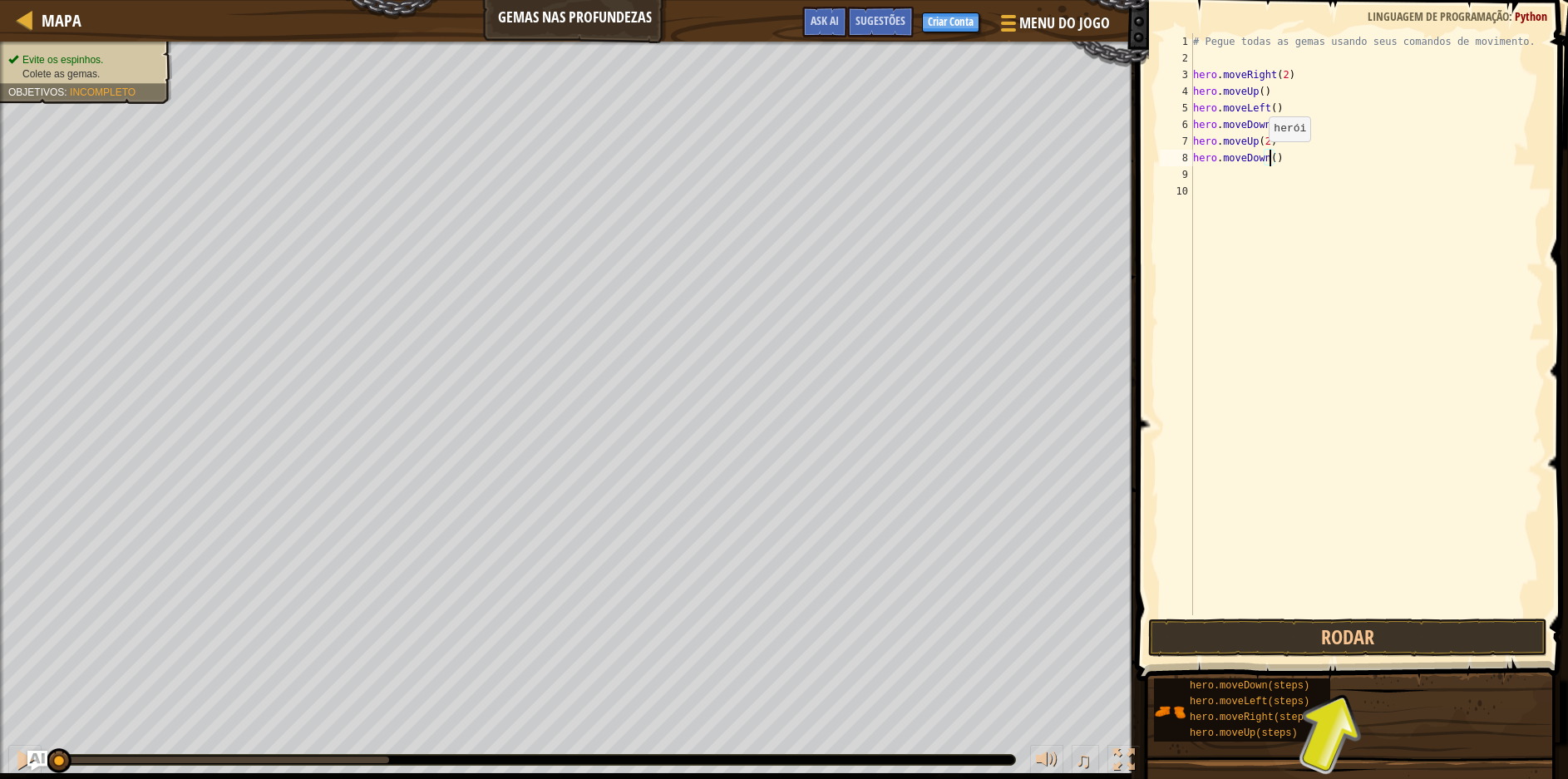
drag, startPoint x: 1273, startPoint y: 158, endPoint x: 1307, endPoint y: 111, distance: 58.0
click at [1309, 108] on div "# Pegue todas as gemas usando seus comandos de movimento. hero . moveRight ( 2 …" at bounding box center [1367, 341] width 354 height 615
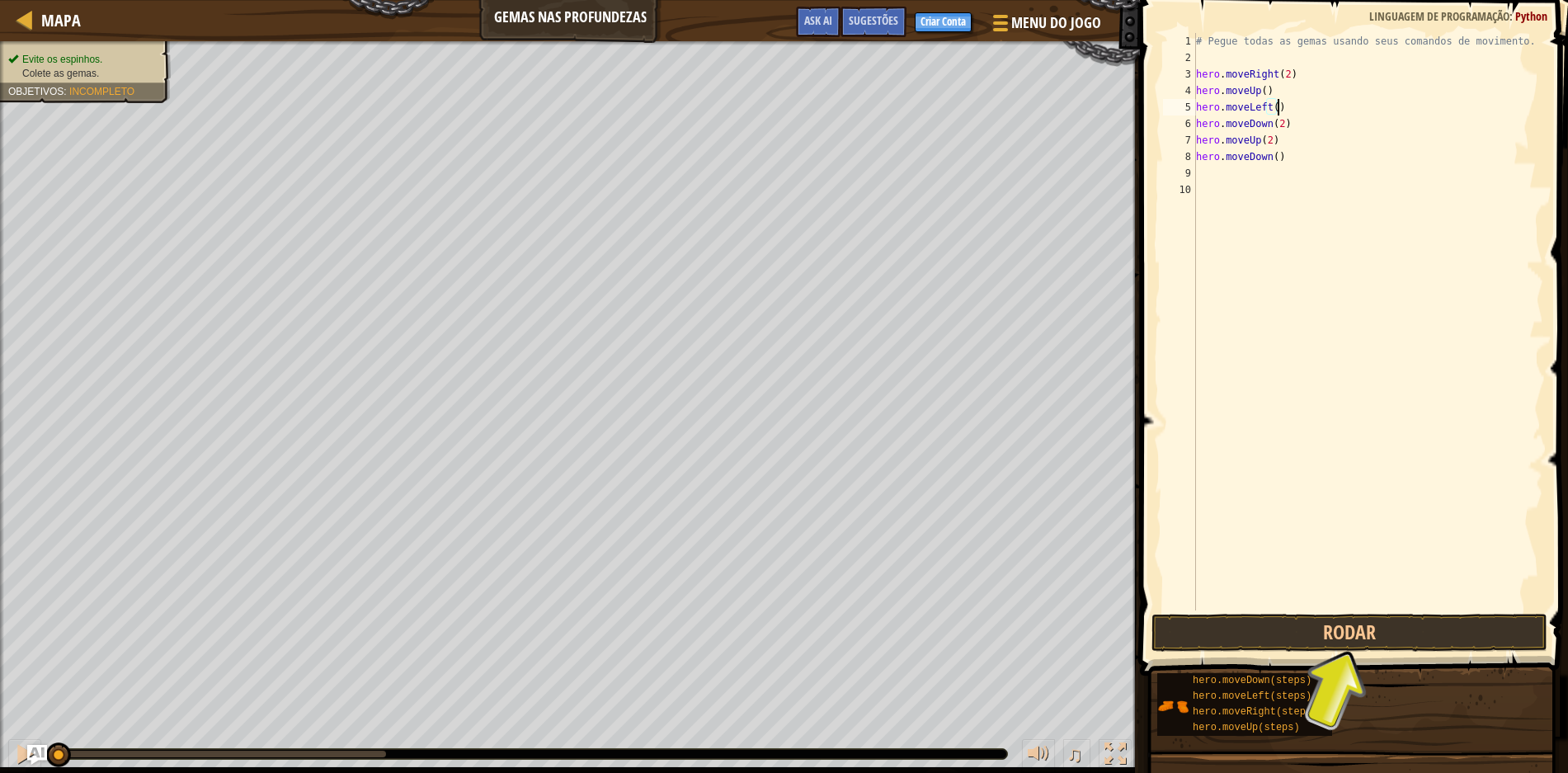
click at [1264, 153] on div "# Pegue todas as gemas usando seus comandos de movimento. hero . moveRight ( 2 …" at bounding box center [1367, 339] width 351 height 611
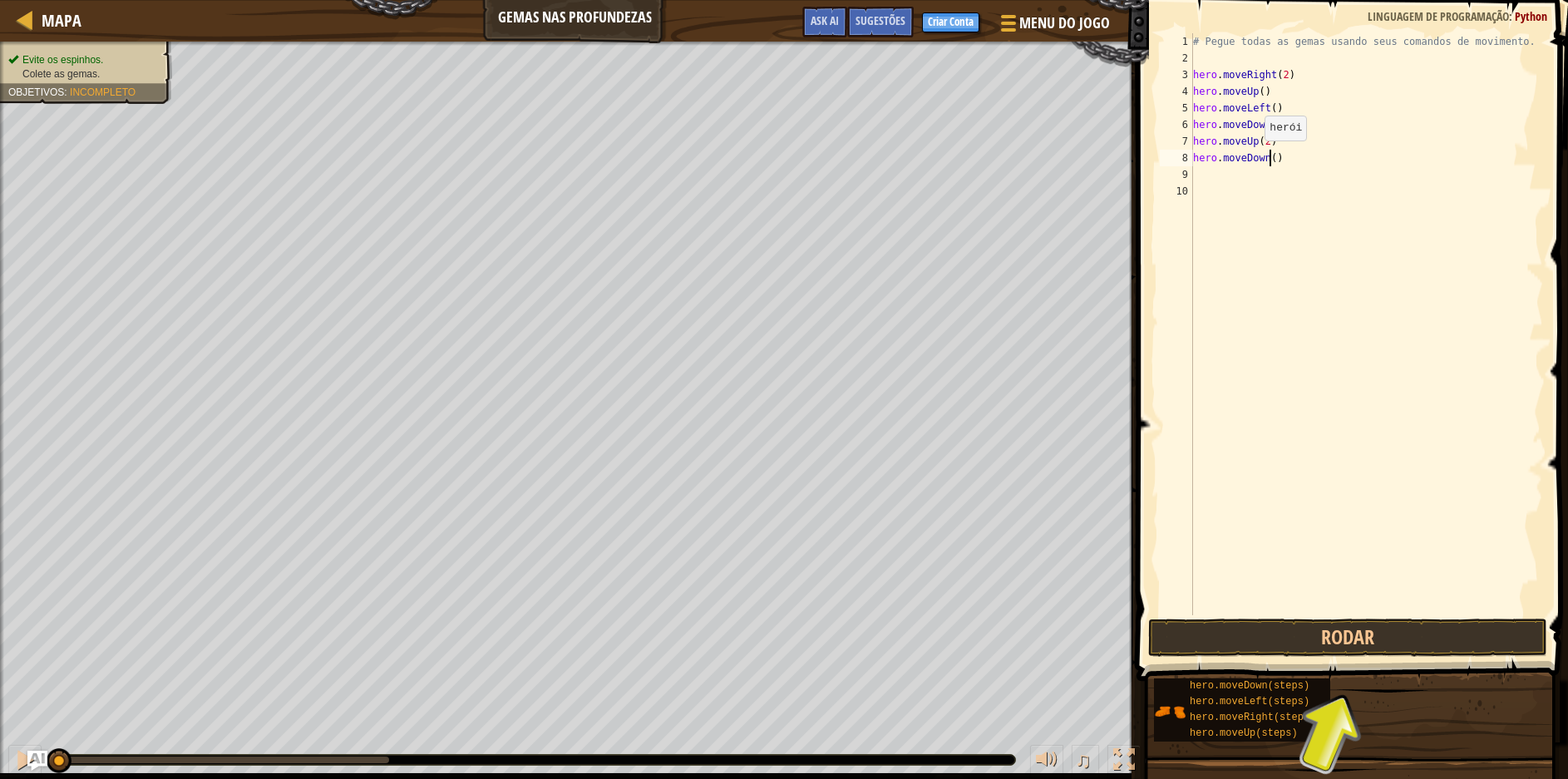
click at [1269, 157] on div "# Pegue todas as gemas usando seus comandos de movimento. hero . moveRight ( 2 …" at bounding box center [1367, 341] width 354 height 615
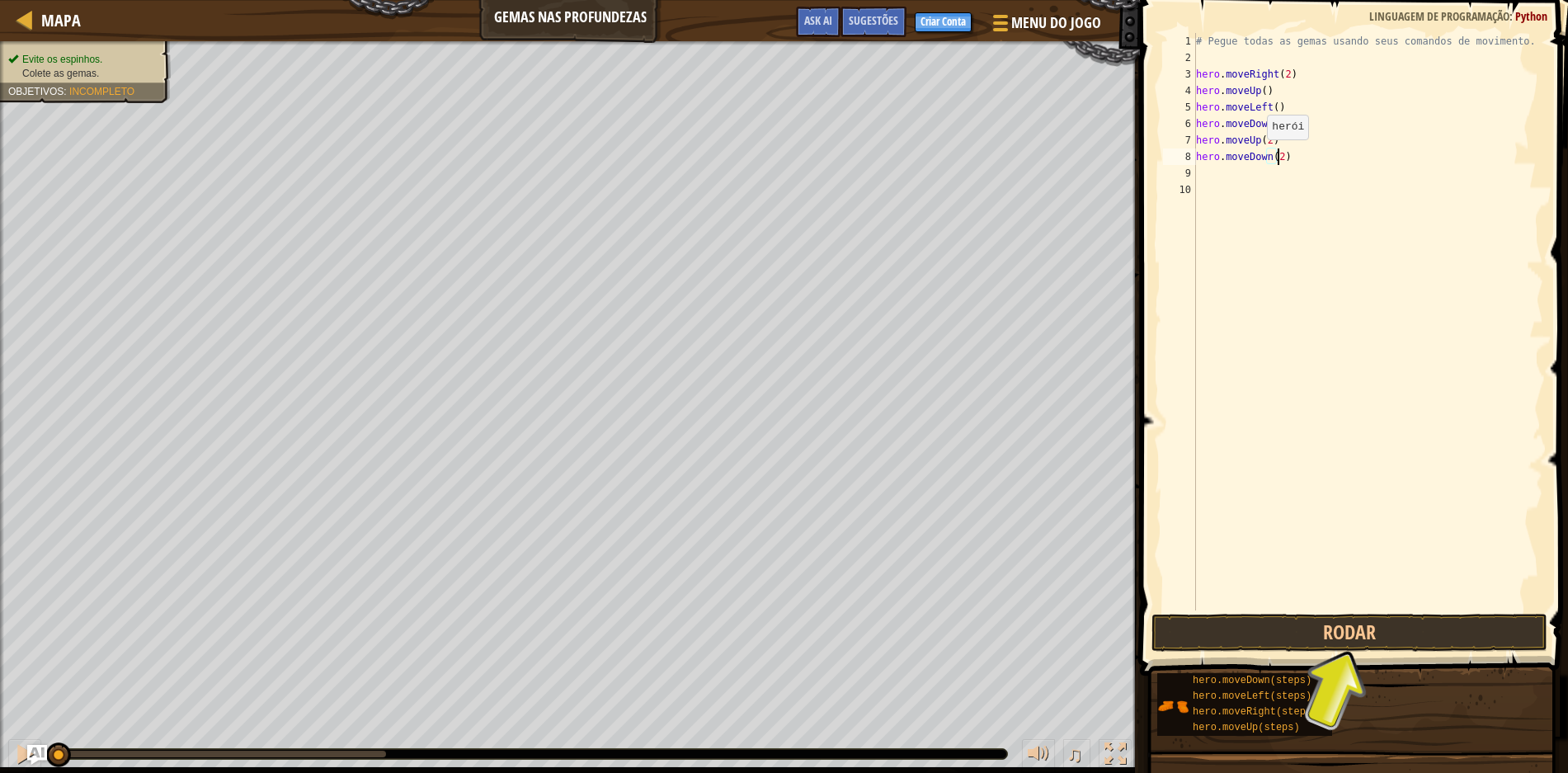
scroll to position [8, 7]
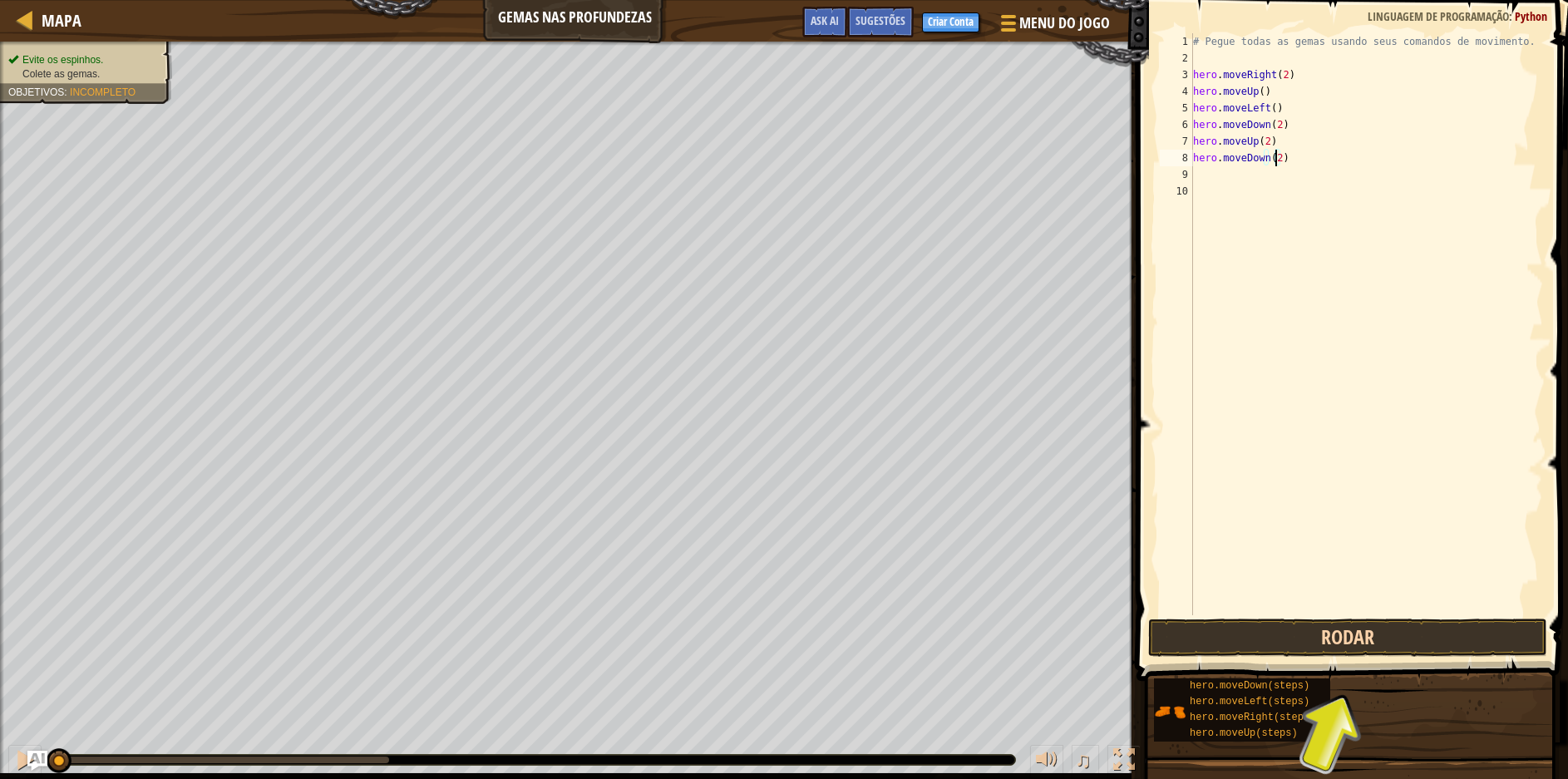
type textarea "hero.moveDown(2)"
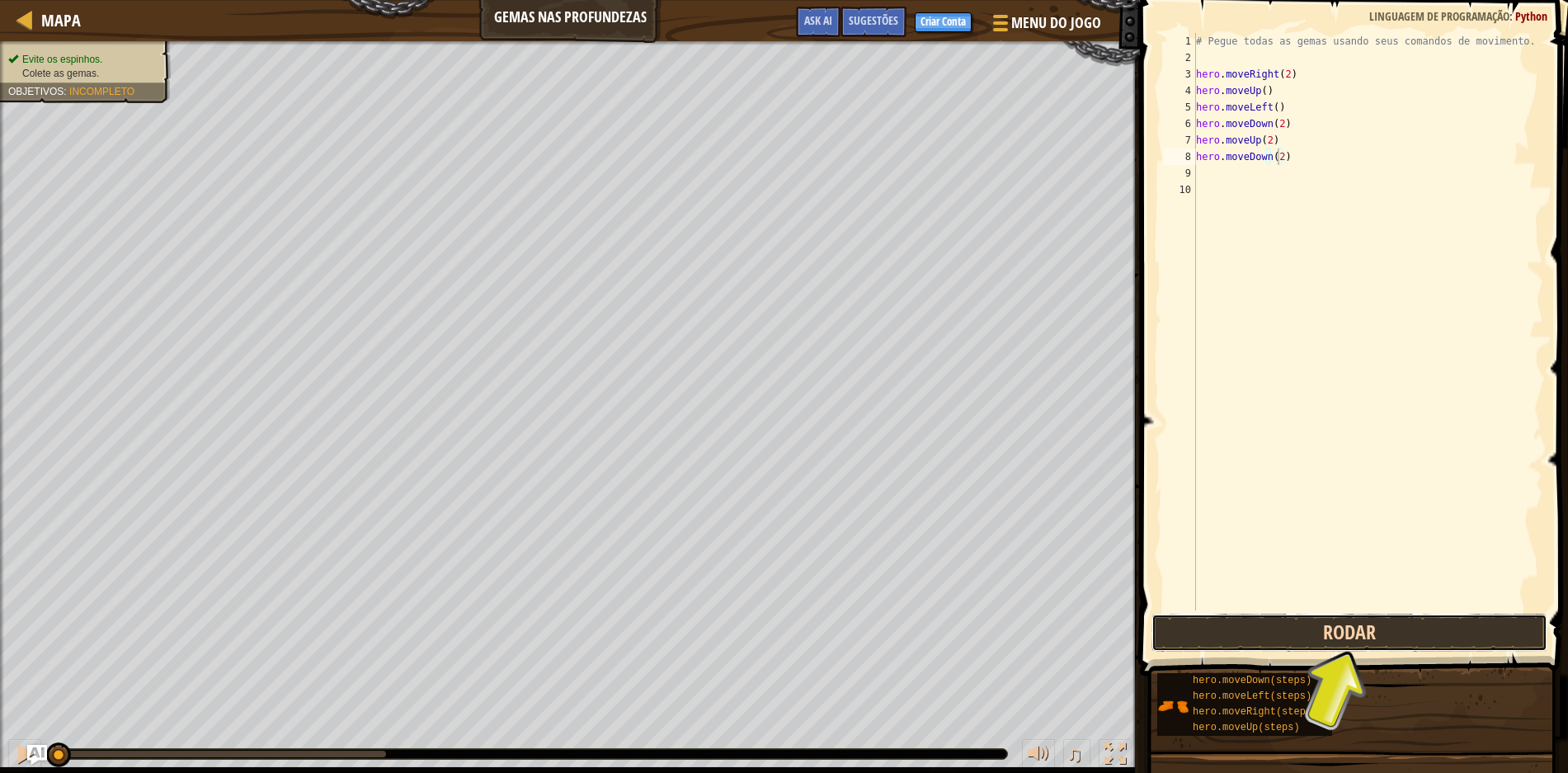
click at [1340, 618] on button "Rodar" at bounding box center [1349, 632] width 396 height 38
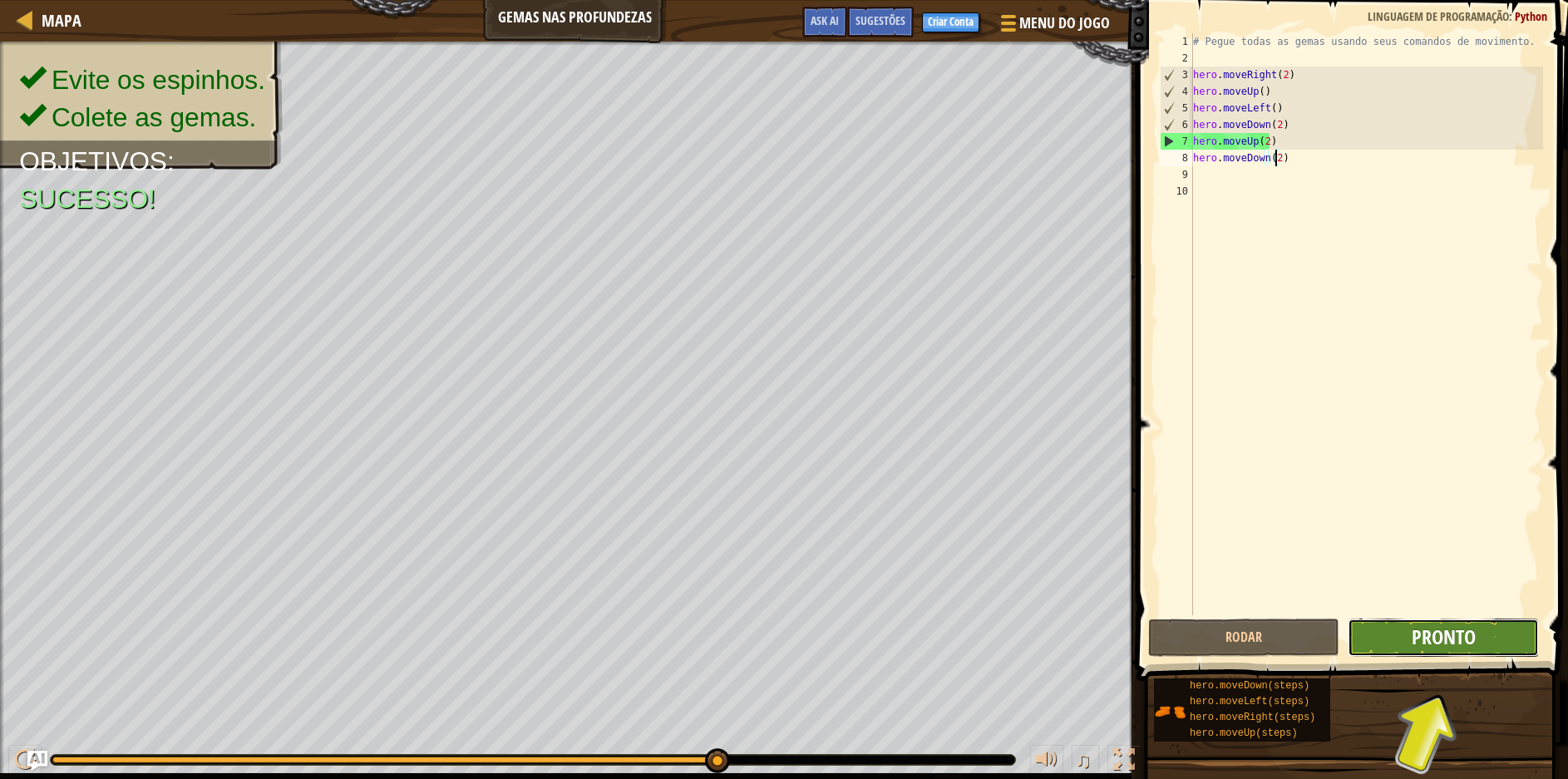
click at [1465, 637] on span "Pronto" at bounding box center [1444, 636] width 64 height 27
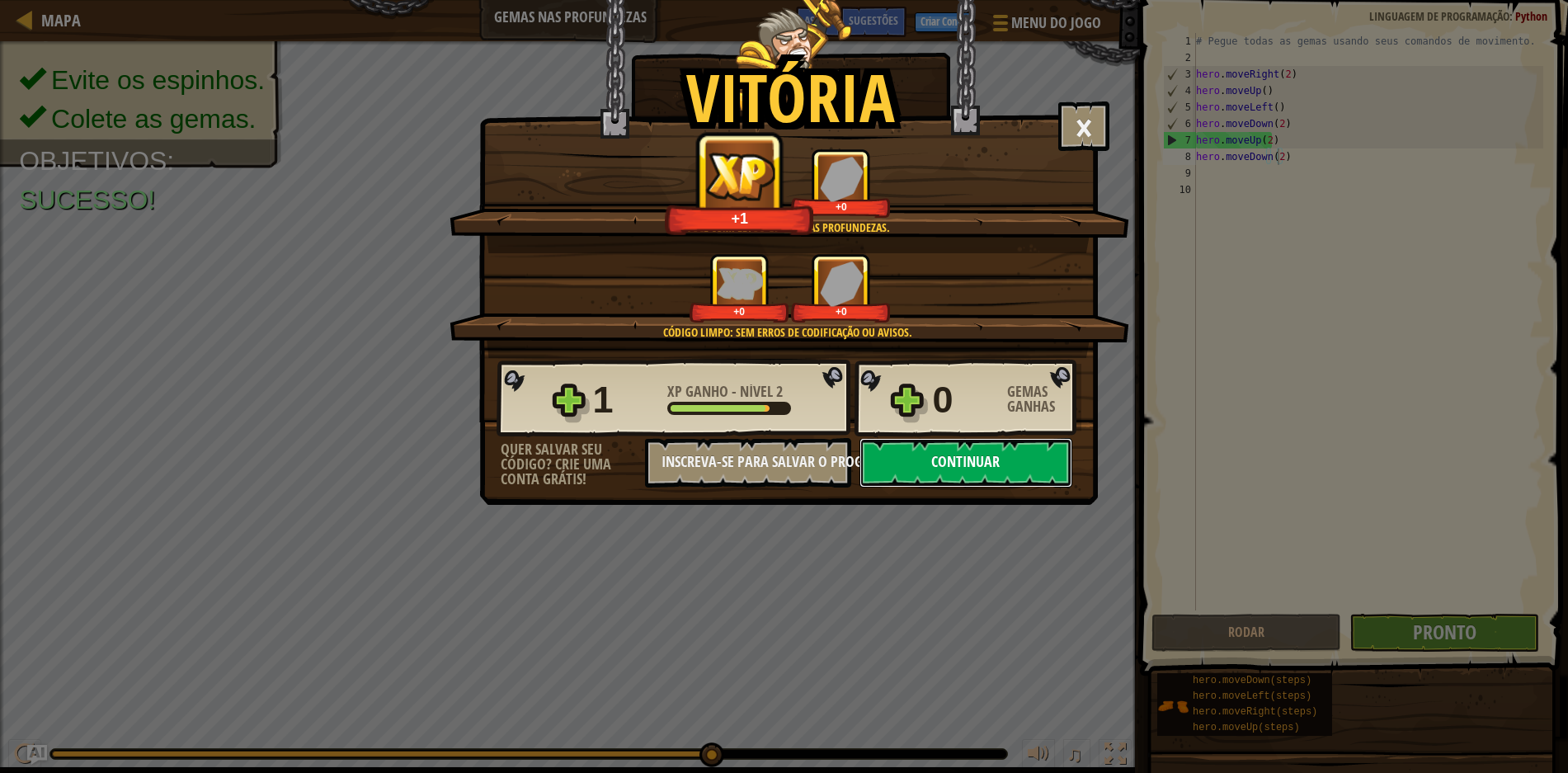
click at [972, 455] on button "Continuar" at bounding box center [966, 463] width 213 height 50
select select "pt-BR"
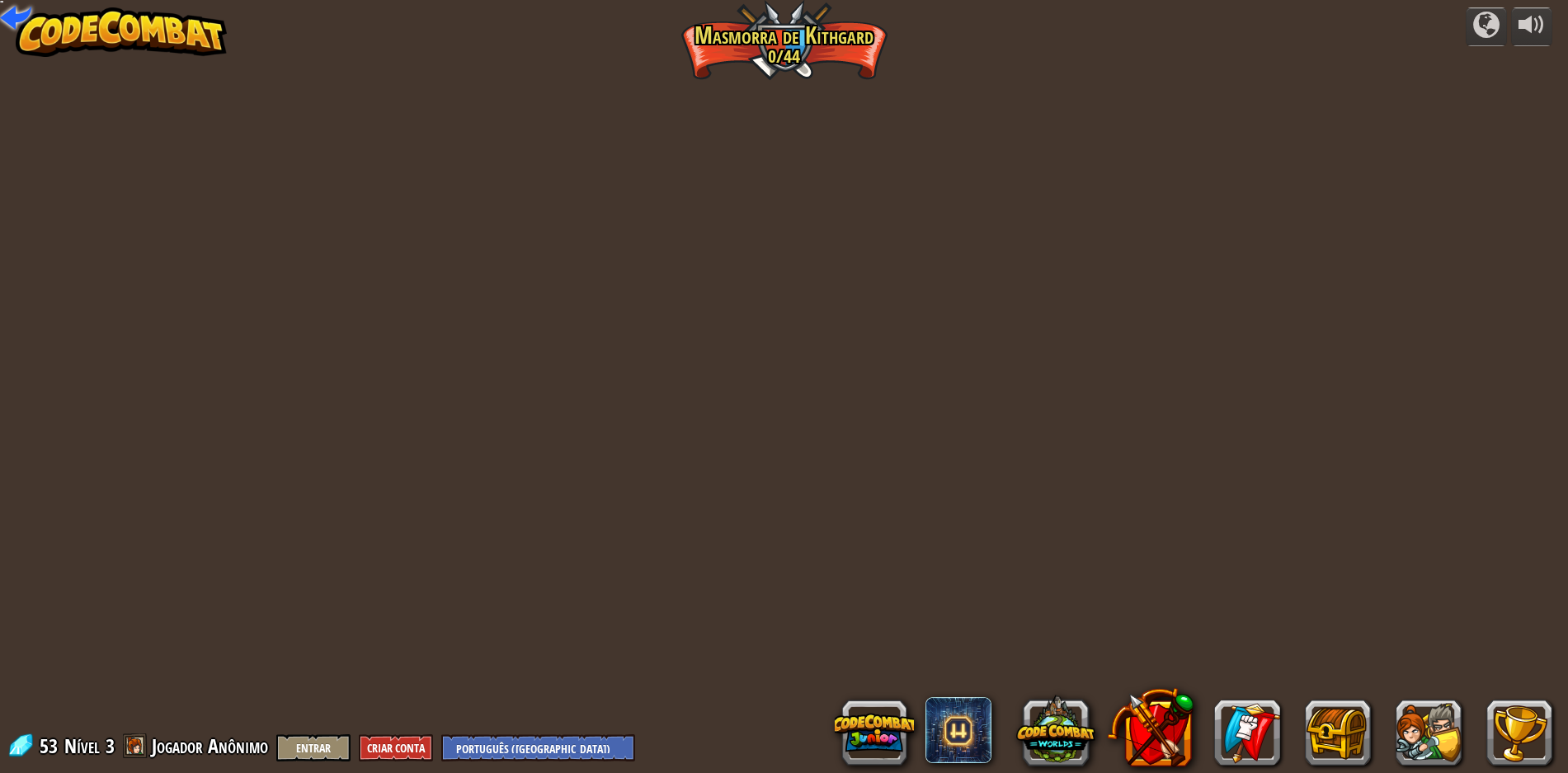
select select "pt-BR"
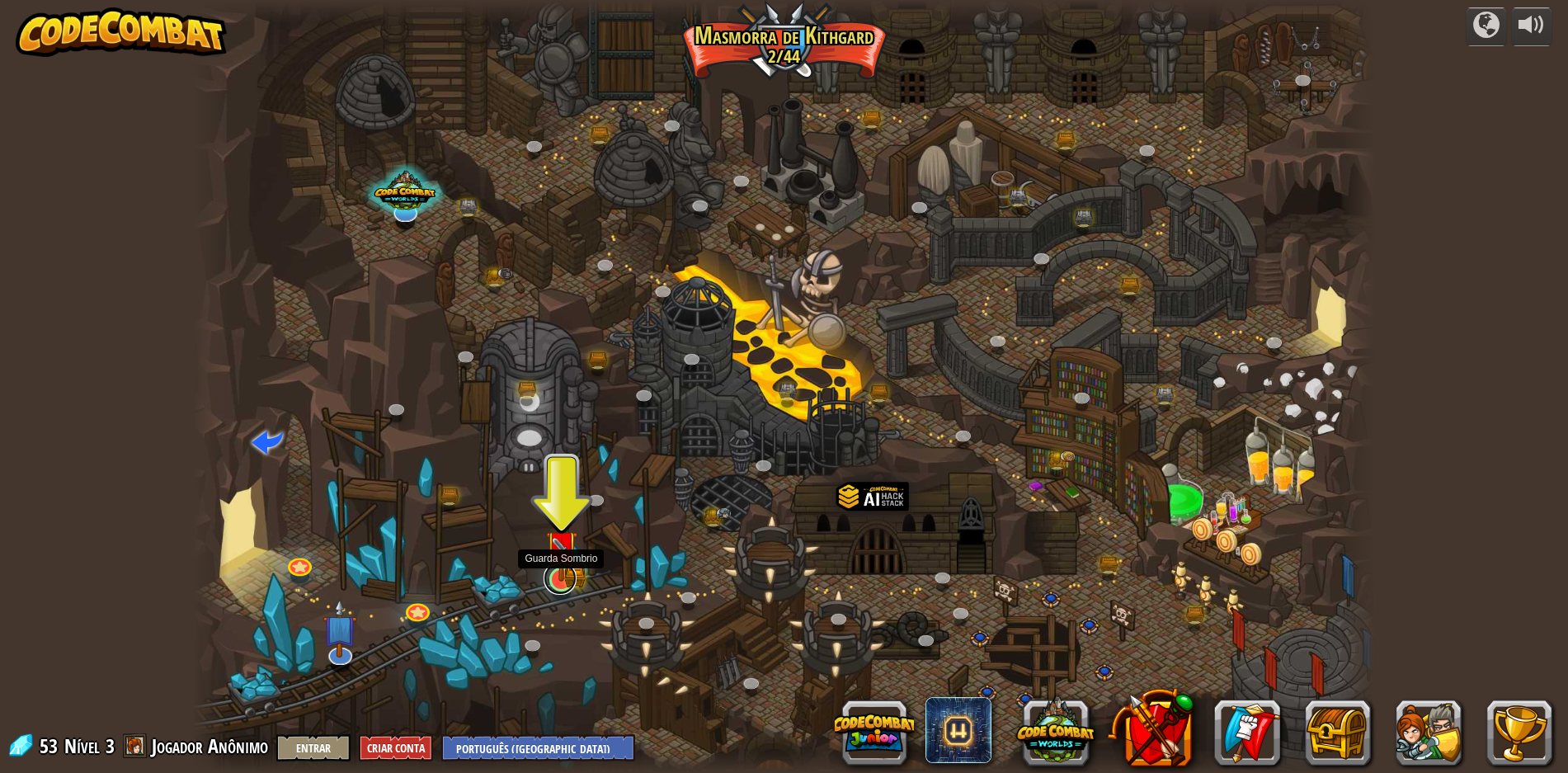
click at [552, 587] on link at bounding box center [560, 578] width 33 height 33
